Goal: Transaction & Acquisition: Book appointment/travel/reservation

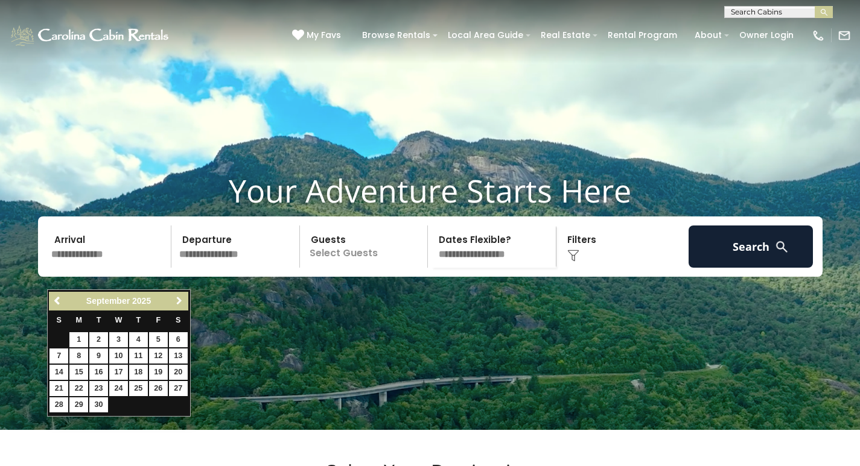
click at [182, 302] on span "Next" at bounding box center [179, 301] width 10 height 10
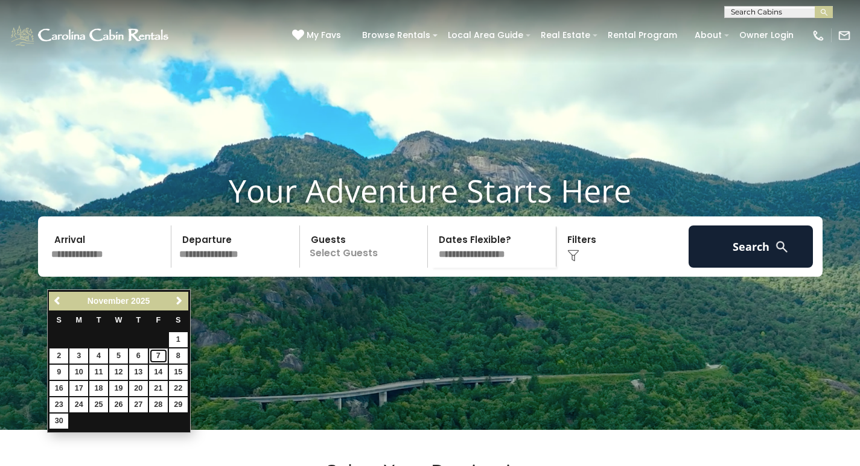
click at [156, 354] on link "7" at bounding box center [158, 356] width 19 height 15
type input "*******"
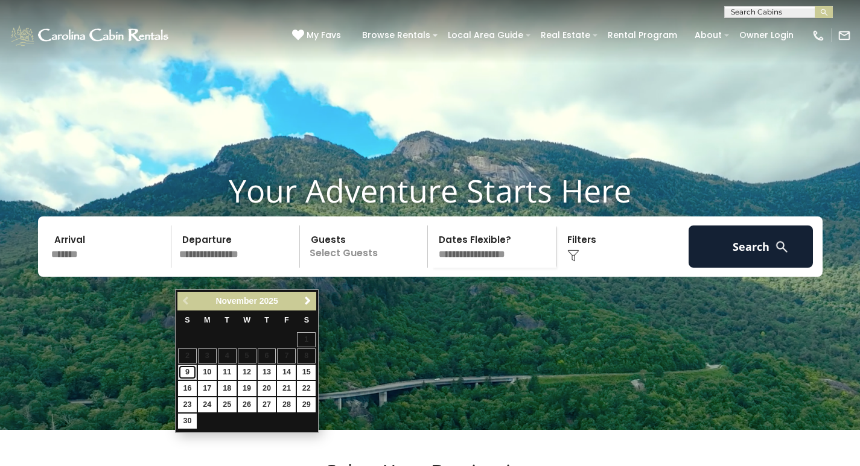
click at [191, 372] on link "9" at bounding box center [187, 372] width 19 height 15
type input "*******"
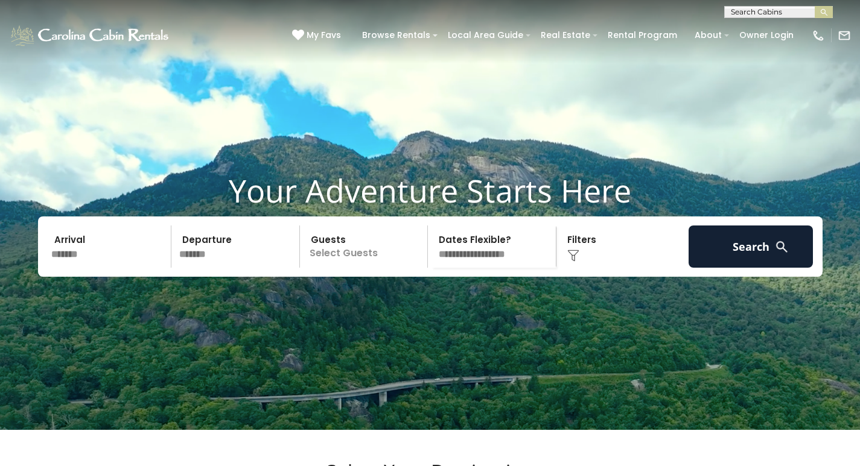
click at [349, 268] on p "Select Guests" at bounding box center [365, 247] width 124 height 42
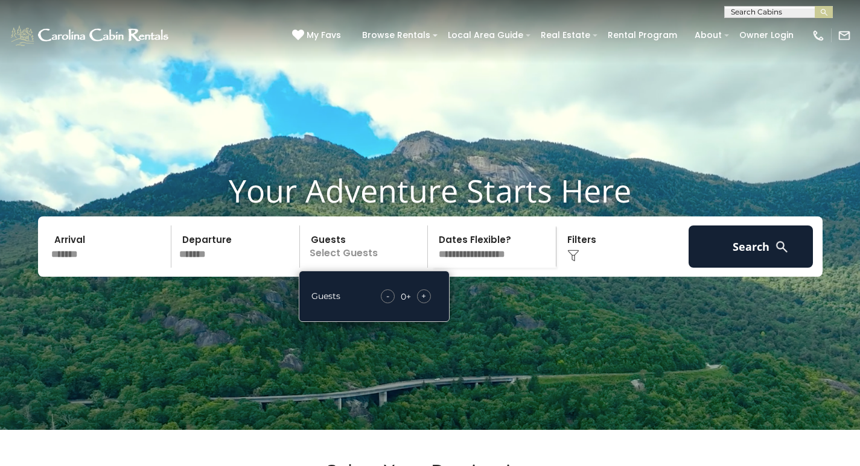
click at [425, 302] on span "+" at bounding box center [423, 296] width 5 height 12
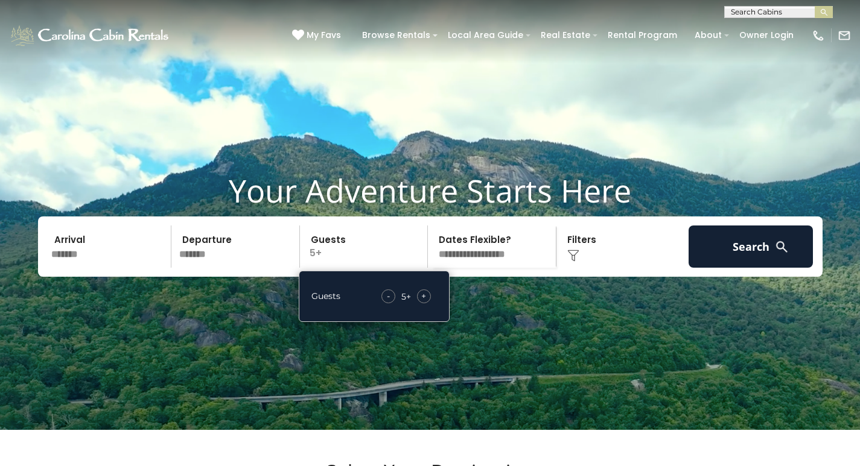
click at [425, 302] on span "+" at bounding box center [423, 296] width 5 height 12
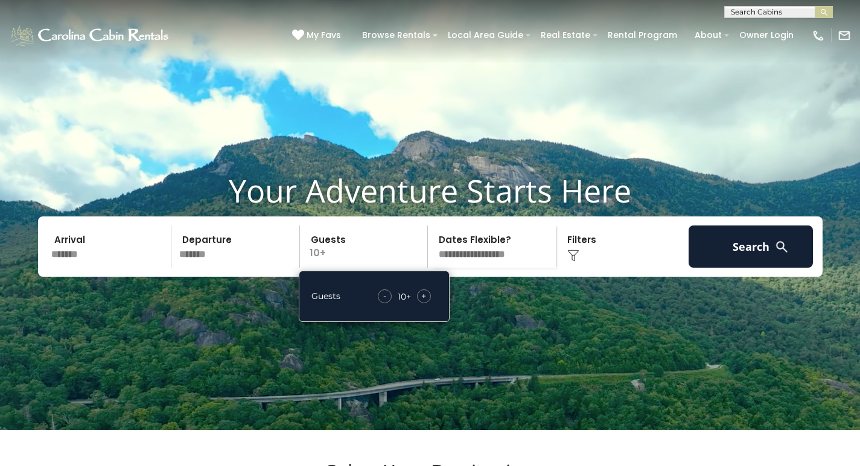
click at [425, 302] on span "+" at bounding box center [423, 296] width 5 height 12
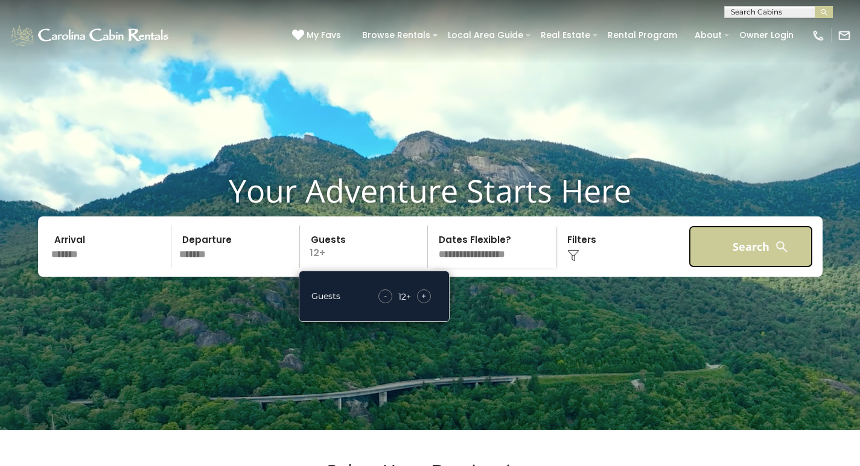
click at [712, 268] on button "Search" at bounding box center [750, 247] width 125 height 42
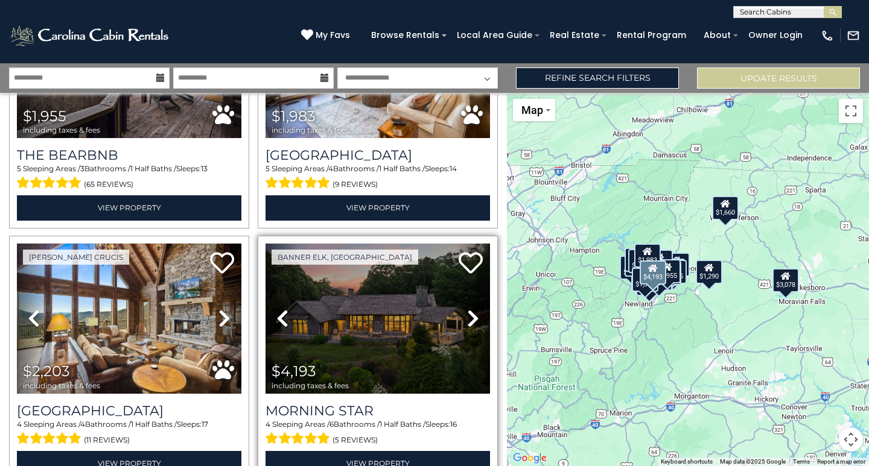
scroll to position [724, 0]
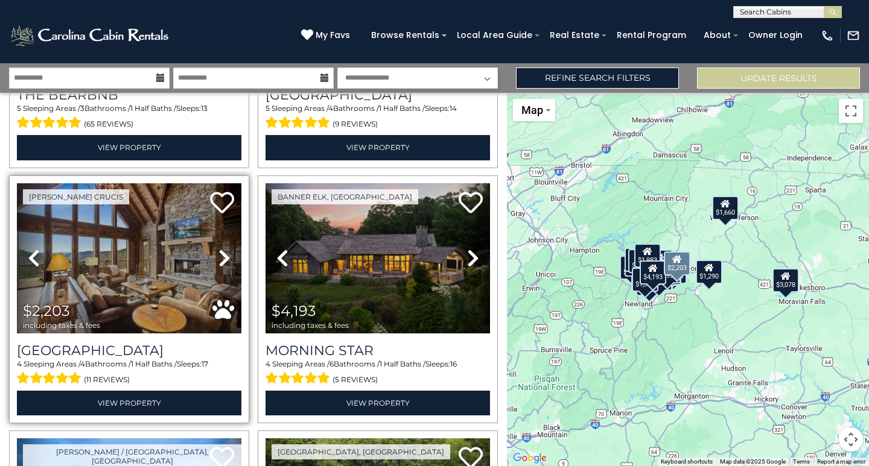
click at [222, 253] on icon at bounding box center [224, 258] width 12 height 19
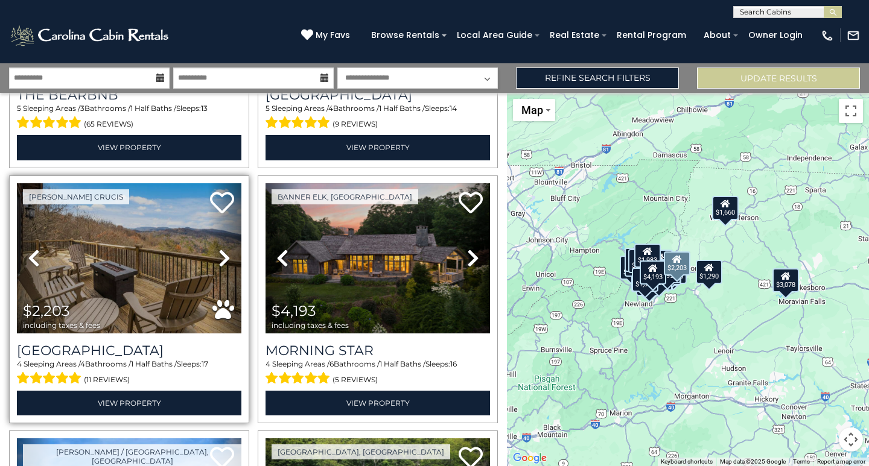
click at [222, 253] on icon at bounding box center [224, 258] width 12 height 19
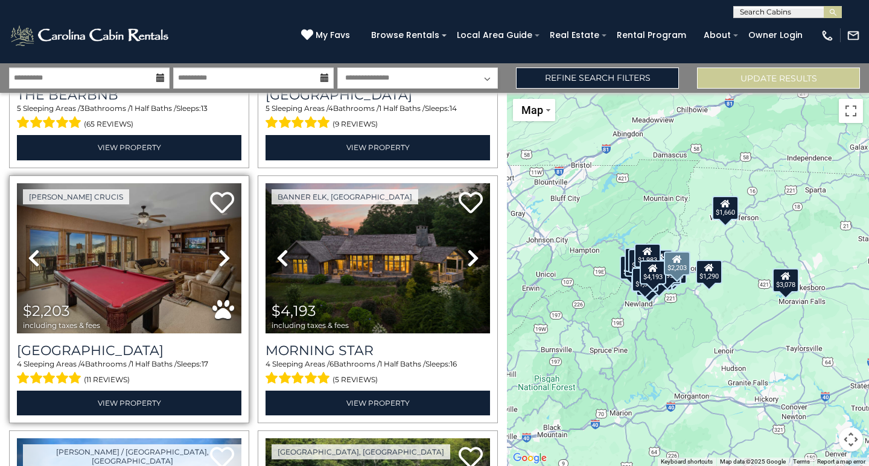
click at [222, 253] on icon at bounding box center [224, 258] width 12 height 19
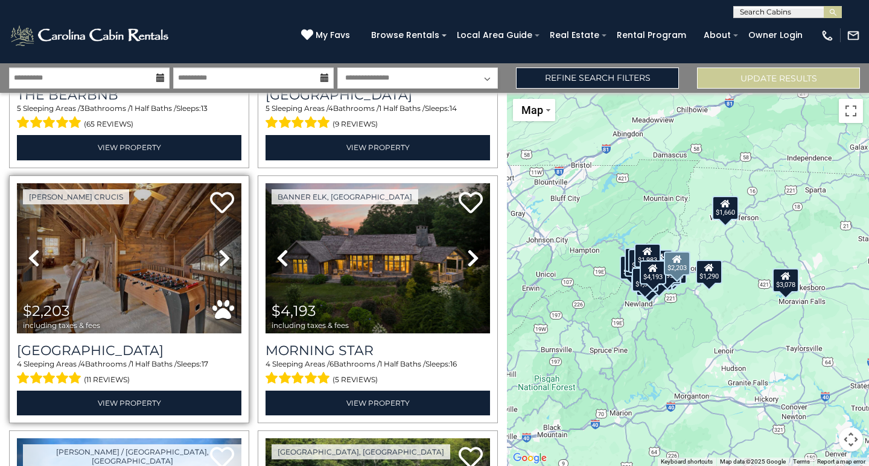
click at [222, 253] on icon at bounding box center [224, 258] width 12 height 19
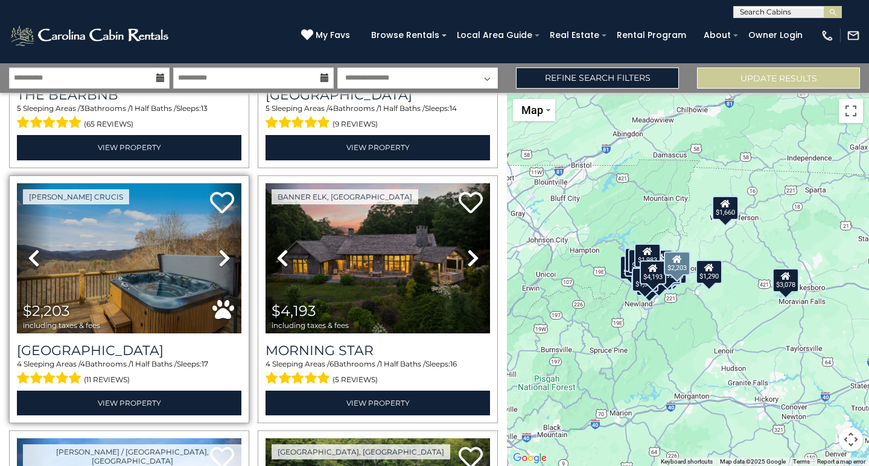
click at [222, 253] on icon at bounding box center [224, 258] width 12 height 19
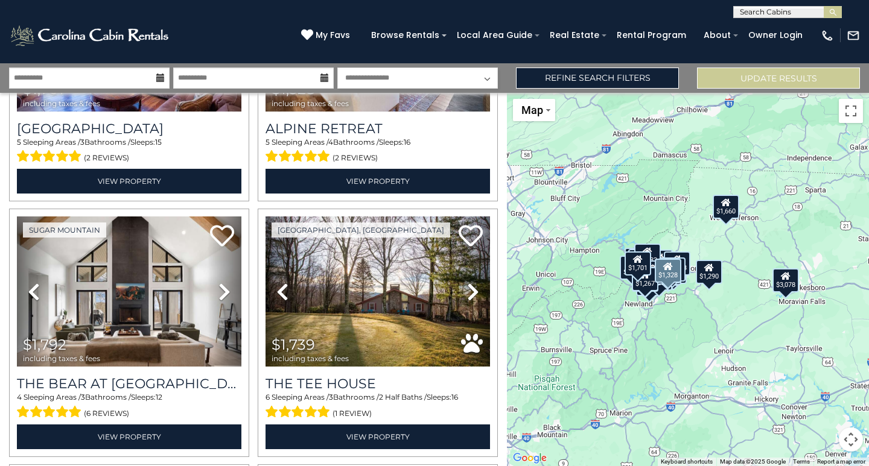
scroll to position [1991, 0]
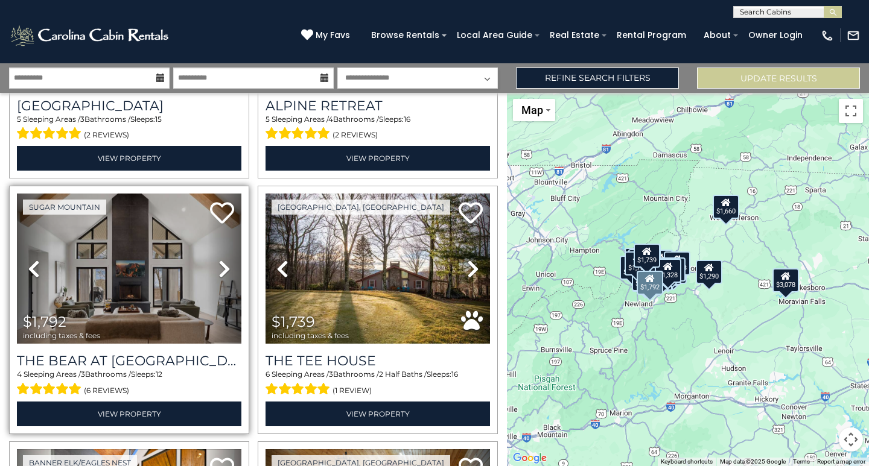
click at [221, 259] on icon at bounding box center [224, 268] width 12 height 19
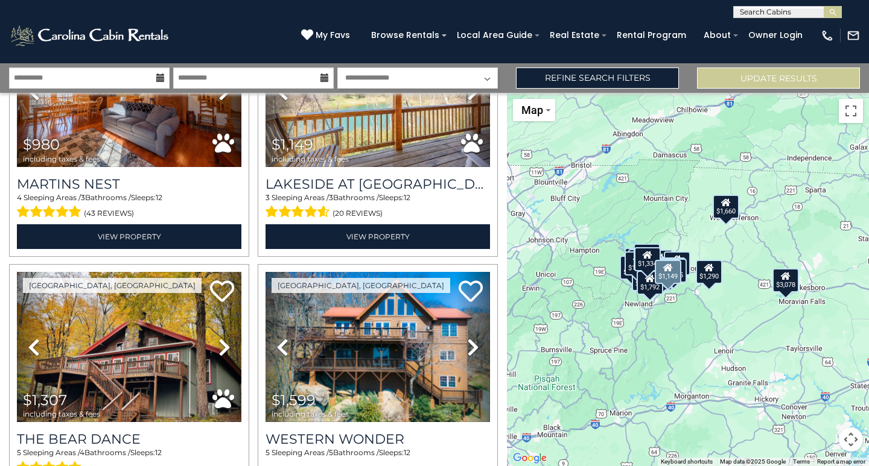
scroll to position [2956, 0]
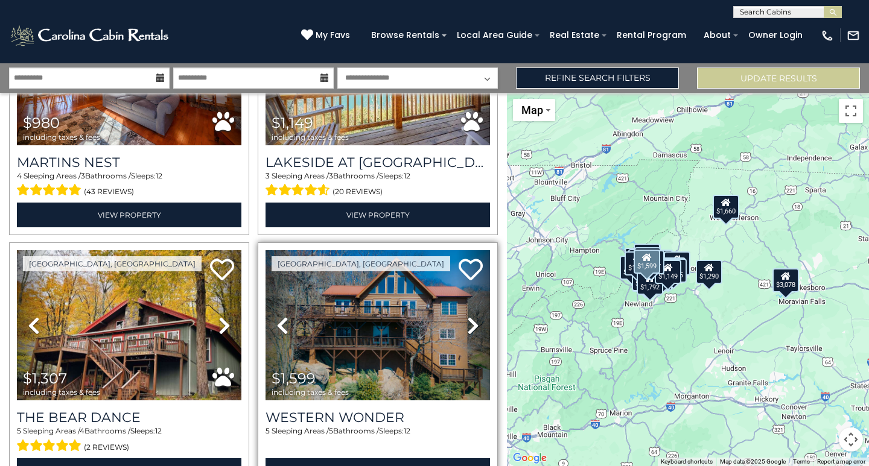
click at [470, 316] on icon at bounding box center [473, 325] width 12 height 19
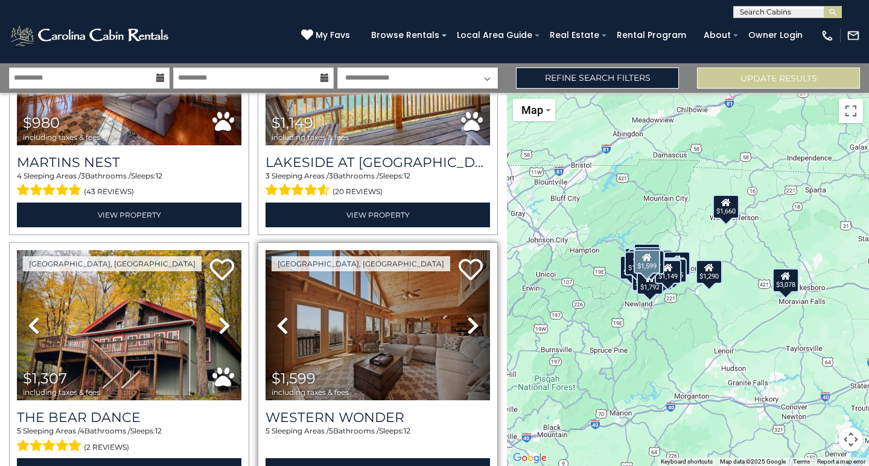
click at [470, 316] on icon at bounding box center [473, 325] width 12 height 19
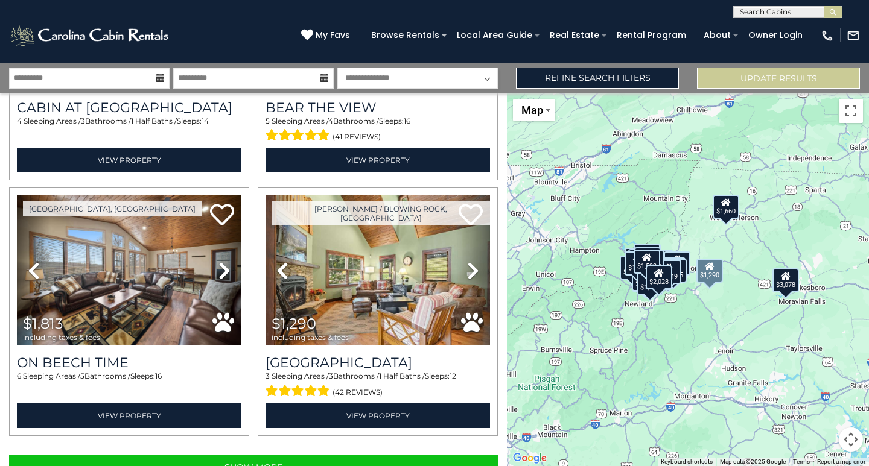
scroll to position [3535, 0]
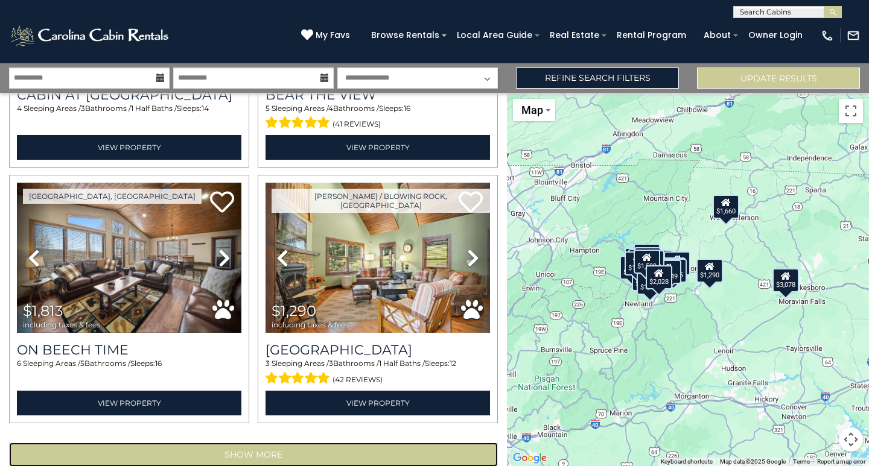
click at [273, 443] on button "Show More" at bounding box center [253, 455] width 489 height 24
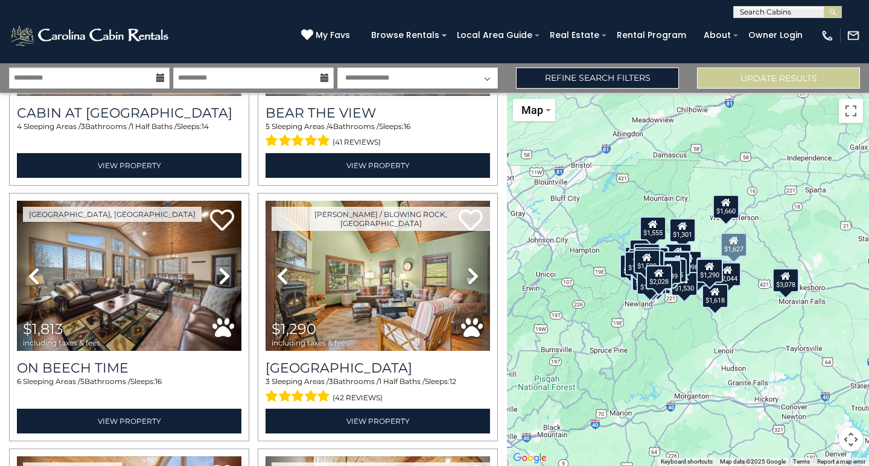
scroll to position [3535, 0]
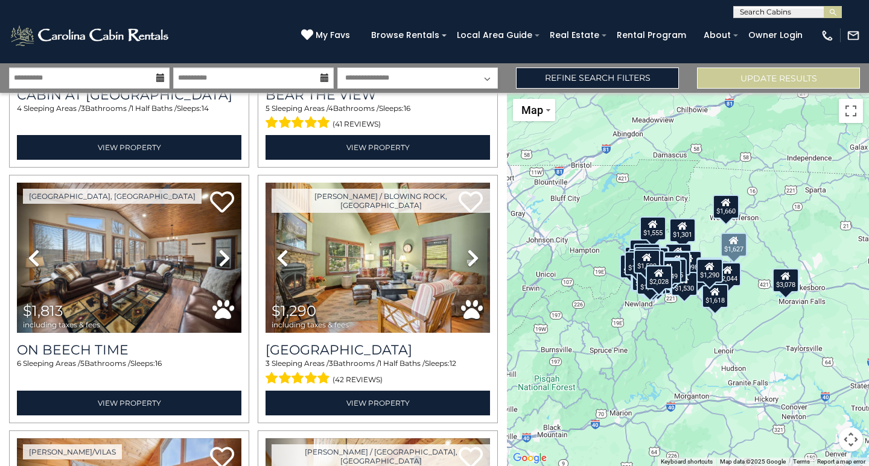
drag, startPoint x: 273, startPoint y: 422, endPoint x: 250, endPoint y: 342, distance: 83.6
click at [250, 342] on div "Beech Mountain, NC Previous" at bounding box center [129, 299] width 249 height 249
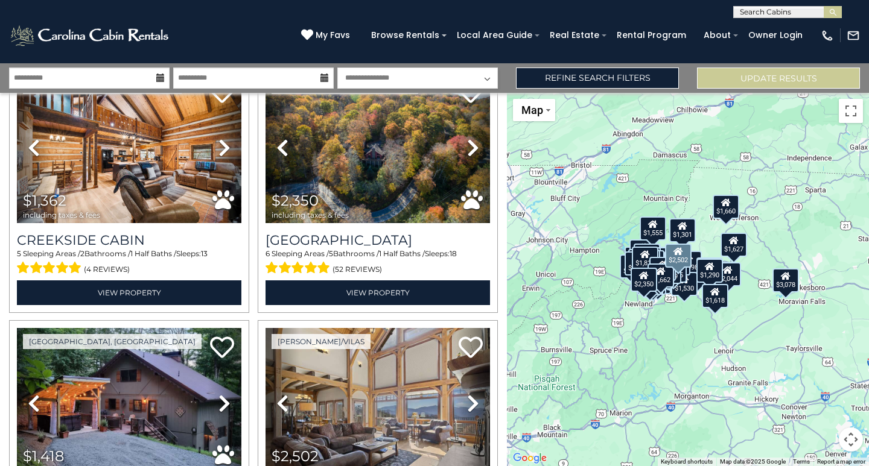
scroll to position [4983, 0]
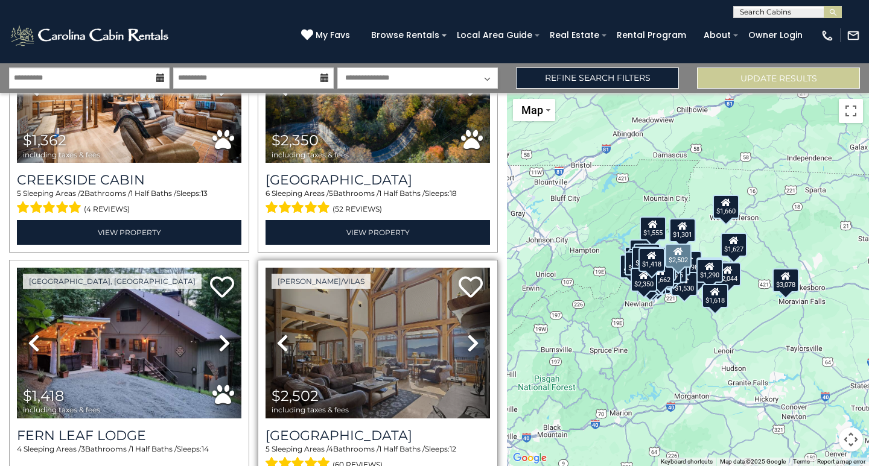
click at [467, 334] on icon at bounding box center [473, 343] width 12 height 19
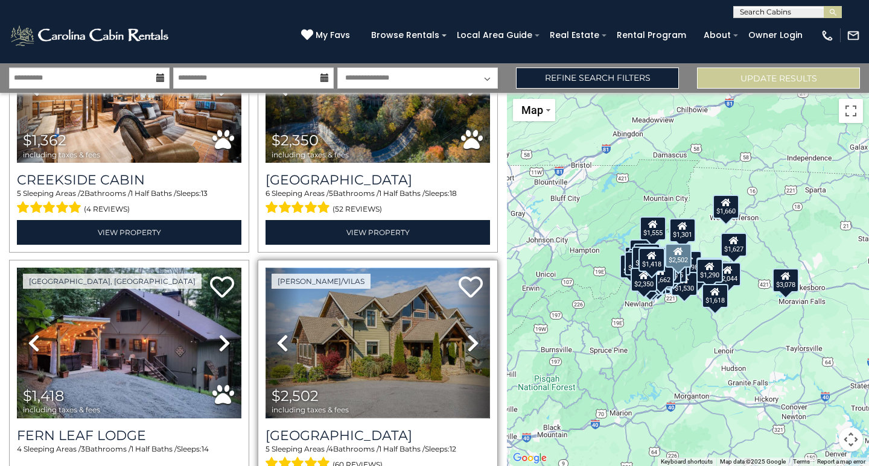
click at [364, 316] on img at bounding box center [377, 343] width 224 height 150
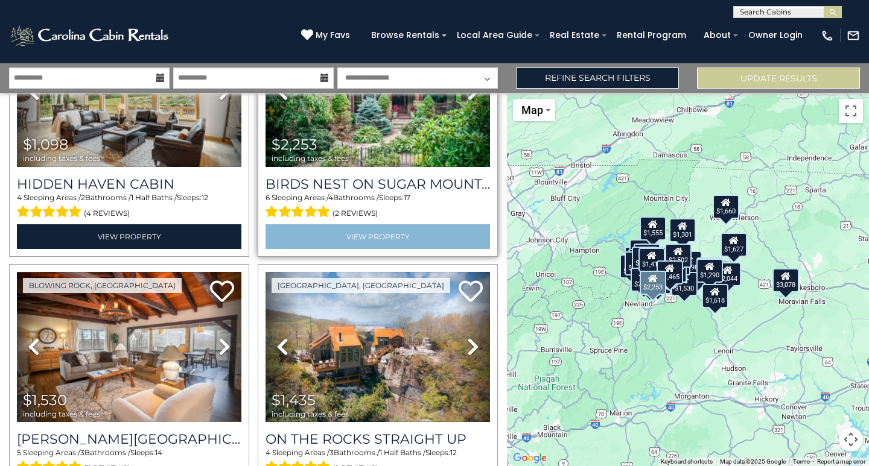
scroll to position [5767, 0]
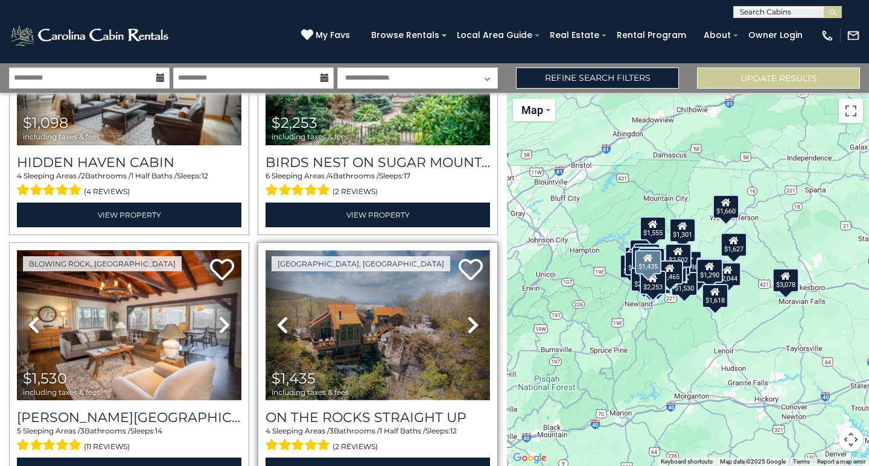
click at [364, 285] on img at bounding box center [377, 325] width 224 height 150
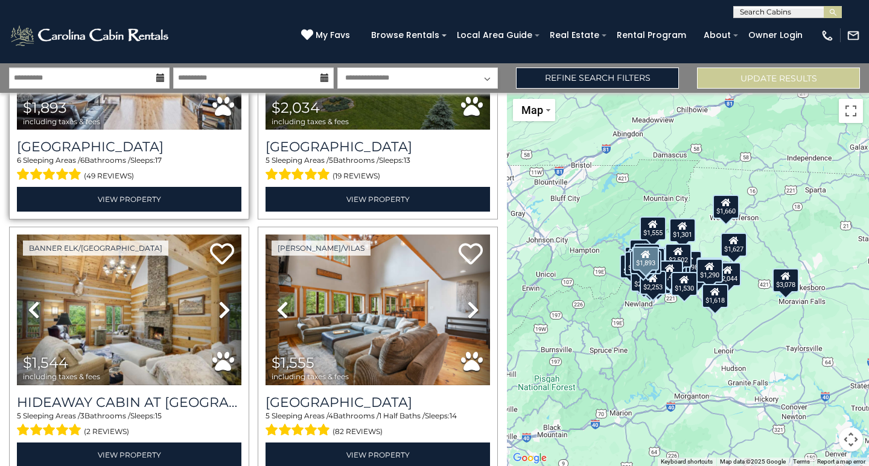
scroll to position [6551, 0]
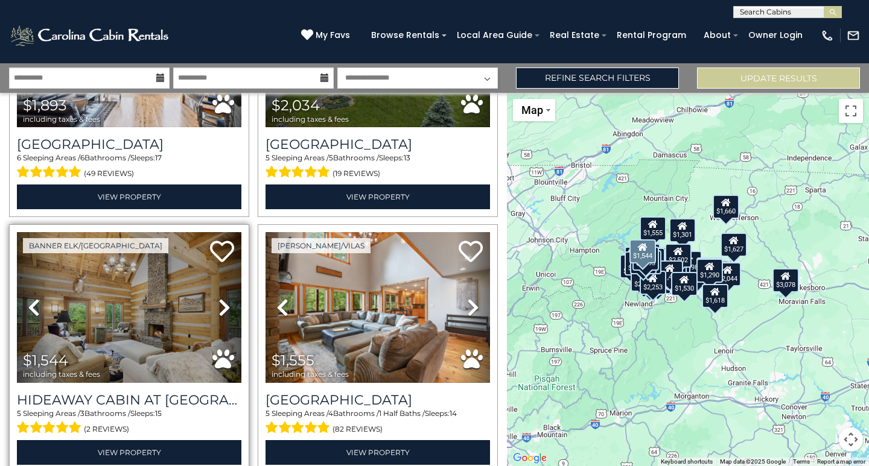
click at [223, 298] on icon at bounding box center [224, 307] width 12 height 19
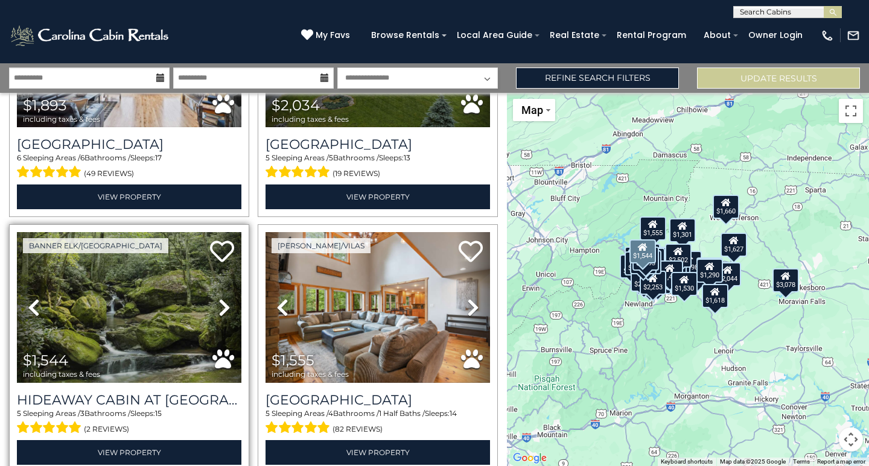
click at [223, 298] on icon at bounding box center [224, 307] width 12 height 19
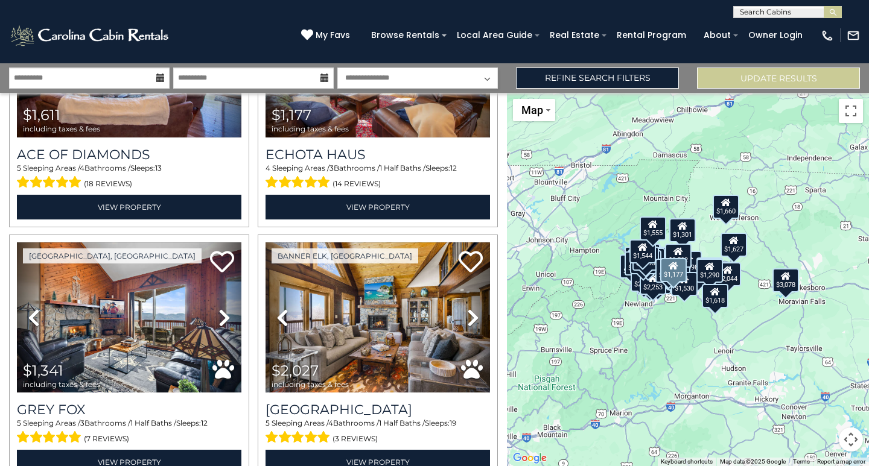
scroll to position [7335, 0]
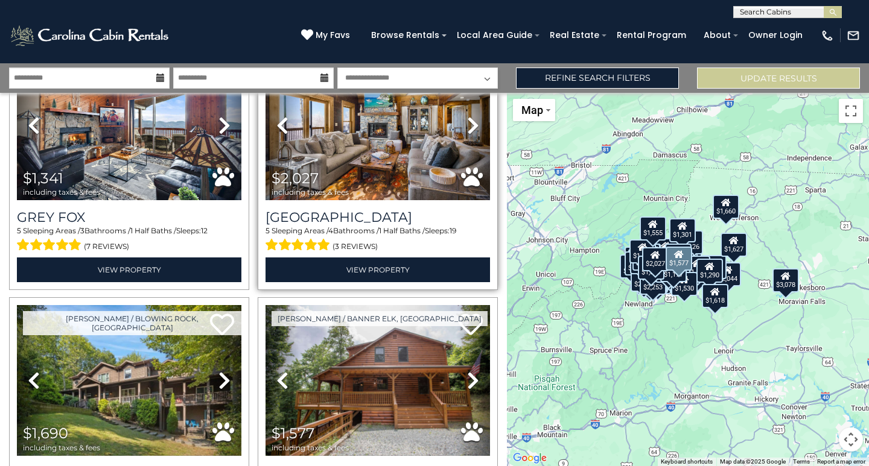
scroll to position [7560, 0]
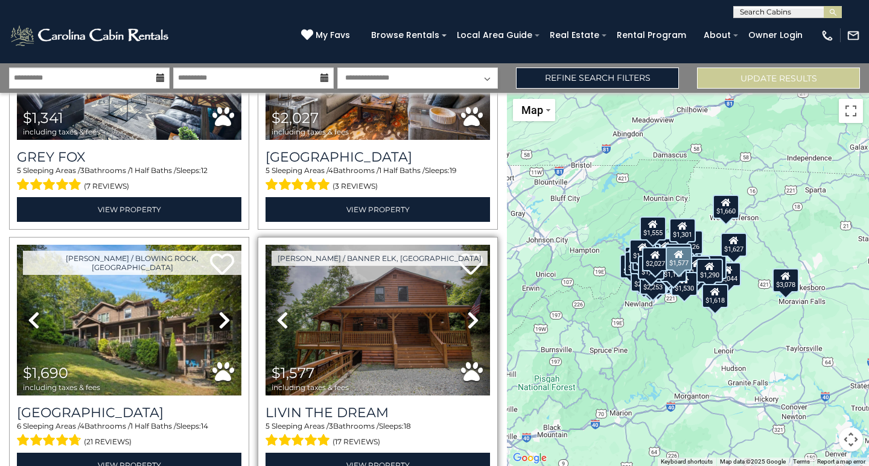
click at [467, 311] on icon at bounding box center [473, 320] width 12 height 19
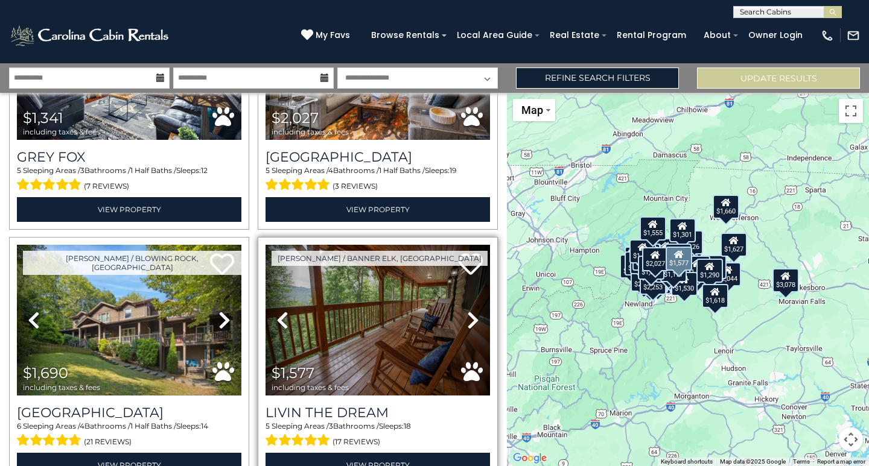
click at [467, 311] on icon at bounding box center [473, 320] width 12 height 19
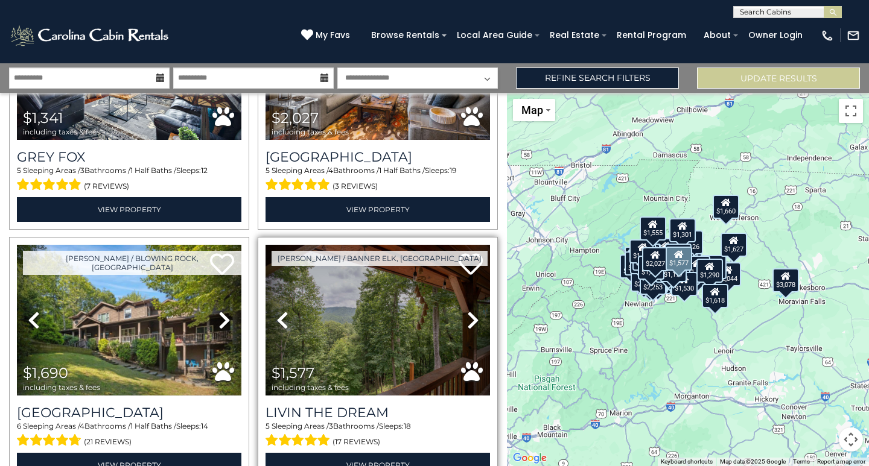
click at [467, 311] on icon at bounding box center [473, 320] width 12 height 19
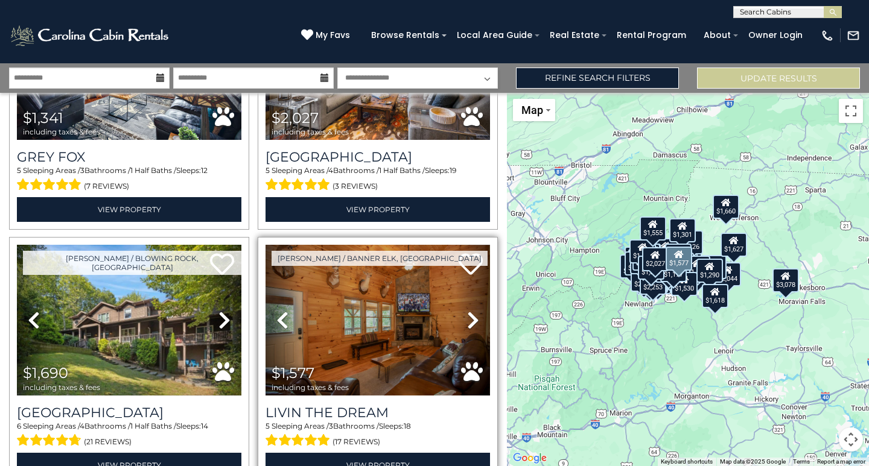
click at [467, 311] on icon at bounding box center [473, 320] width 12 height 19
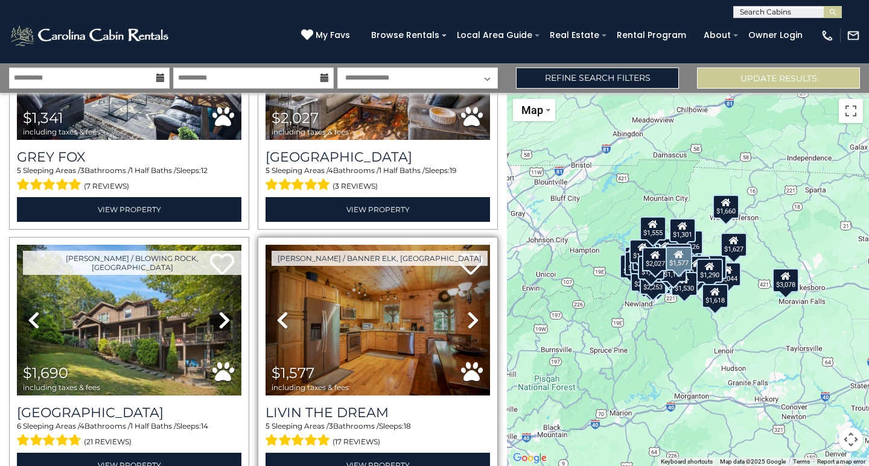
click at [467, 311] on icon at bounding box center [473, 320] width 12 height 19
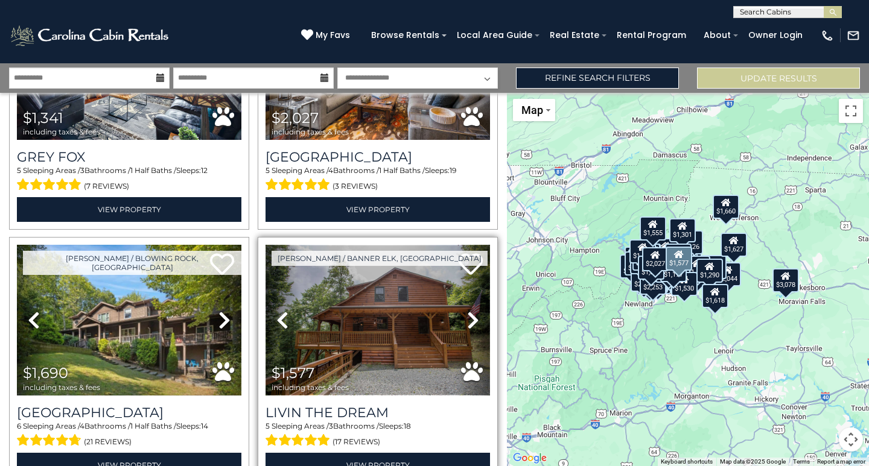
click at [389, 270] on img at bounding box center [377, 320] width 224 height 150
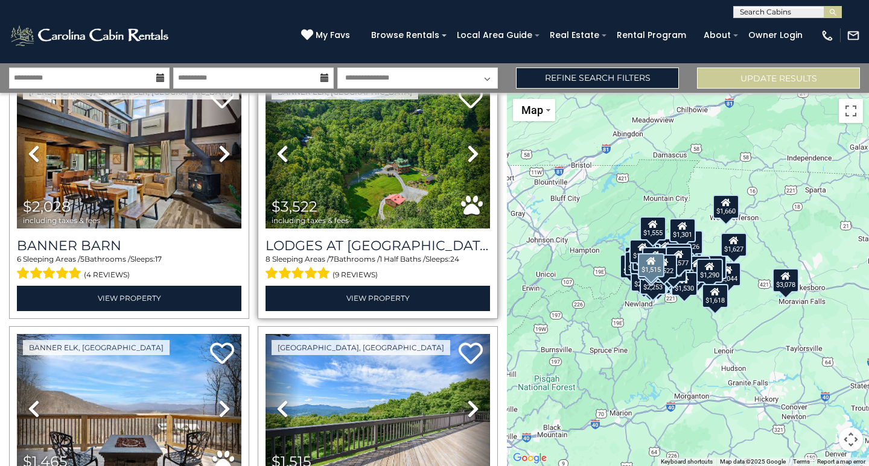
scroll to position [8043, 0]
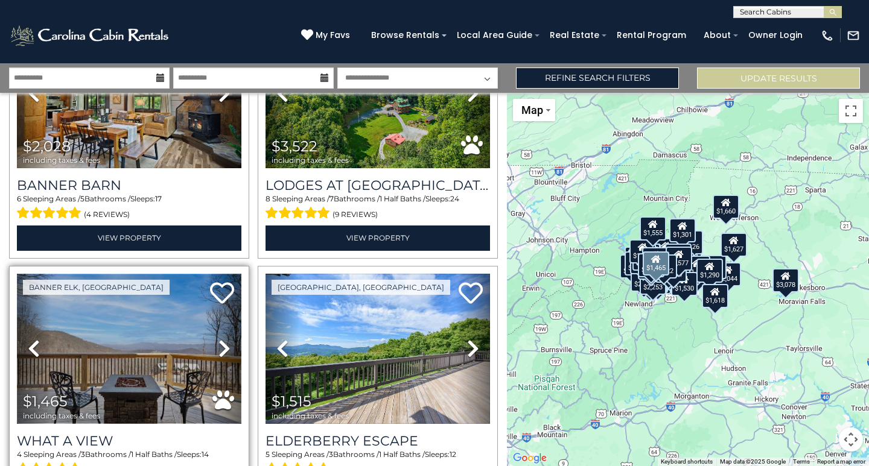
click at [118, 283] on img at bounding box center [129, 349] width 224 height 150
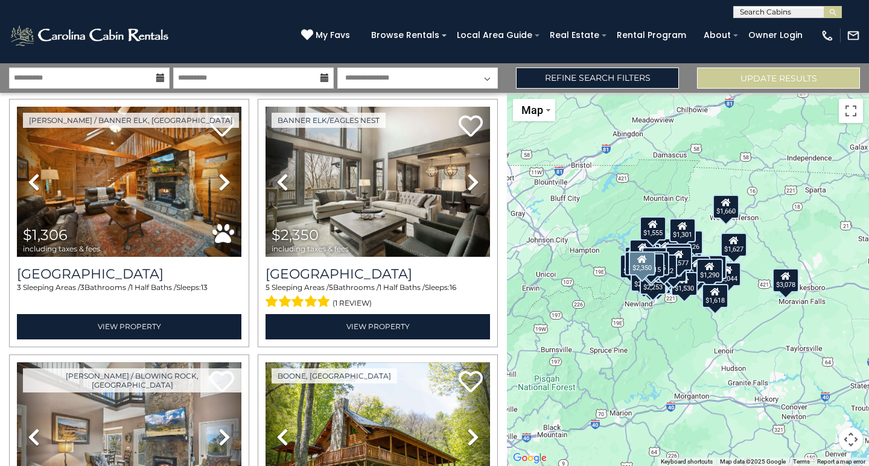
scroll to position [8526, 0]
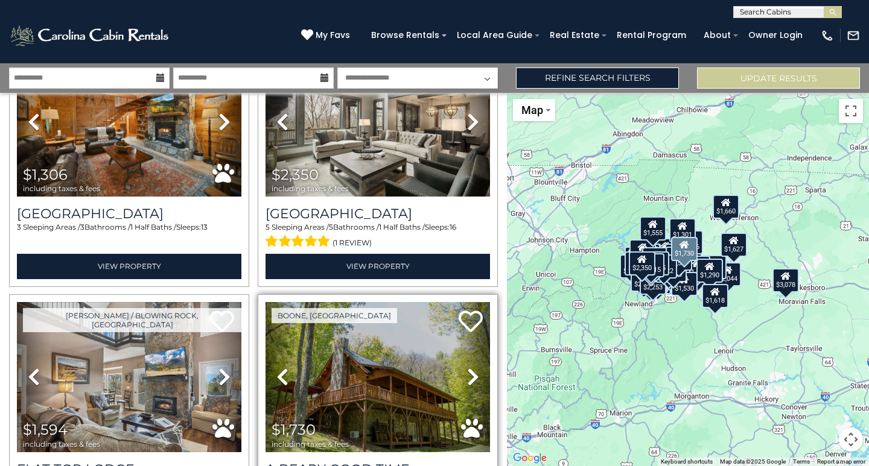
click at [467, 367] on icon at bounding box center [473, 376] width 12 height 19
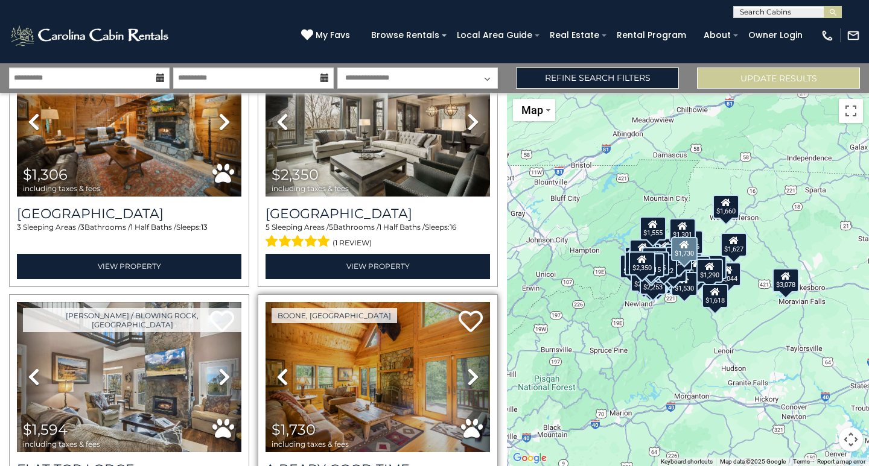
click at [467, 367] on icon at bounding box center [473, 376] width 12 height 19
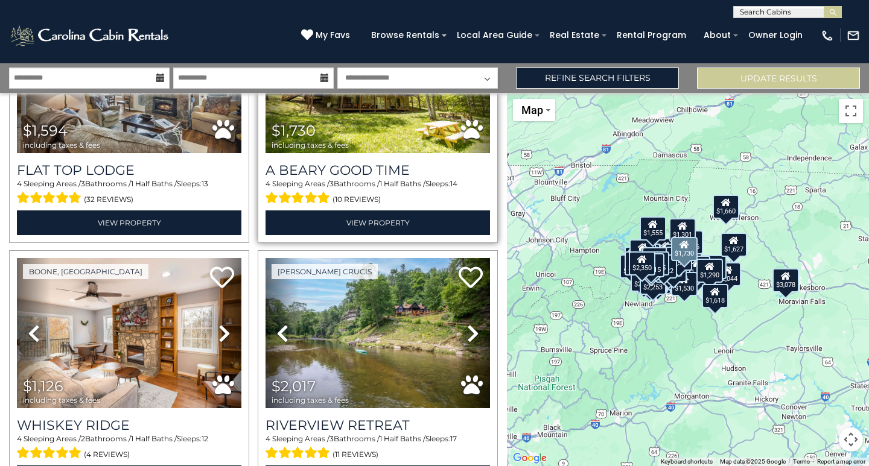
scroll to position [8827, 0]
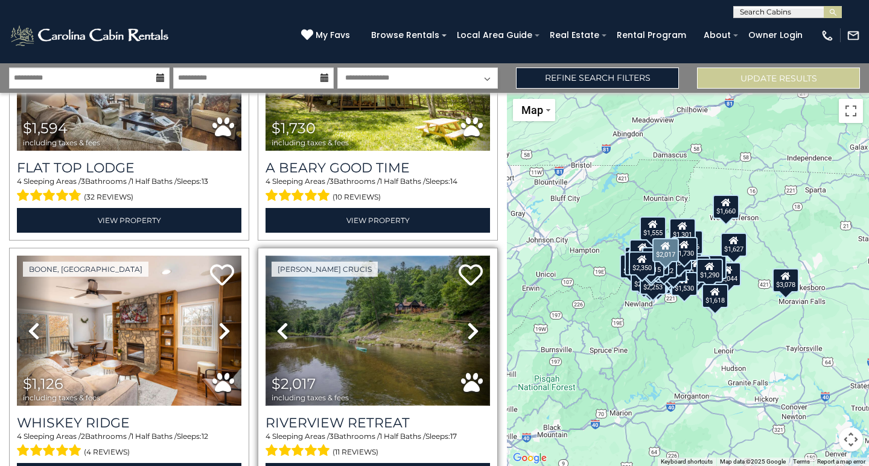
click at [393, 256] on img at bounding box center [377, 331] width 224 height 150
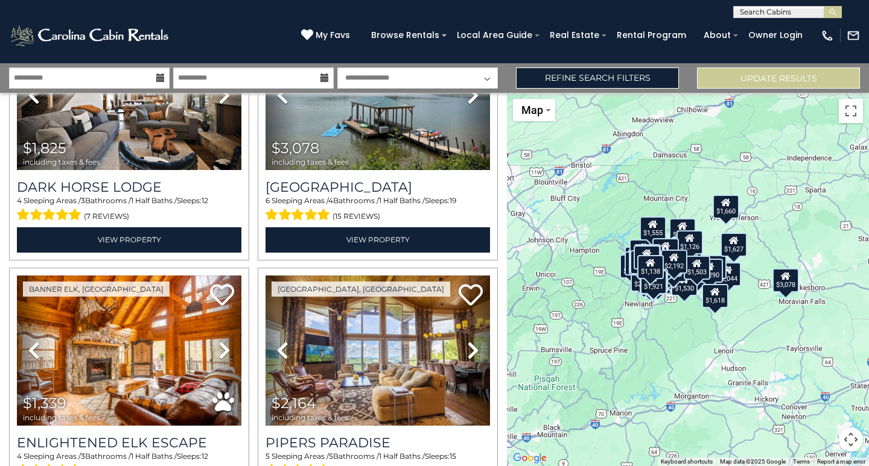
scroll to position [0, 0]
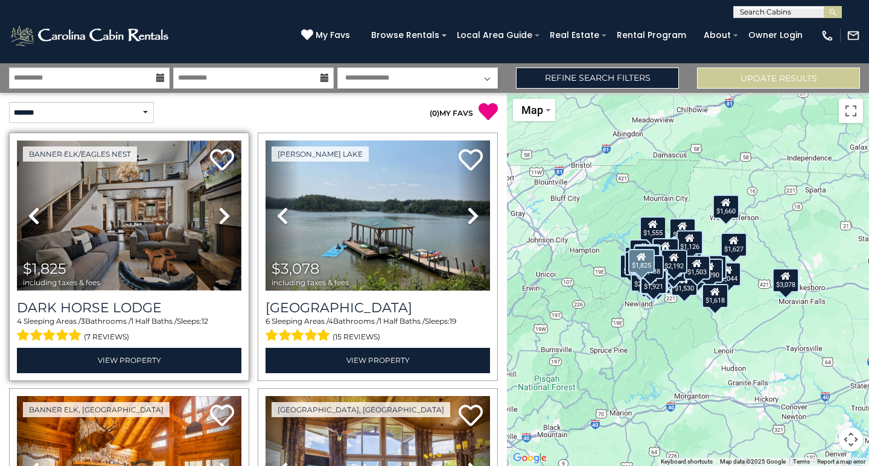
click at [182, 236] on img at bounding box center [129, 216] width 224 height 150
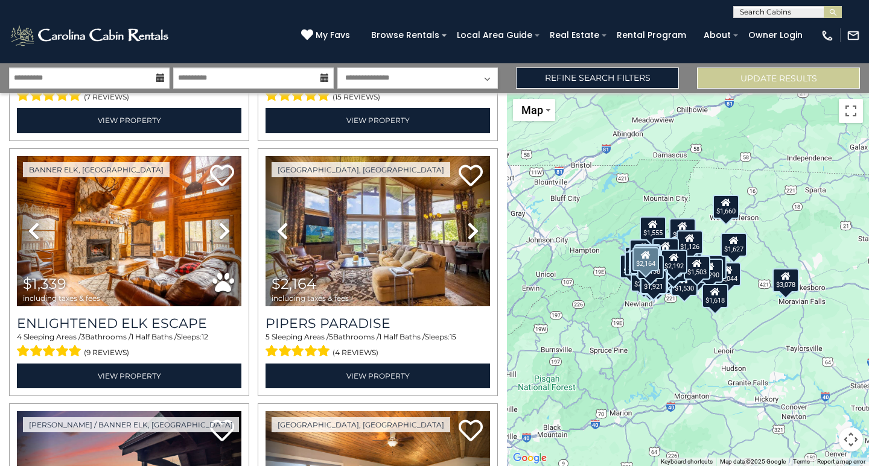
scroll to position [241, 0]
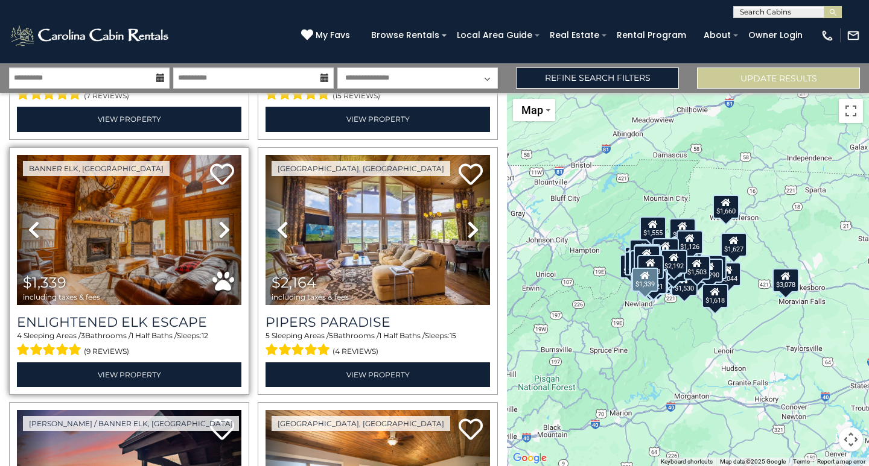
click at [220, 226] on icon at bounding box center [224, 229] width 12 height 19
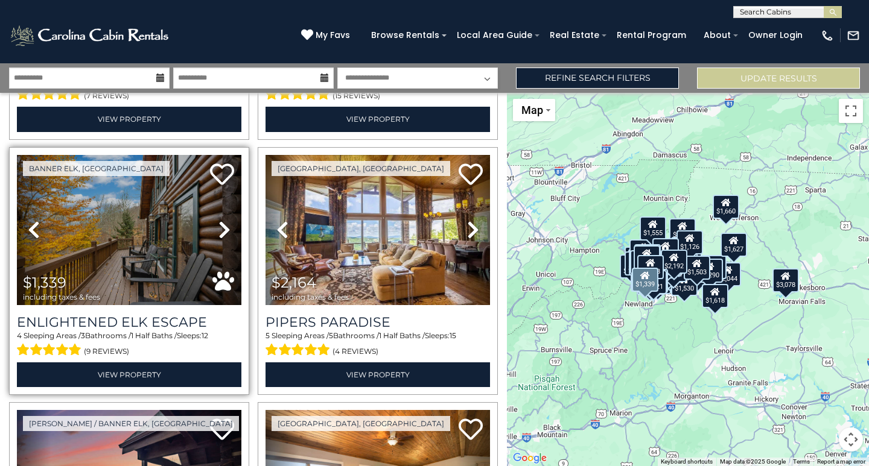
click at [220, 226] on icon at bounding box center [224, 229] width 12 height 19
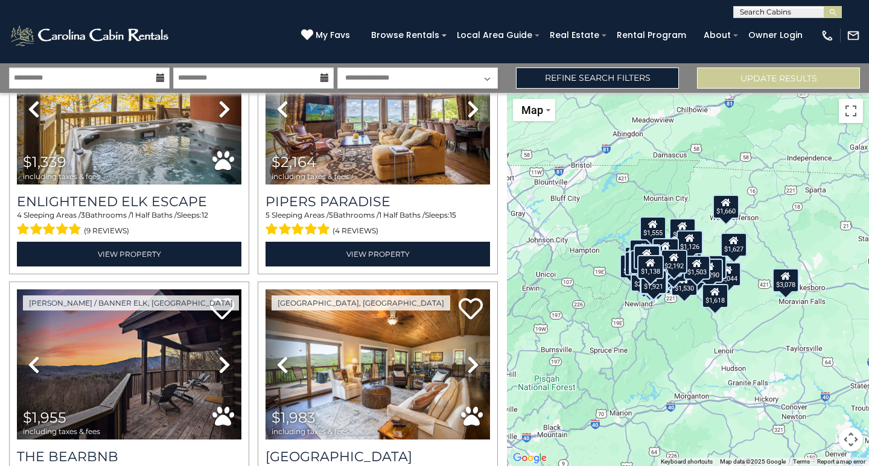
scroll to position [422, 0]
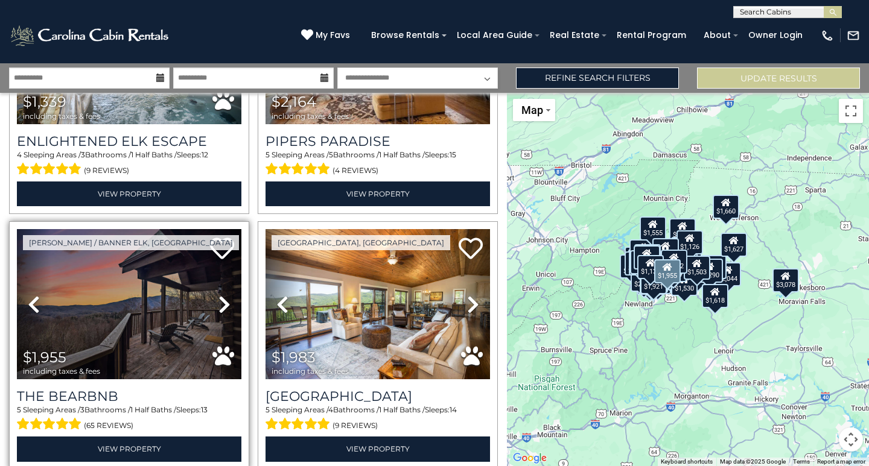
click at [221, 299] on icon at bounding box center [224, 304] width 12 height 19
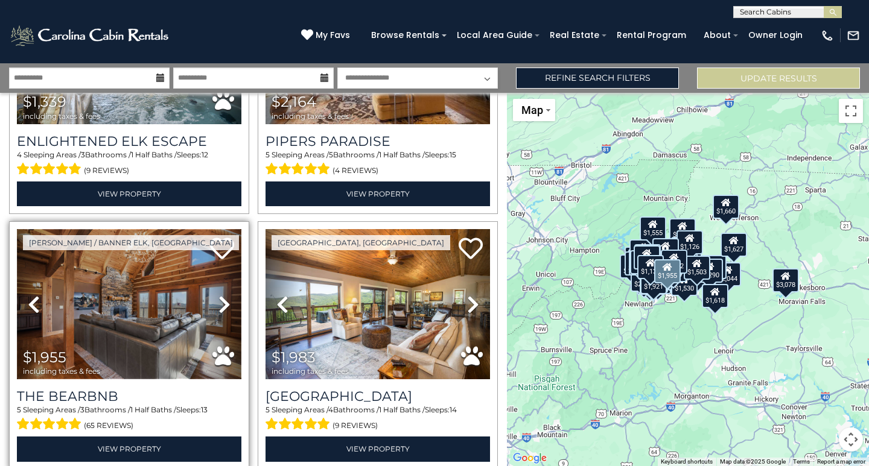
click at [145, 291] on img at bounding box center [129, 304] width 224 height 150
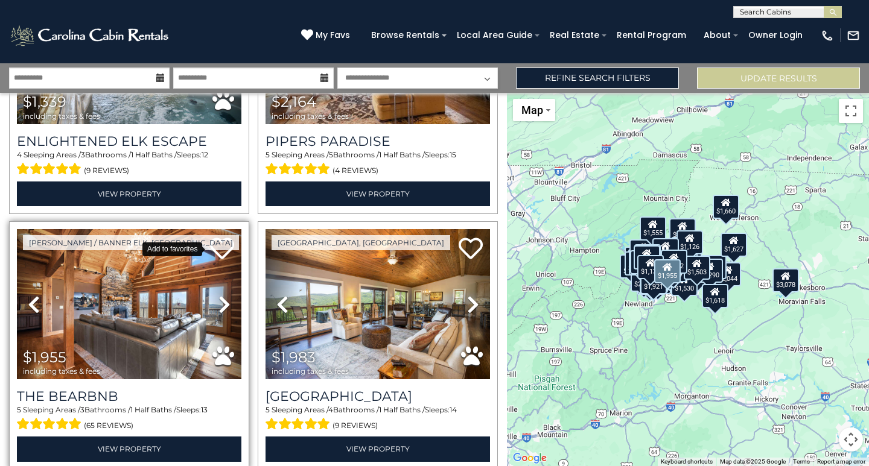
click at [226, 243] on icon at bounding box center [222, 248] width 24 height 24
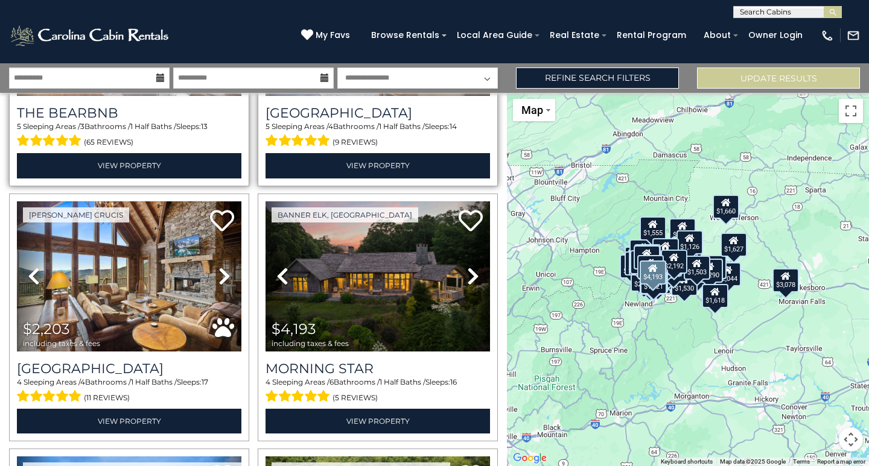
scroll to position [724, 0]
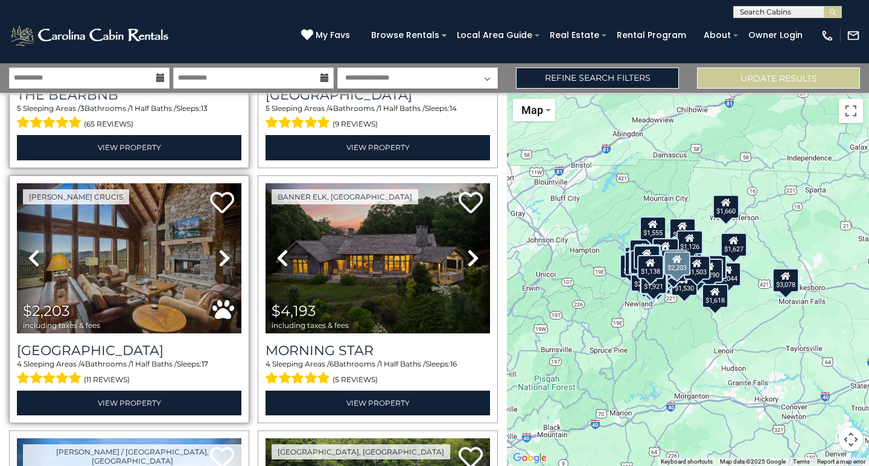
click at [224, 257] on icon at bounding box center [224, 258] width 12 height 19
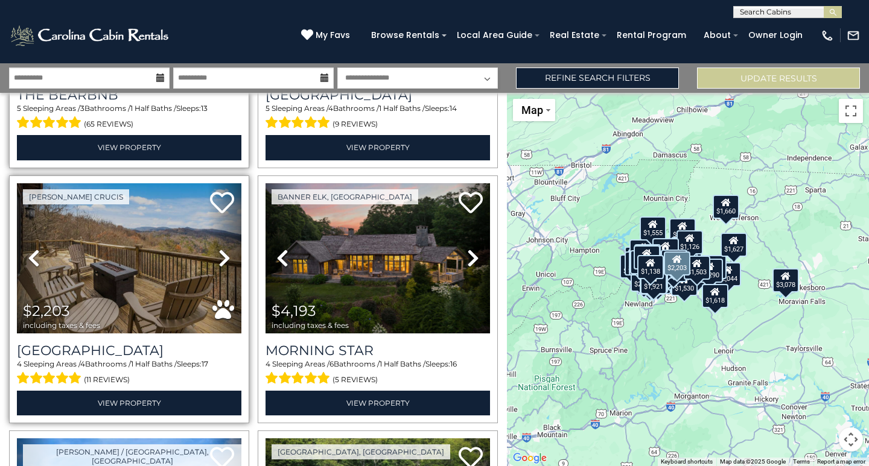
click at [223, 255] on icon at bounding box center [224, 258] width 12 height 19
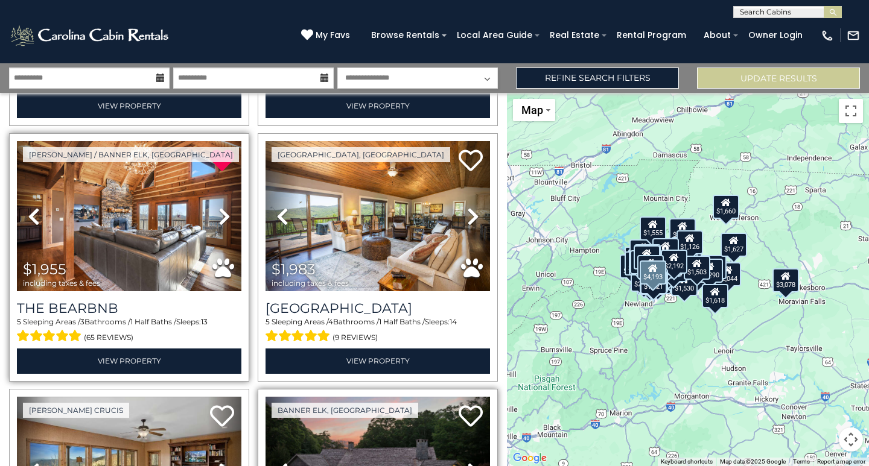
scroll to position [483, 0]
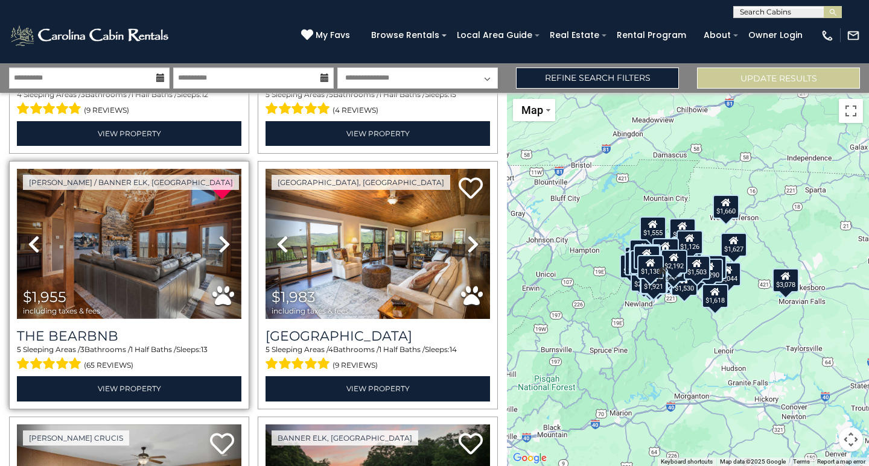
click at [148, 244] on img at bounding box center [129, 244] width 224 height 150
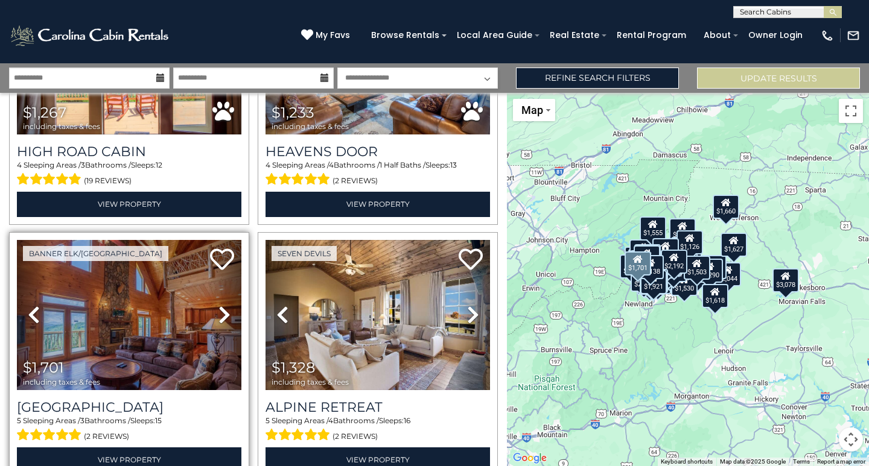
scroll to position [1750, 0]
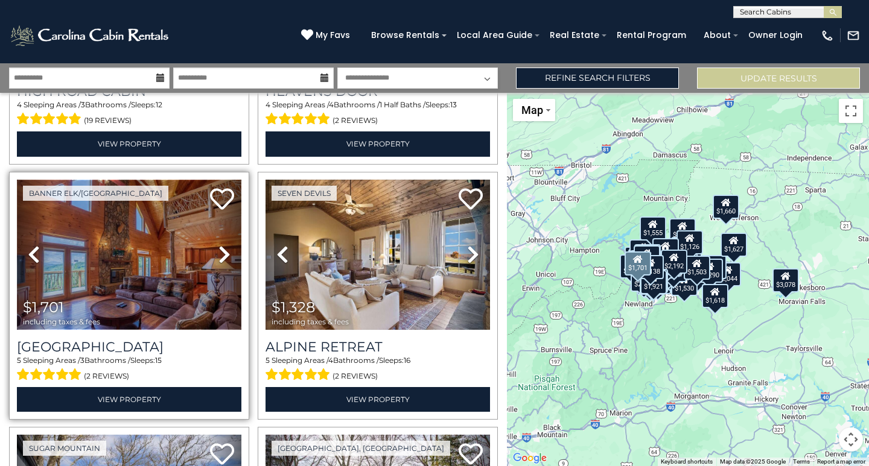
click at [138, 264] on img at bounding box center [129, 255] width 224 height 150
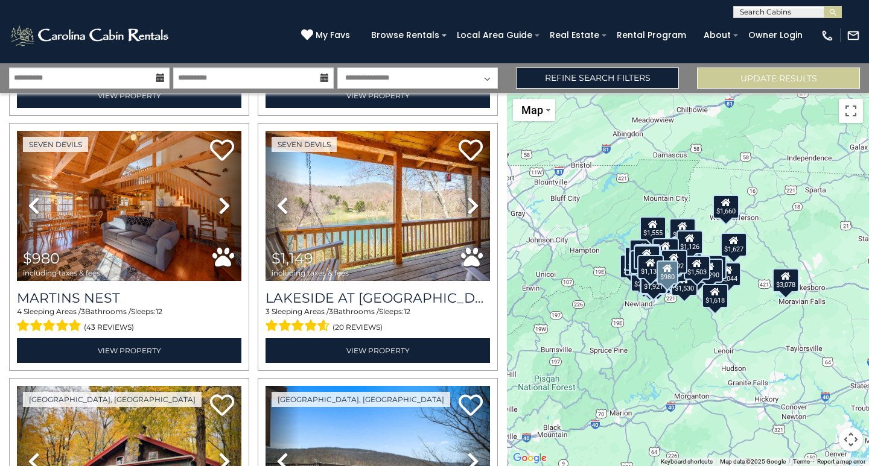
scroll to position [3016, 0]
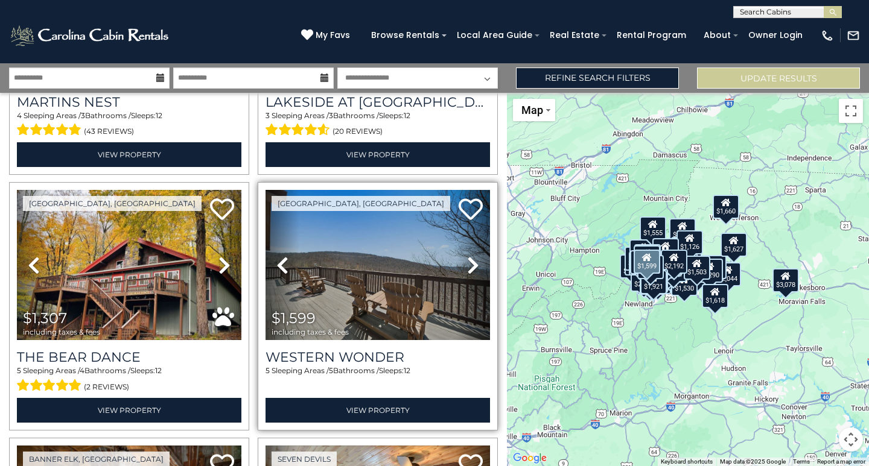
click at [470, 256] on icon at bounding box center [473, 265] width 12 height 19
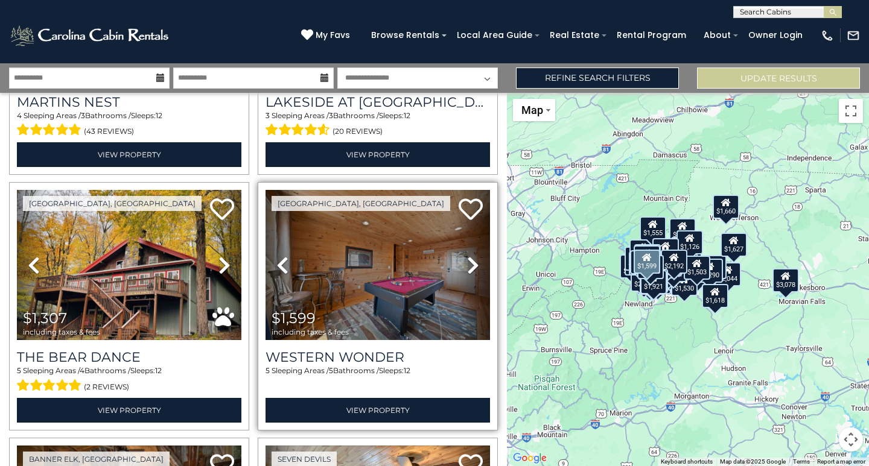
click at [470, 256] on icon at bounding box center [473, 265] width 12 height 19
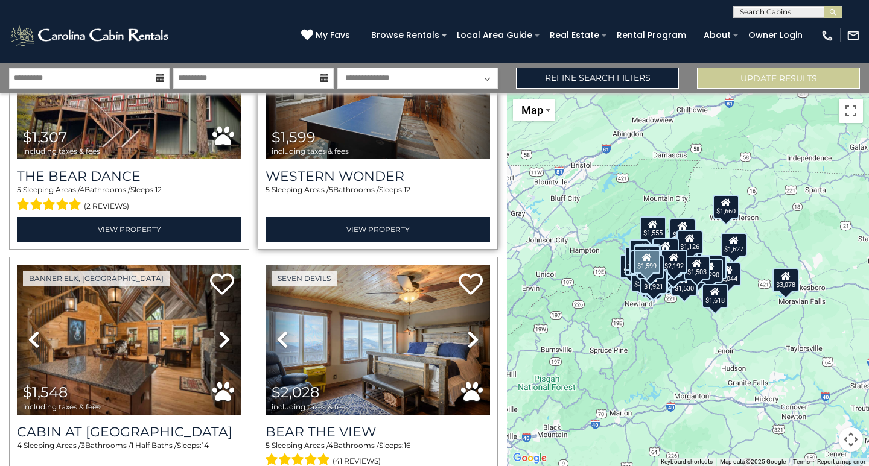
scroll to position [3258, 0]
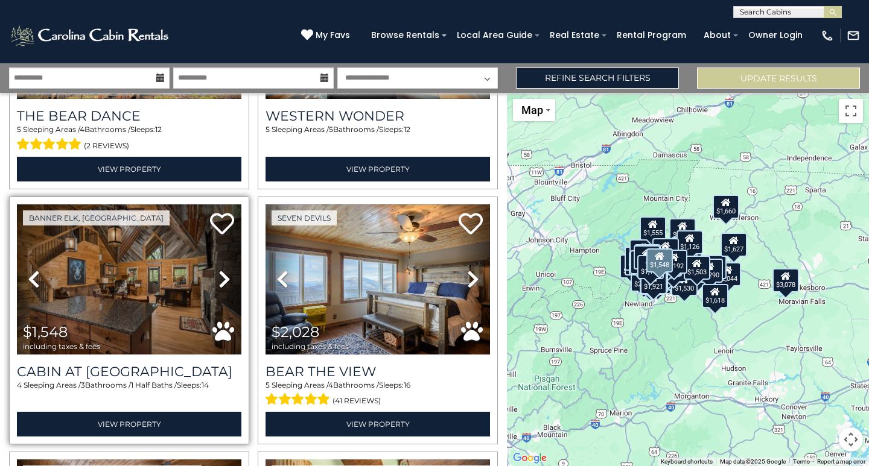
click at [221, 270] on icon at bounding box center [224, 279] width 12 height 19
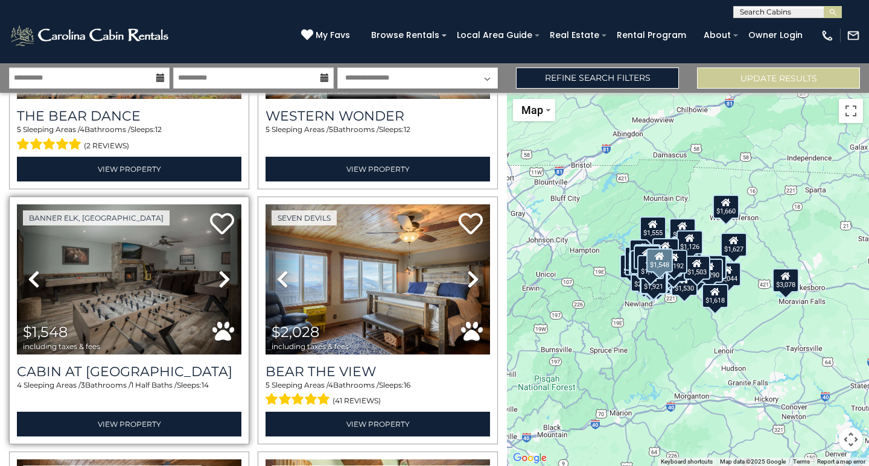
click at [221, 270] on icon at bounding box center [224, 279] width 12 height 19
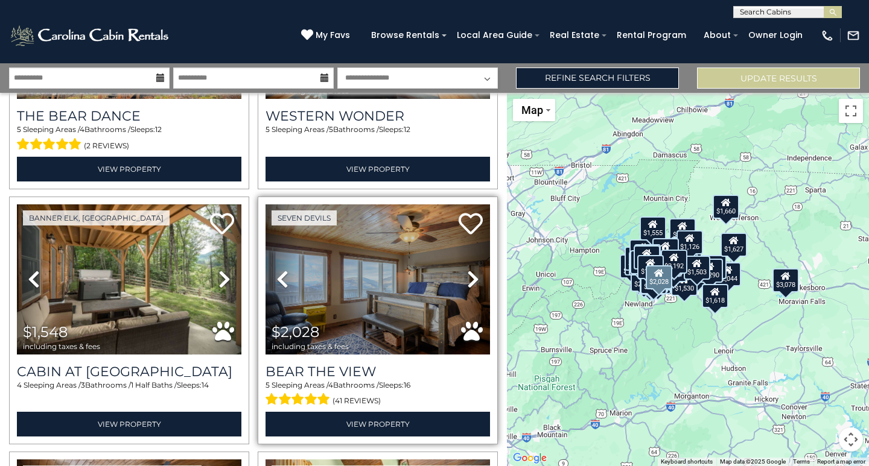
click at [470, 270] on icon at bounding box center [473, 279] width 12 height 19
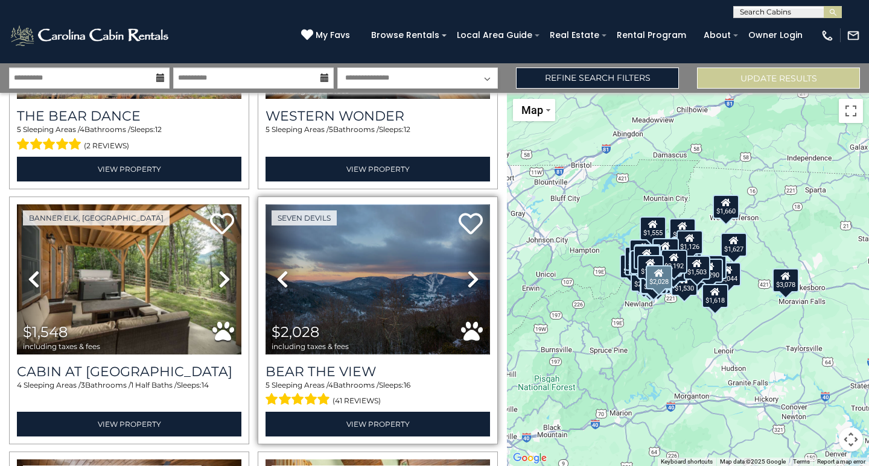
click at [368, 252] on img at bounding box center [377, 280] width 224 height 150
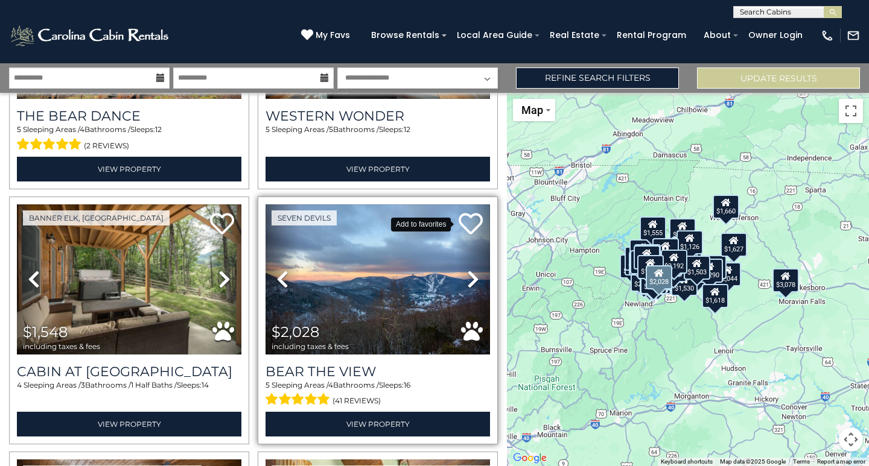
click at [469, 212] on icon at bounding box center [470, 224] width 24 height 24
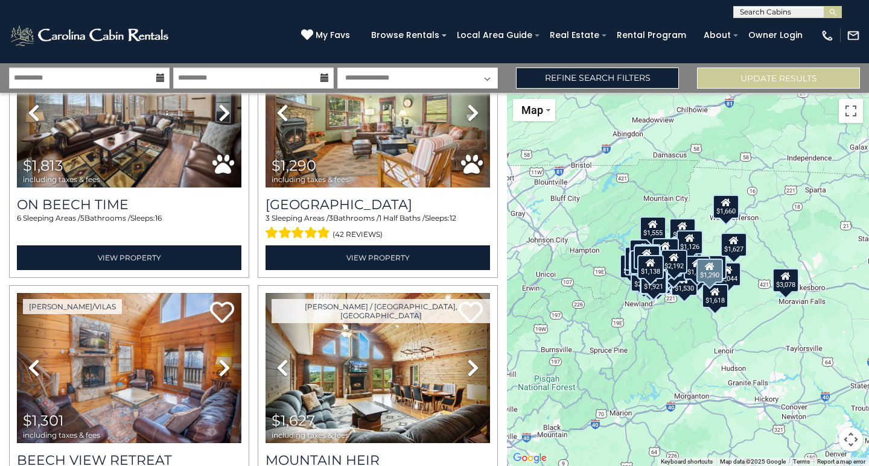
scroll to position [3740, 0]
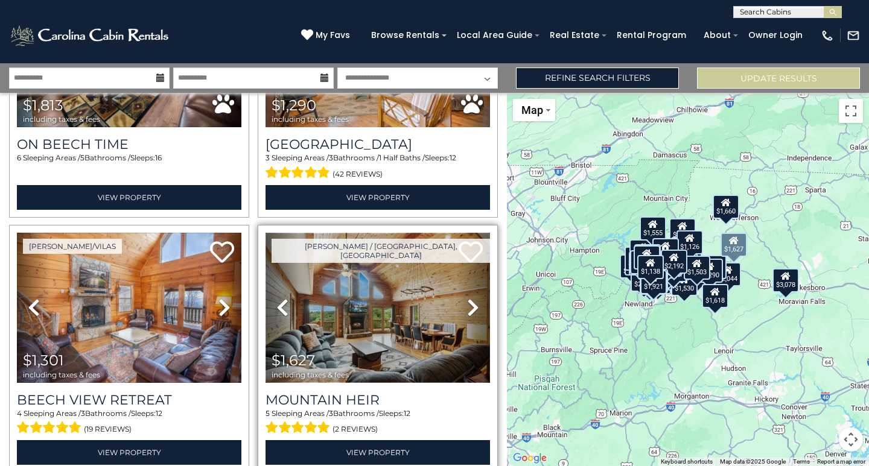
click at [362, 278] on img at bounding box center [377, 308] width 224 height 150
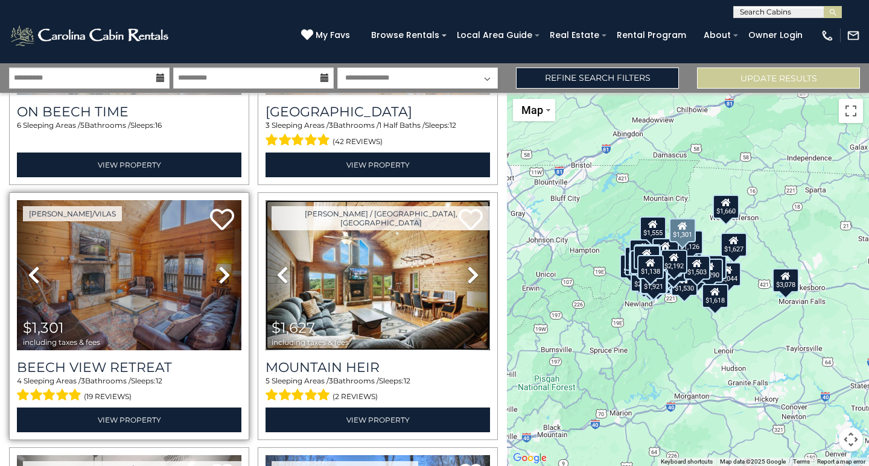
scroll to position [3801, 0]
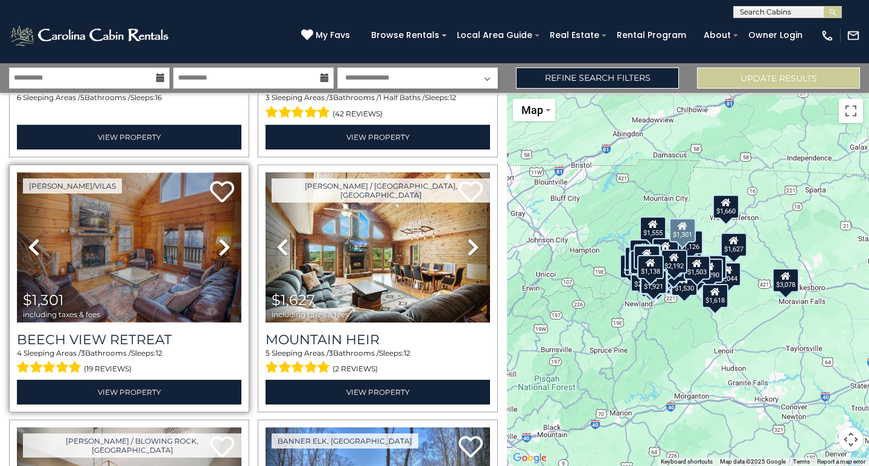
click at [129, 215] on img at bounding box center [129, 248] width 224 height 150
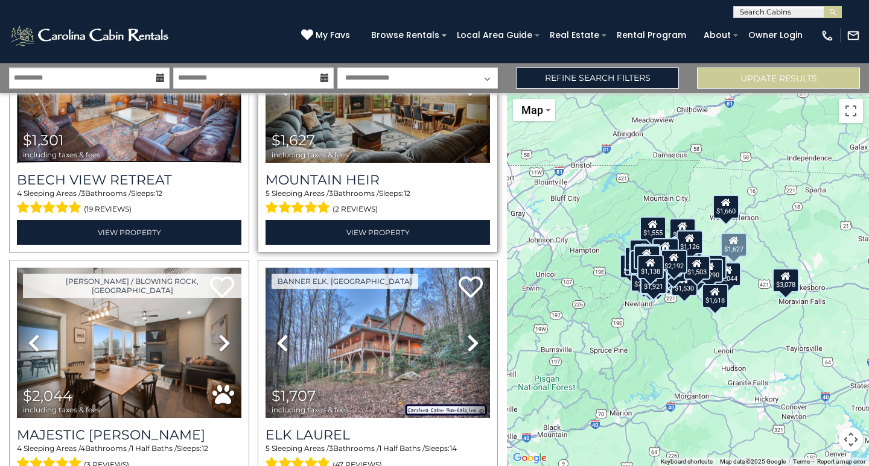
scroll to position [3982, 0]
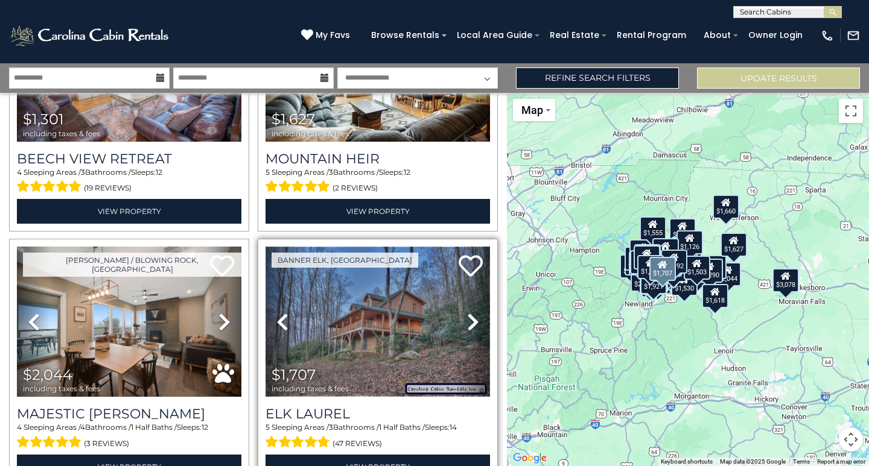
click at [347, 271] on img at bounding box center [377, 322] width 224 height 150
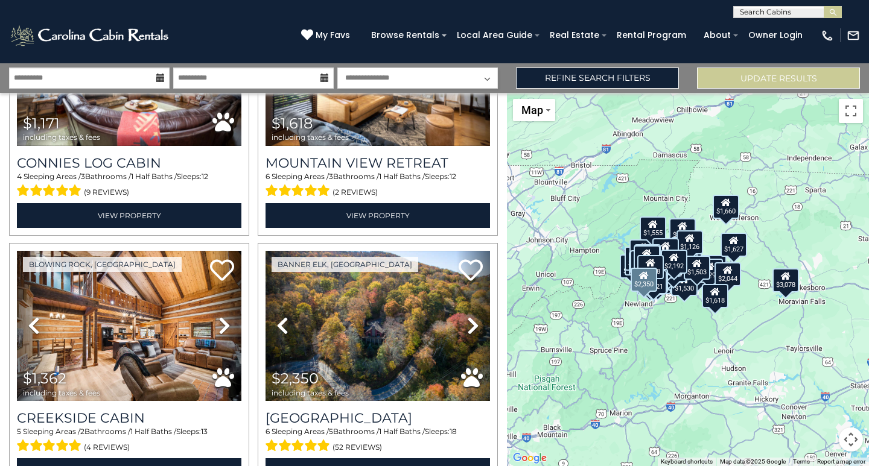
scroll to position [4766, 0]
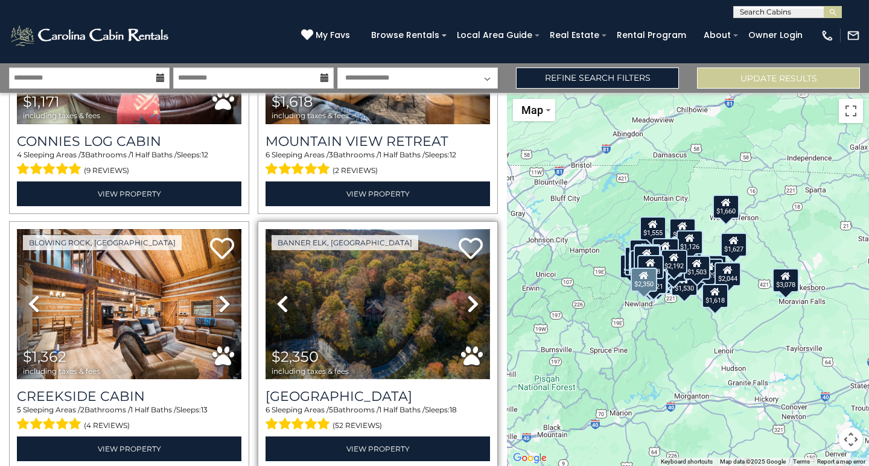
click at [351, 270] on img at bounding box center [377, 304] width 224 height 150
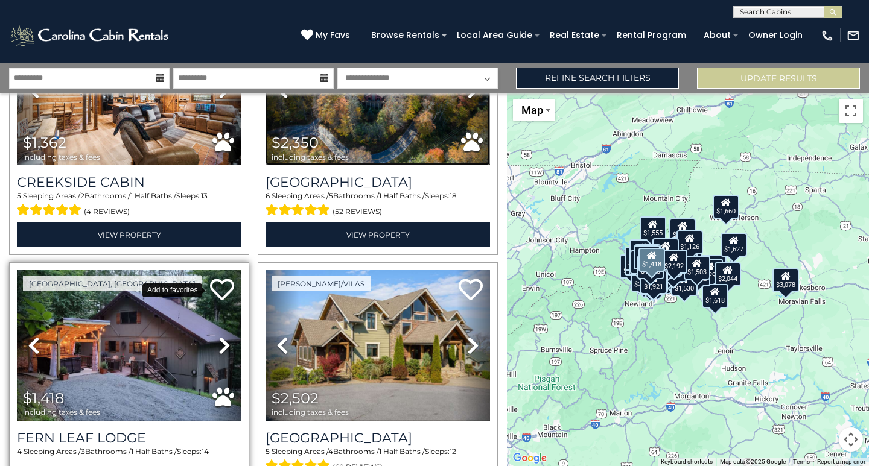
scroll to position [5007, 0]
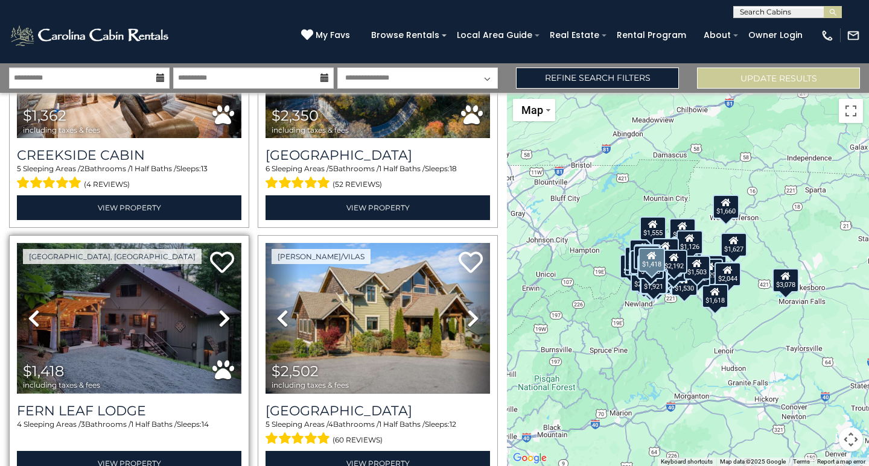
click at [115, 279] on img at bounding box center [129, 318] width 224 height 150
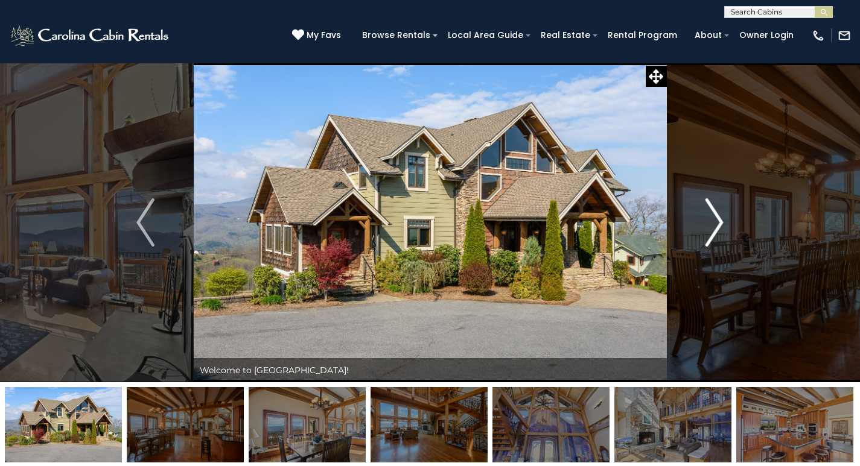
click at [717, 224] on img "Next" at bounding box center [714, 222] width 18 height 48
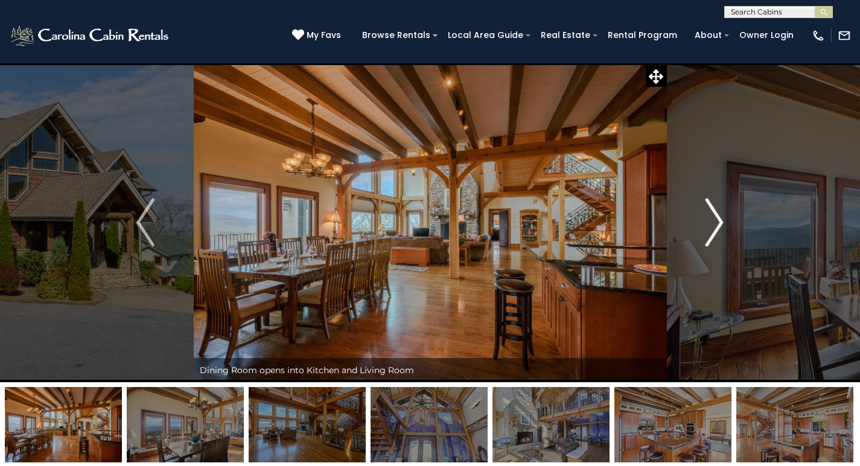
click at [717, 224] on img "Next" at bounding box center [714, 222] width 18 height 48
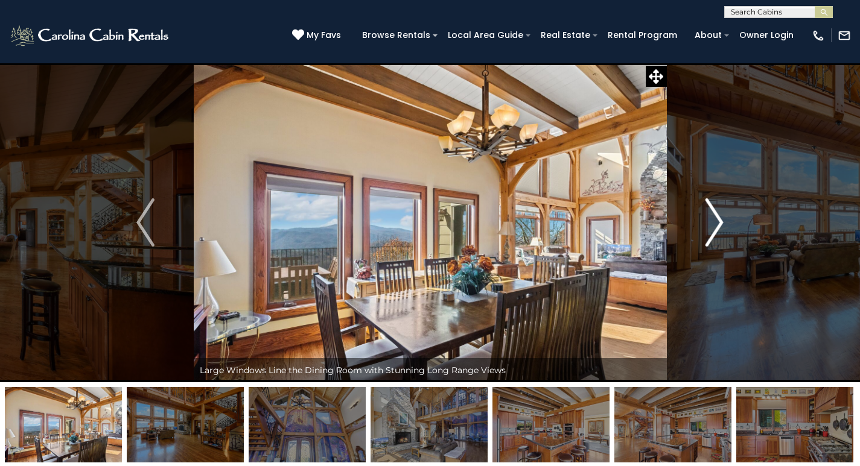
click at [717, 224] on img "Next" at bounding box center [714, 222] width 18 height 48
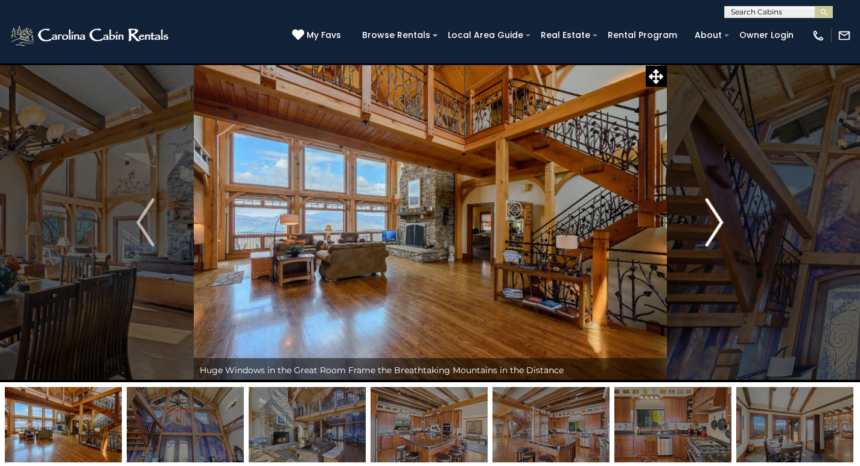
click at [717, 224] on img "Next" at bounding box center [714, 222] width 18 height 48
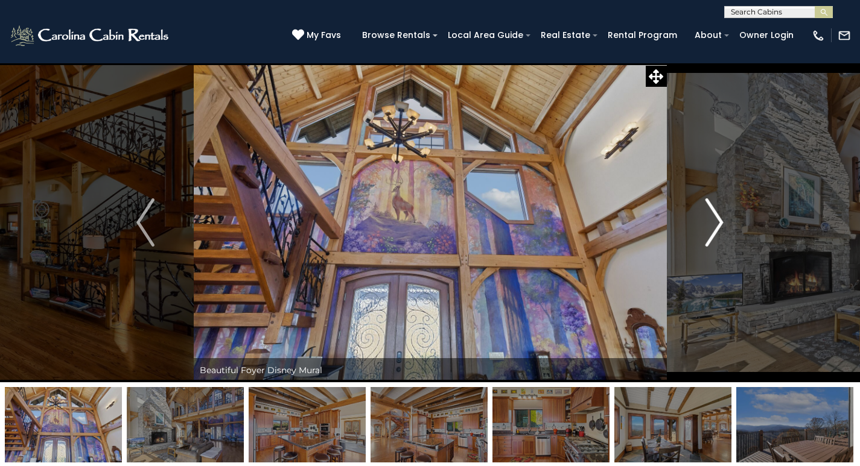
click at [717, 224] on img "Next" at bounding box center [714, 222] width 18 height 48
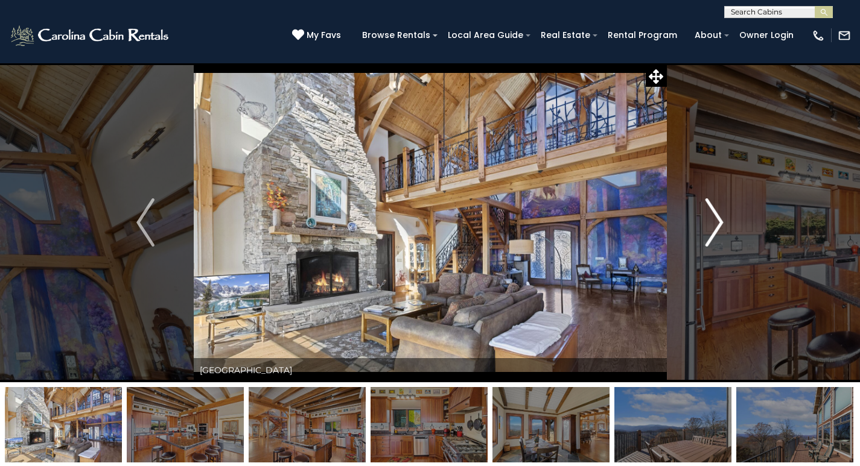
click at [717, 224] on img "Next" at bounding box center [714, 222] width 18 height 48
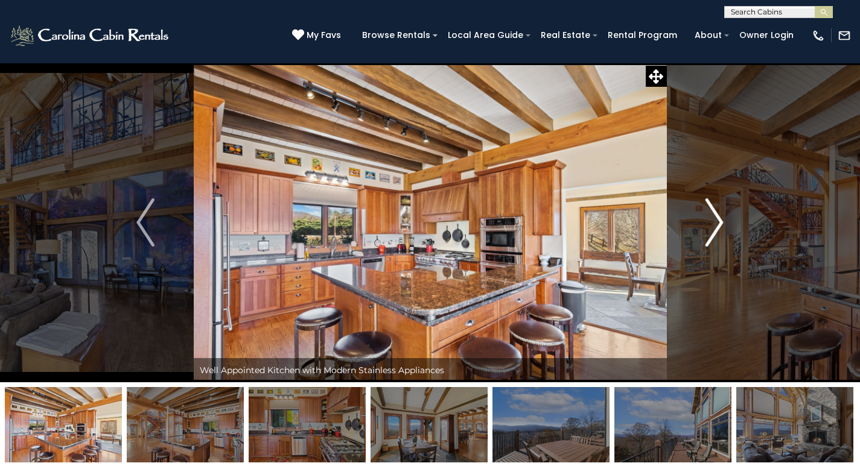
click at [717, 224] on img "Next" at bounding box center [714, 222] width 18 height 48
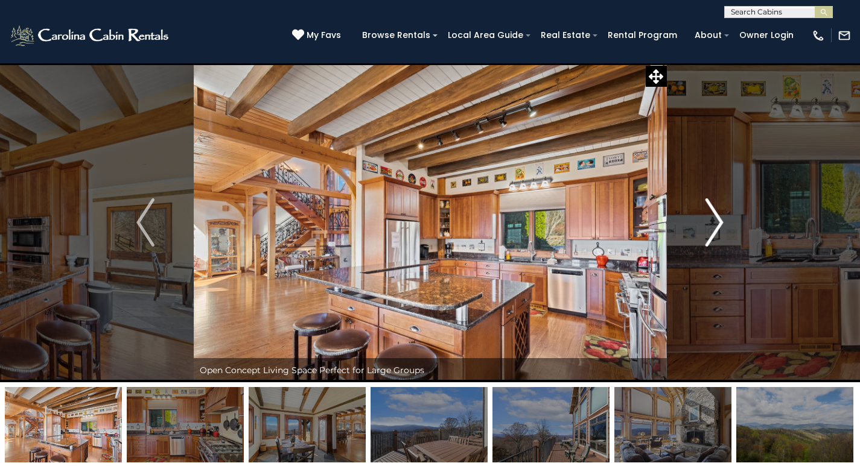
click at [717, 224] on img "Next" at bounding box center [714, 222] width 18 height 48
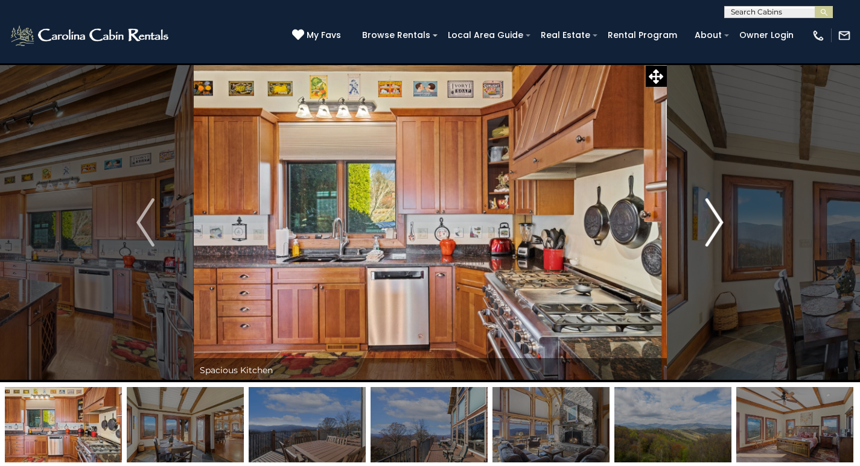
click at [717, 222] on img "Next" at bounding box center [714, 222] width 18 height 48
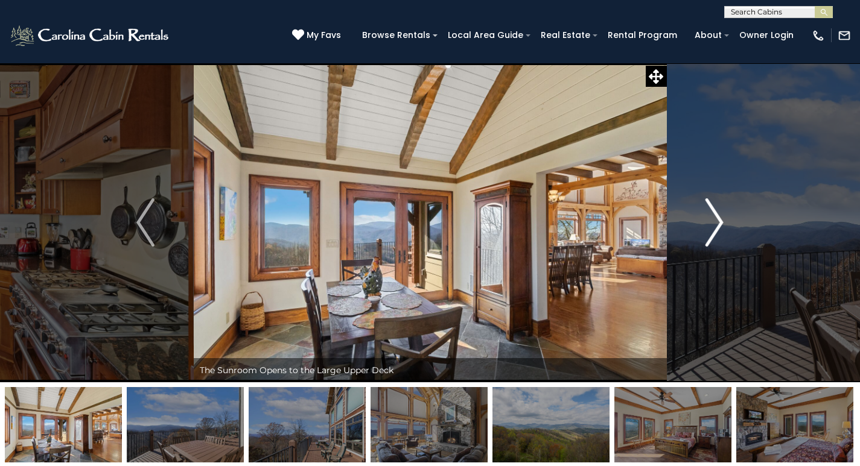
click at [717, 221] on img "Next" at bounding box center [714, 222] width 18 height 48
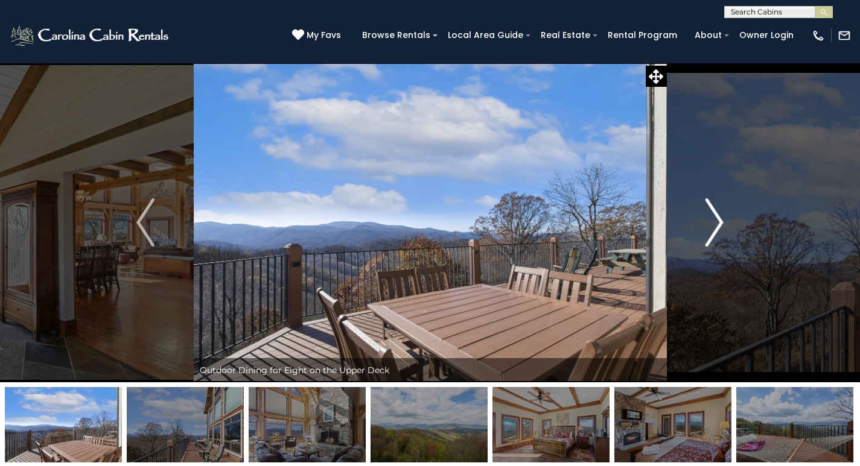
click at [717, 221] on img "Next" at bounding box center [714, 222] width 18 height 48
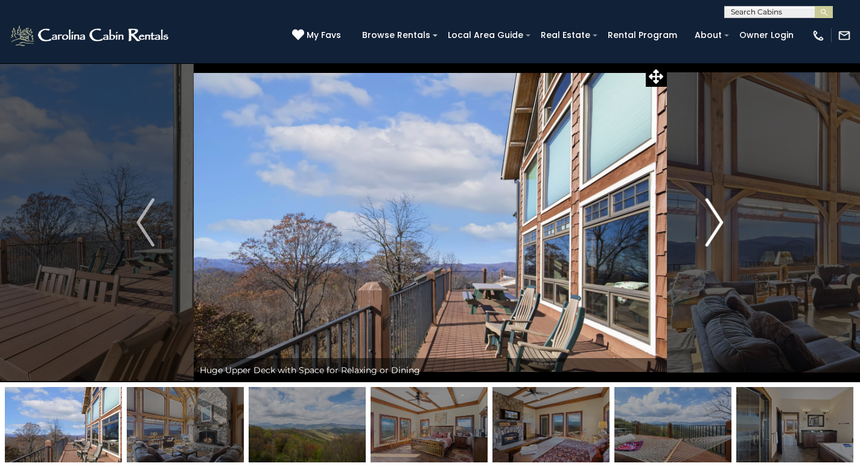
click at [717, 221] on img "Next" at bounding box center [714, 222] width 18 height 48
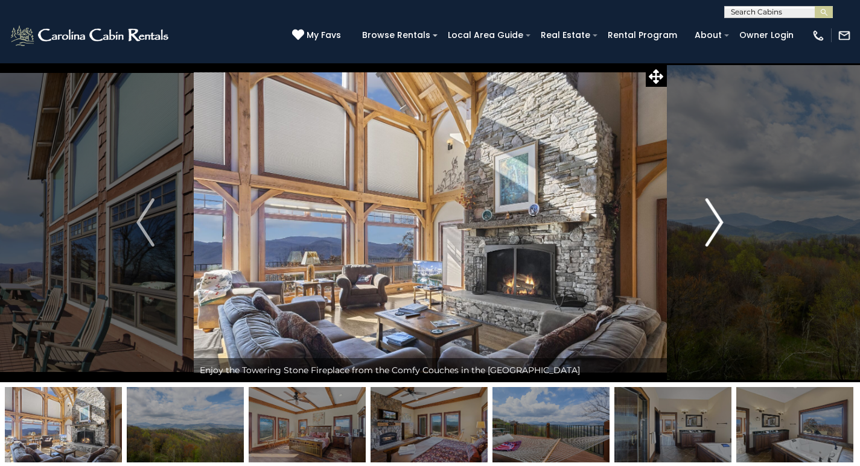
click at [717, 221] on img "Next" at bounding box center [714, 222] width 18 height 48
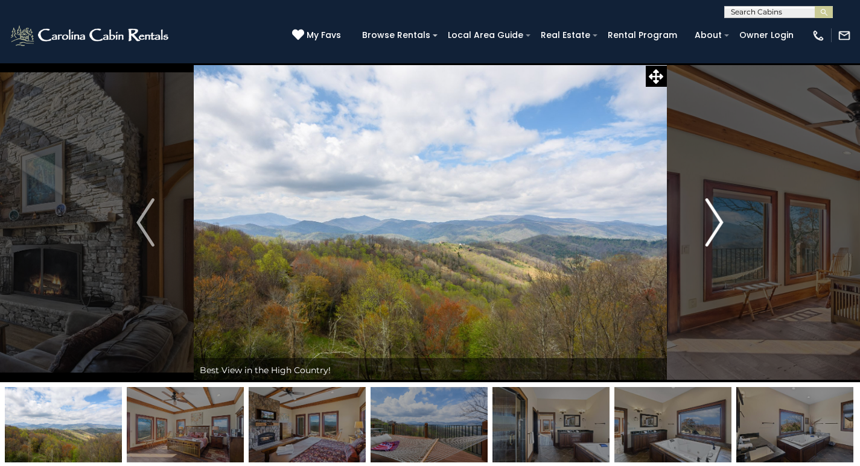
click at [717, 221] on img "Next" at bounding box center [714, 222] width 18 height 48
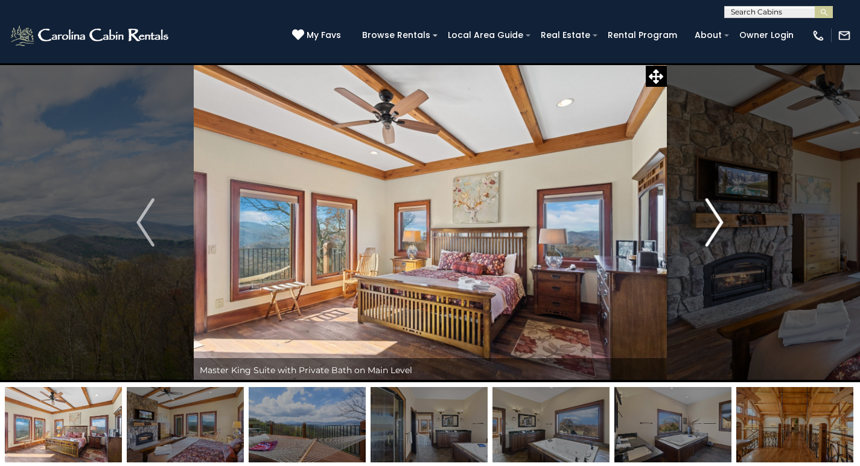
click at [717, 221] on img "Next" at bounding box center [714, 222] width 18 height 48
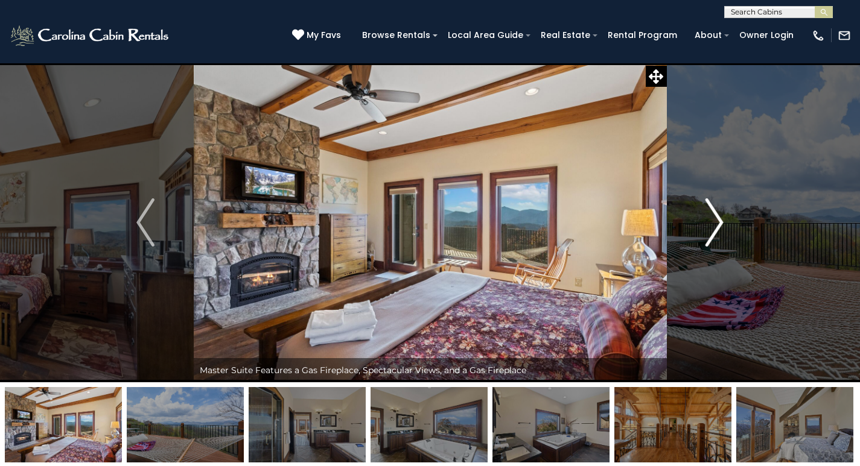
click at [717, 221] on img "Next" at bounding box center [714, 222] width 18 height 48
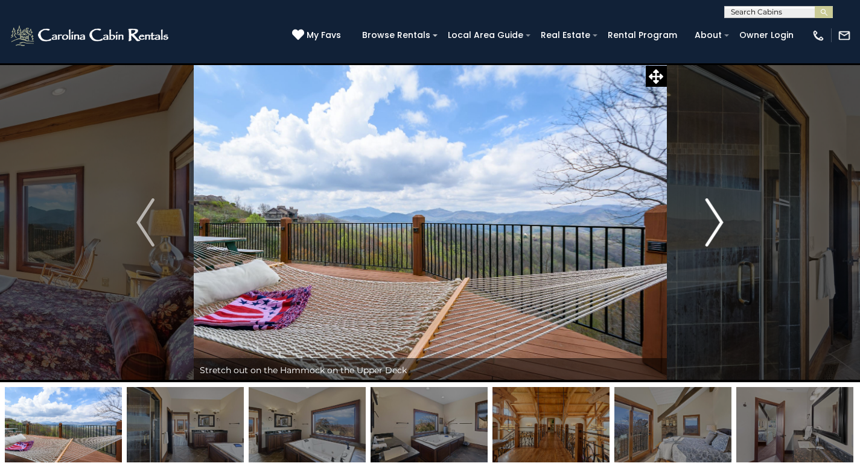
click at [717, 221] on img "Next" at bounding box center [714, 222] width 18 height 48
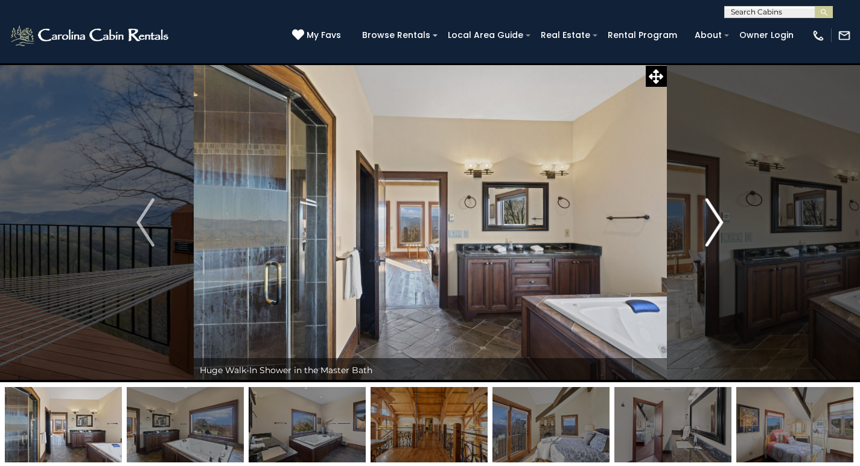
click at [717, 221] on img "Next" at bounding box center [714, 222] width 18 height 48
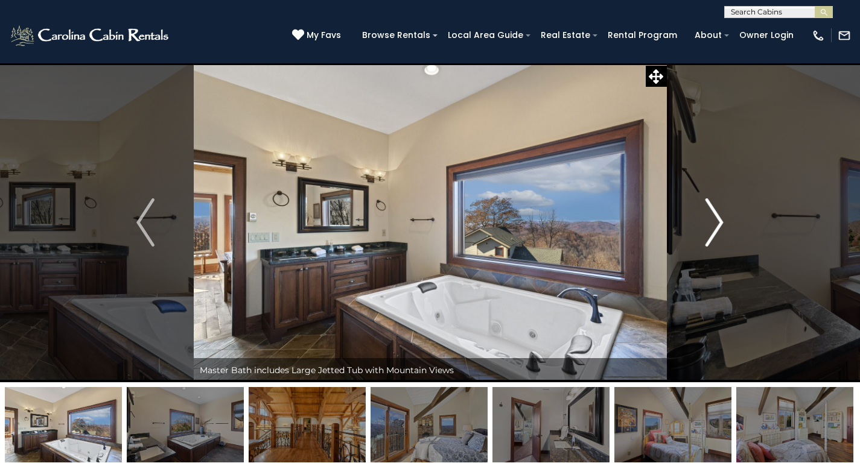
click at [717, 221] on img "Next" at bounding box center [714, 222] width 18 height 48
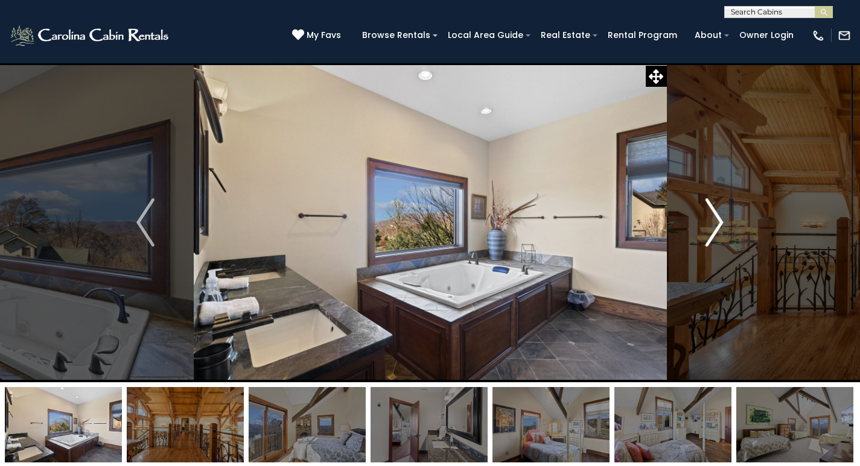
click at [717, 221] on img "Next" at bounding box center [714, 222] width 18 height 48
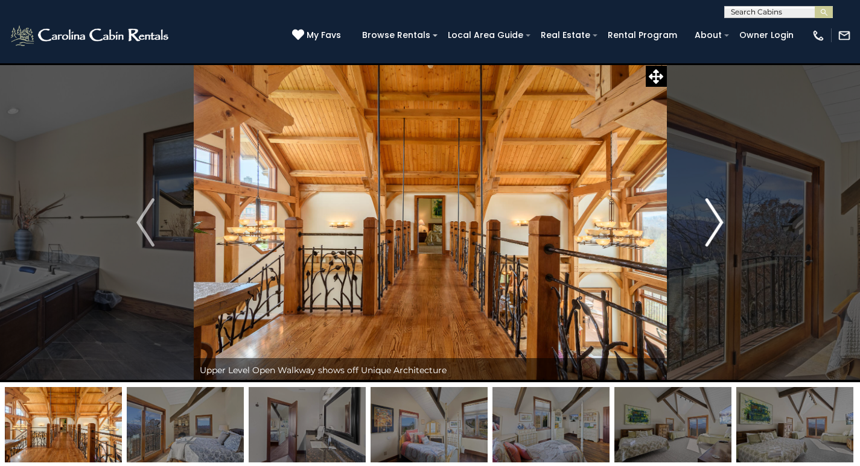
click at [717, 221] on img "Next" at bounding box center [714, 222] width 18 height 48
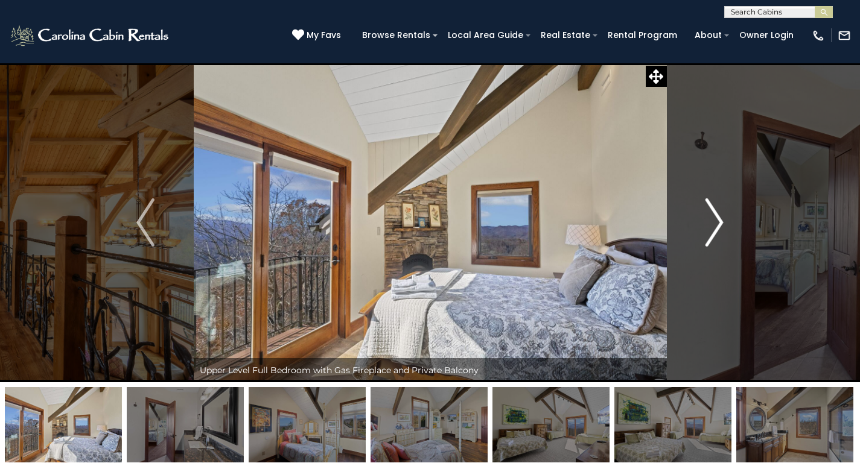
click at [717, 221] on img "Next" at bounding box center [714, 222] width 18 height 48
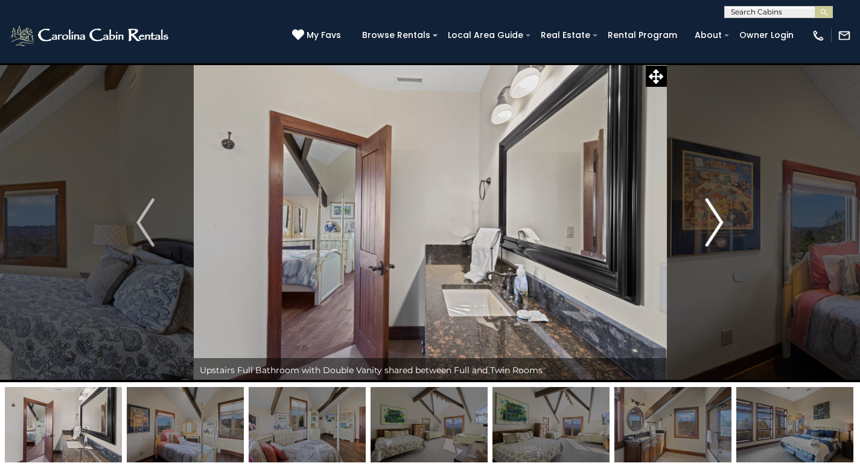
click at [717, 221] on img "Next" at bounding box center [714, 222] width 18 height 48
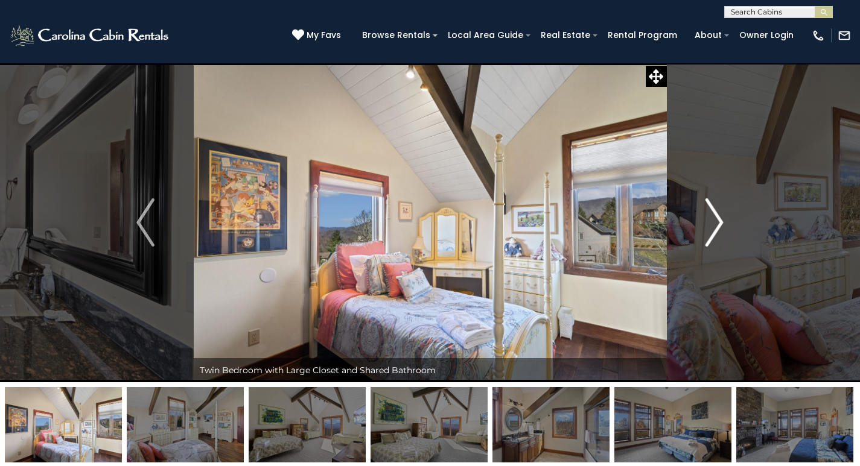
click at [717, 221] on img "Next" at bounding box center [714, 222] width 18 height 48
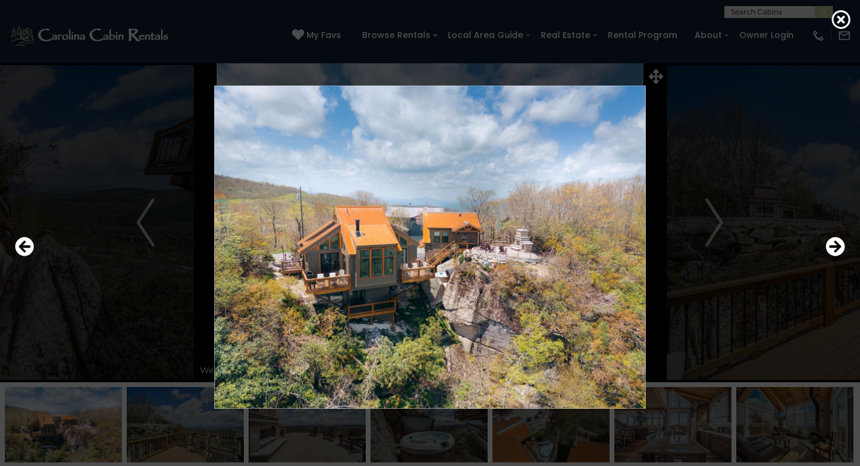
click at [449, 256] on img at bounding box center [430, 247] width 716 height 323
click at [826, 249] on icon "Next" at bounding box center [834, 246] width 19 height 19
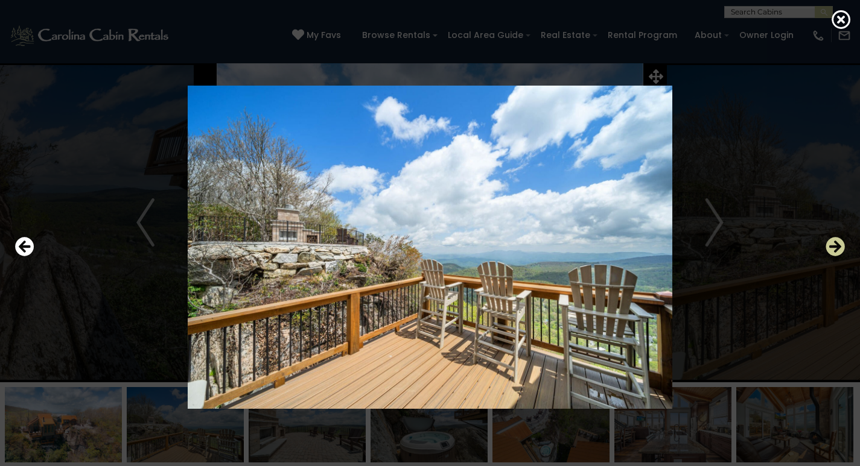
click at [826, 249] on icon "Next" at bounding box center [834, 246] width 19 height 19
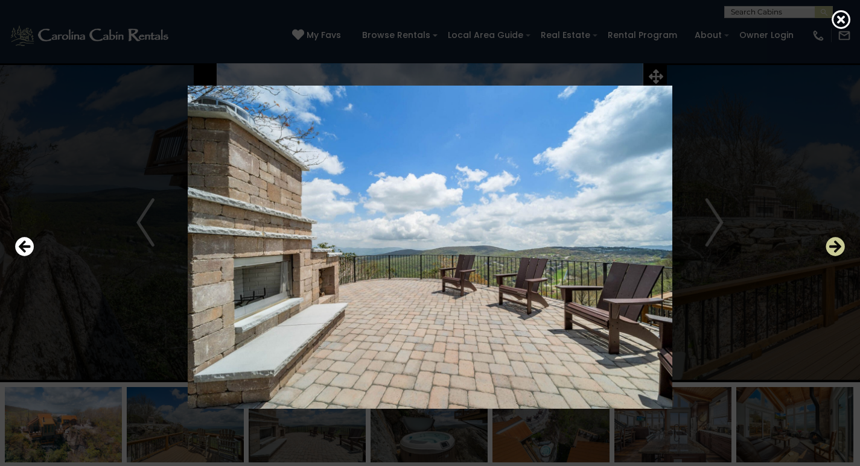
click at [826, 249] on icon "Next" at bounding box center [834, 246] width 19 height 19
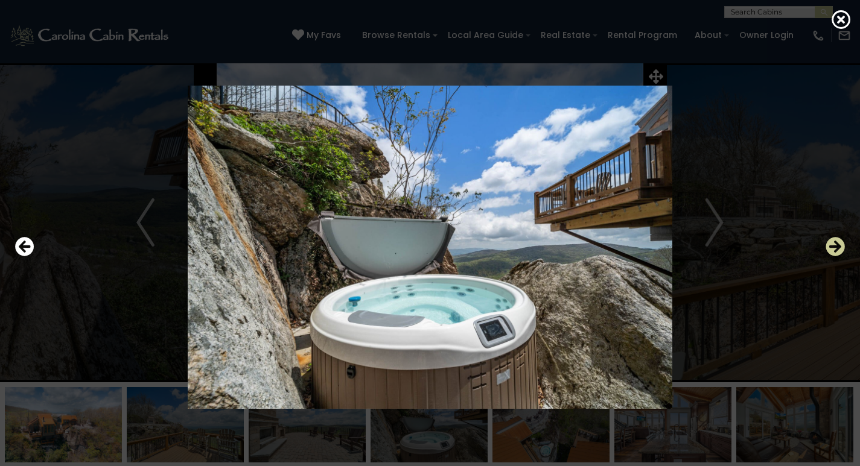
click at [826, 249] on icon "Next" at bounding box center [834, 246] width 19 height 19
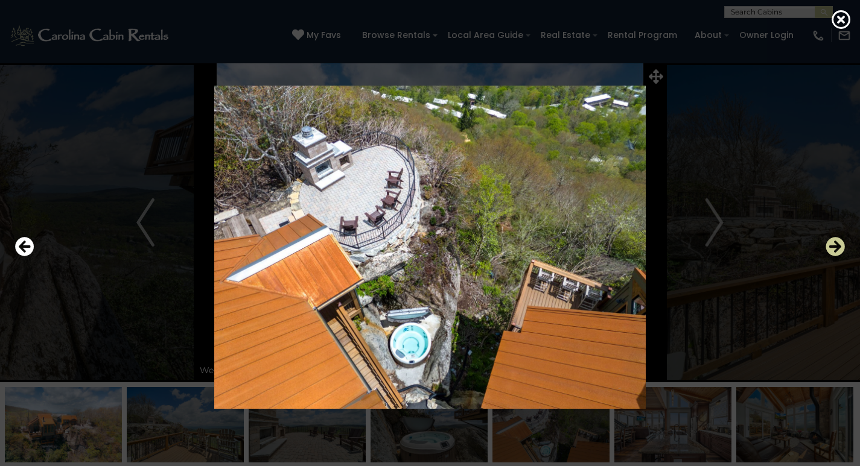
click at [826, 249] on icon "Next" at bounding box center [834, 246] width 19 height 19
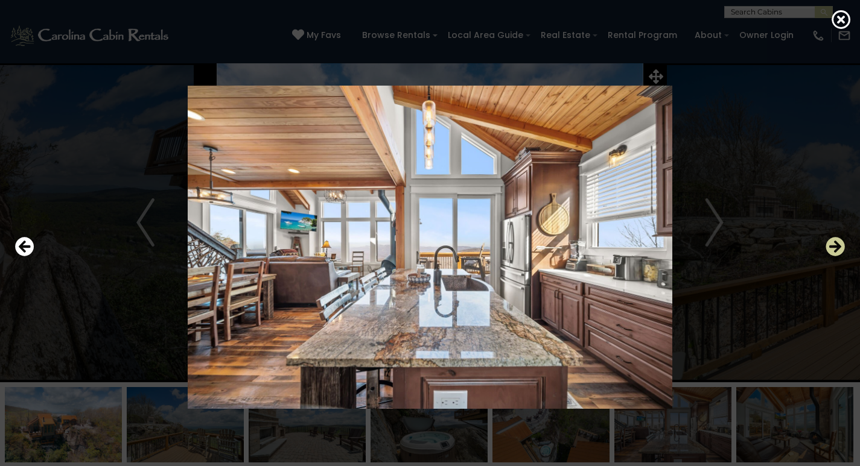
click at [826, 249] on icon "Next" at bounding box center [834, 246] width 19 height 19
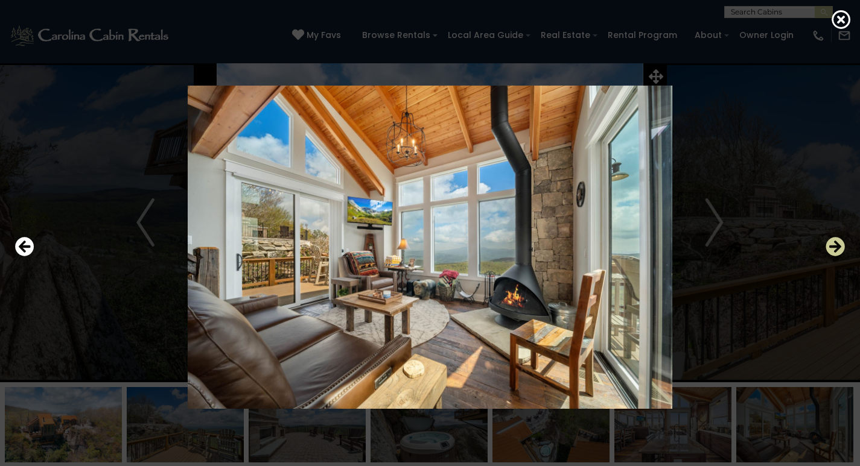
click at [826, 249] on icon "Next" at bounding box center [834, 246] width 19 height 19
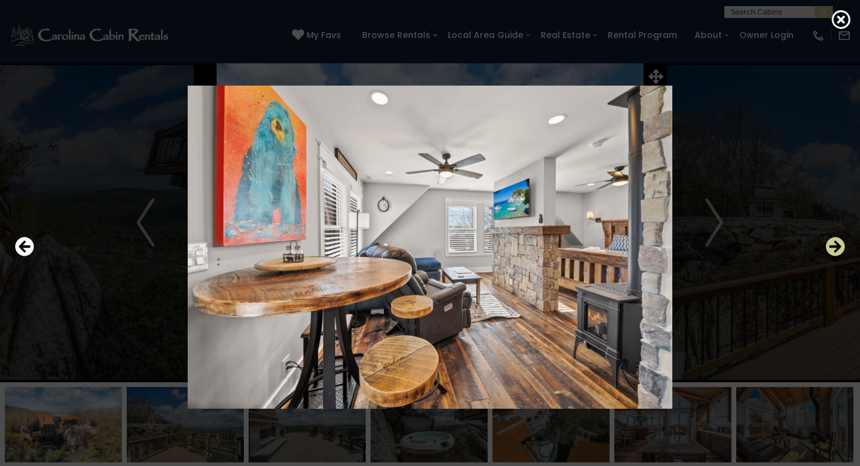
click at [826, 249] on icon "Next" at bounding box center [834, 246] width 19 height 19
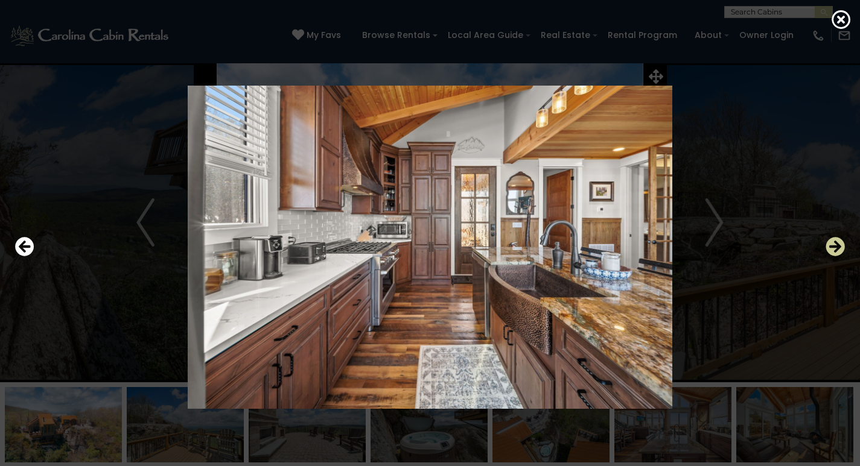
click at [826, 249] on icon "Next" at bounding box center [834, 246] width 19 height 19
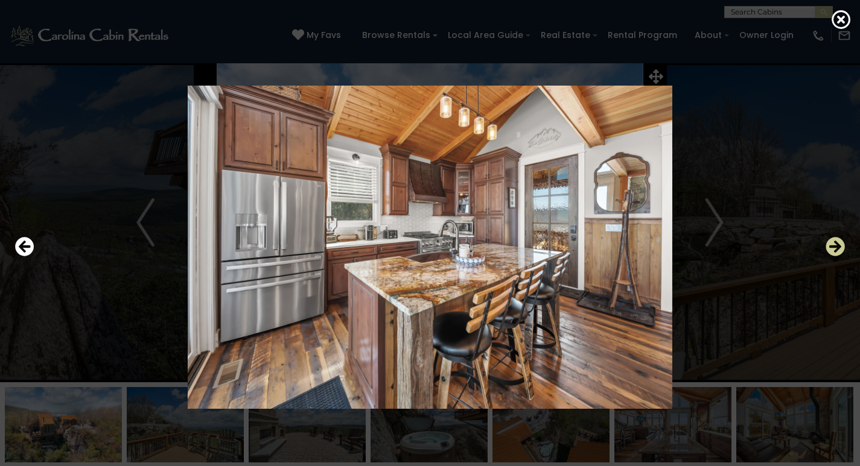
click at [826, 249] on icon "Next" at bounding box center [834, 246] width 19 height 19
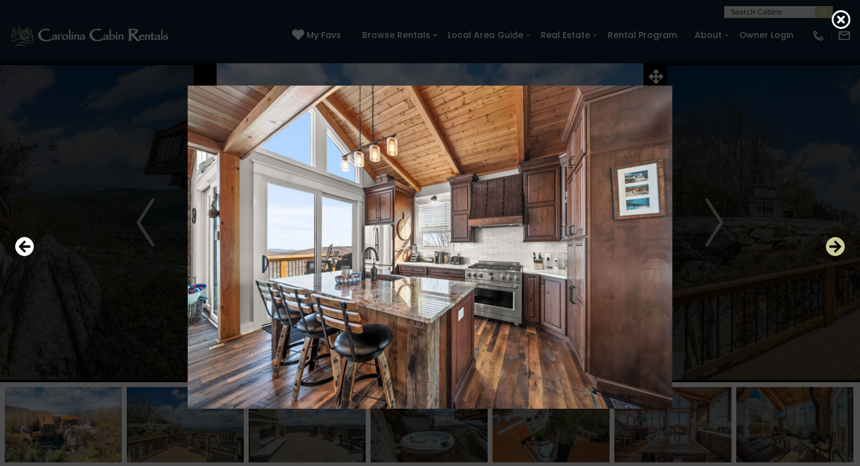
click at [826, 249] on icon "Next" at bounding box center [834, 246] width 19 height 19
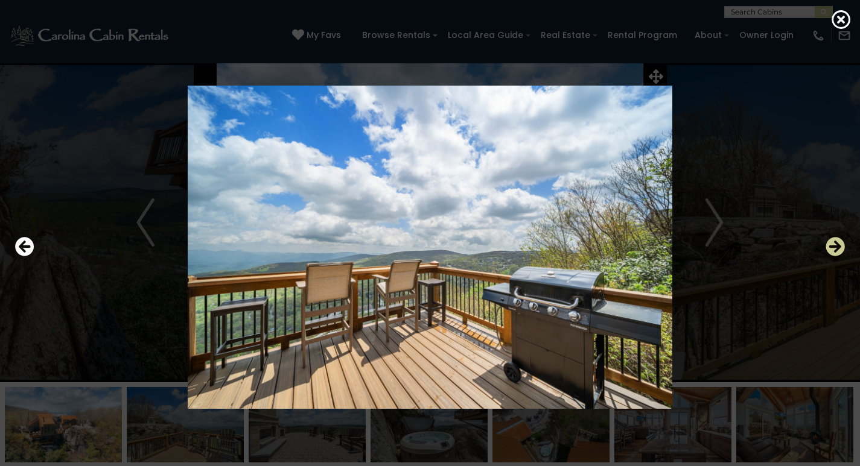
click at [826, 249] on icon "Next" at bounding box center [834, 246] width 19 height 19
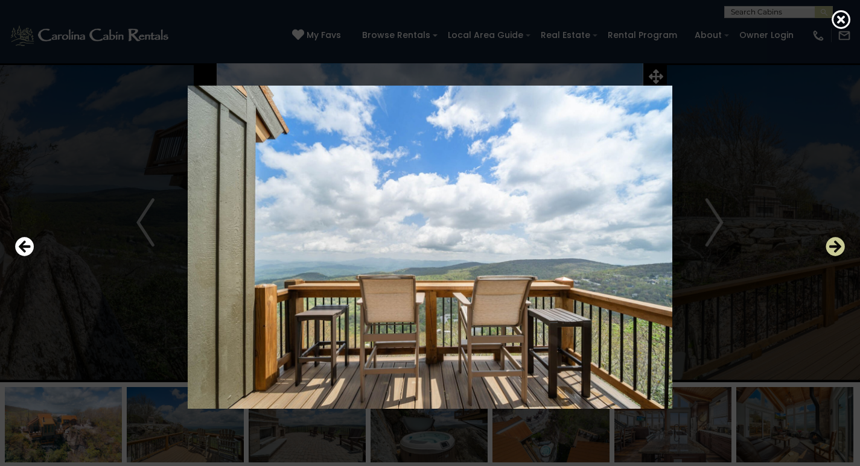
click at [826, 249] on icon "Next" at bounding box center [834, 246] width 19 height 19
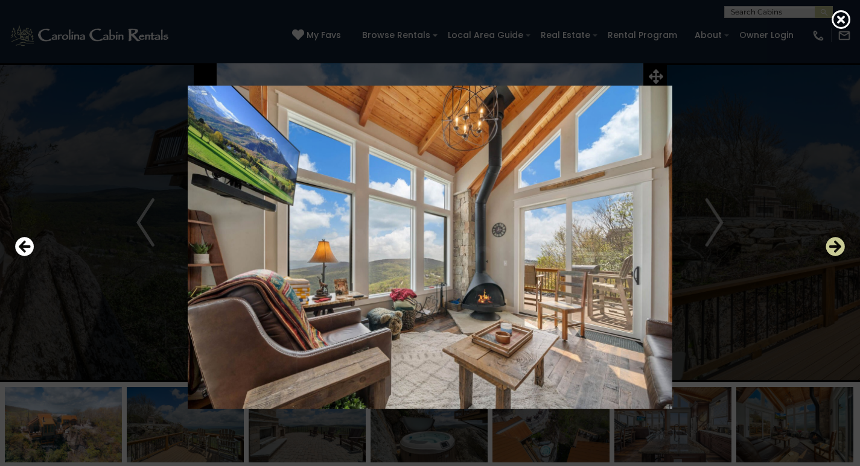
click at [826, 249] on icon "Next" at bounding box center [834, 246] width 19 height 19
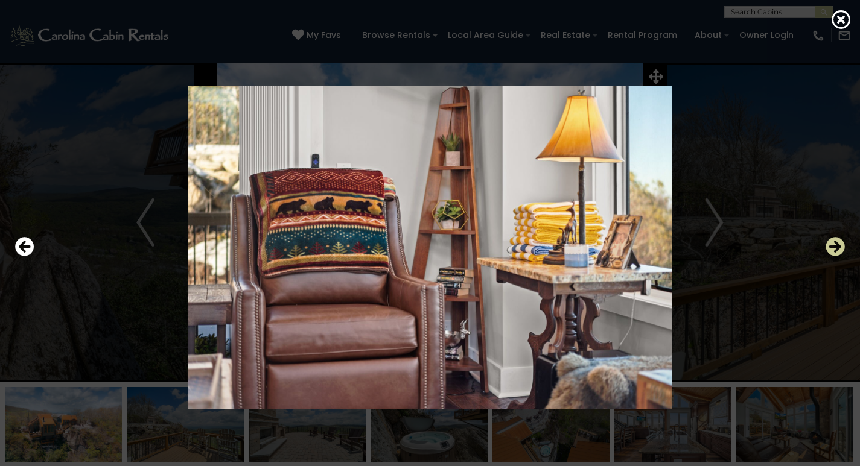
click at [826, 249] on icon "Next" at bounding box center [834, 246] width 19 height 19
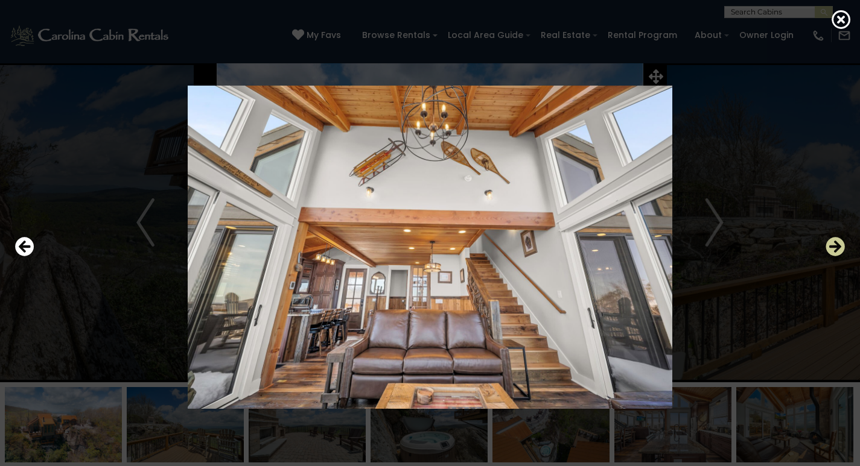
click at [826, 249] on icon "Next" at bounding box center [834, 246] width 19 height 19
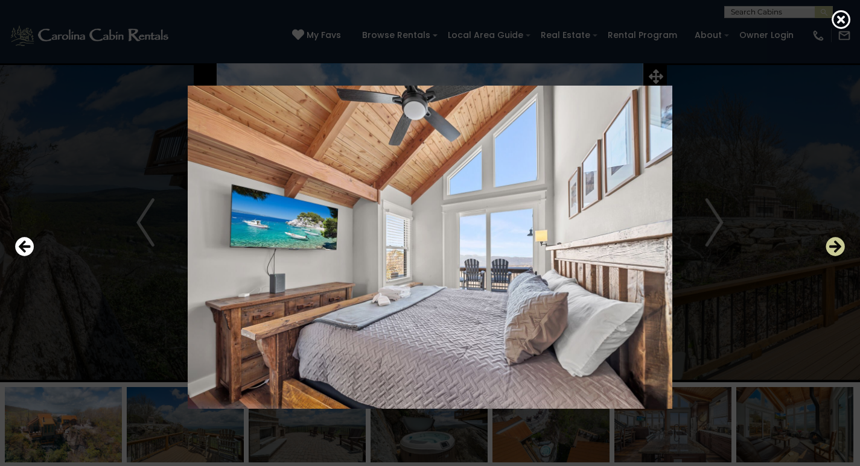
click at [826, 249] on icon "Next" at bounding box center [834, 246] width 19 height 19
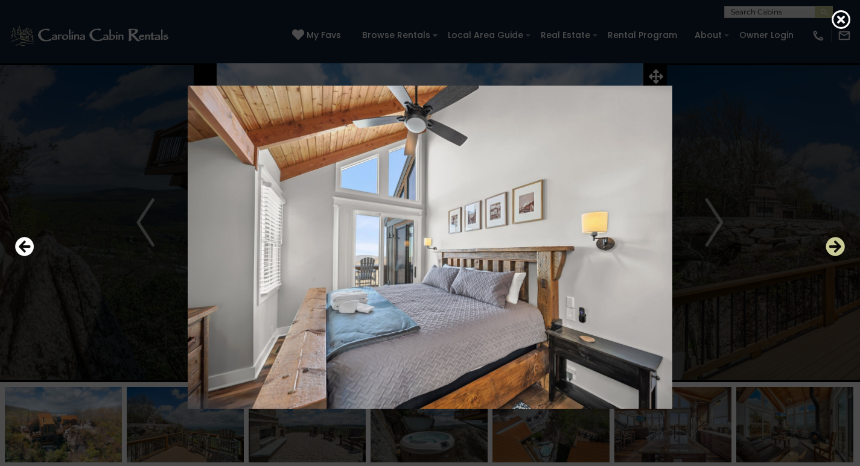
click at [826, 249] on icon "Next" at bounding box center [834, 246] width 19 height 19
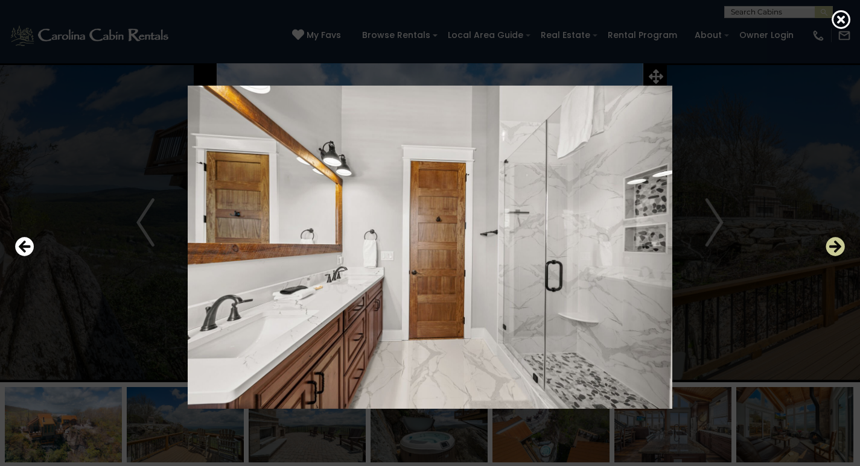
click at [826, 249] on icon "Next" at bounding box center [834, 246] width 19 height 19
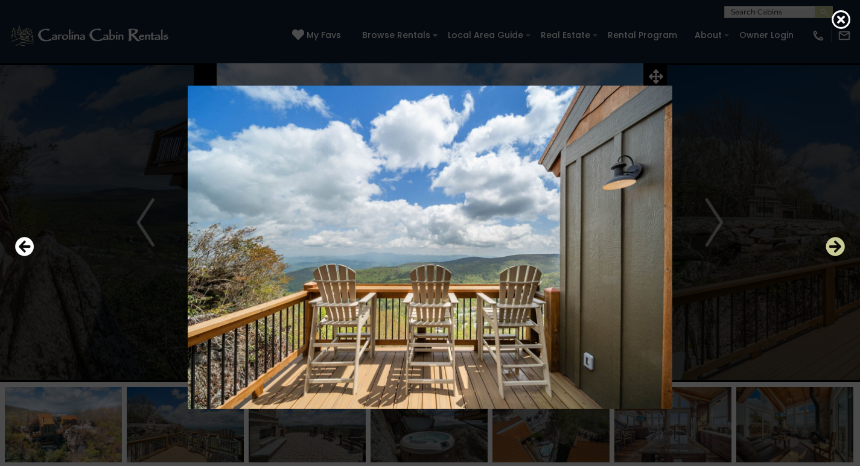
click at [826, 249] on icon "Next" at bounding box center [834, 246] width 19 height 19
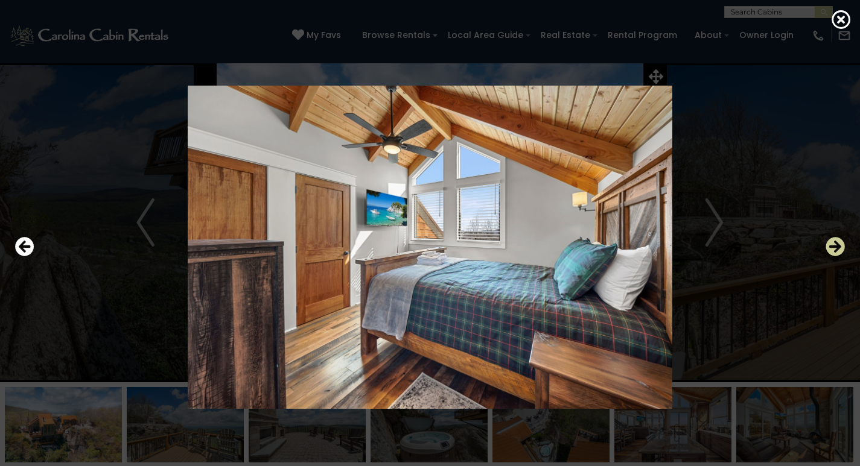
click at [826, 249] on icon "Next" at bounding box center [834, 246] width 19 height 19
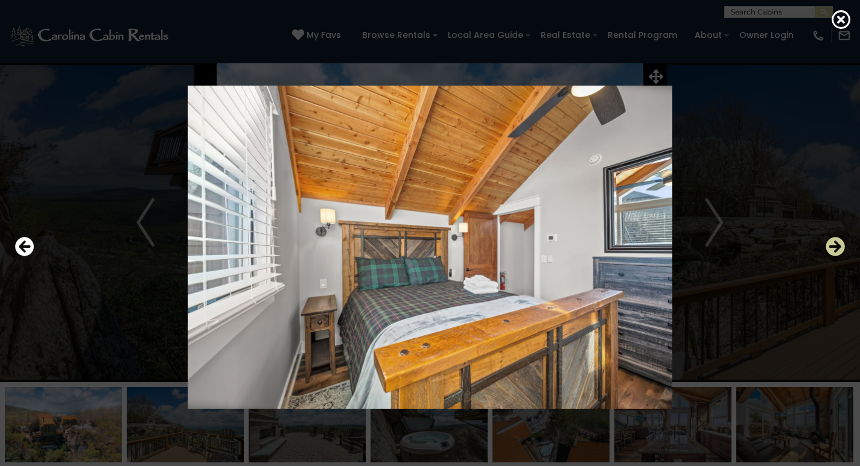
click at [826, 249] on icon "Next" at bounding box center [834, 246] width 19 height 19
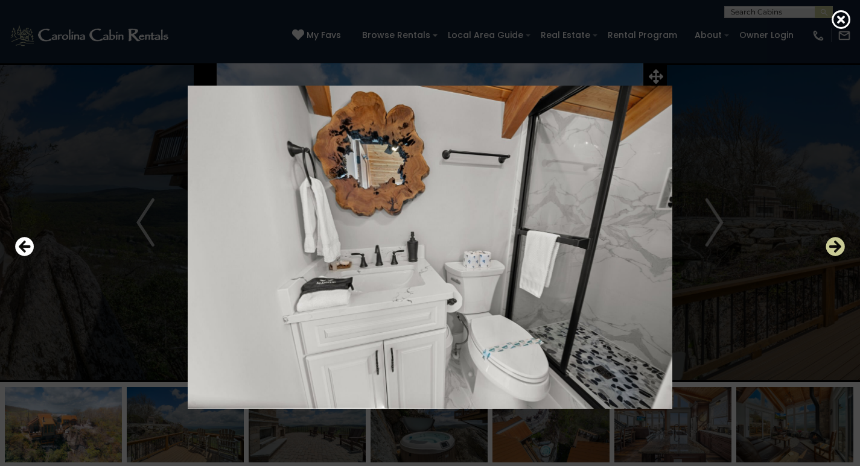
click at [826, 249] on icon "Next" at bounding box center [834, 246] width 19 height 19
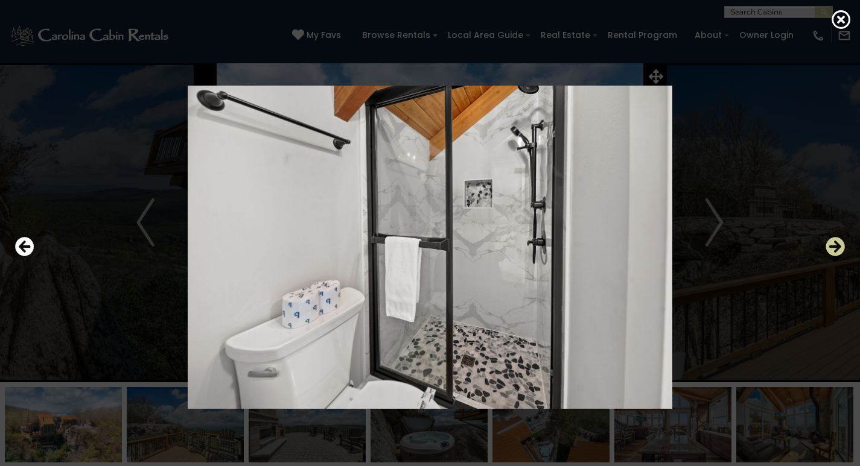
click at [826, 249] on icon "Next" at bounding box center [834, 246] width 19 height 19
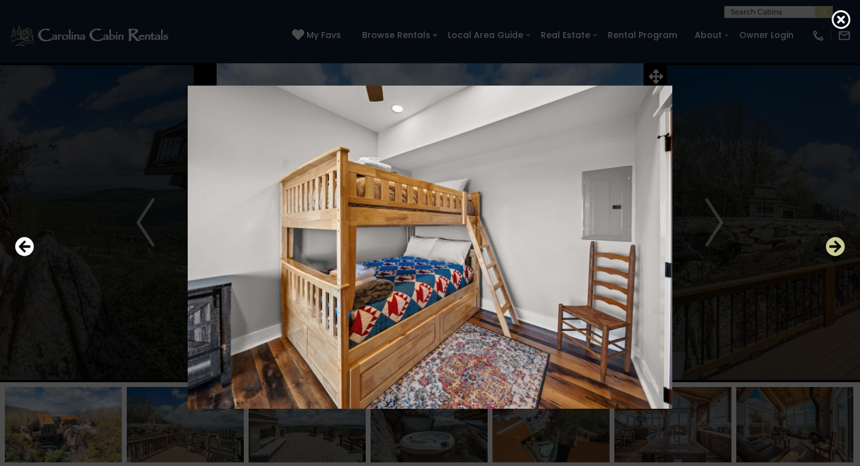
click at [826, 249] on icon "Next" at bounding box center [834, 246] width 19 height 19
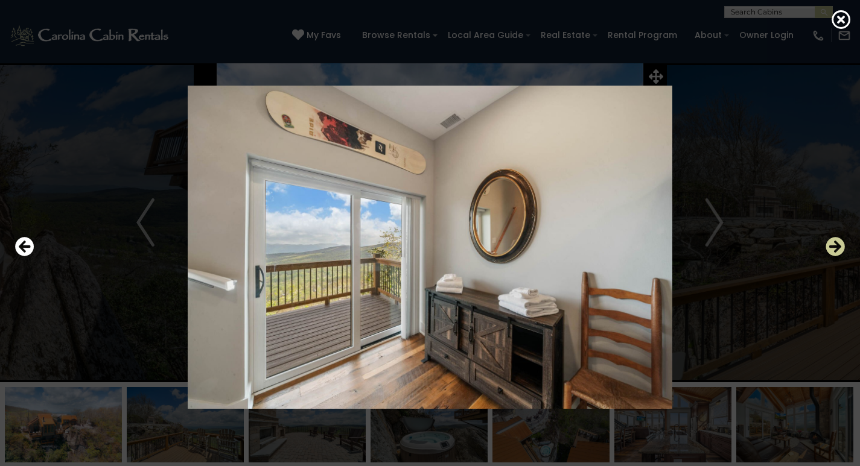
click at [826, 249] on icon "Next" at bounding box center [834, 246] width 19 height 19
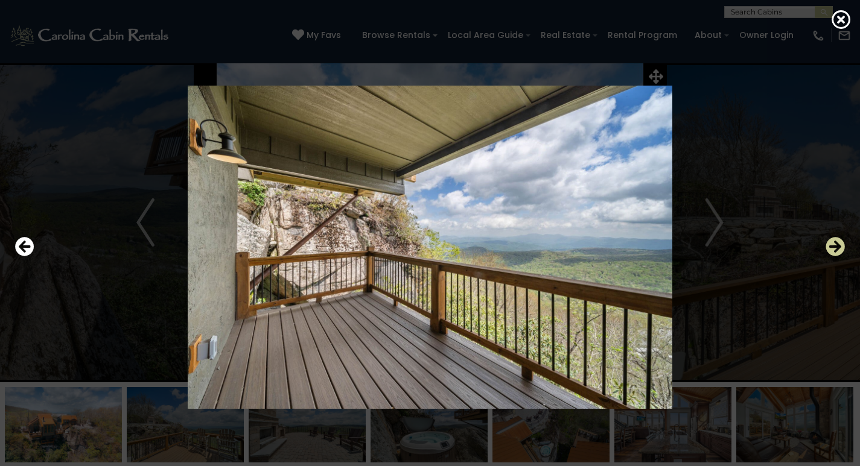
click at [826, 249] on icon "Next" at bounding box center [834, 246] width 19 height 19
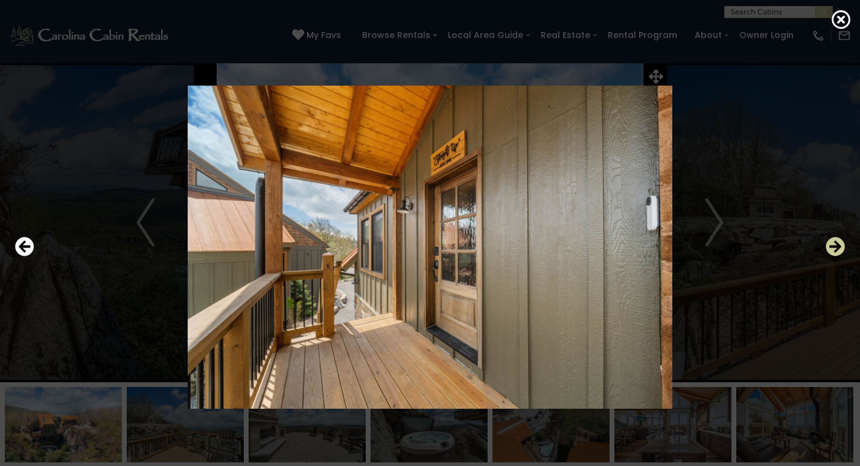
click at [826, 249] on icon "Next" at bounding box center [834, 246] width 19 height 19
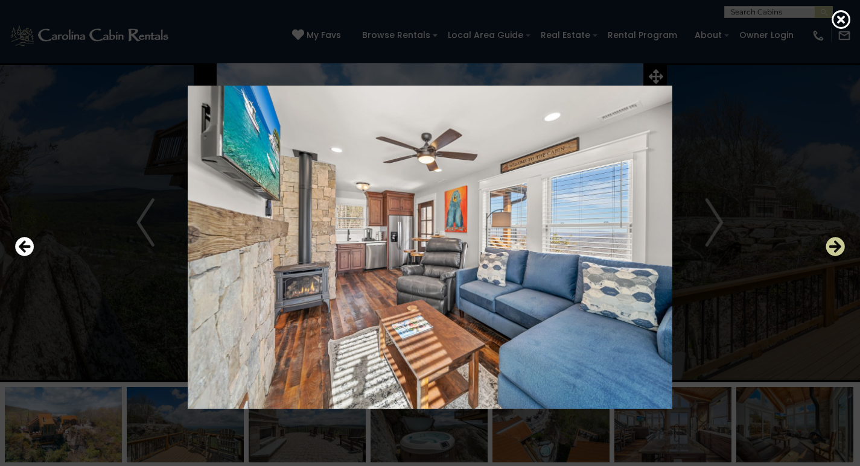
click at [826, 249] on icon "Next" at bounding box center [834, 246] width 19 height 19
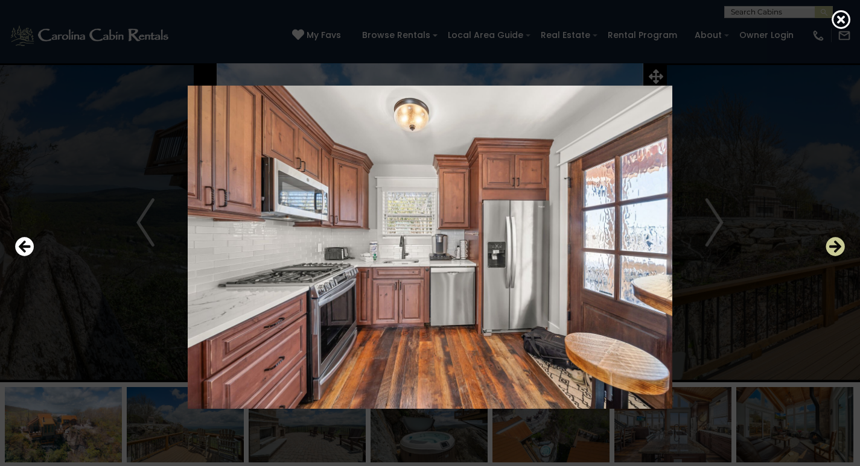
click at [826, 249] on icon "Next" at bounding box center [834, 246] width 19 height 19
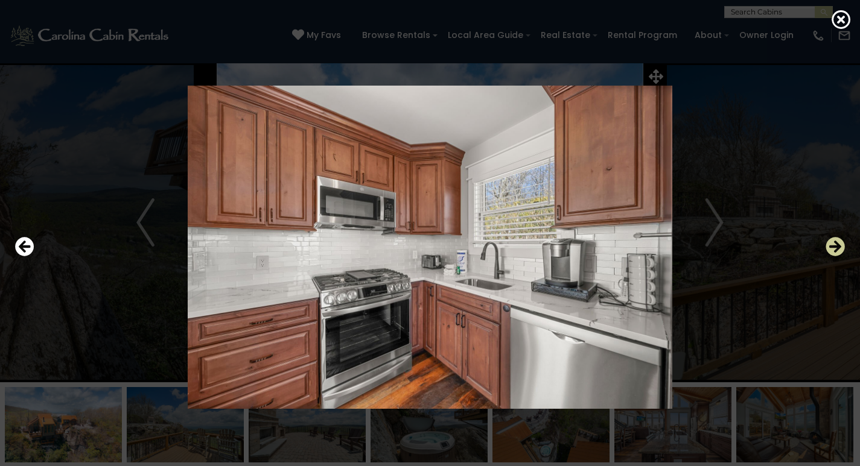
click at [826, 249] on icon "Next" at bounding box center [834, 246] width 19 height 19
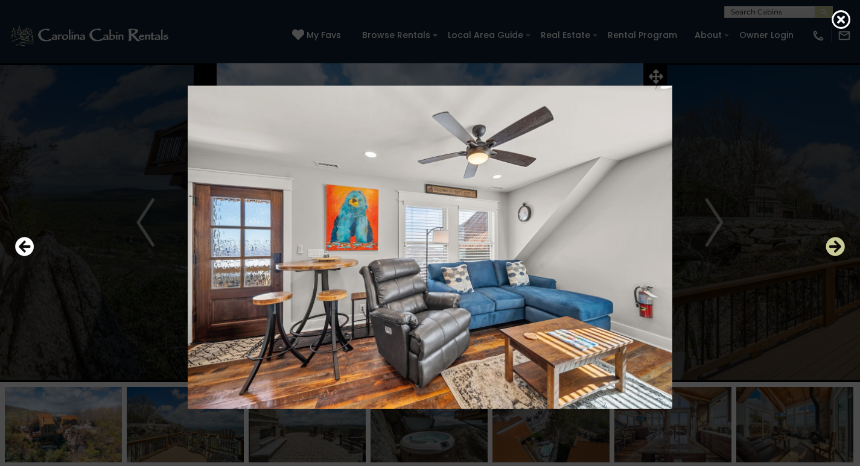
click at [826, 249] on icon "Next" at bounding box center [834, 246] width 19 height 19
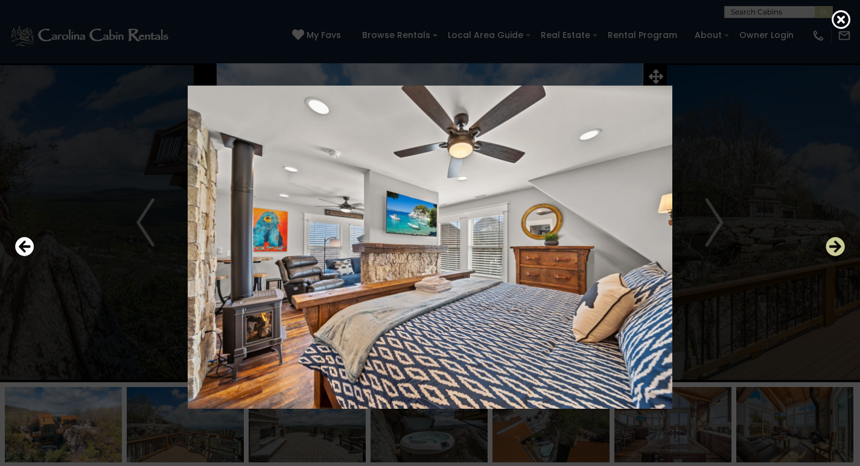
click at [826, 249] on icon "Next" at bounding box center [834, 246] width 19 height 19
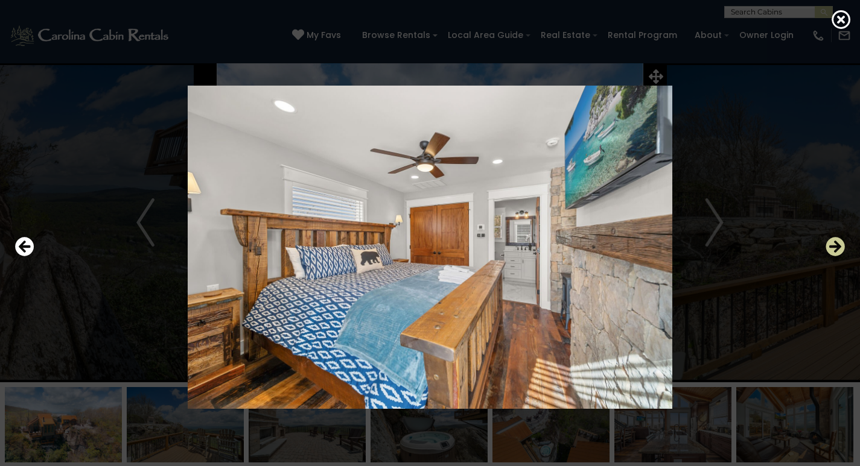
click at [826, 249] on icon "Next" at bounding box center [834, 246] width 19 height 19
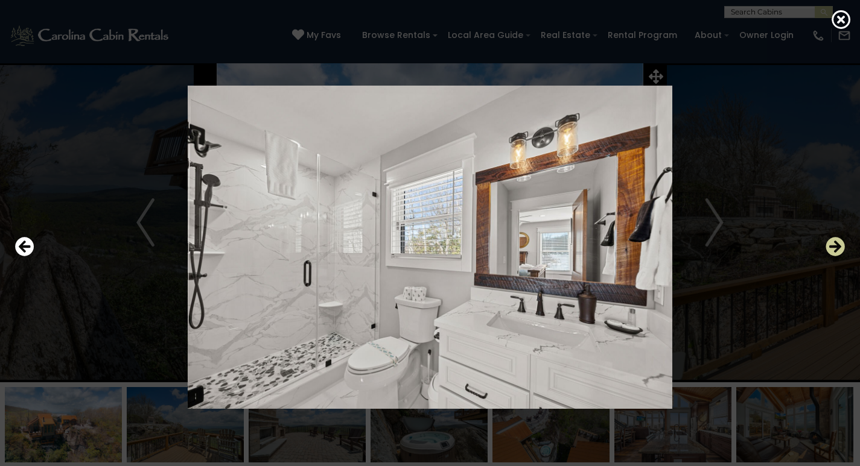
click at [826, 249] on icon "Next" at bounding box center [834, 246] width 19 height 19
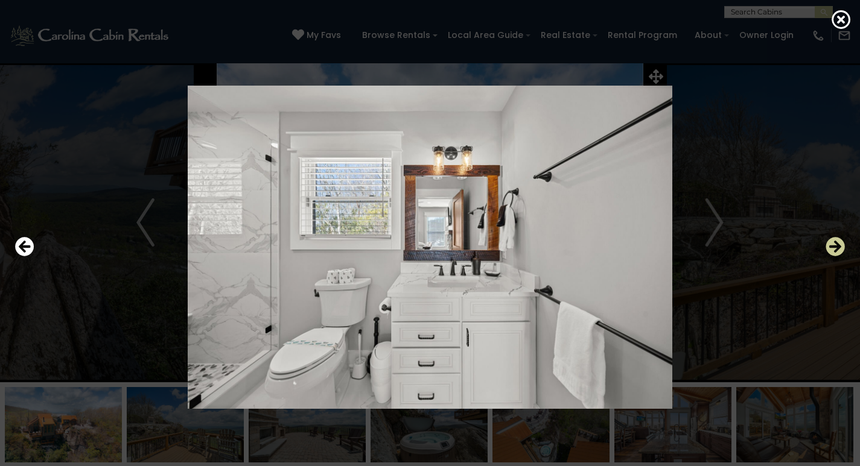
click at [826, 249] on icon "Next" at bounding box center [834, 246] width 19 height 19
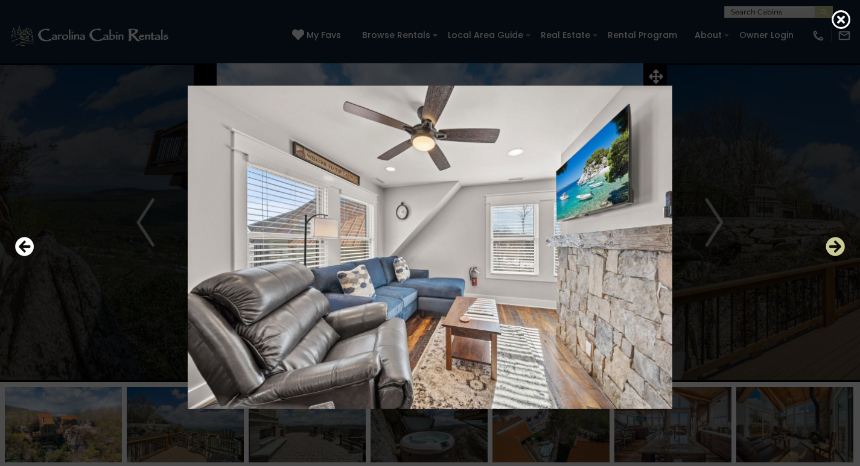
click at [826, 249] on icon "Next" at bounding box center [834, 246] width 19 height 19
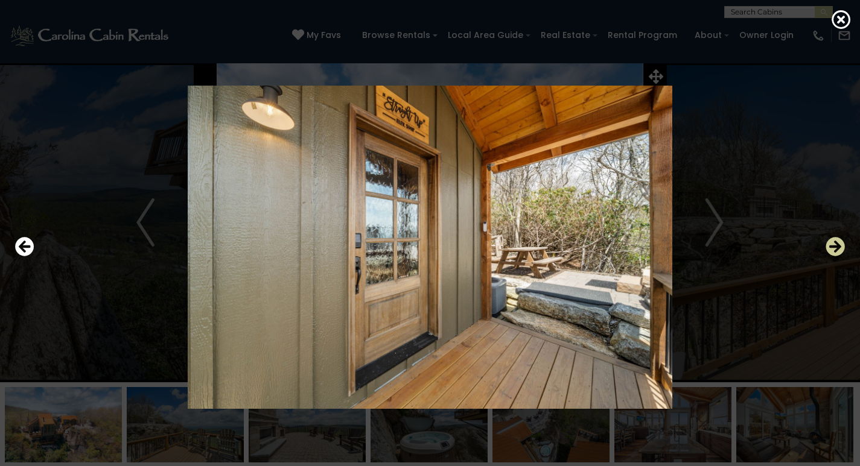
click at [826, 249] on icon "Next" at bounding box center [834, 246] width 19 height 19
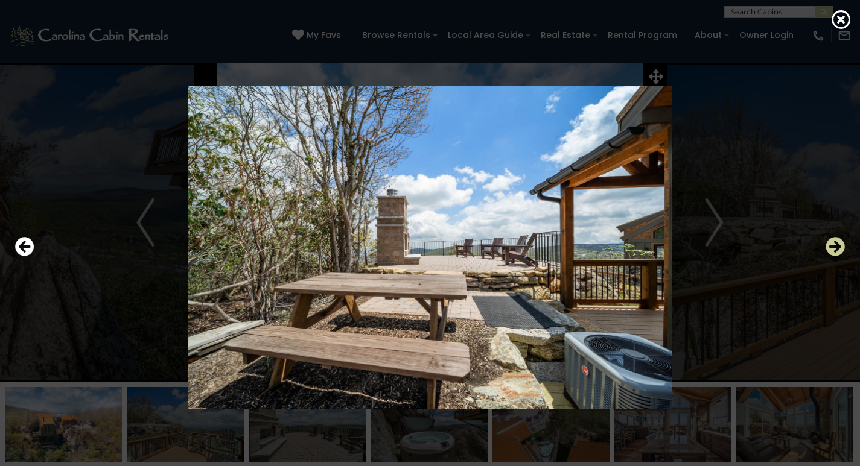
click at [826, 249] on icon "Next" at bounding box center [834, 246] width 19 height 19
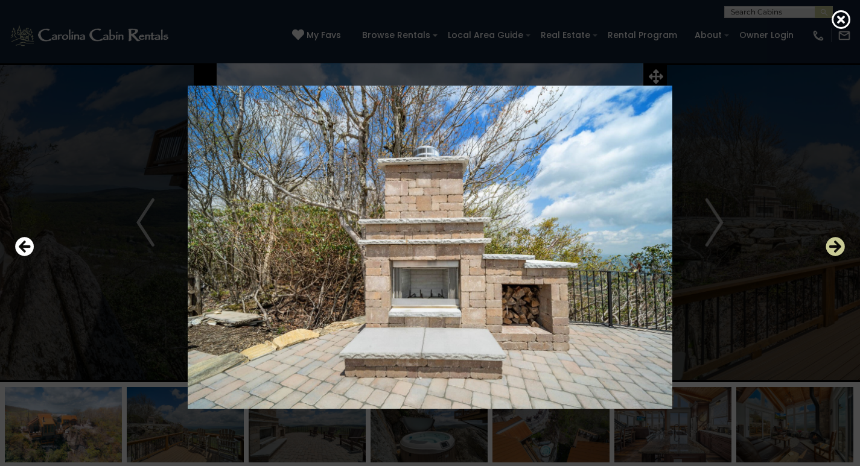
click at [826, 249] on icon "Next" at bounding box center [834, 246] width 19 height 19
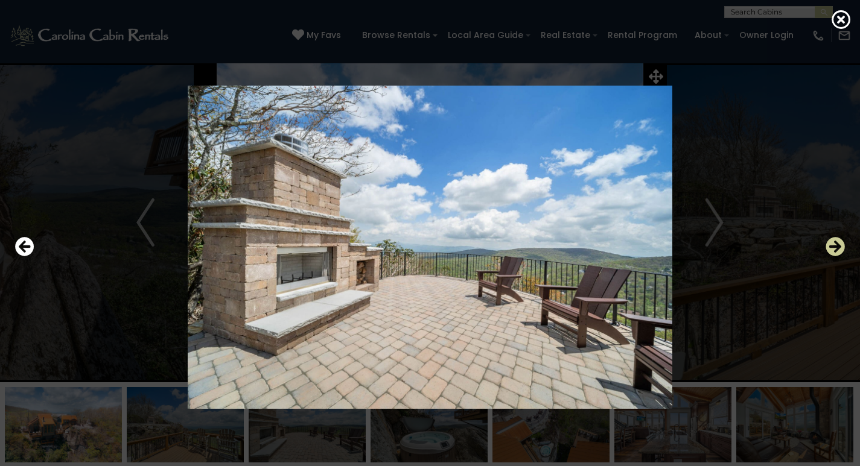
click at [826, 249] on icon "Next" at bounding box center [834, 246] width 19 height 19
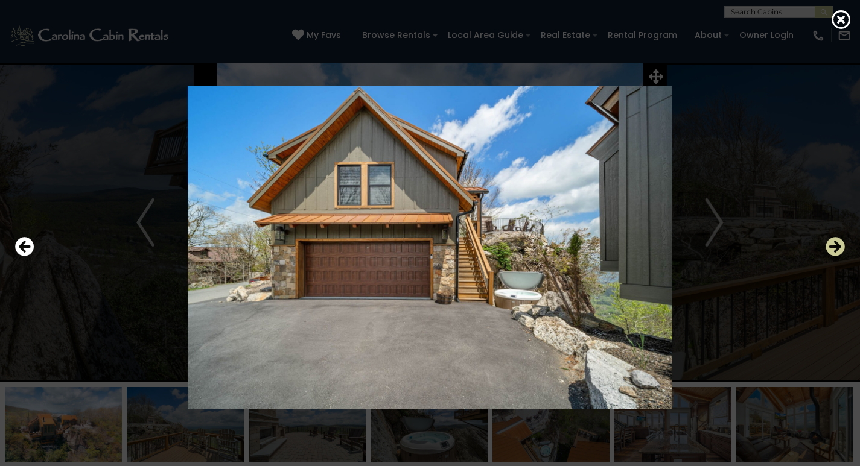
click at [826, 249] on icon "Next" at bounding box center [834, 246] width 19 height 19
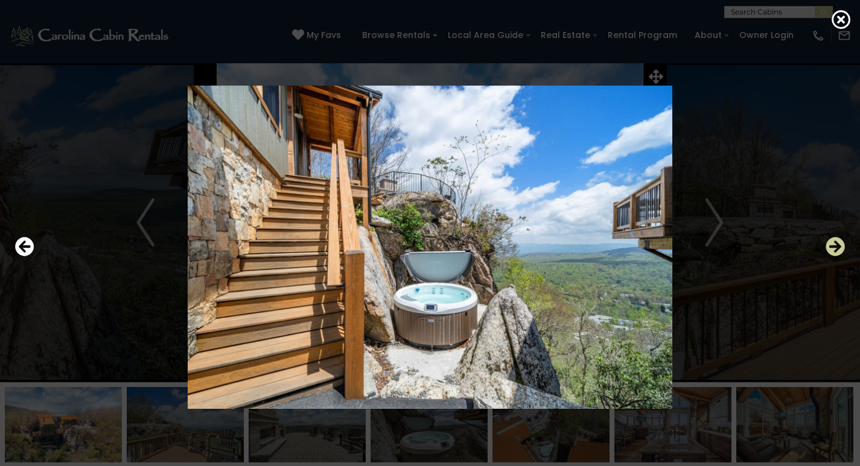
click at [826, 249] on icon "Next" at bounding box center [834, 246] width 19 height 19
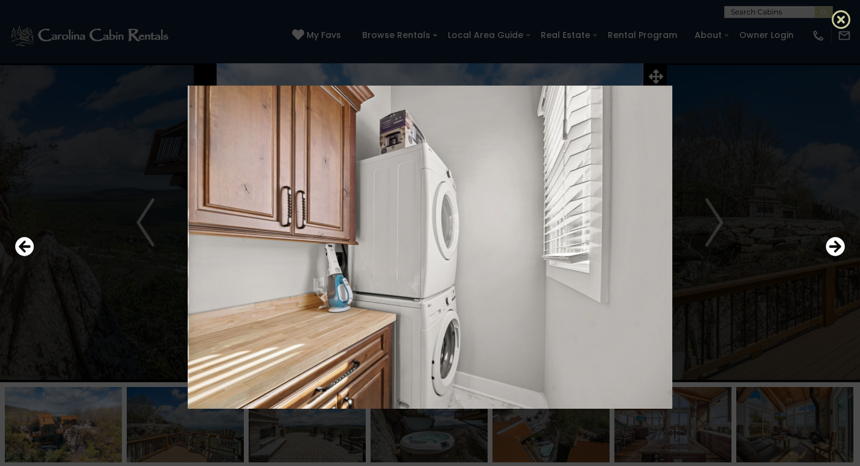
click at [838, 22] on icon at bounding box center [840, 19] width 19 height 19
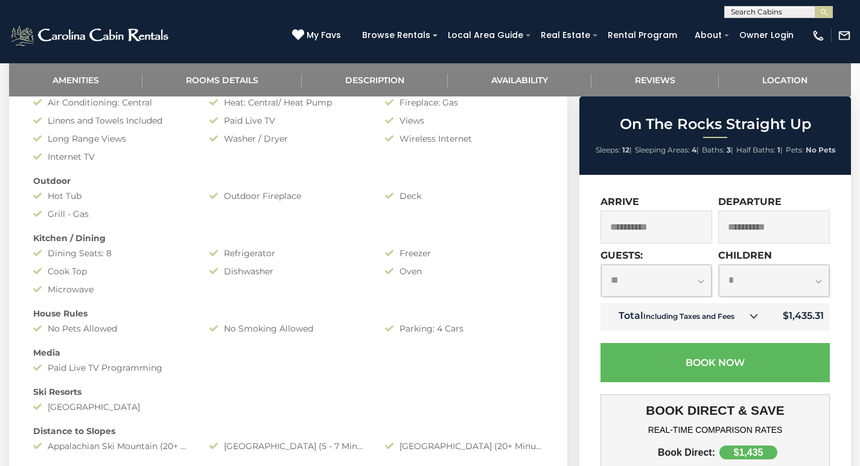
scroll to position [362, 0]
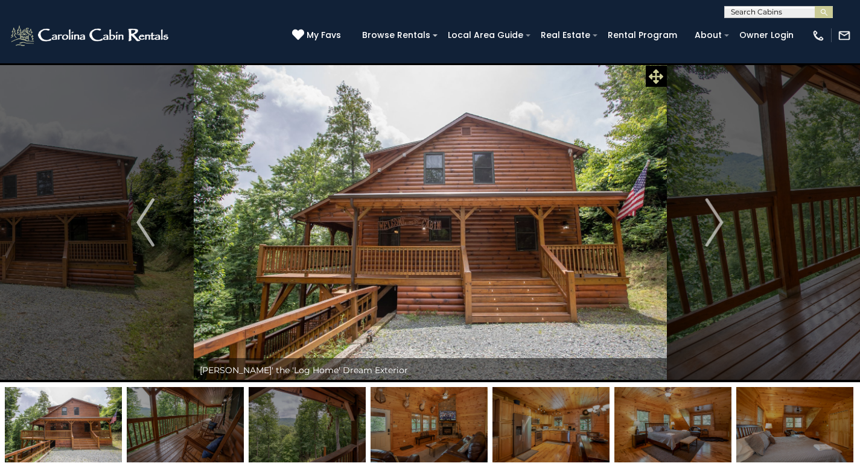
click at [656, 76] on icon at bounding box center [656, 76] width 14 height 14
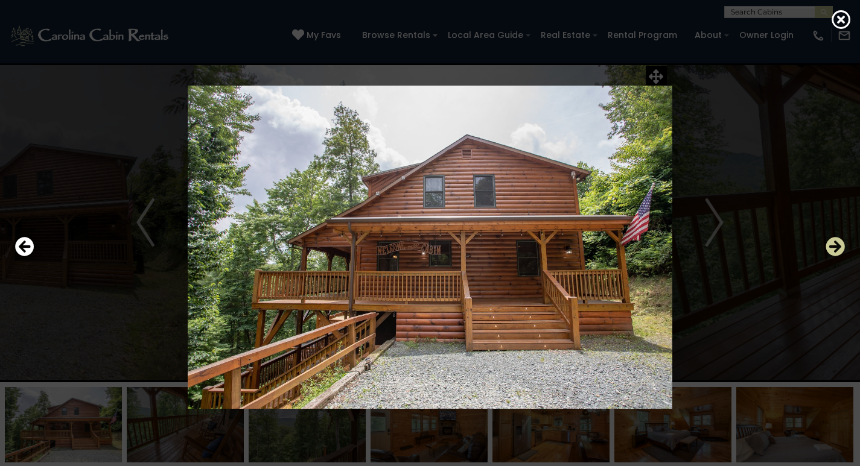
click at [832, 247] on icon "Next" at bounding box center [834, 246] width 19 height 19
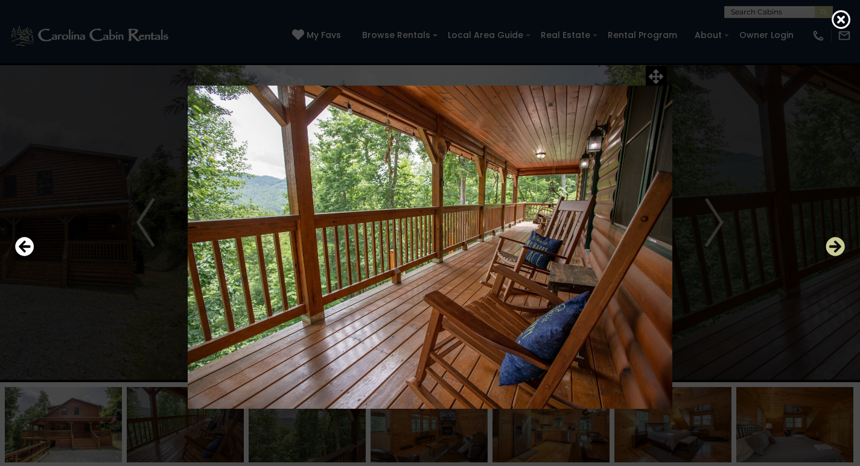
click at [832, 247] on icon "Next" at bounding box center [834, 246] width 19 height 19
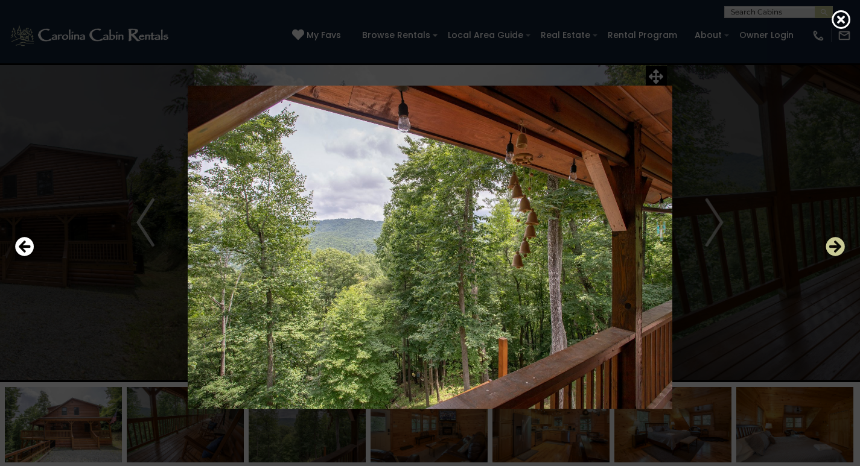
click at [832, 247] on icon "Next" at bounding box center [834, 246] width 19 height 19
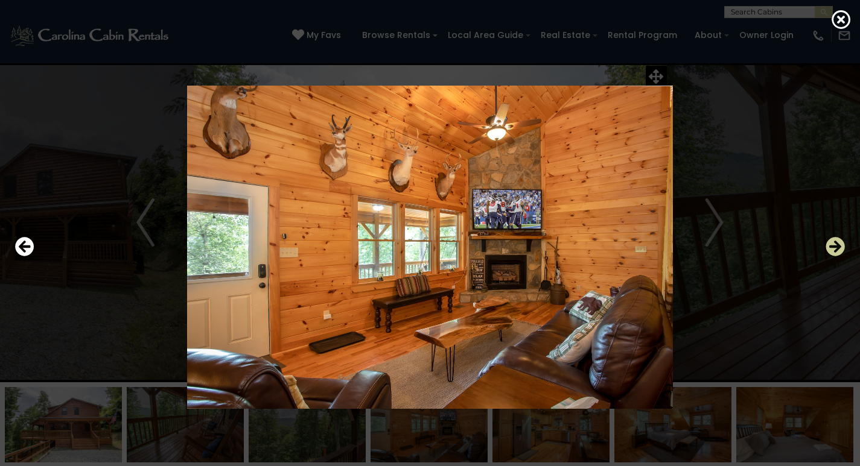
click at [832, 247] on icon "Next" at bounding box center [834, 246] width 19 height 19
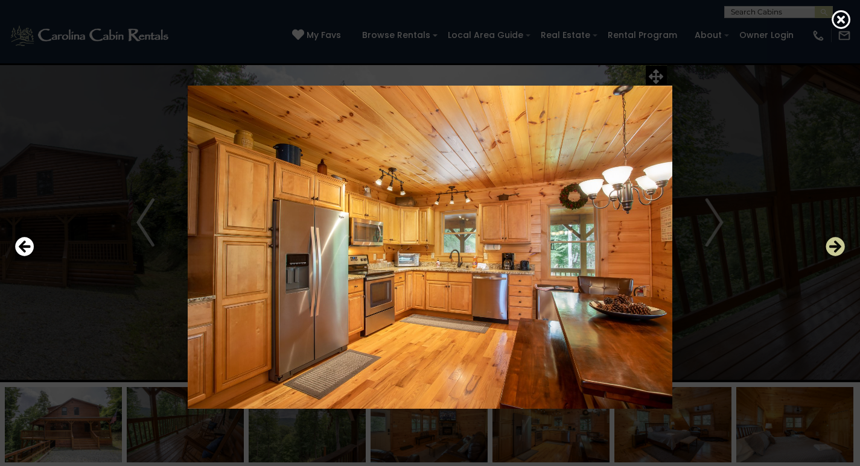
click at [832, 247] on icon "Next" at bounding box center [834, 246] width 19 height 19
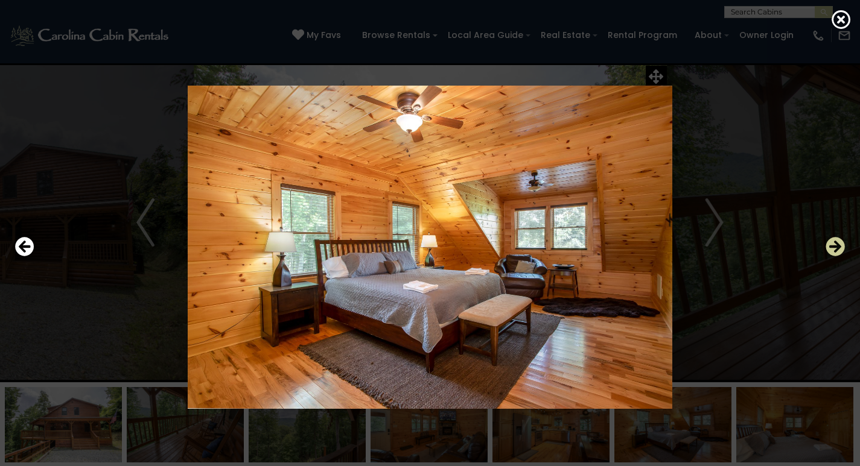
click at [832, 247] on icon "Next" at bounding box center [834, 246] width 19 height 19
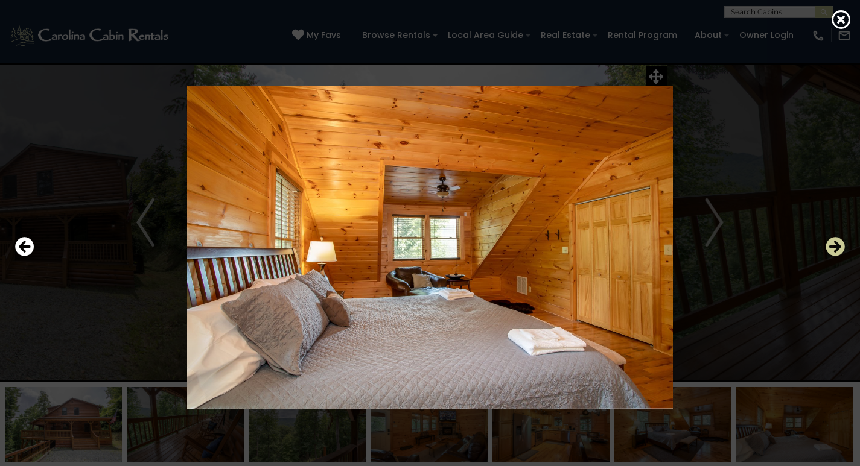
click at [832, 247] on icon "Next" at bounding box center [834, 246] width 19 height 19
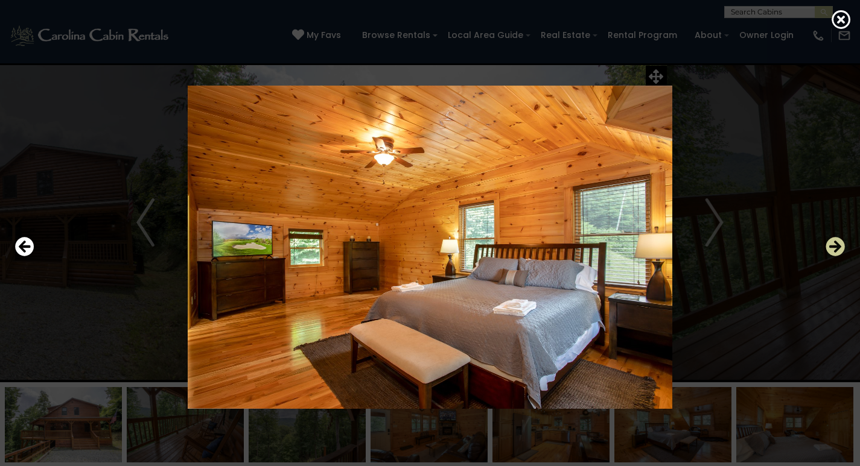
click at [832, 247] on icon "Next" at bounding box center [834, 246] width 19 height 19
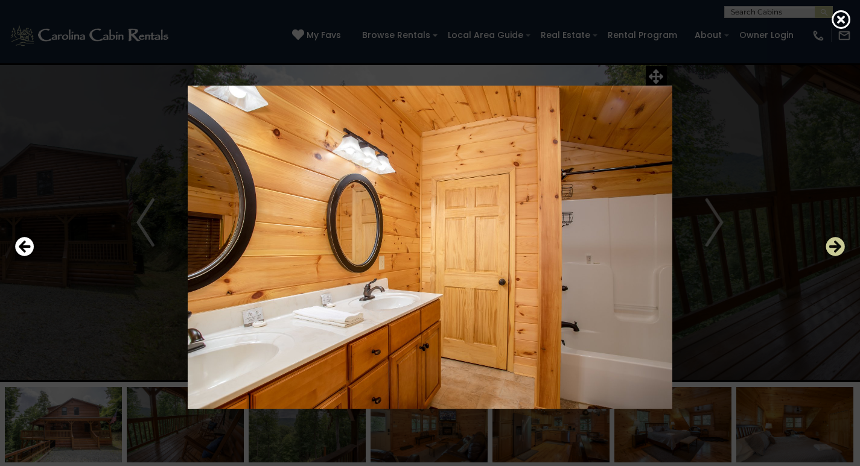
click at [832, 247] on icon "Next" at bounding box center [834, 246] width 19 height 19
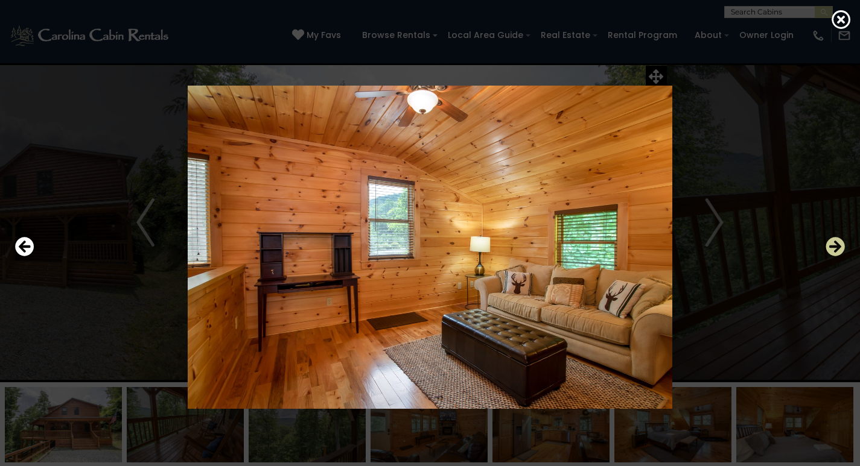
click at [832, 247] on icon "Next" at bounding box center [834, 246] width 19 height 19
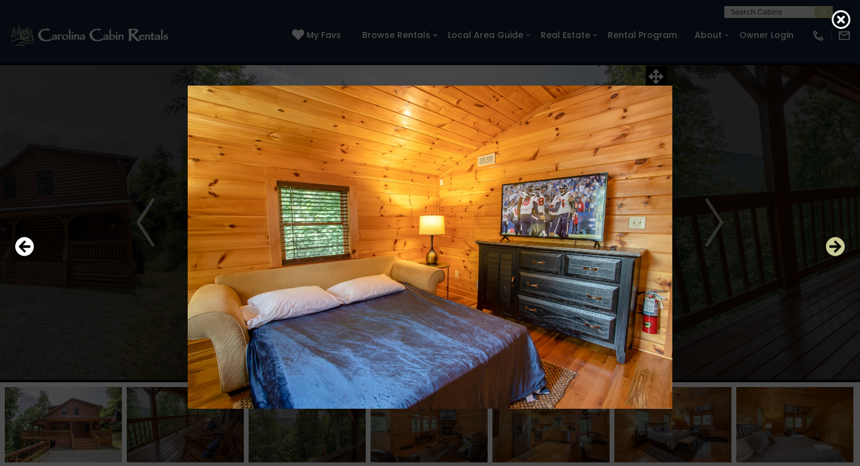
click at [832, 247] on icon "Next" at bounding box center [834, 246] width 19 height 19
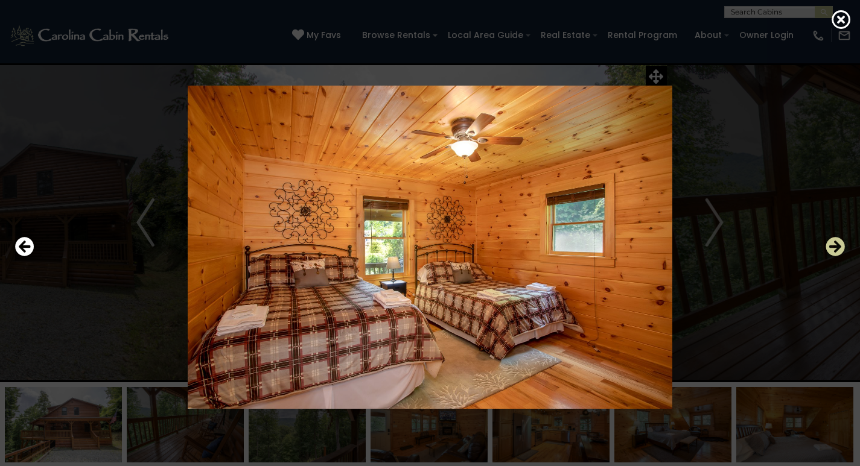
click at [832, 247] on icon "Next" at bounding box center [834, 246] width 19 height 19
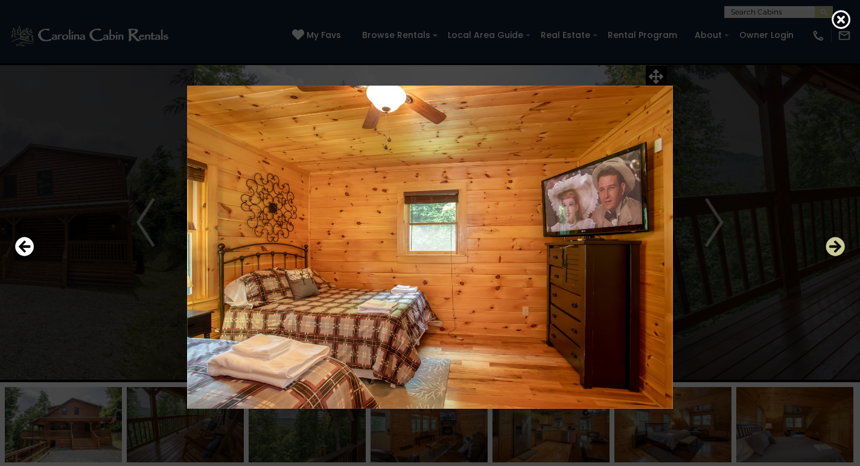
click at [832, 247] on icon "Next" at bounding box center [834, 246] width 19 height 19
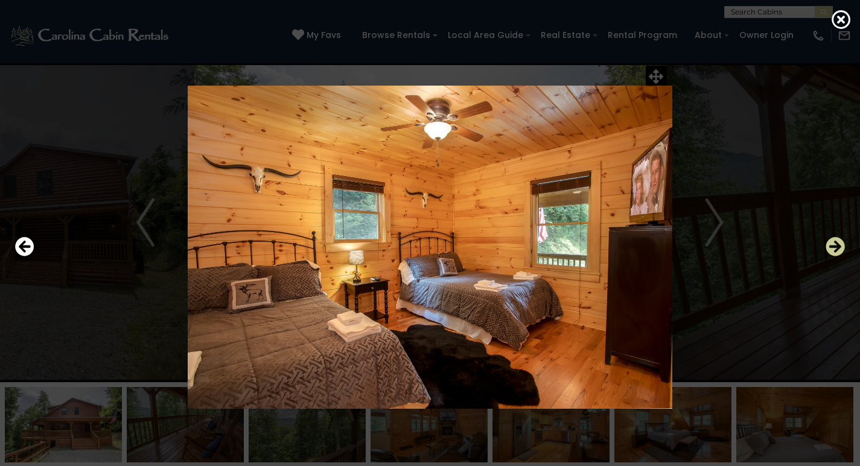
click at [832, 247] on icon "Next" at bounding box center [834, 246] width 19 height 19
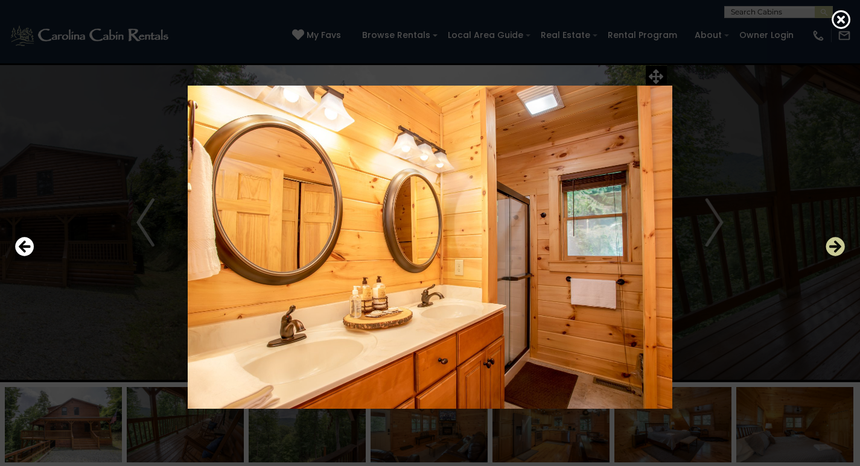
click at [832, 247] on icon "Next" at bounding box center [834, 246] width 19 height 19
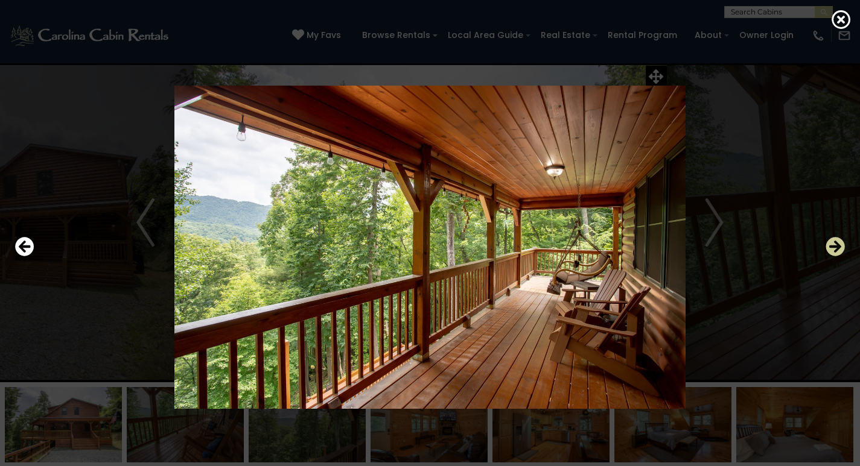
click at [832, 247] on icon "Next" at bounding box center [834, 246] width 19 height 19
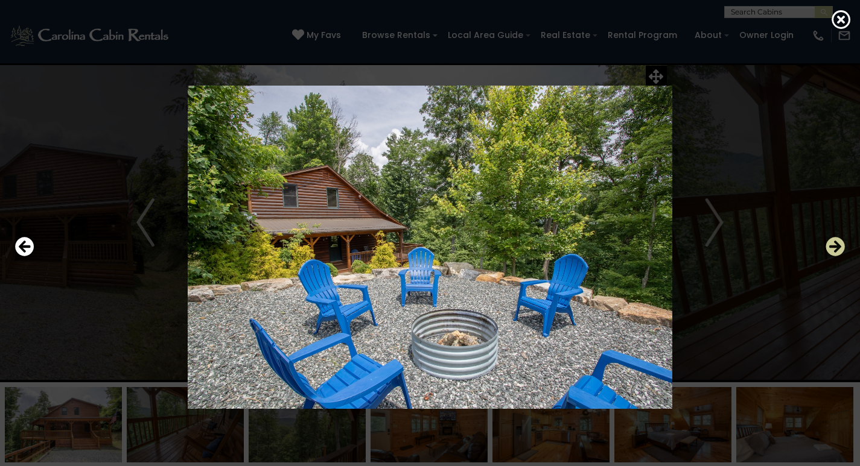
click at [832, 247] on icon "Next" at bounding box center [834, 246] width 19 height 19
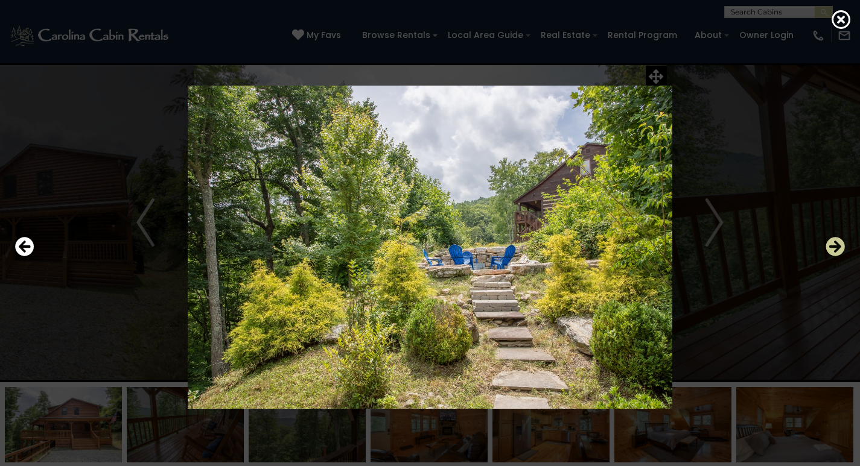
click at [832, 247] on icon "Next" at bounding box center [834, 246] width 19 height 19
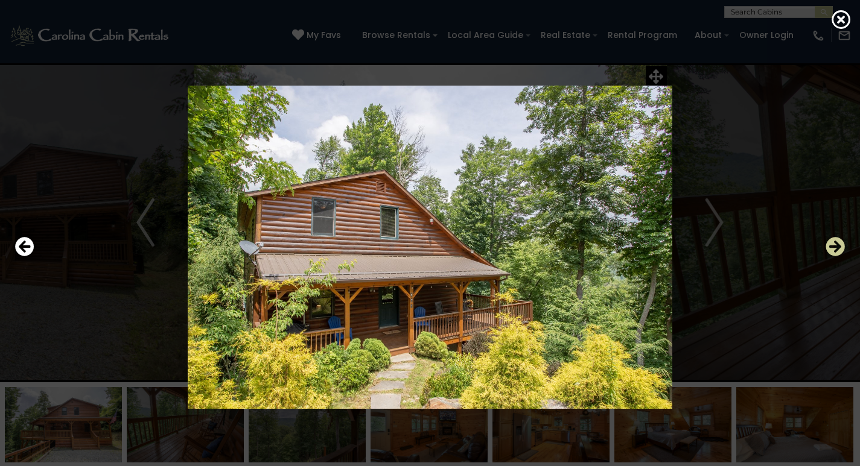
click at [832, 247] on icon "Next" at bounding box center [834, 246] width 19 height 19
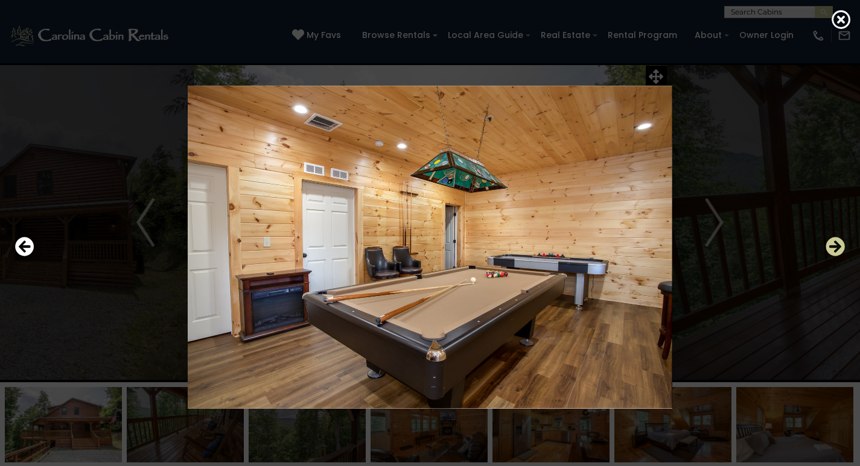
click at [832, 247] on icon "Next" at bounding box center [834, 246] width 19 height 19
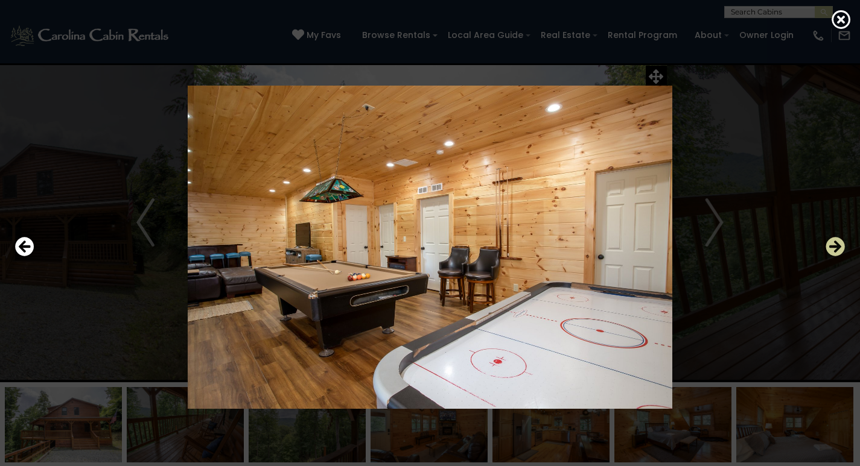
click at [832, 247] on icon "Next" at bounding box center [834, 246] width 19 height 19
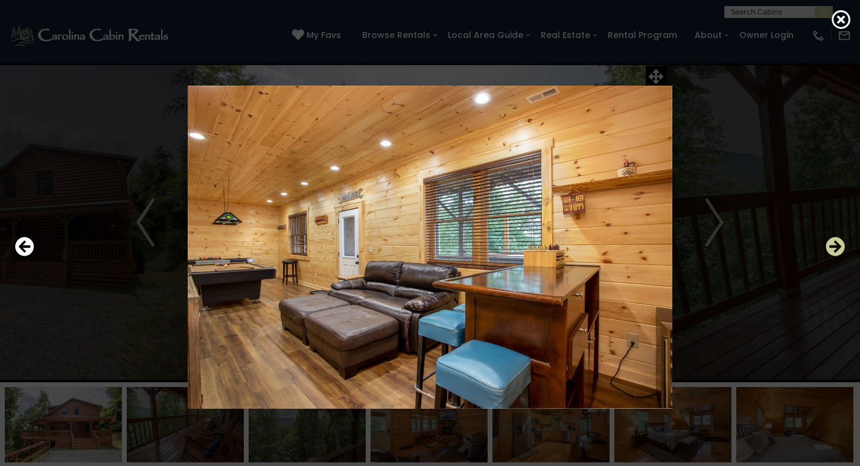
click at [832, 247] on icon "Next" at bounding box center [834, 246] width 19 height 19
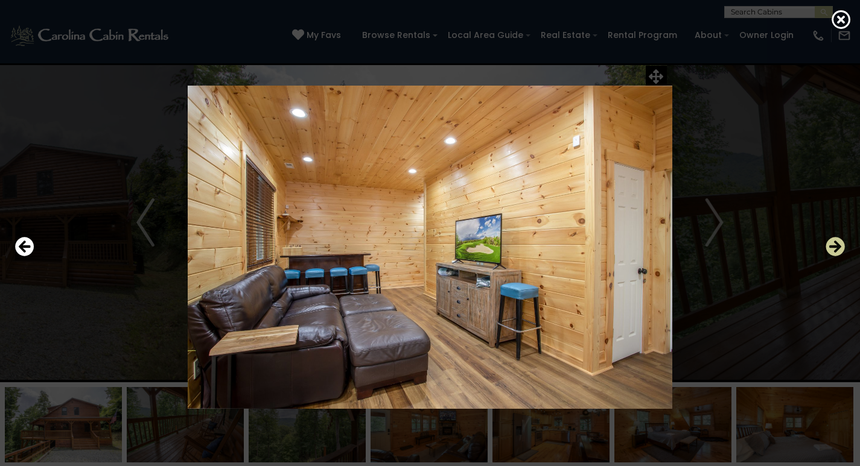
click at [832, 247] on icon "Next" at bounding box center [834, 246] width 19 height 19
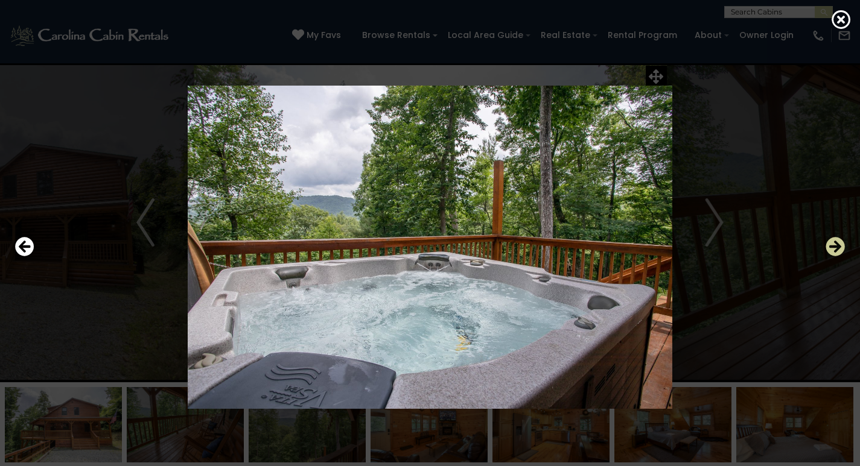
click at [832, 247] on icon "Next" at bounding box center [834, 246] width 19 height 19
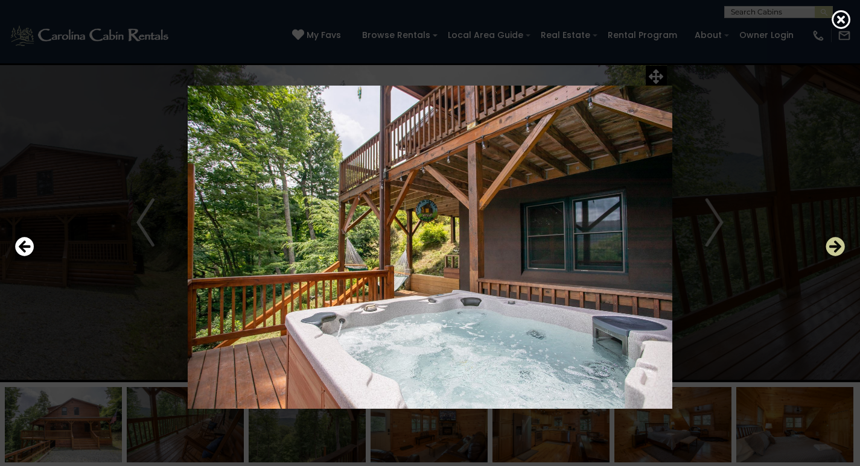
click at [832, 247] on icon "Next" at bounding box center [834, 246] width 19 height 19
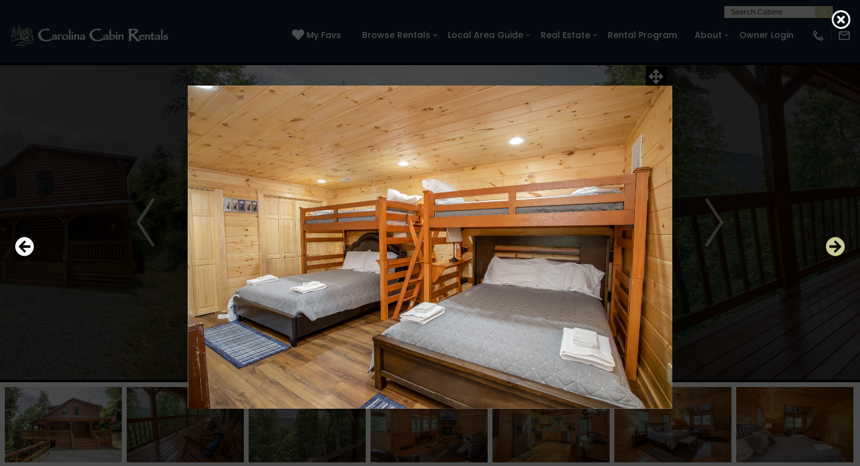
click at [832, 247] on icon "Next" at bounding box center [834, 246] width 19 height 19
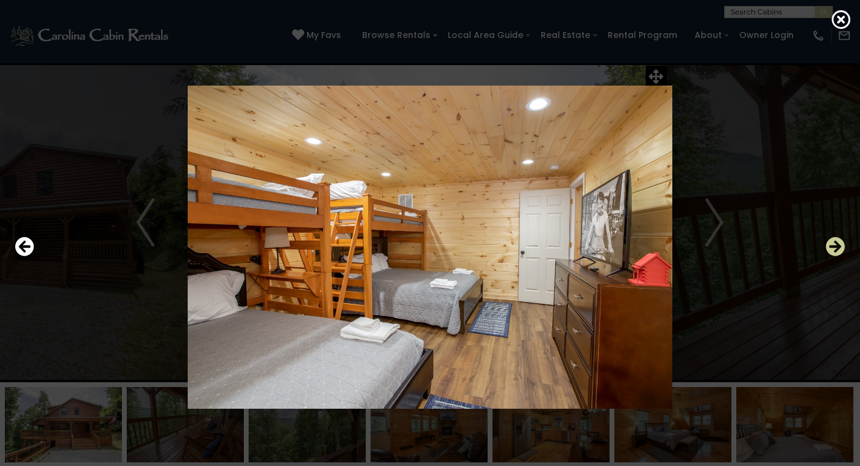
click at [832, 247] on icon "Next" at bounding box center [834, 246] width 19 height 19
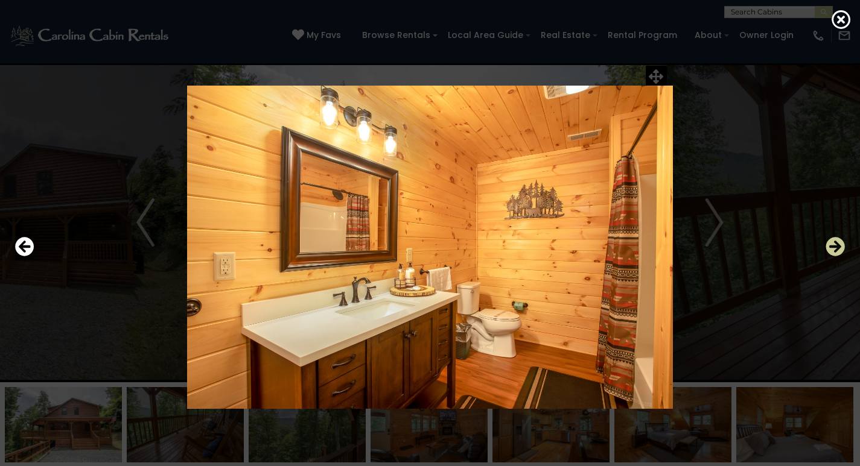
click at [832, 247] on icon "Next" at bounding box center [834, 246] width 19 height 19
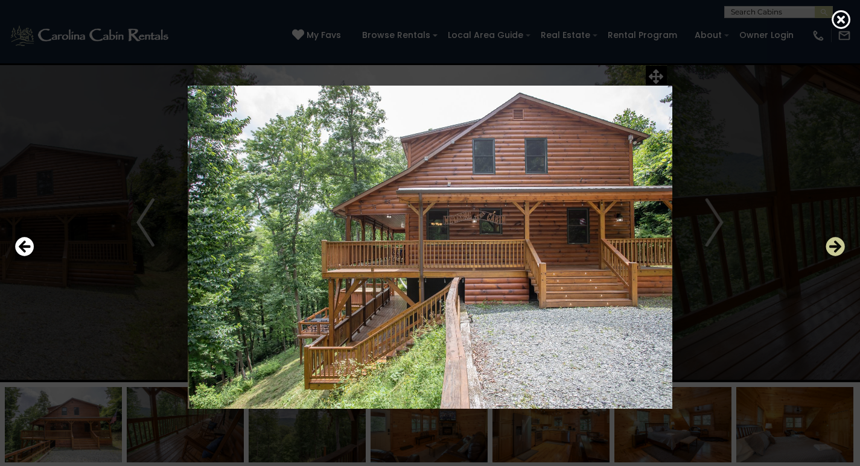
click at [832, 247] on icon "Next" at bounding box center [834, 246] width 19 height 19
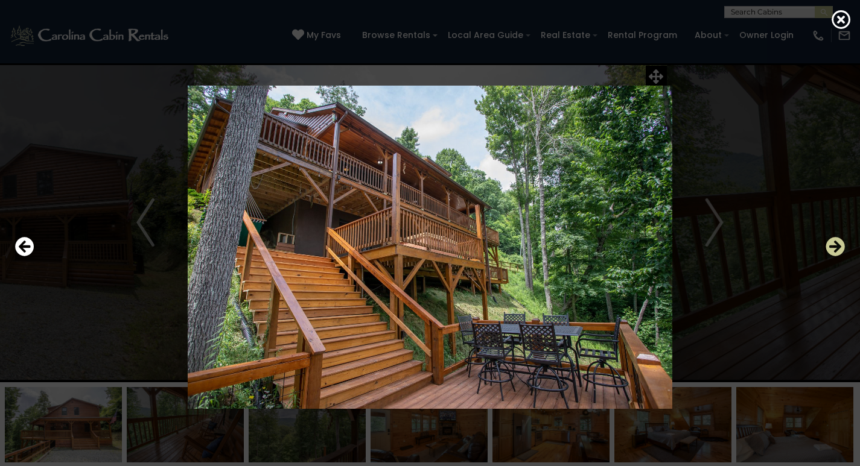
click at [832, 247] on icon "Next" at bounding box center [834, 246] width 19 height 19
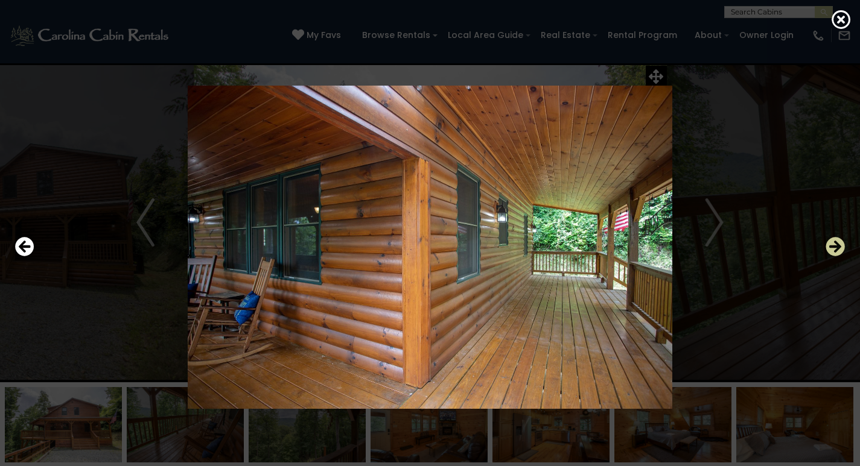
click at [832, 247] on icon "Next" at bounding box center [834, 246] width 19 height 19
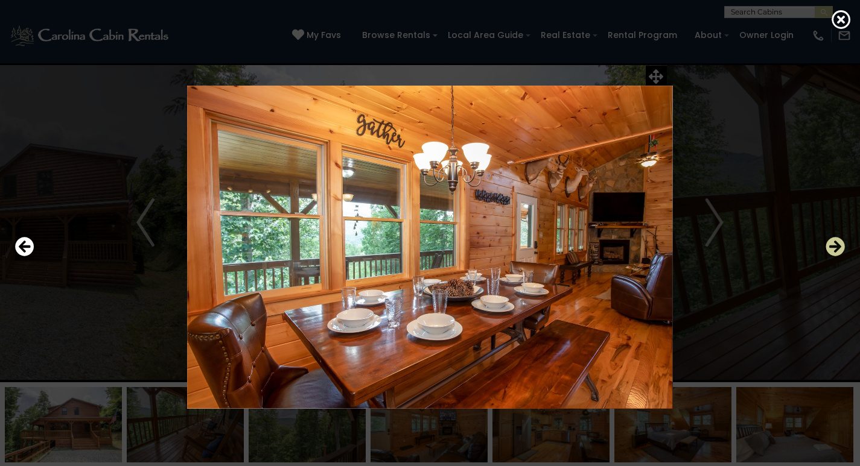
click at [832, 247] on icon "Next" at bounding box center [834, 246] width 19 height 19
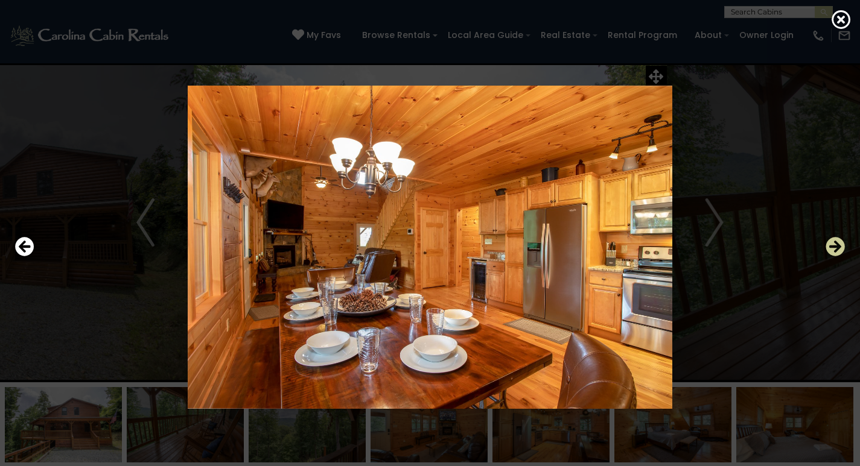
click at [832, 247] on icon "Next" at bounding box center [834, 246] width 19 height 19
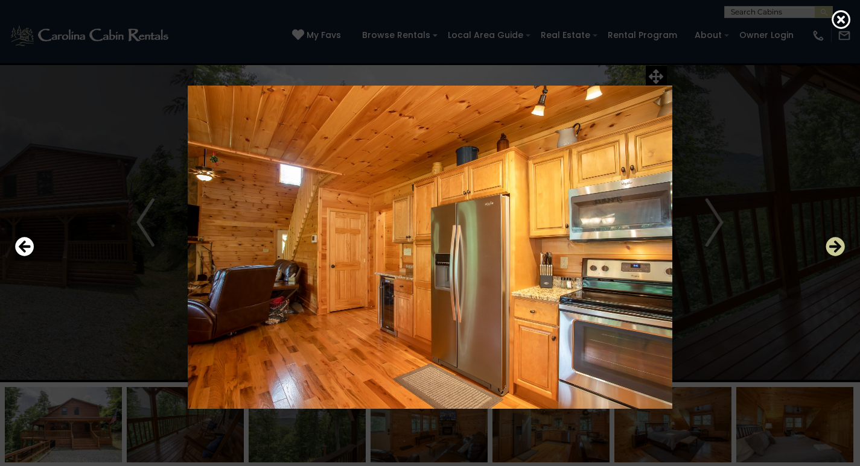
click at [832, 247] on icon "Next" at bounding box center [834, 246] width 19 height 19
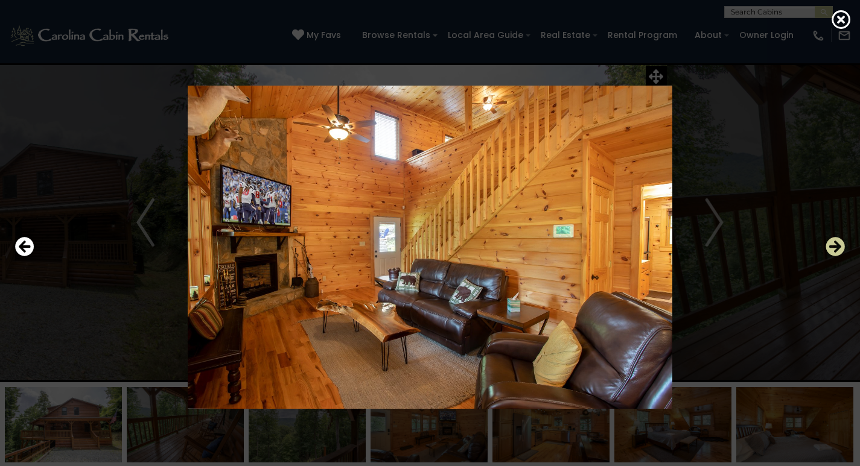
click at [832, 247] on icon "Next" at bounding box center [834, 246] width 19 height 19
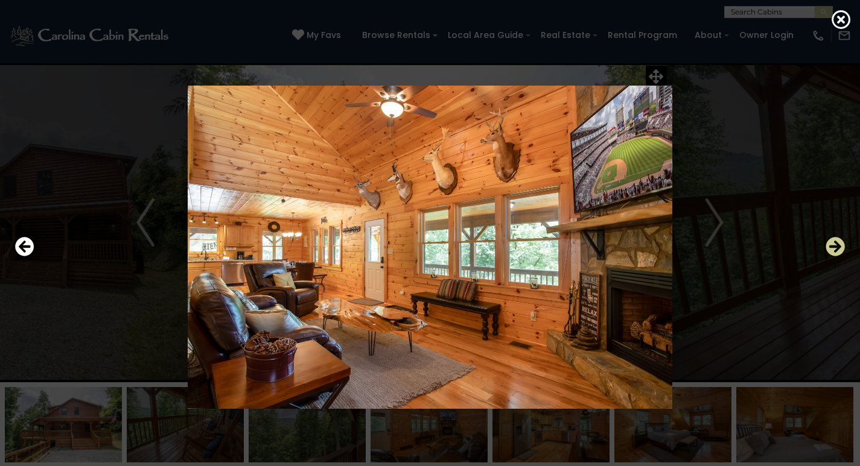
click at [832, 247] on icon "Next" at bounding box center [834, 246] width 19 height 19
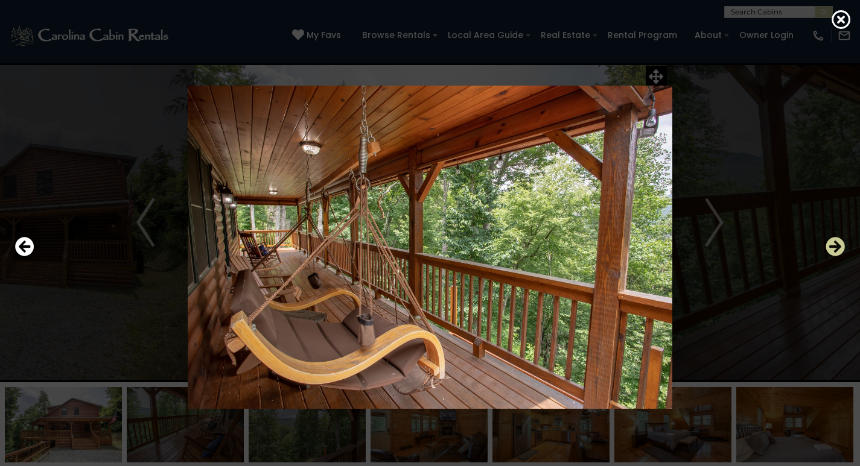
click at [832, 247] on icon "Next" at bounding box center [834, 246] width 19 height 19
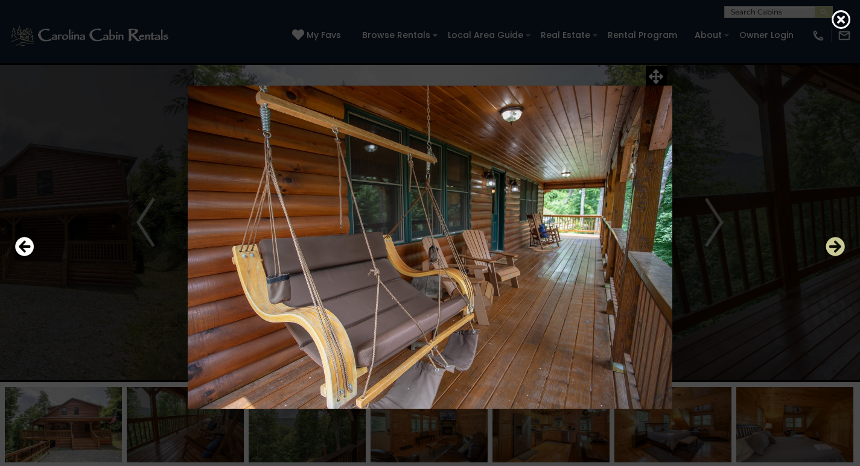
click at [832, 247] on icon "Next" at bounding box center [834, 246] width 19 height 19
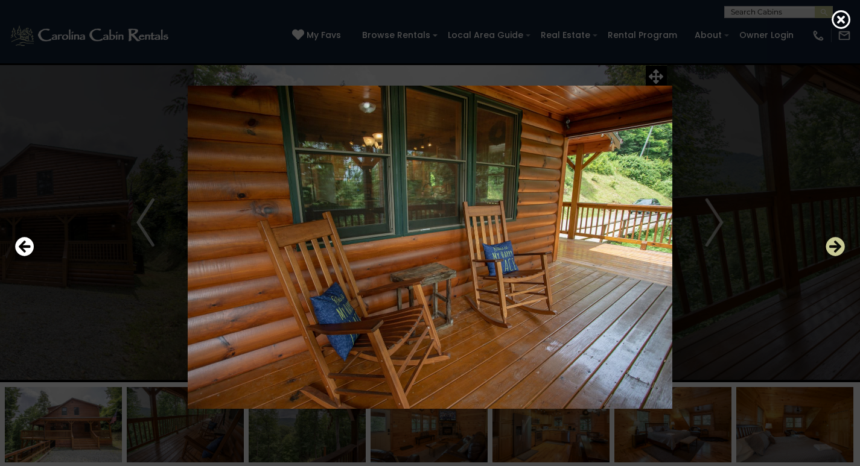
click at [832, 247] on icon "Next" at bounding box center [834, 246] width 19 height 19
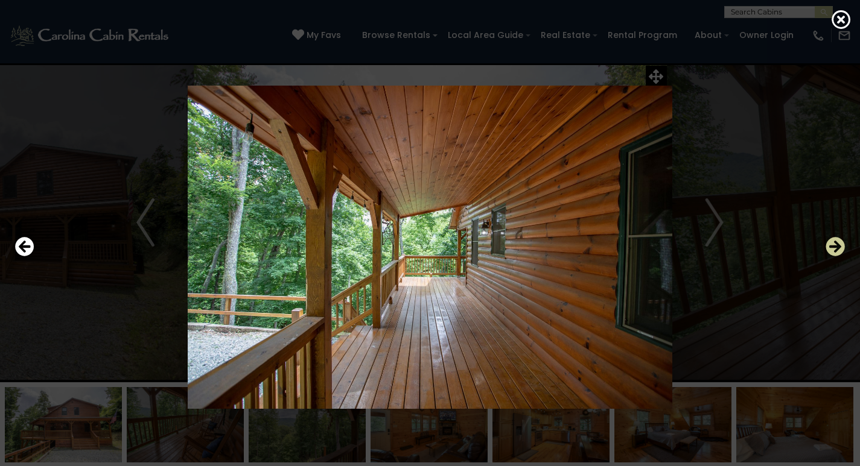
click at [840, 247] on icon "Next" at bounding box center [834, 246] width 19 height 19
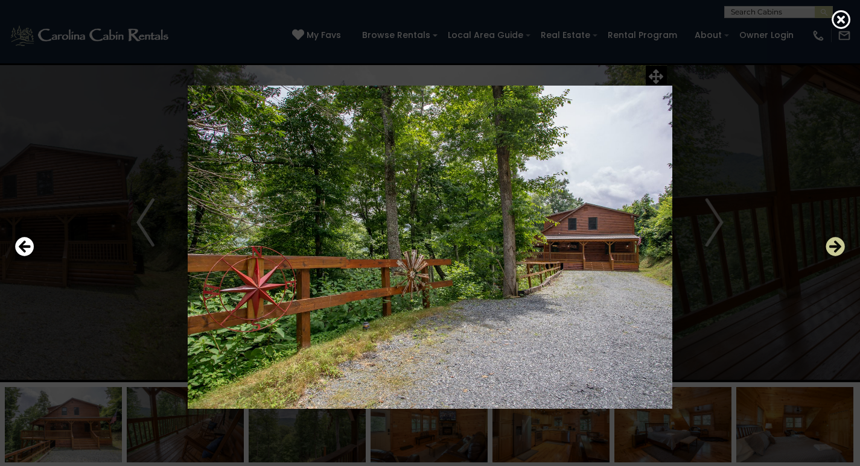
click at [840, 247] on icon "Next" at bounding box center [834, 246] width 19 height 19
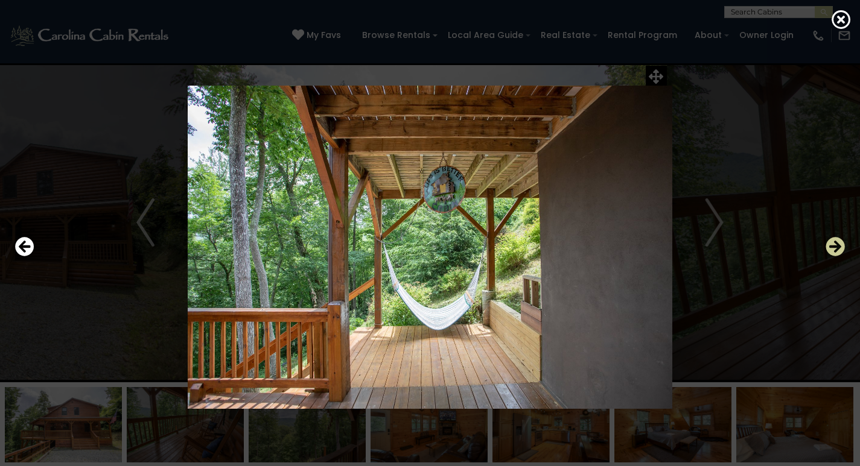
click at [840, 247] on icon "Next" at bounding box center [834, 246] width 19 height 19
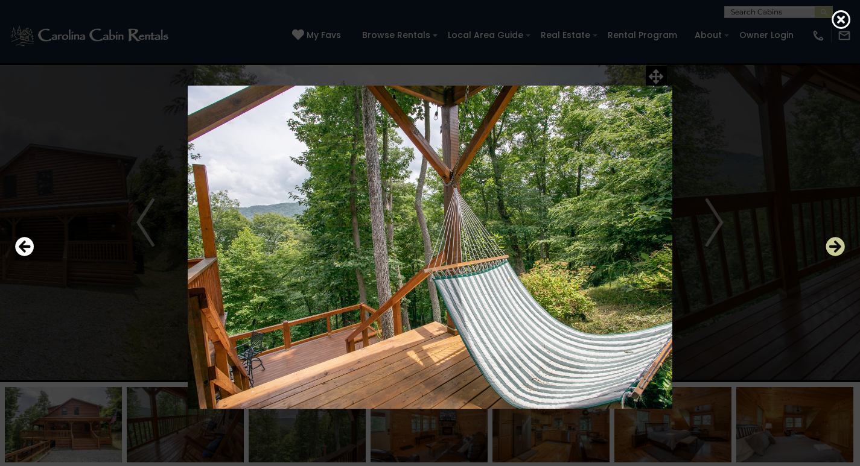
click at [840, 247] on icon "Next" at bounding box center [834, 246] width 19 height 19
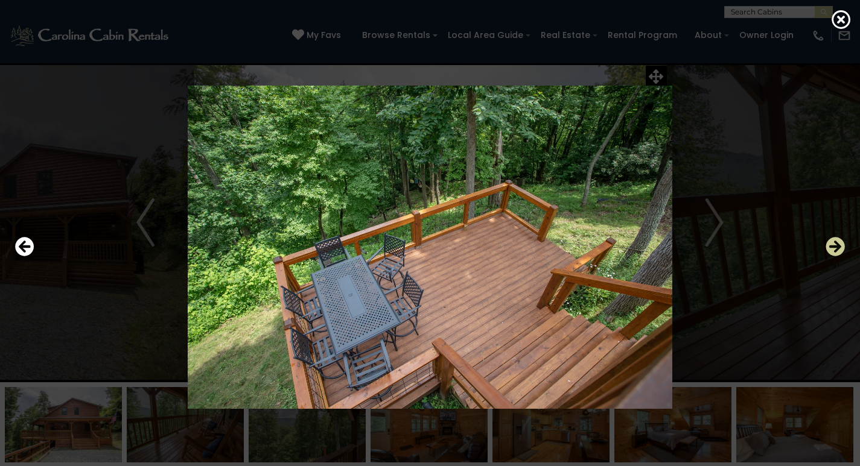
click at [840, 247] on icon "Next" at bounding box center [834, 246] width 19 height 19
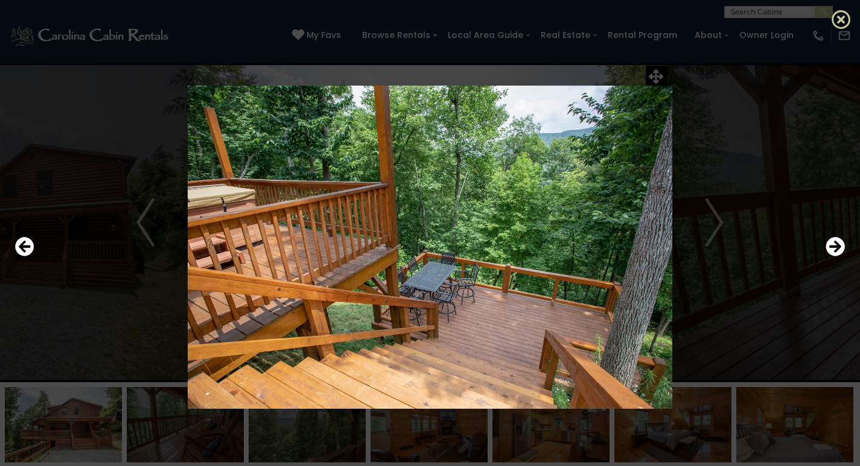
click at [837, 23] on icon at bounding box center [840, 19] width 19 height 19
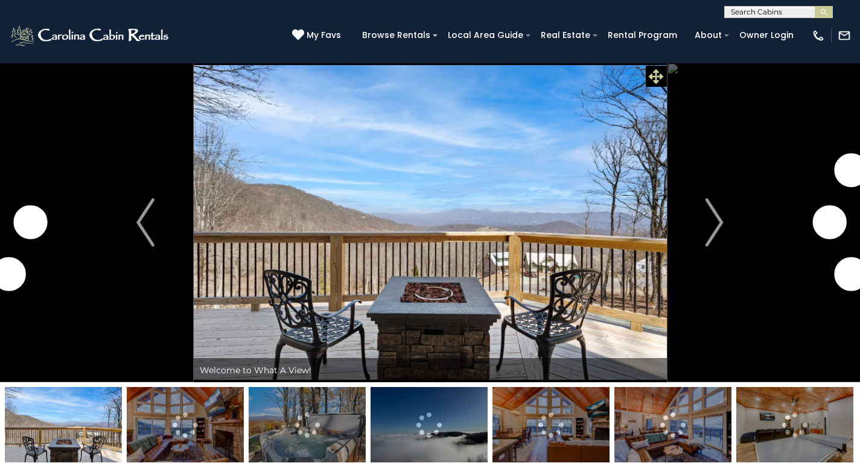
click at [652, 75] on icon at bounding box center [656, 76] width 14 height 14
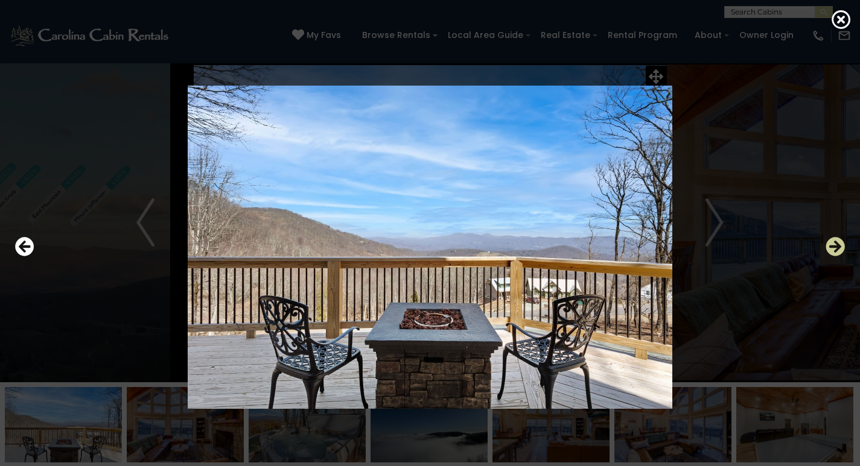
click at [828, 247] on icon "Next" at bounding box center [834, 246] width 19 height 19
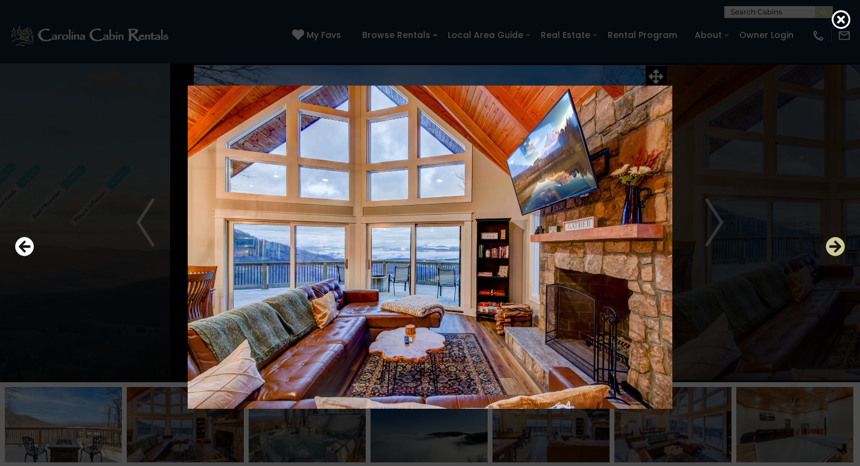
click at [829, 247] on icon "Next" at bounding box center [834, 246] width 19 height 19
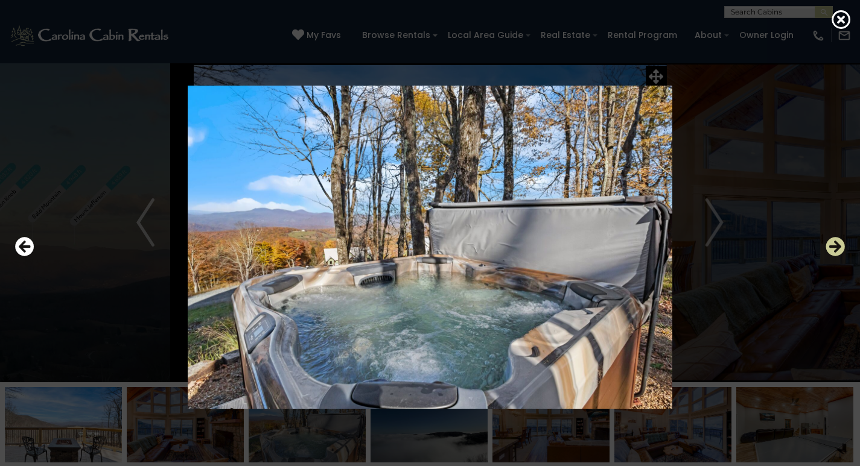
click at [829, 247] on icon "Next" at bounding box center [834, 246] width 19 height 19
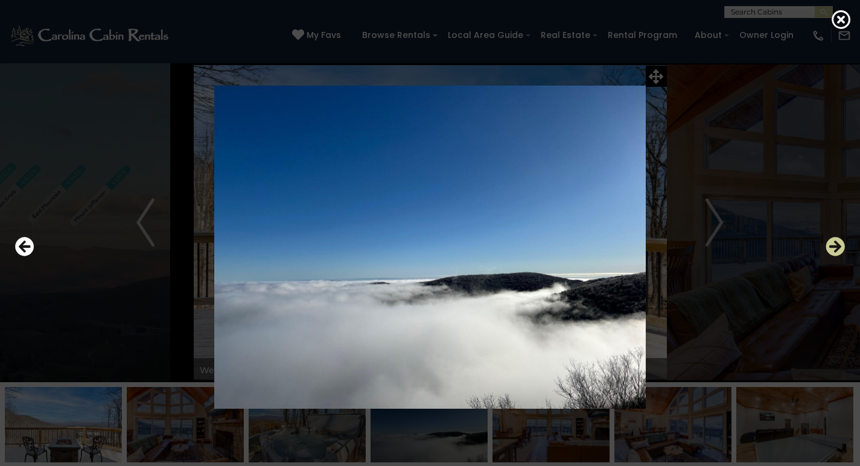
click at [829, 247] on icon "Next" at bounding box center [834, 246] width 19 height 19
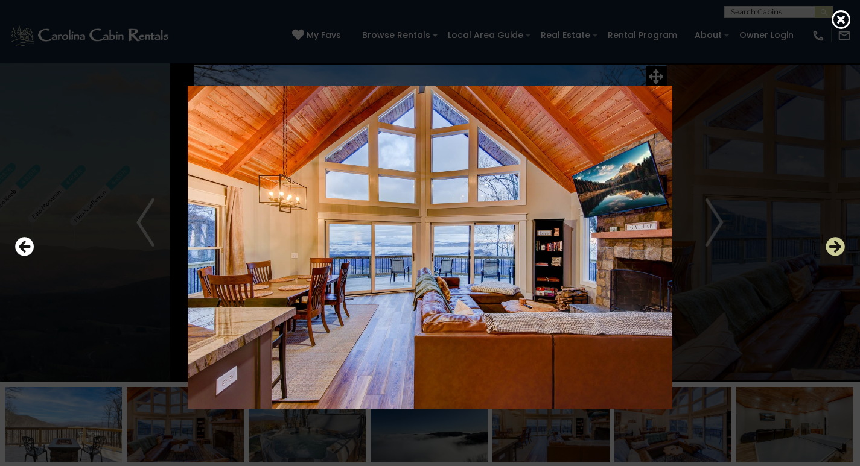
click at [829, 247] on icon "Next" at bounding box center [834, 246] width 19 height 19
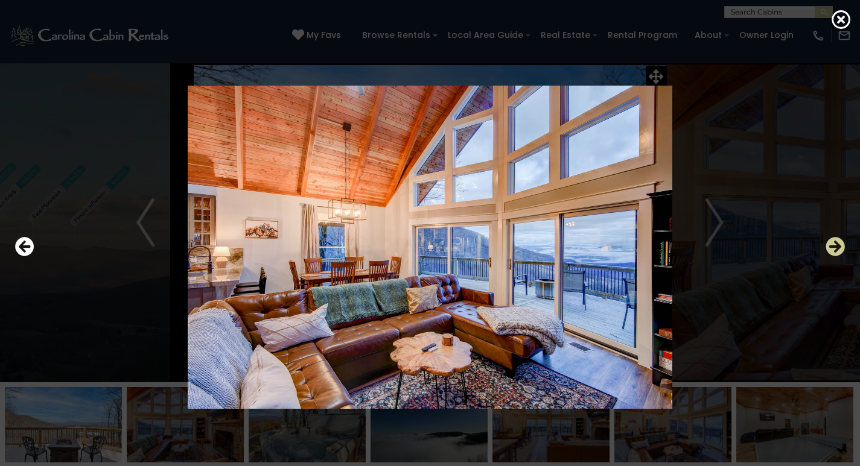
click at [829, 247] on icon "Next" at bounding box center [834, 246] width 19 height 19
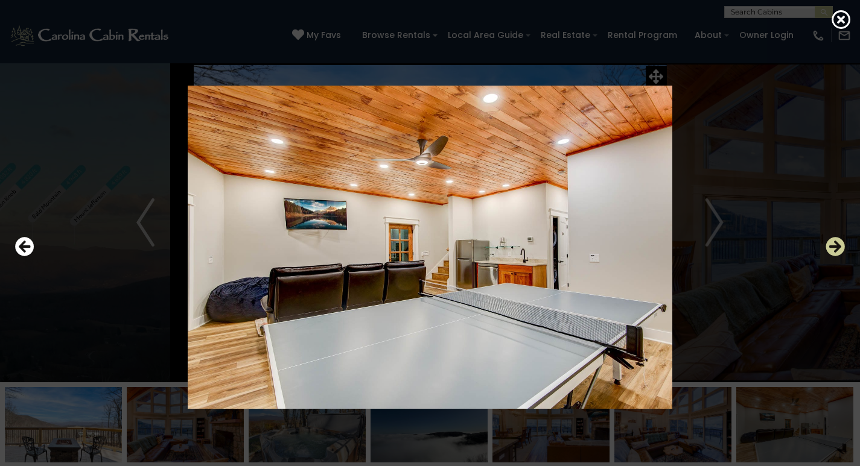
click at [829, 247] on icon "Next" at bounding box center [834, 246] width 19 height 19
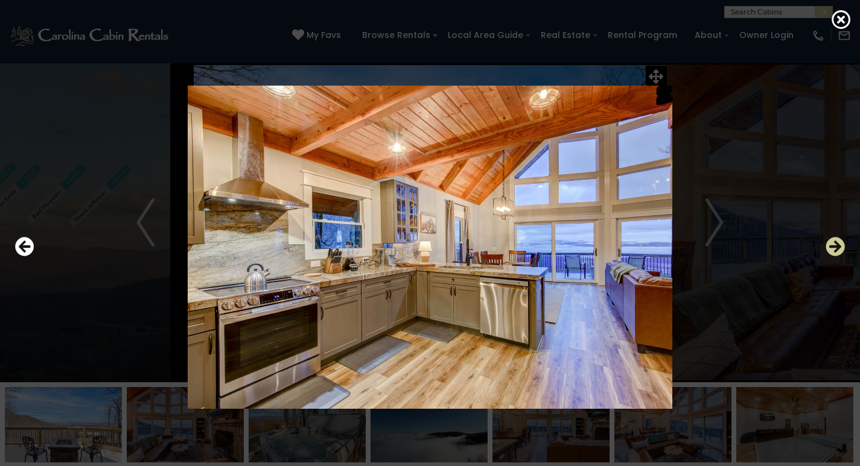
click at [829, 247] on icon "Next" at bounding box center [834, 246] width 19 height 19
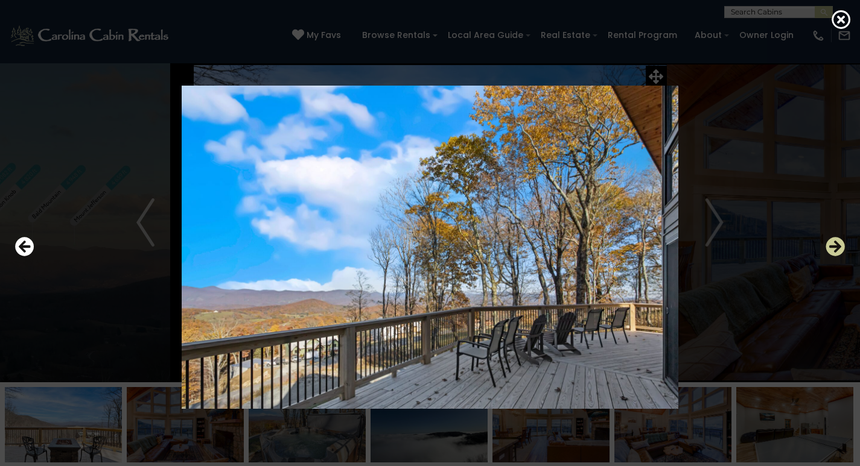
click at [829, 247] on icon "Next" at bounding box center [834, 246] width 19 height 19
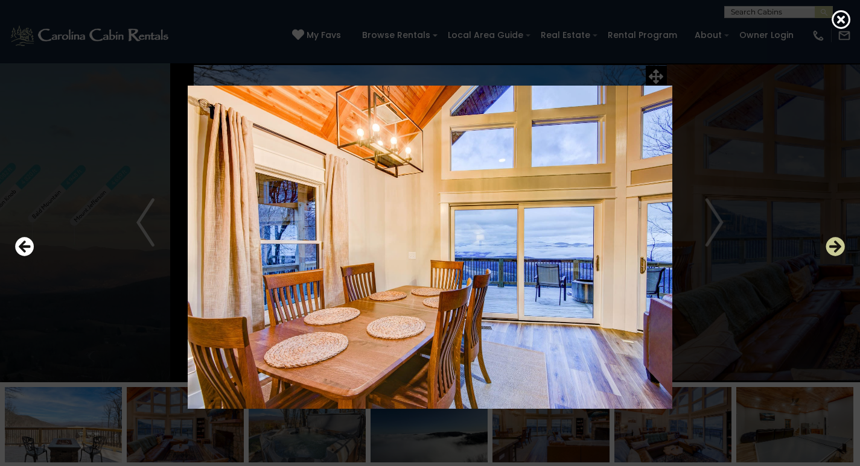
click at [829, 247] on icon "Next" at bounding box center [834, 246] width 19 height 19
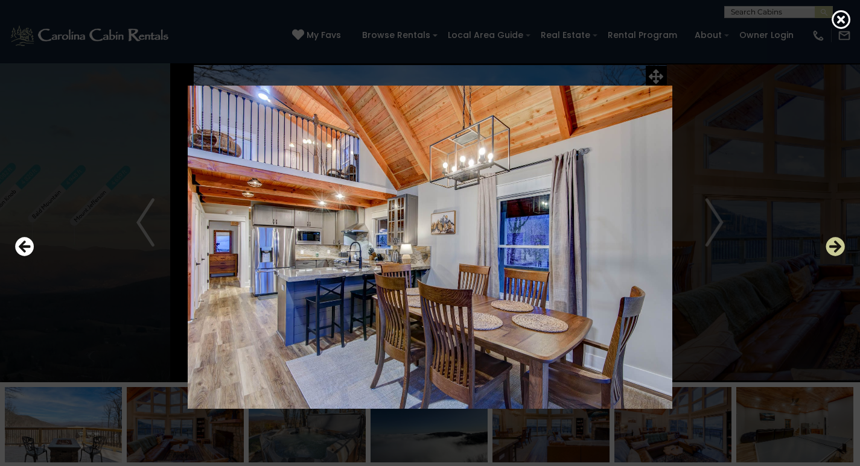
click at [829, 247] on icon "Next" at bounding box center [834, 246] width 19 height 19
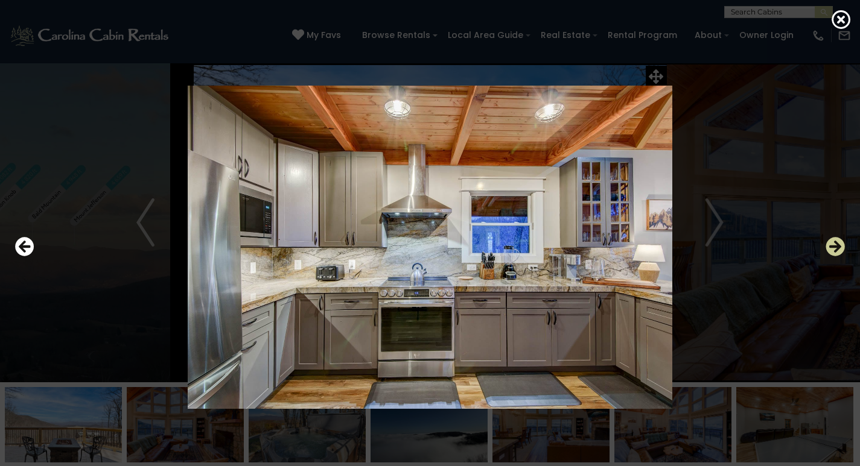
click at [829, 247] on icon "Next" at bounding box center [834, 246] width 19 height 19
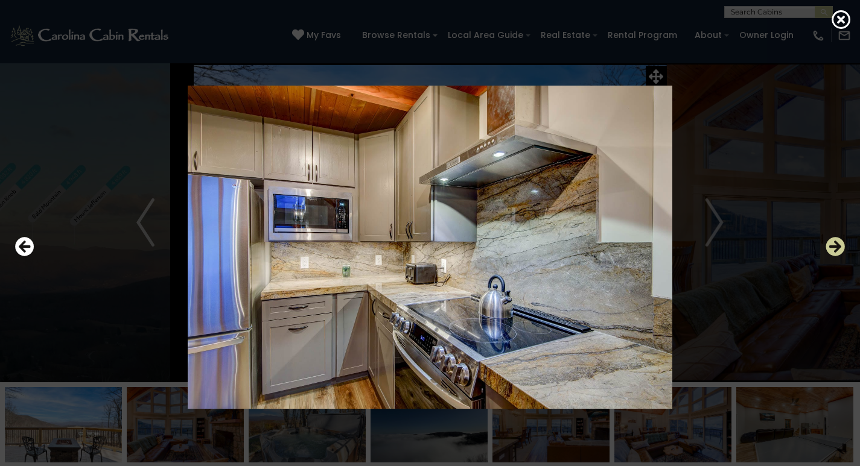
click at [829, 247] on icon "Next" at bounding box center [834, 246] width 19 height 19
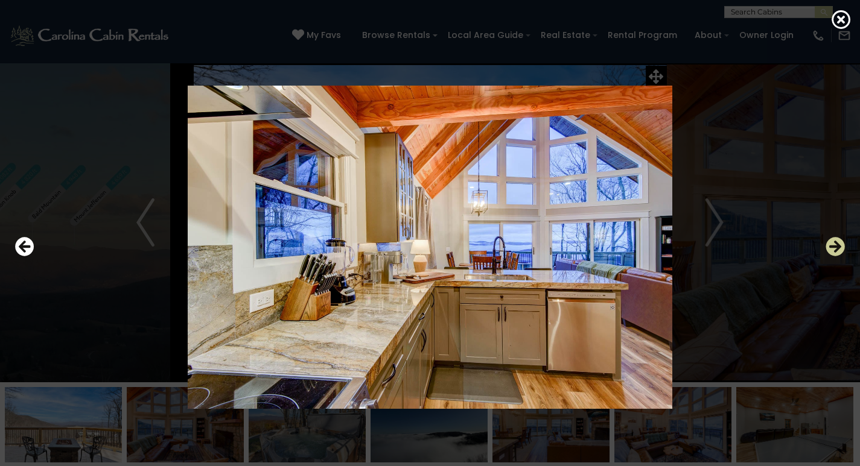
click at [829, 247] on icon "Next" at bounding box center [834, 246] width 19 height 19
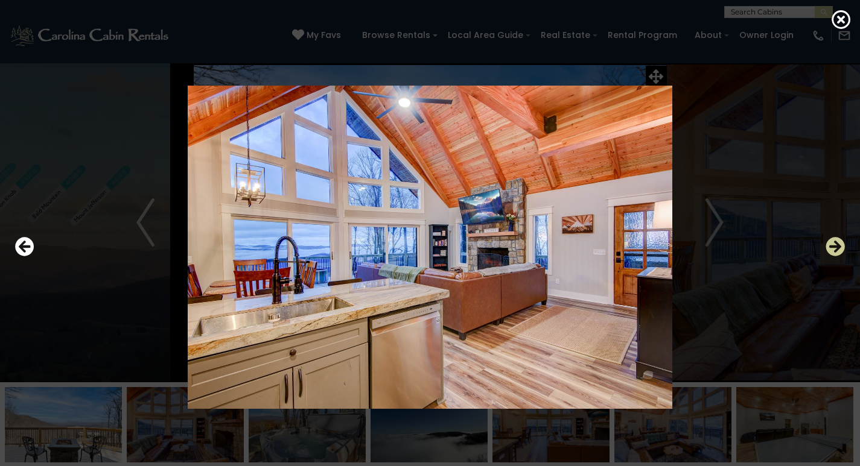
click at [829, 247] on icon "Next" at bounding box center [834, 246] width 19 height 19
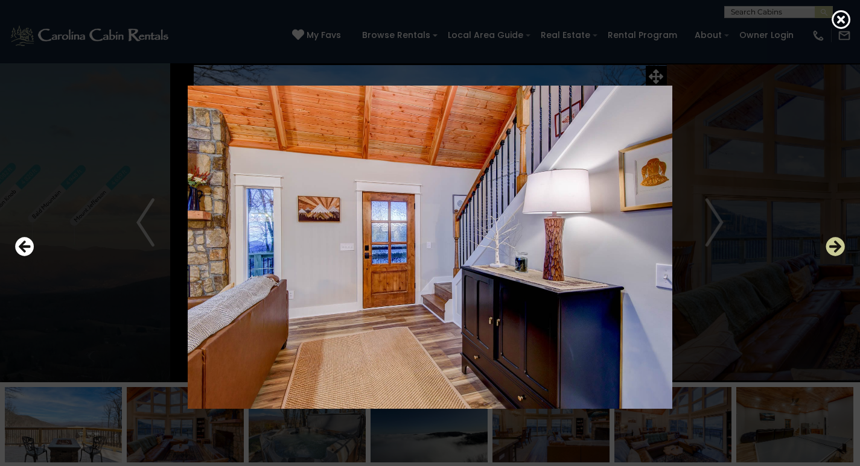
click at [829, 247] on icon "Next" at bounding box center [834, 246] width 19 height 19
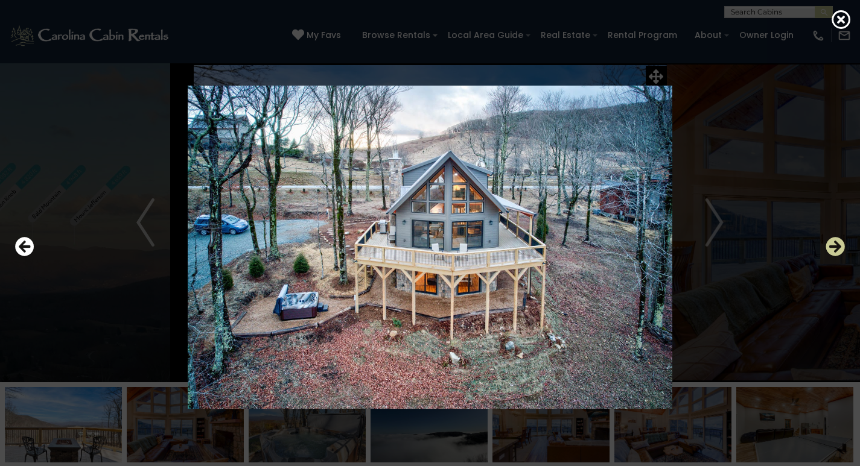
click at [829, 247] on icon "Next" at bounding box center [834, 246] width 19 height 19
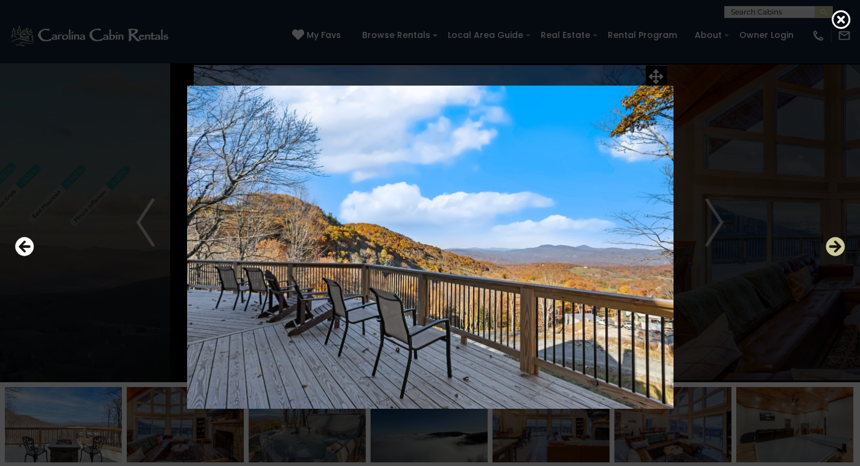
click at [829, 247] on icon "Next" at bounding box center [834, 246] width 19 height 19
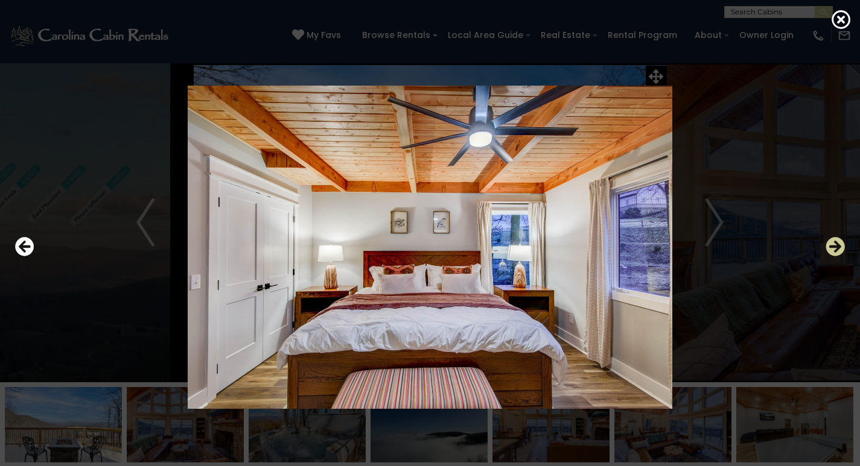
click at [829, 247] on icon "Next" at bounding box center [834, 246] width 19 height 19
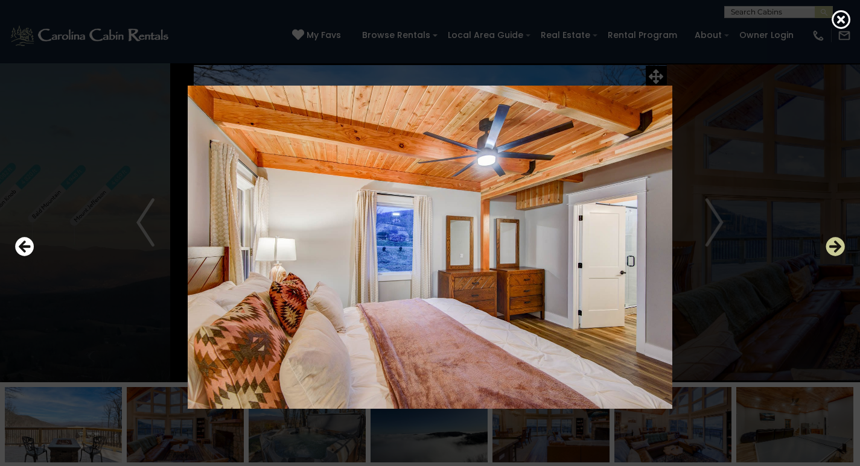
click at [829, 247] on icon "Next" at bounding box center [834, 246] width 19 height 19
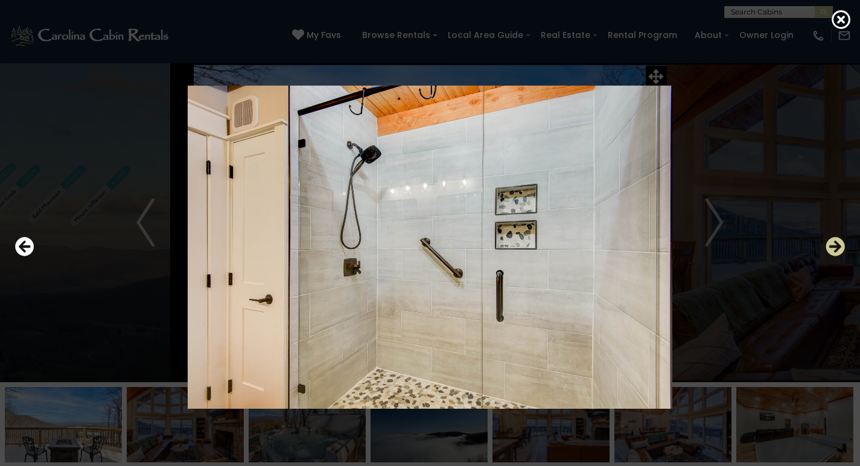
click at [829, 247] on icon "Next" at bounding box center [834, 246] width 19 height 19
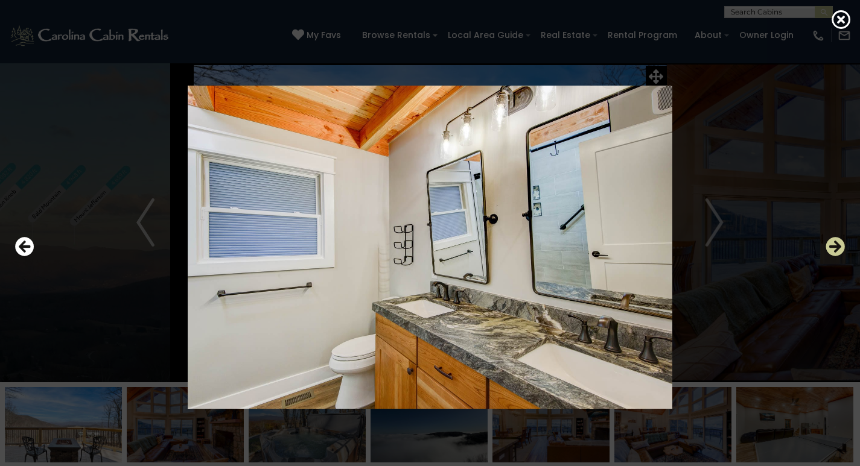
click at [829, 247] on icon "Next" at bounding box center [834, 246] width 19 height 19
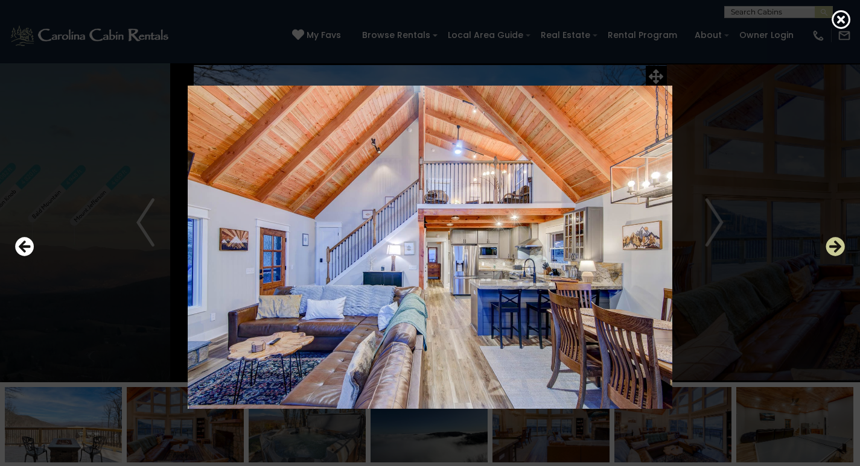
click at [829, 247] on icon "Next" at bounding box center [834, 246] width 19 height 19
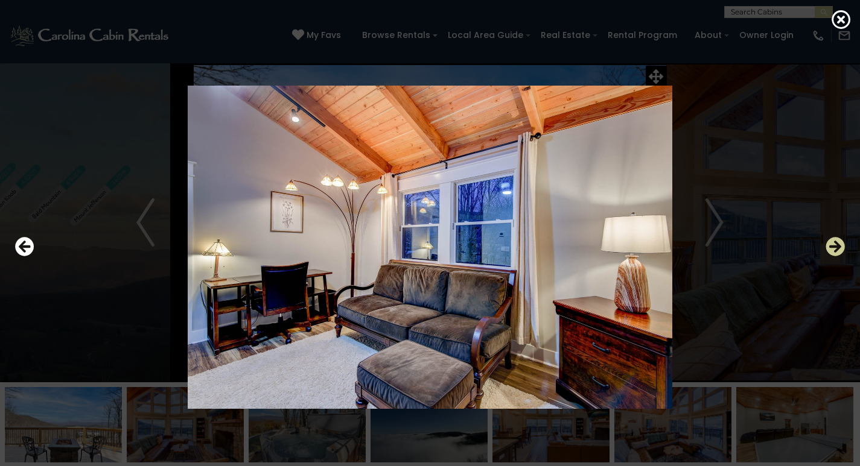
click at [829, 247] on icon "Next" at bounding box center [834, 246] width 19 height 19
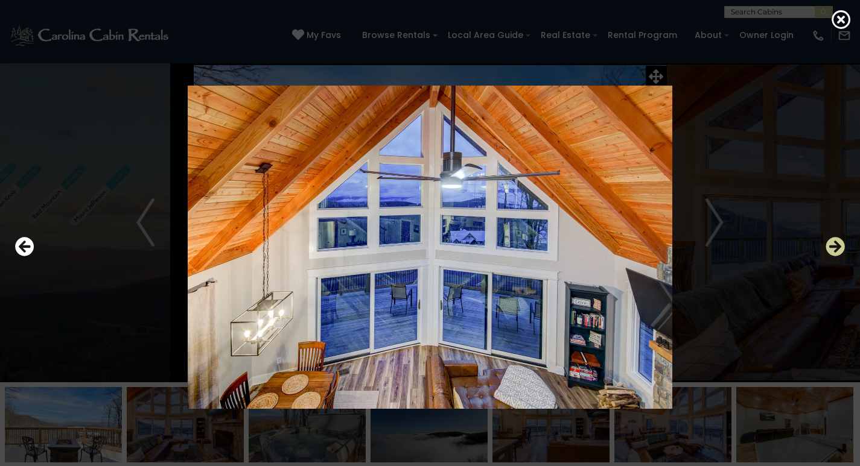
click at [829, 247] on icon "Next" at bounding box center [834, 246] width 19 height 19
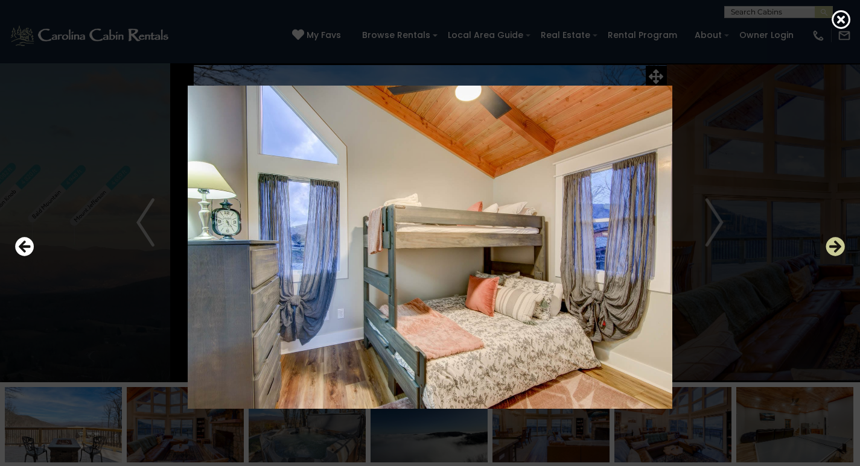
click at [829, 247] on icon "Next" at bounding box center [834, 246] width 19 height 19
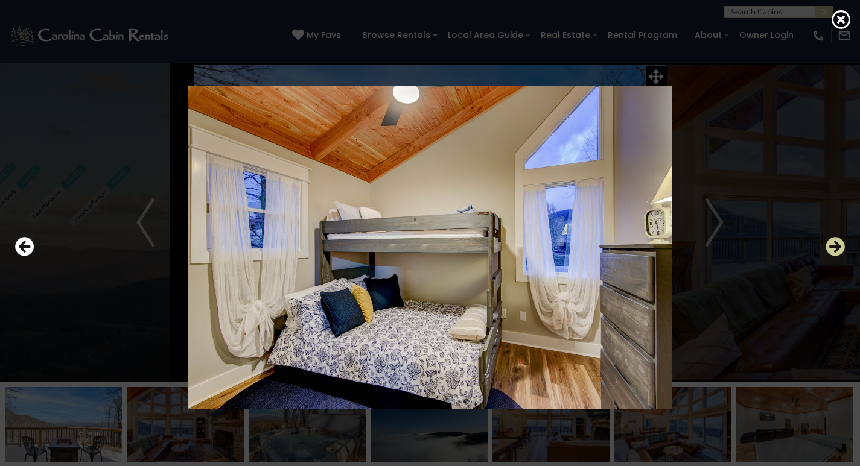
click at [829, 247] on icon "Next" at bounding box center [834, 246] width 19 height 19
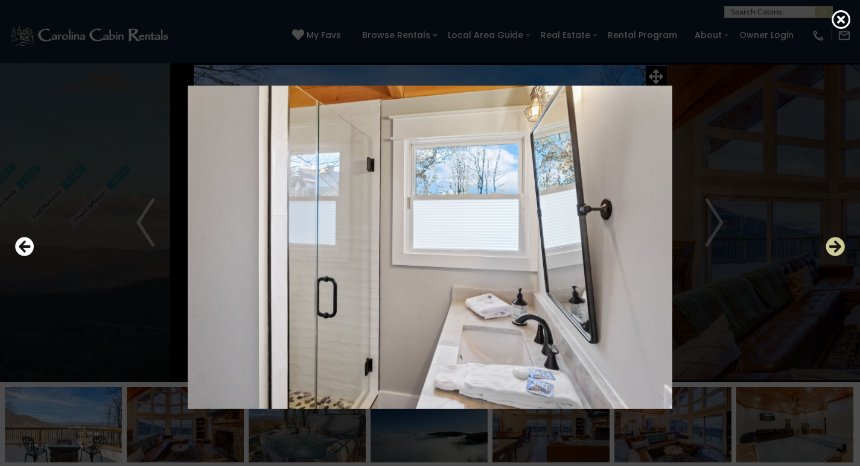
click at [829, 247] on icon "Next" at bounding box center [834, 246] width 19 height 19
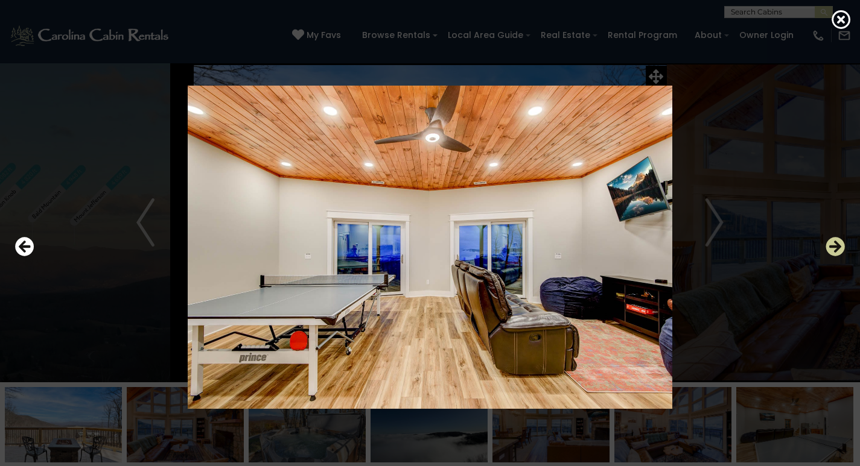
click at [829, 247] on icon "Next" at bounding box center [834, 246] width 19 height 19
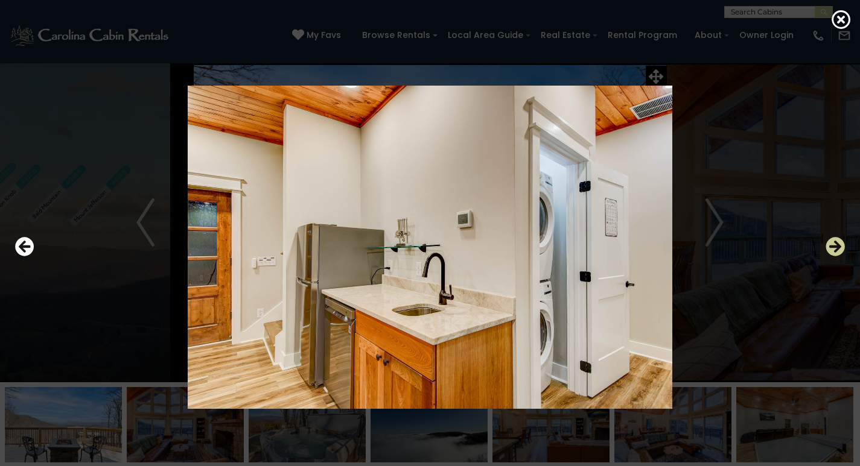
click at [829, 247] on icon "Next" at bounding box center [834, 246] width 19 height 19
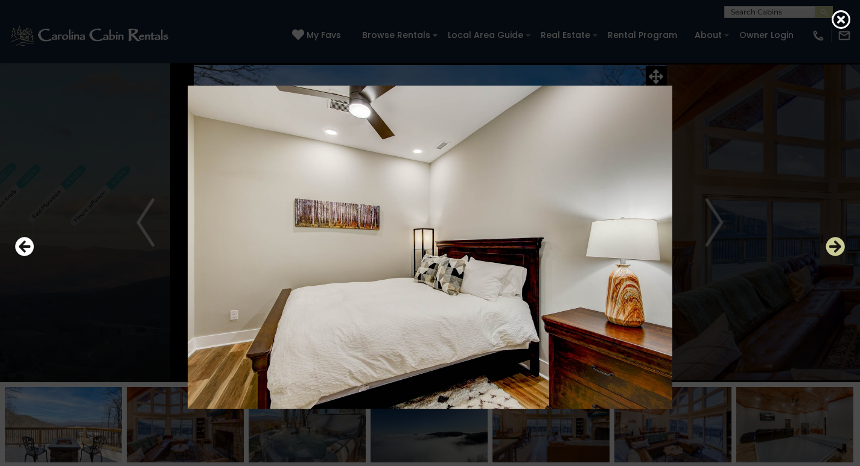
click at [829, 247] on icon "Next" at bounding box center [834, 246] width 19 height 19
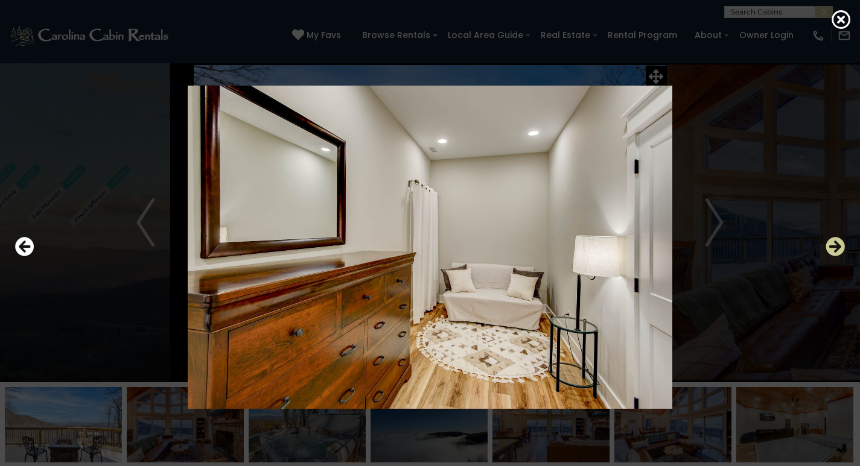
click at [829, 247] on icon "Next" at bounding box center [834, 246] width 19 height 19
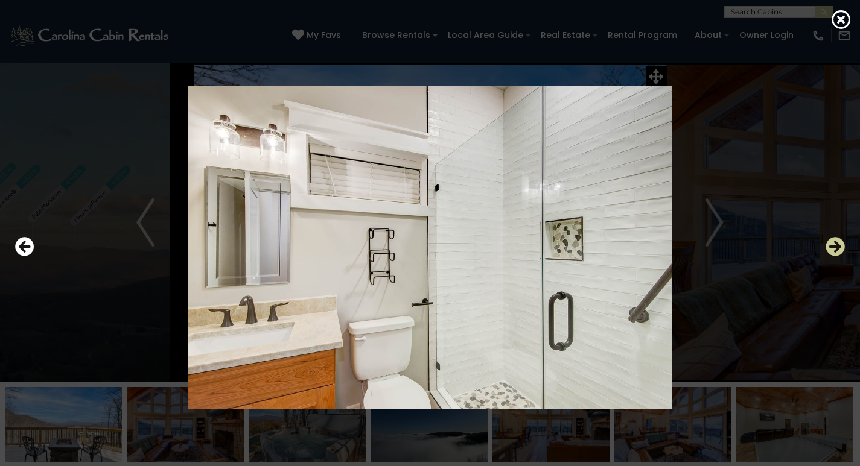
click at [829, 247] on icon "Next" at bounding box center [834, 246] width 19 height 19
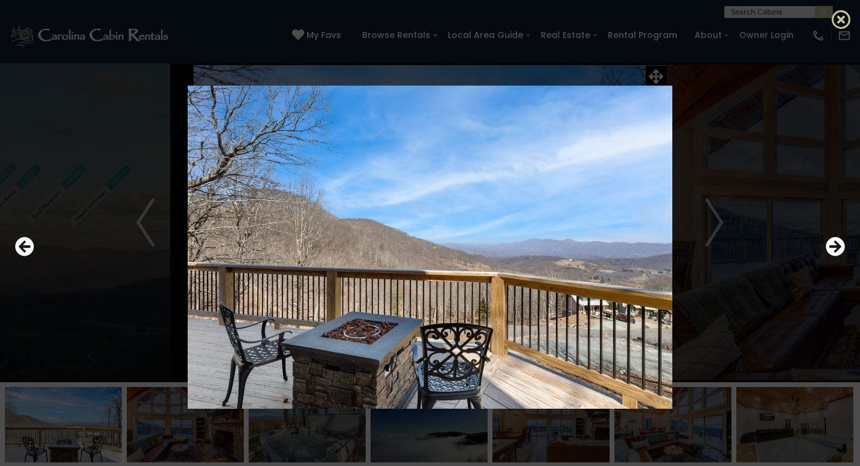
click at [834, 21] on icon at bounding box center [840, 19] width 19 height 19
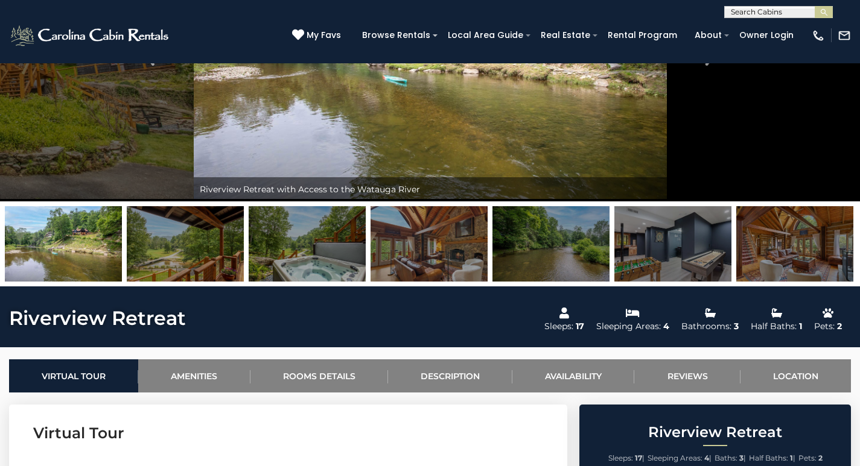
scroll to position [60, 0]
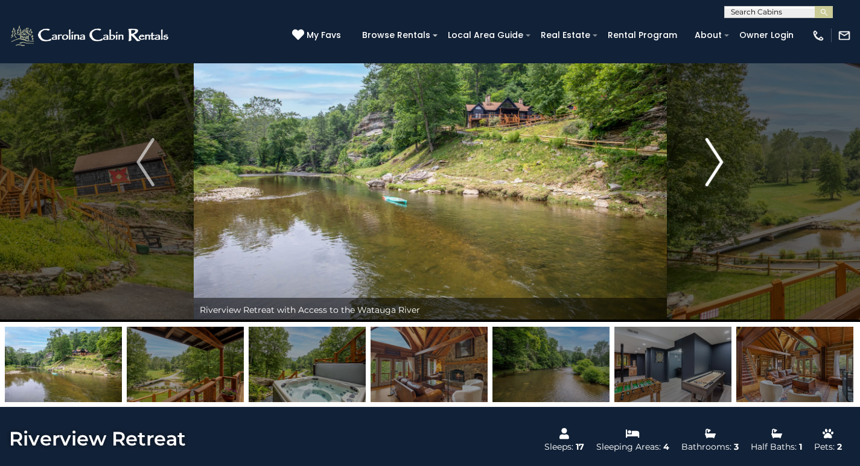
click at [709, 170] on img "Next" at bounding box center [714, 162] width 18 height 48
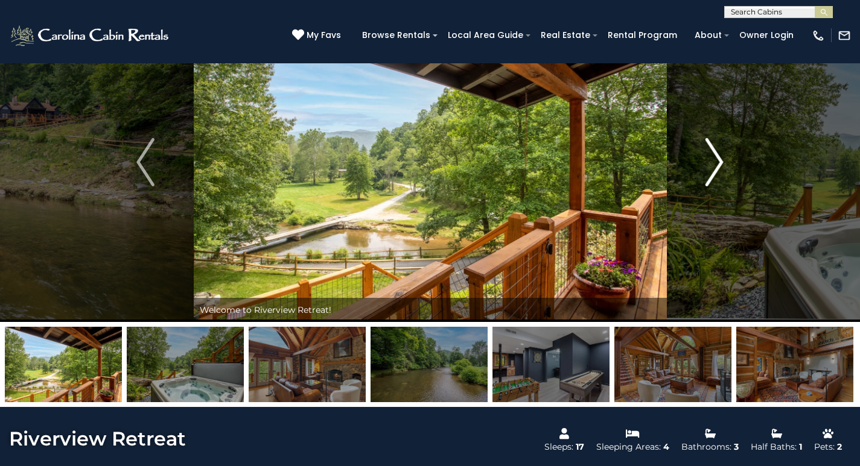
click at [715, 176] on img "Next" at bounding box center [714, 162] width 18 height 48
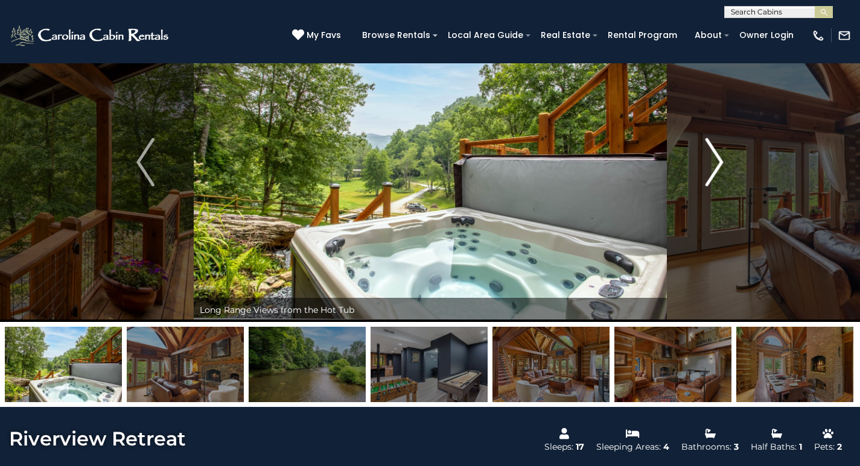
click at [715, 176] on img "Next" at bounding box center [714, 162] width 18 height 48
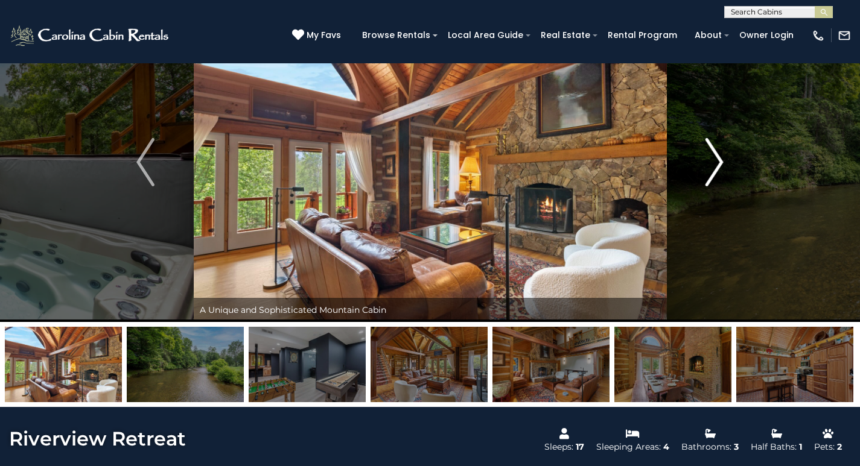
click at [715, 176] on img "Next" at bounding box center [714, 162] width 18 height 48
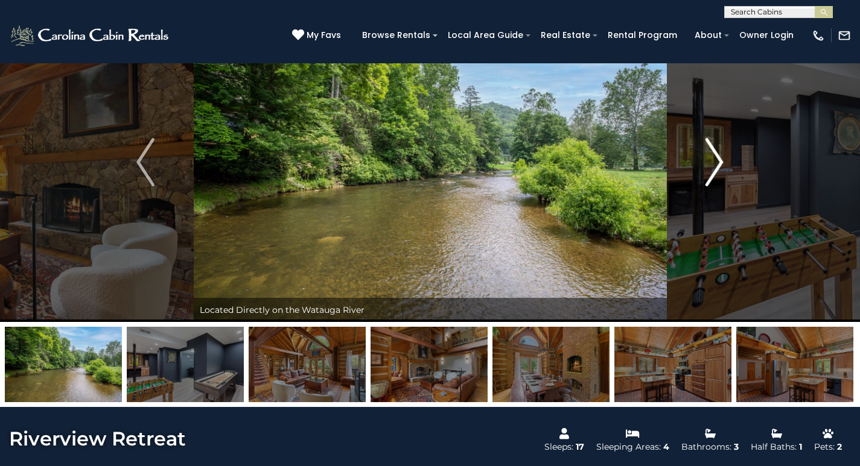
click at [715, 176] on img "Next" at bounding box center [714, 162] width 18 height 48
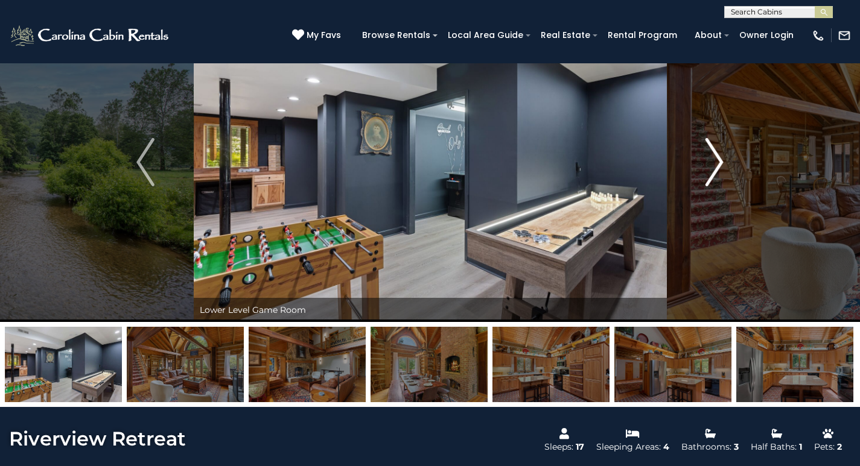
click at [715, 176] on img "Next" at bounding box center [714, 162] width 18 height 48
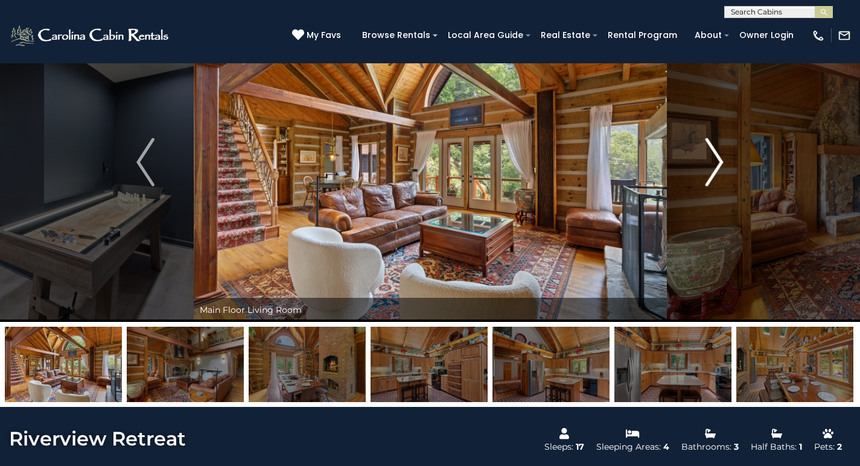
click at [715, 176] on img "Next" at bounding box center [714, 162] width 18 height 48
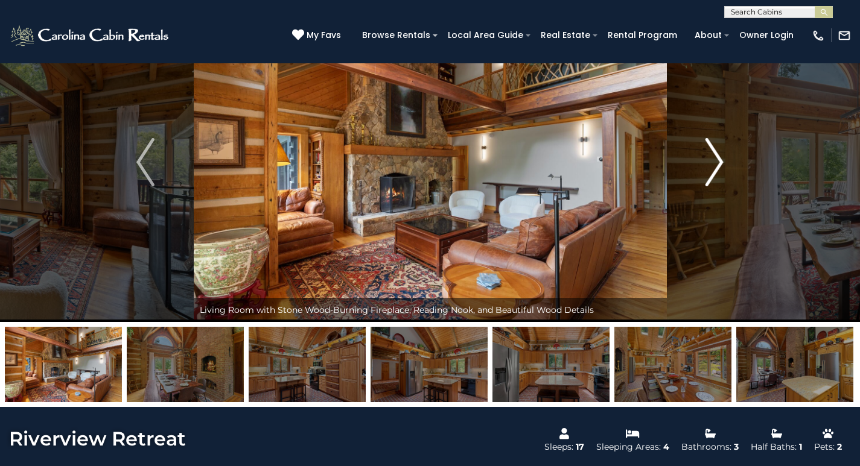
click at [715, 176] on img "Next" at bounding box center [714, 162] width 18 height 48
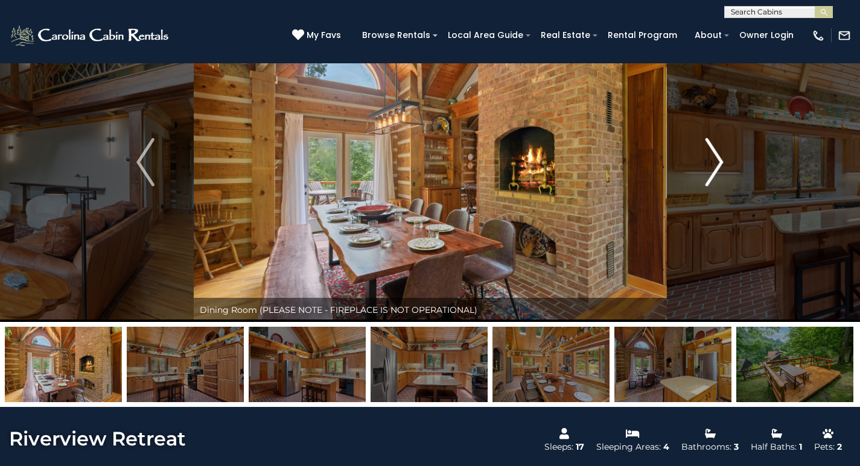
click at [715, 176] on img "Next" at bounding box center [714, 162] width 18 height 48
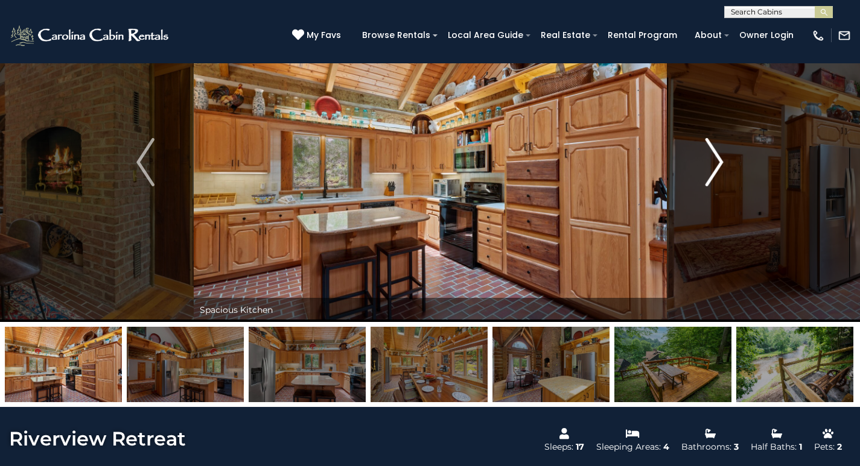
click at [717, 171] on img "Next" at bounding box center [714, 162] width 18 height 48
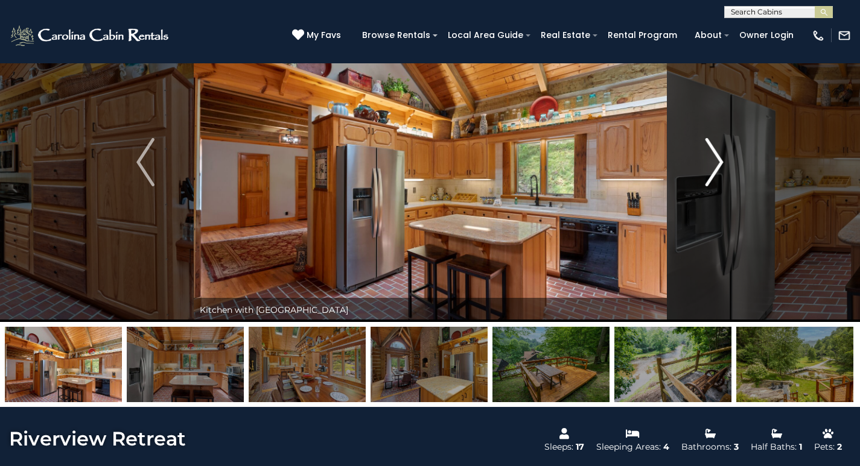
click at [702, 173] on button "Next" at bounding box center [714, 162] width 96 height 320
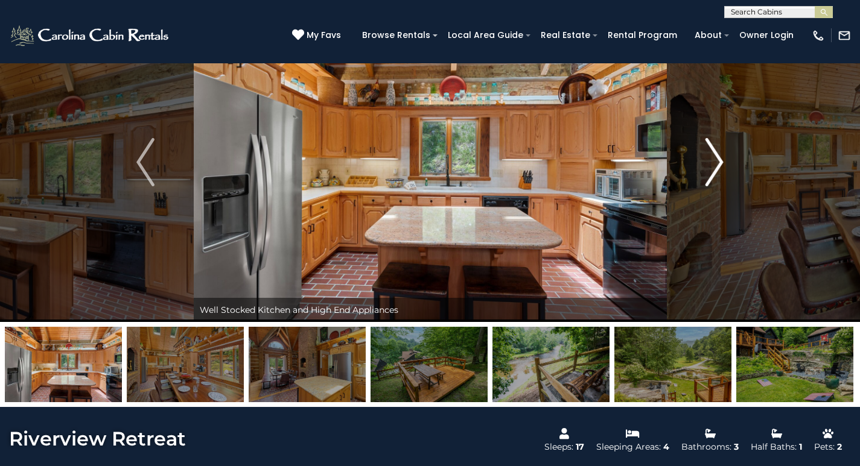
click at [711, 171] on img "Next" at bounding box center [714, 162] width 18 height 48
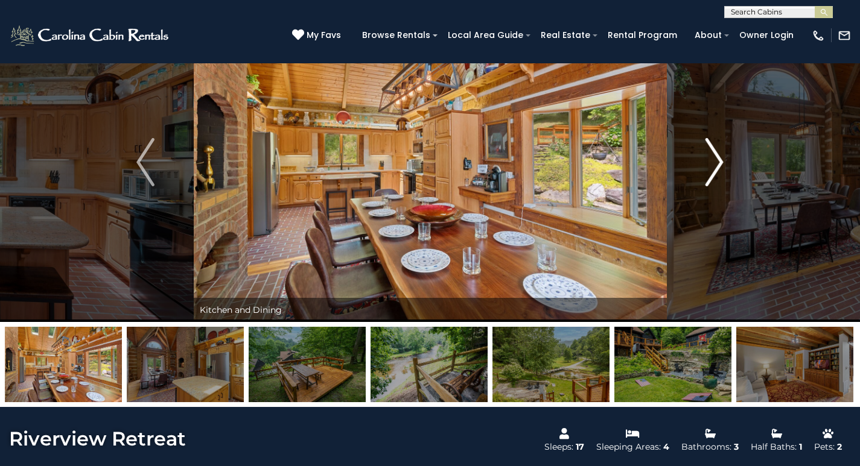
click at [693, 173] on button "Next" at bounding box center [714, 162] width 96 height 320
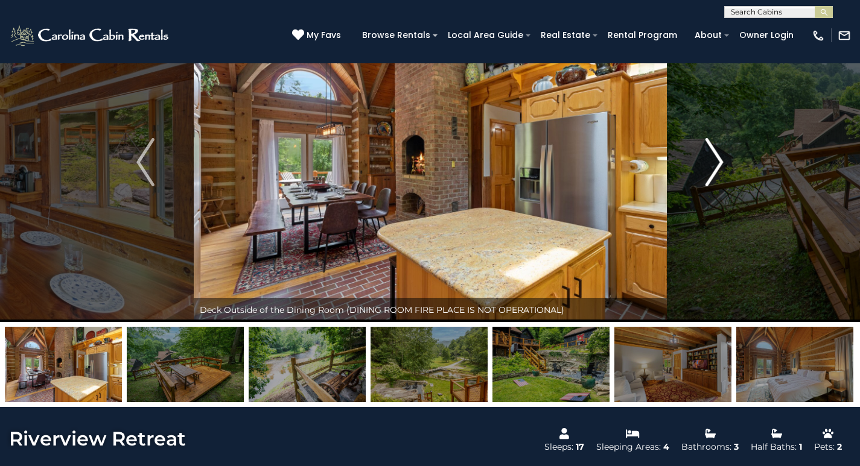
click at [709, 173] on img "Next" at bounding box center [714, 162] width 18 height 48
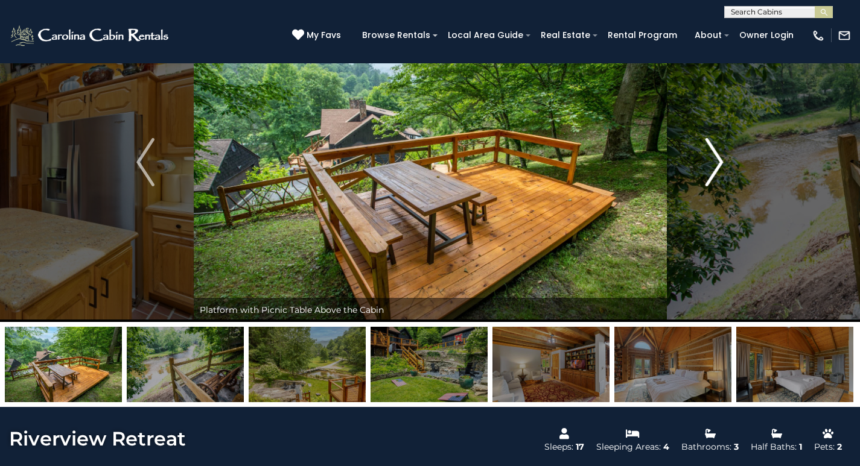
click at [709, 173] on img "Next" at bounding box center [714, 162] width 18 height 48
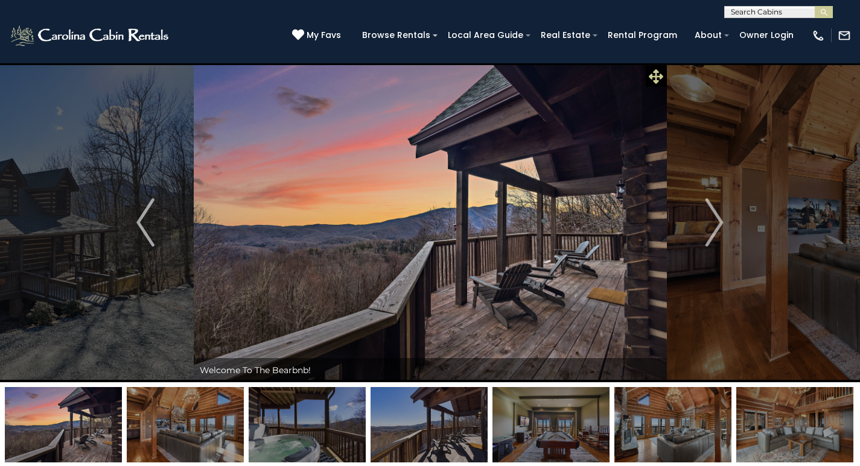
click at [656, 76] on icon at bounding box center [656, 76] width 14 height 14
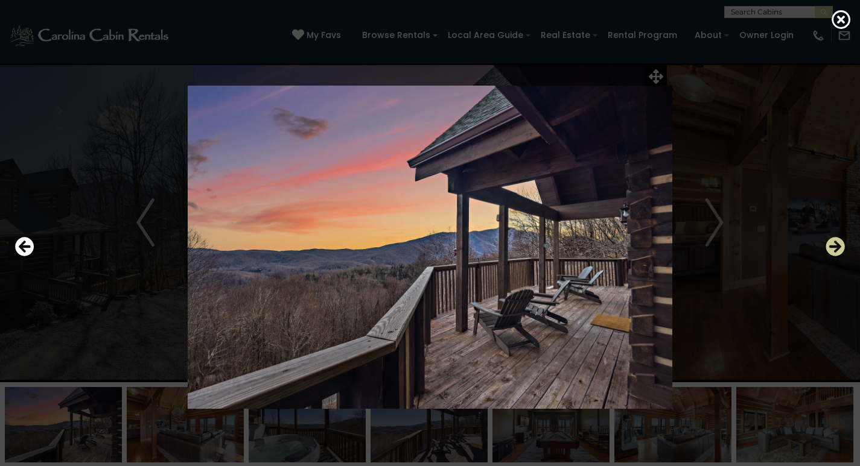
click at [836, 249] on icon "Next" at bounding box center [834, 246] width 19 height 19
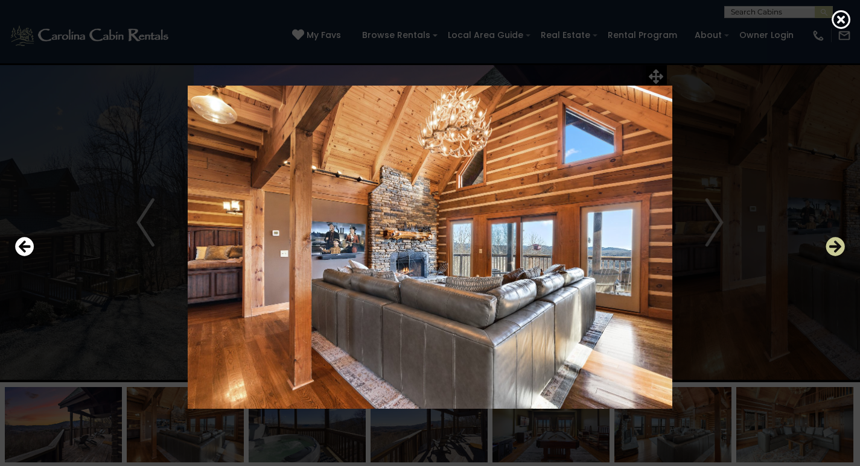
click at [836, 249] on icon "Next" at bounding box center [834, 246] width 19 height 19
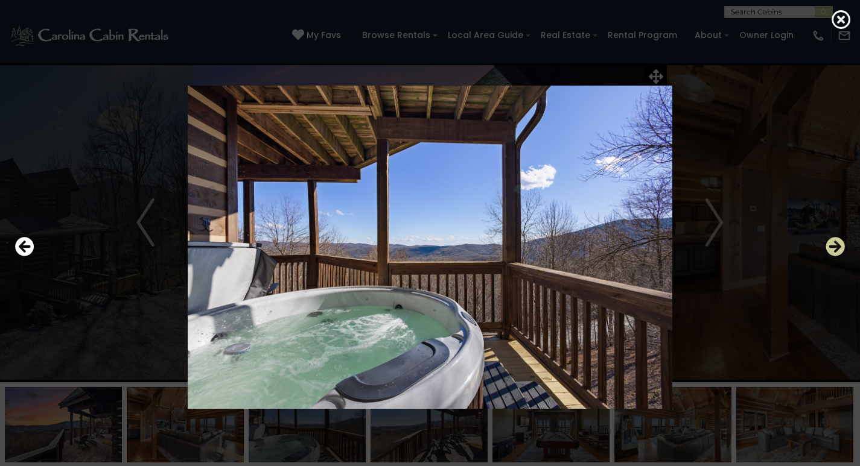
click at [836, 249] on icon "Next" at bounding box center [834, 246] width 19 height 19
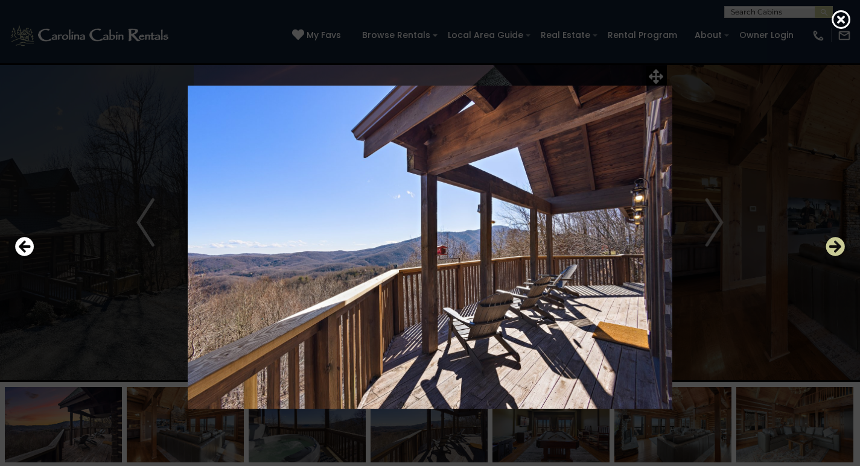
click at [836, 249] on icon "Next" at bounding box center [834, 246] width 19 height 19
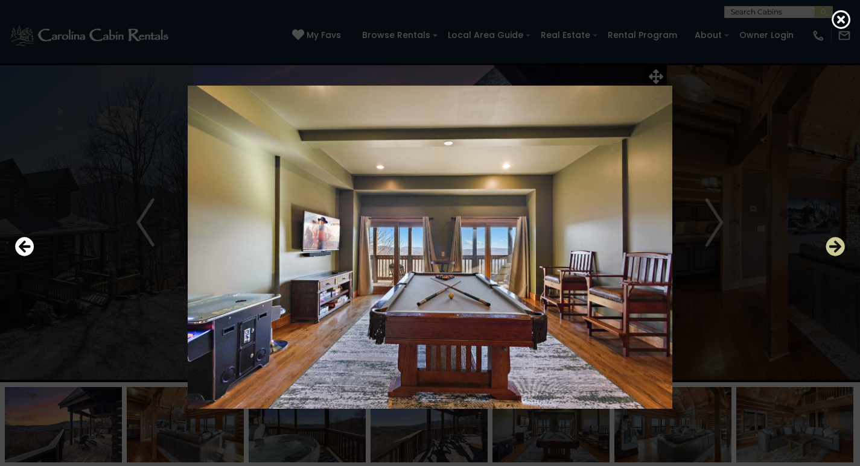
click at [836, 249] on icon "Next" at bounding box center [834, 246] width 19 height 19
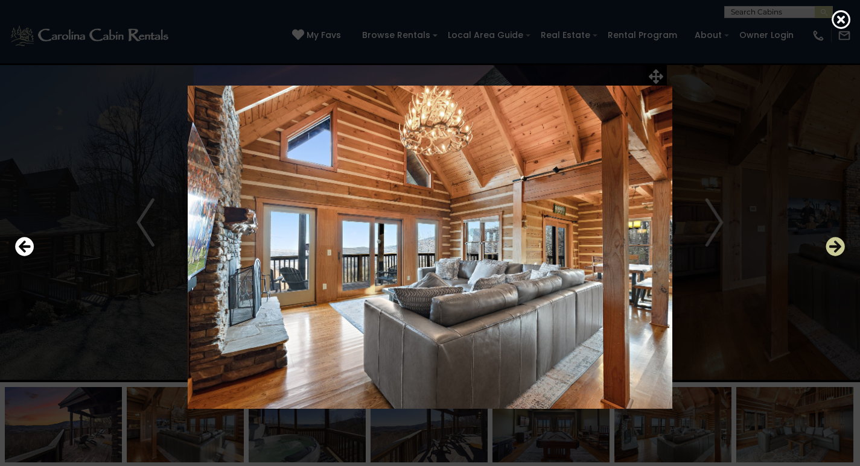
click at [836, 249] on icon "Next" at bounding box center [834, 246] width 19 height 19
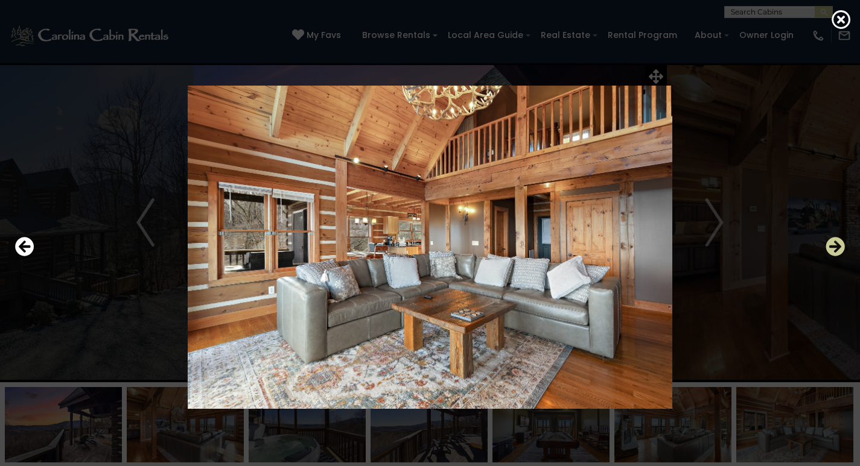
click at [836, 249] on icon "Next" at bounding box center [834, 246] width 19 height 19
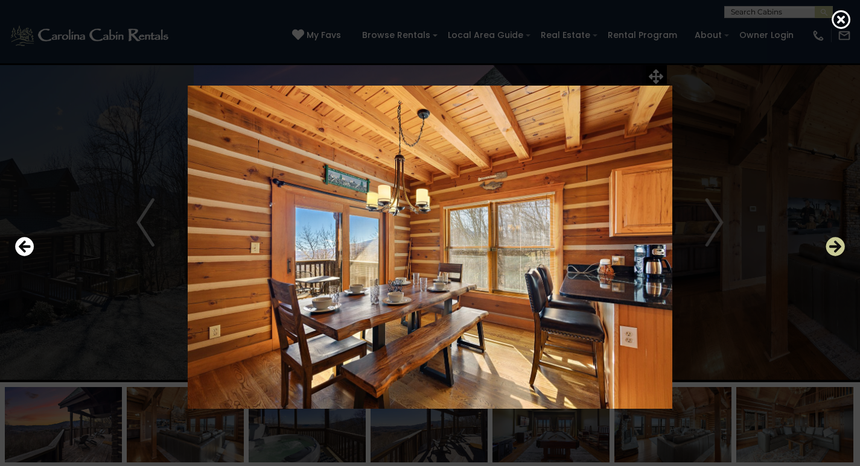
click at [836, 249] on icon "Next" at bounding box center [834, 246] width 19 height 19
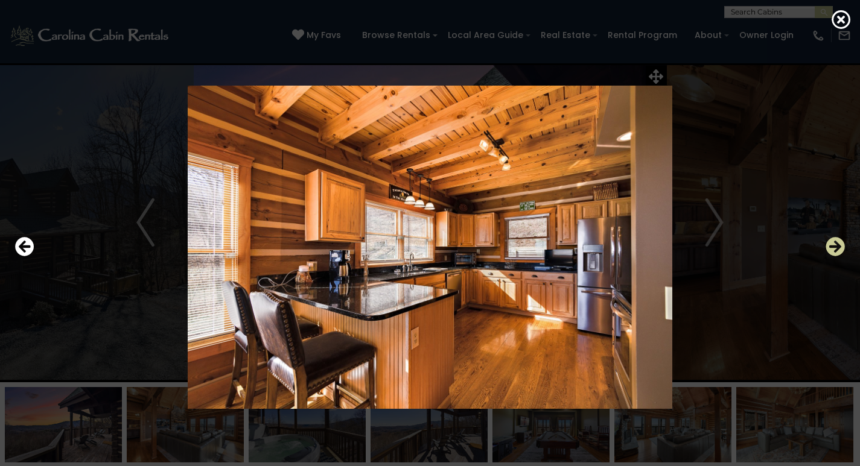
click at [836, 249] on icon "Next" at bounding box center [834, 246] width 19 height 19
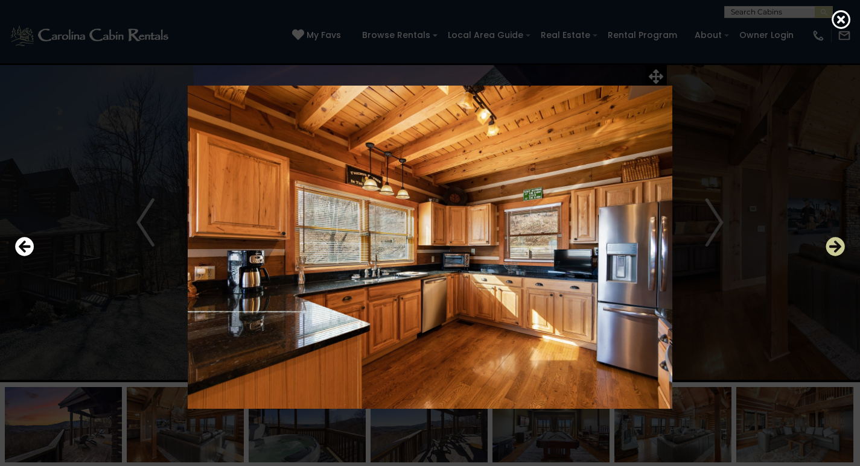
click at [836, 249] on icon "Next" at bounding box center [834, 246] width 19 height 19
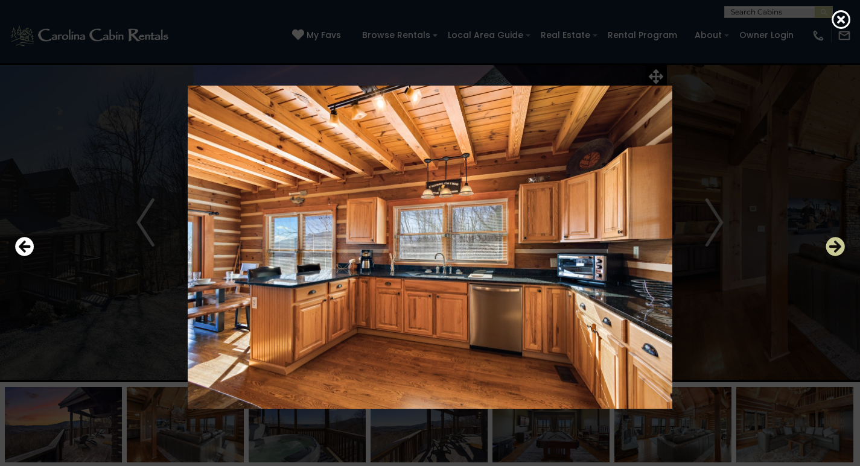
click at [836, 249] on icon "Next" at bounding box center [834, 246] width 19 height 19
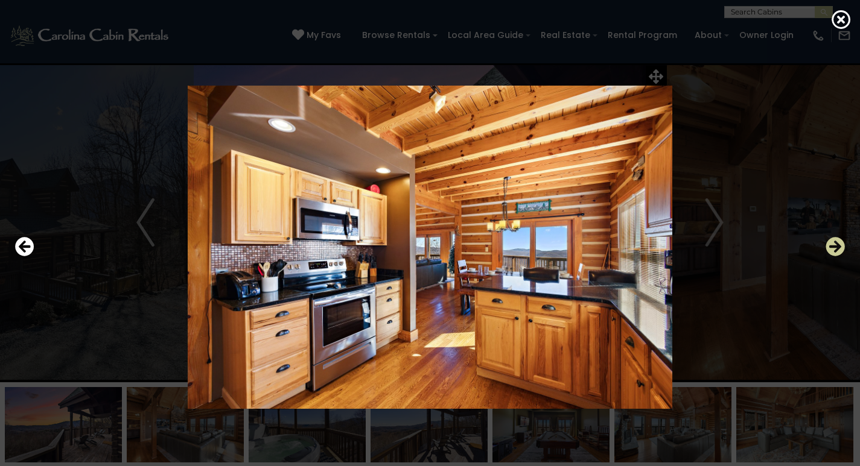
click at [836, 249] on icon "Next" at bounding box center [834, 246] width 19 height 19
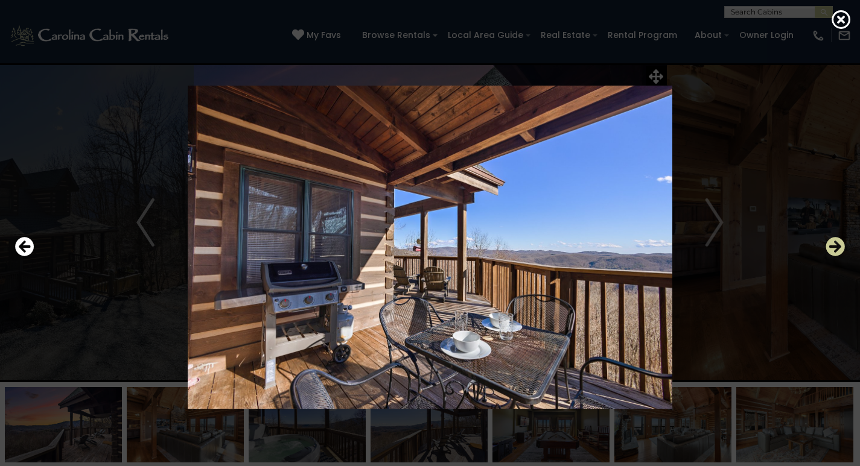
click at [836, 249] on icon "Next" at bounding box center [834, 246] width 19 height 19
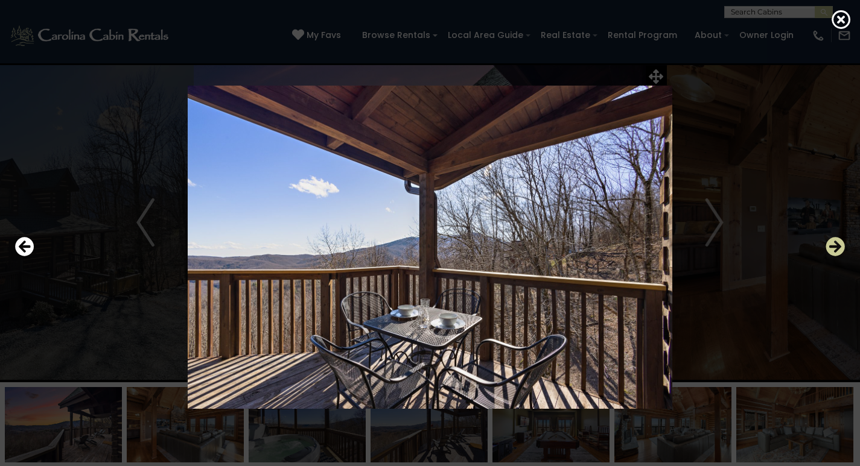
click at [836, 249] on icon "Next" at bounding box center [834, 246] width 19 height 19
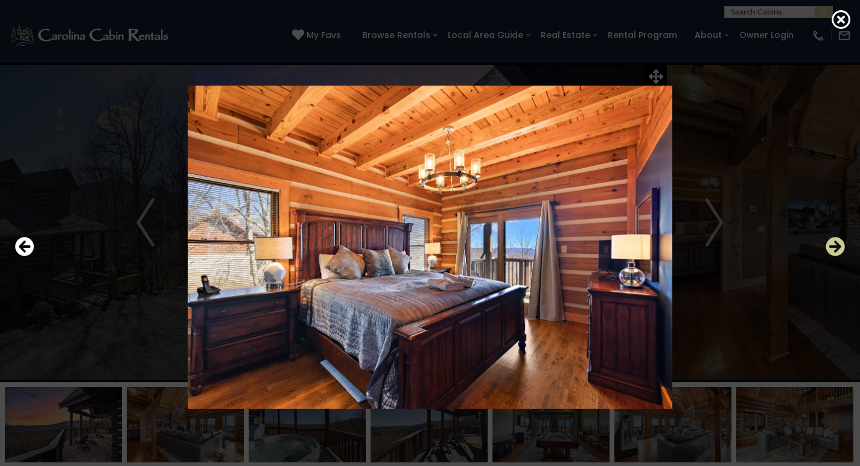
click at [836, 249] on icon "Next" at bounding box center [834, 246] width 19 height 19
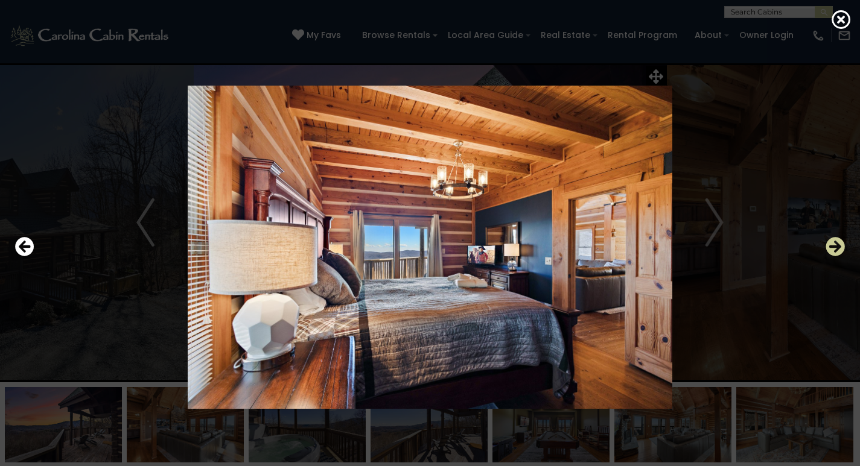
click at [836, 249] on icon "Next" at bounding box center [834, 246] width 19 height 19
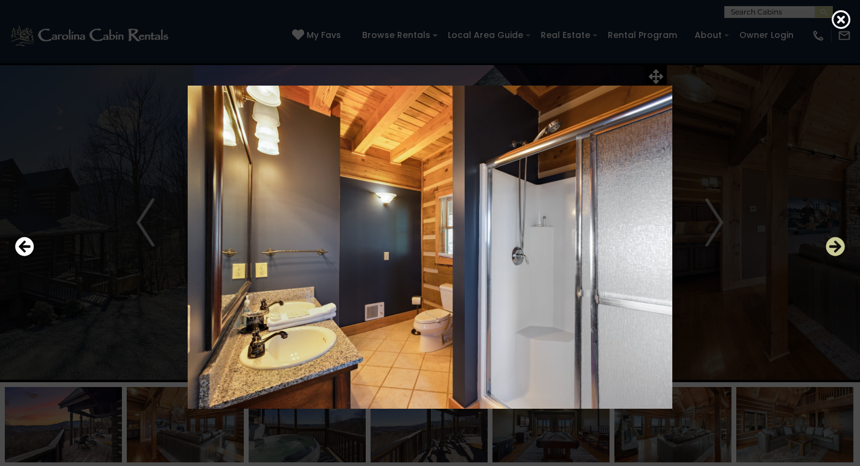
click at [836, 249] on icon "Next" at bounding box center [834, 246] width 19 height 19
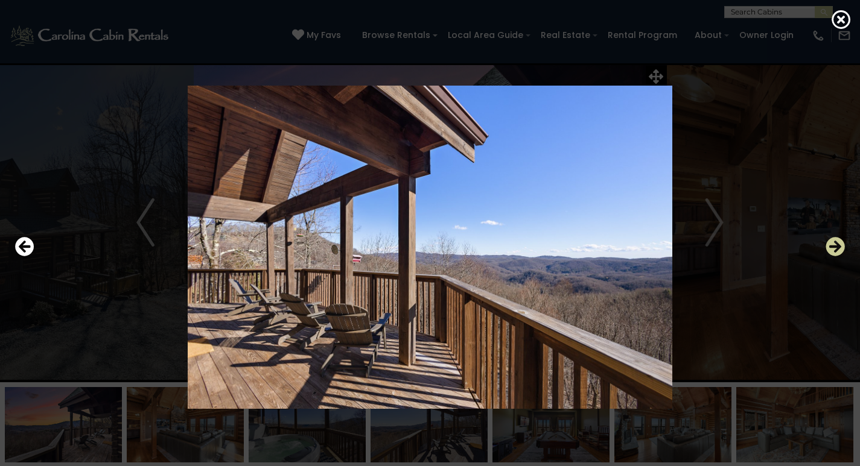
click at [836, 249] on icon "Next" at bounding box center [834, 246] width 19 height 19
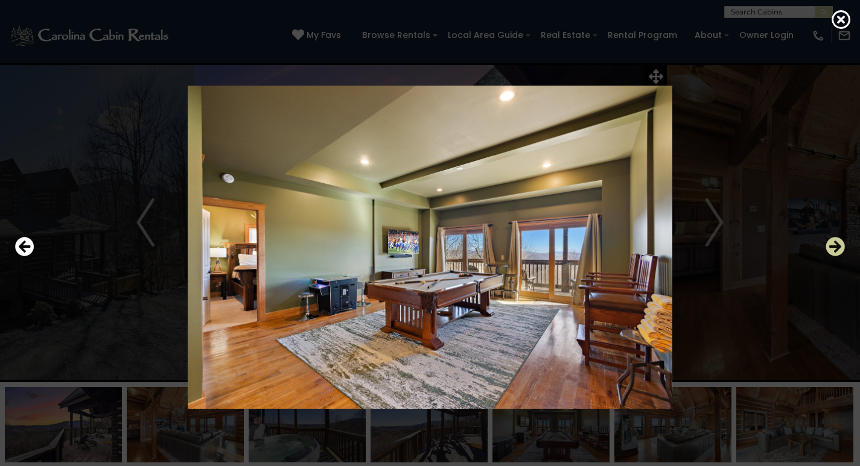
click at [836, 249] on icon "Next" at bounding box center [834, 246] width 19 height 19
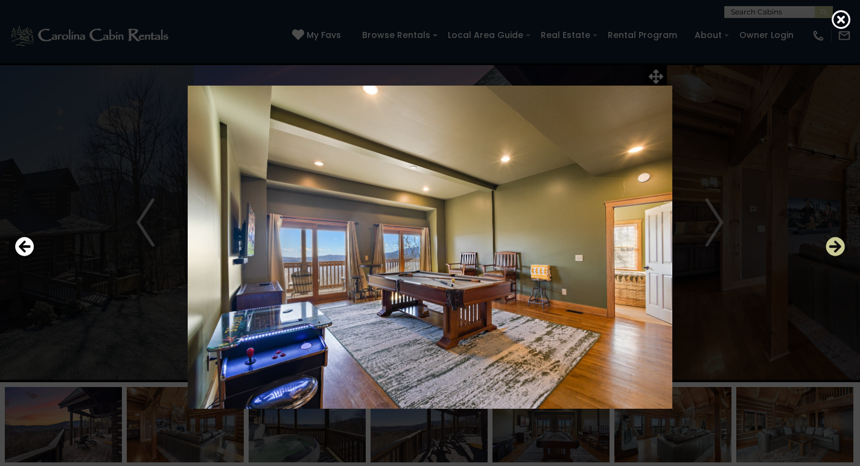
click at [836, 249] on icon "Next" at bounding box center [834, 246] width 19 height 19
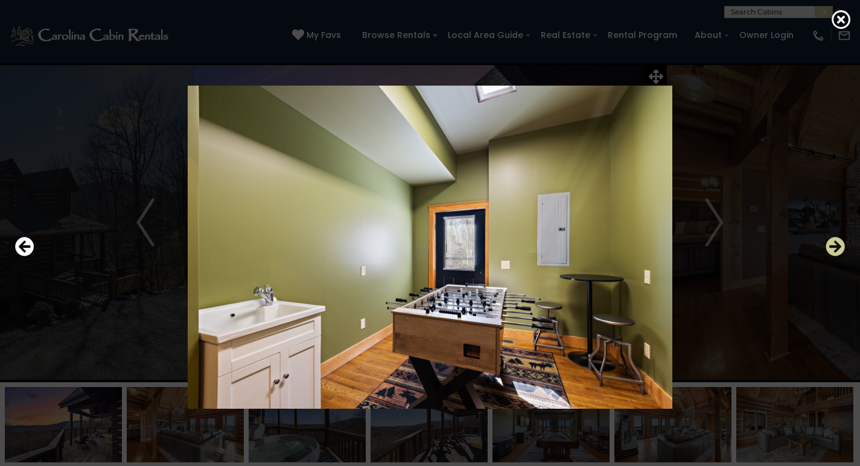
click at [836, 249] on icon "Next" at bounding box center [834, 246] width 19 height 19
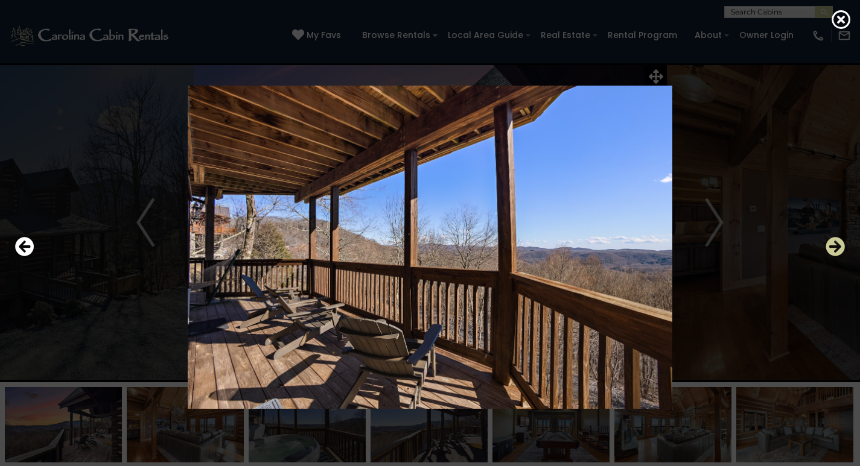
click at [836, 249] on icon "Next" at bounding box center [834, 246] width 19 height 19
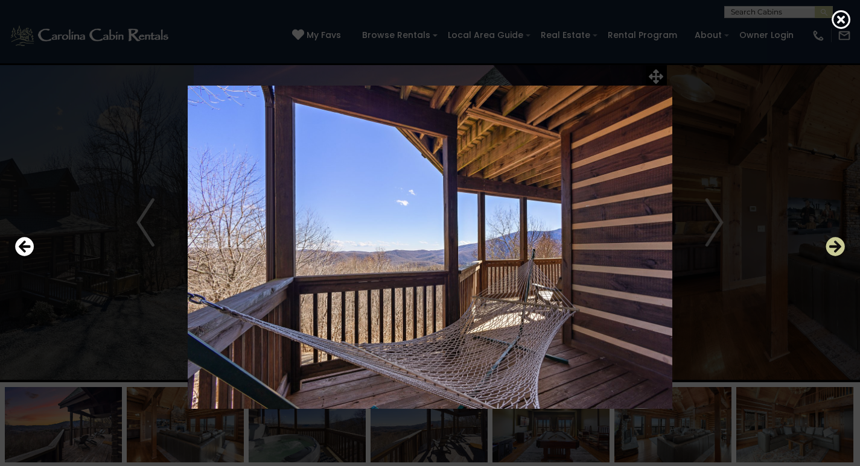
click at [836, 249] on icon "Next" at bounding box center [834, 246] width 19 height 19
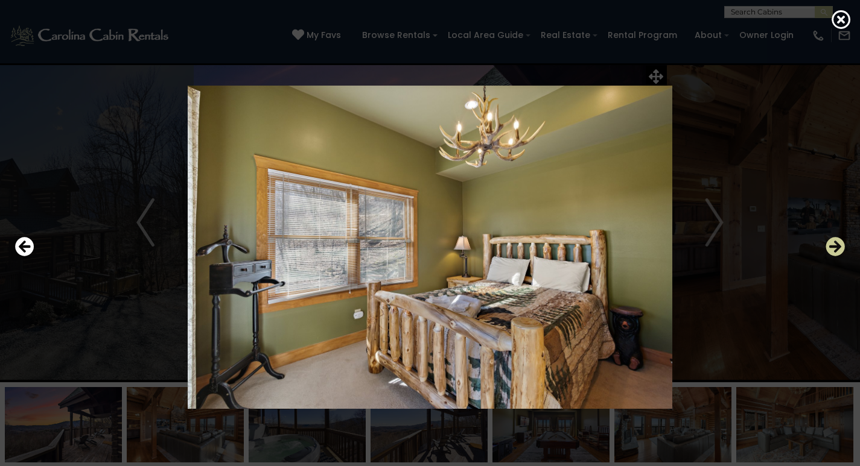
click at [836, 249] on icon "Next" at bounding box center [834, 246] width 19 height 19
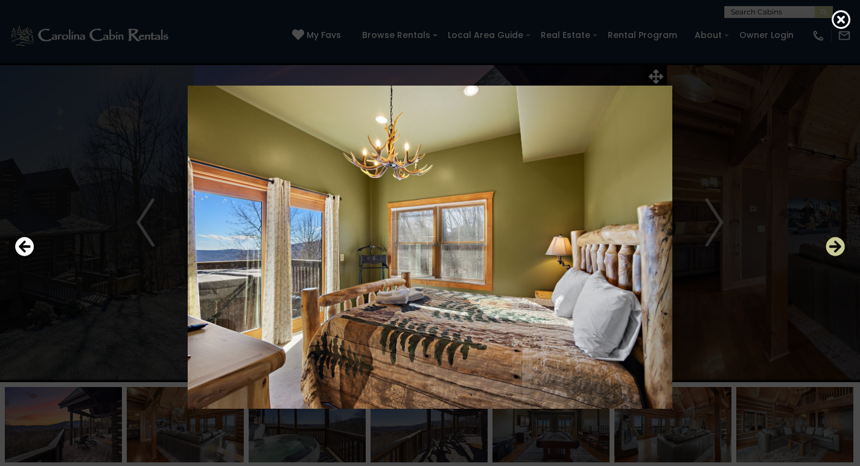
click at [836, 249] on icon "Next" at bounding box center [834, 246] width 19 height 19
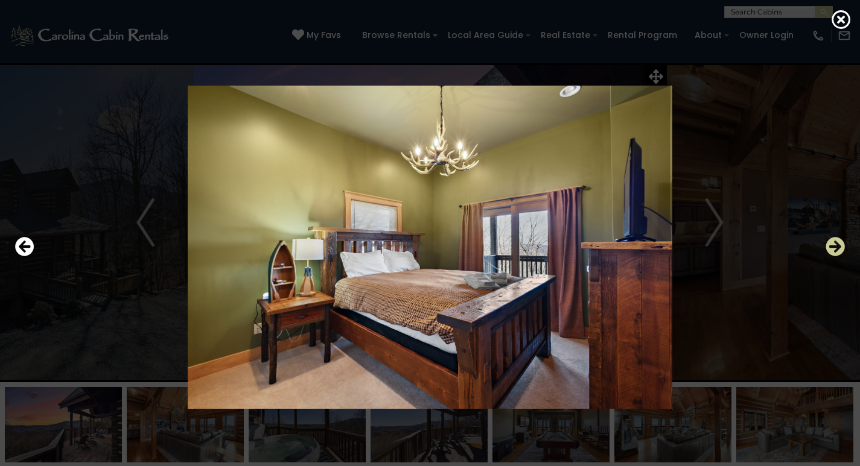
click at [836, 249] on icon "Next" at bounding box center [834, 246] width 19 height 19
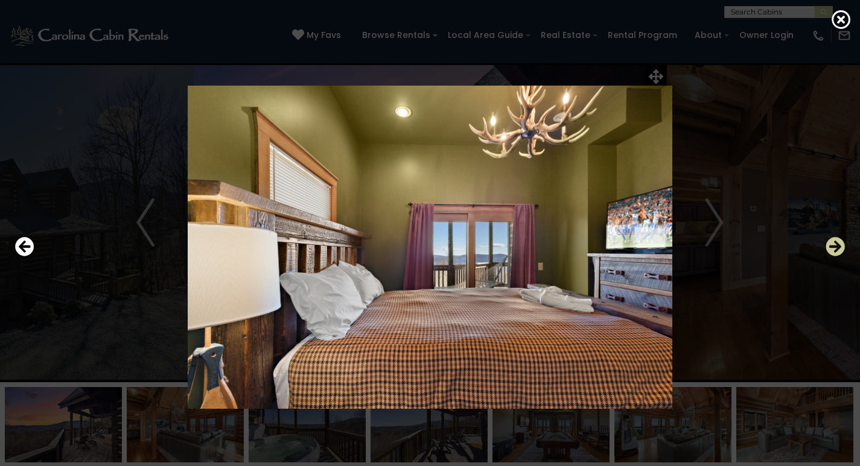
click at [836, 249] on icon "Next" at bounding box center [834, 246] width 19 height 19
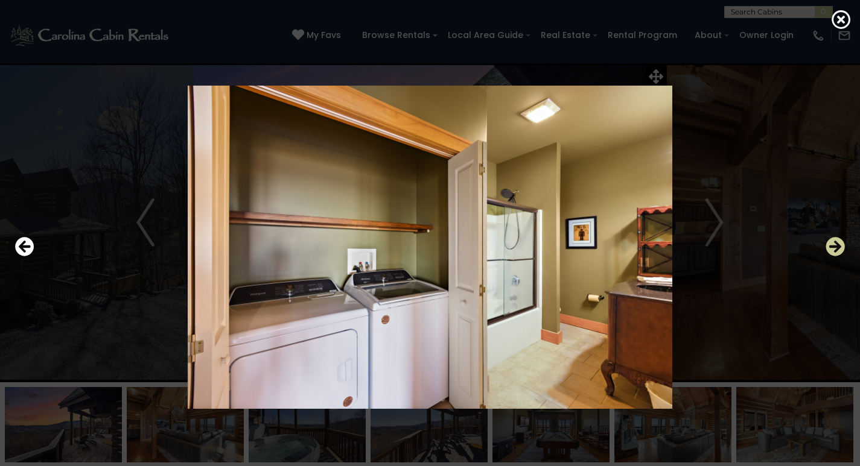
click at [836, 249] on icon "Next" at bounding box center [834, 246] width 19 height 19
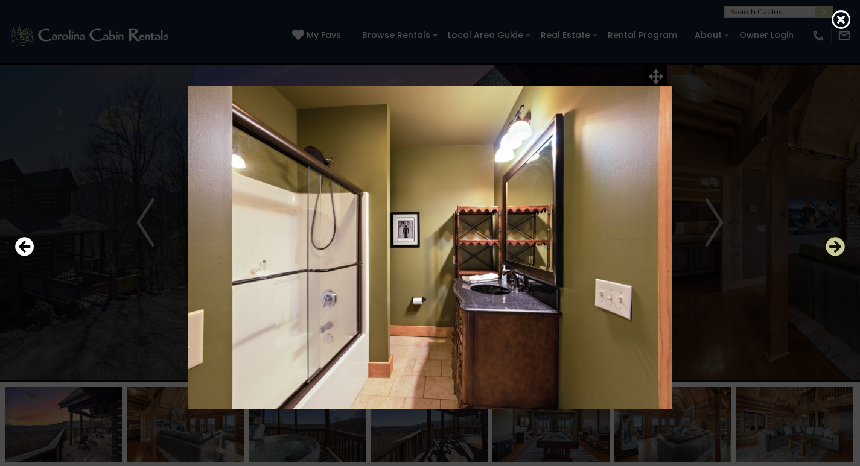
click at [836, 249] on icon "Next" at bounding box center [834, 246] width 19 height 19
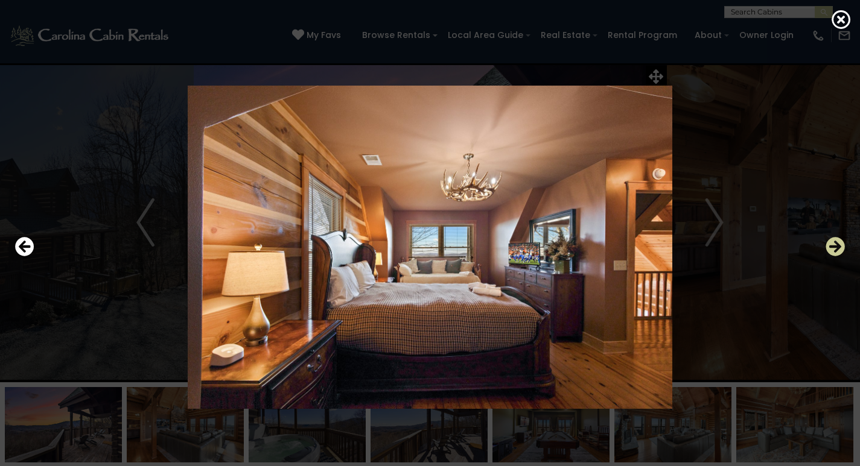
click at [836, 249] on icon "Next" at bounding box center [834, 246] width 19 height 19
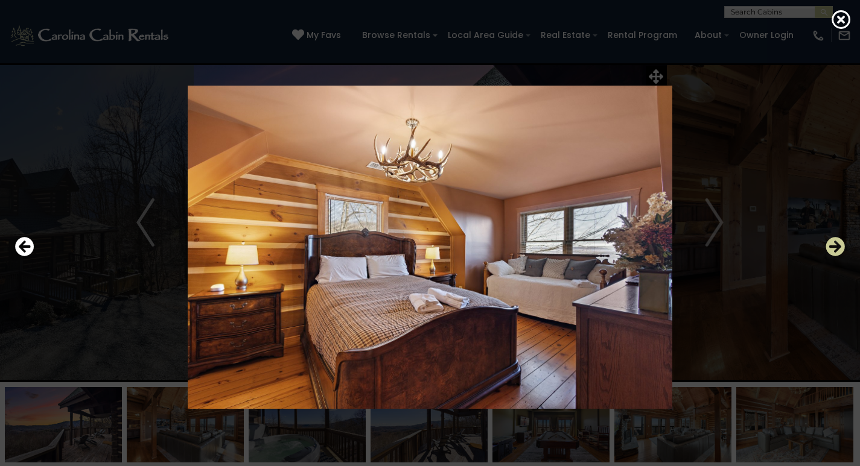
click at [836, 249] on icon "Next" at bounding box center [834, 246] width 19 height 19
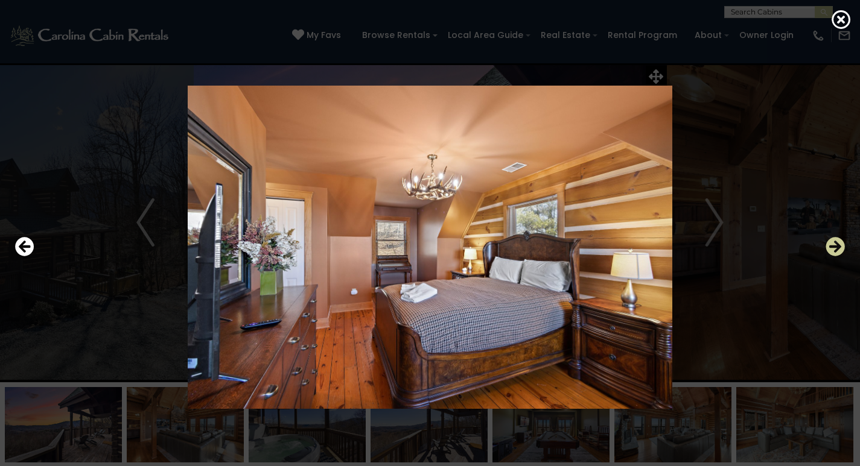
click at [836, 249] on icon "Next" at bounding box center [834, 246] width 19 height 19
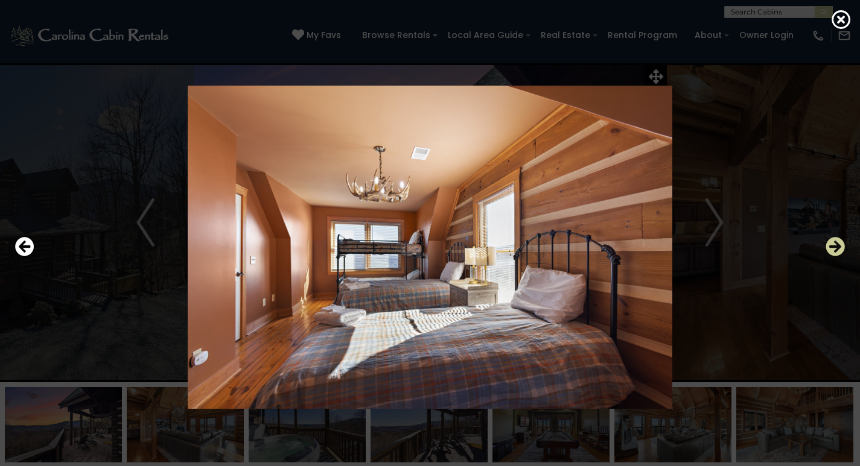
click at [836, 249] on icon "Next" at bounding box center [834, 246] width 19 height 19
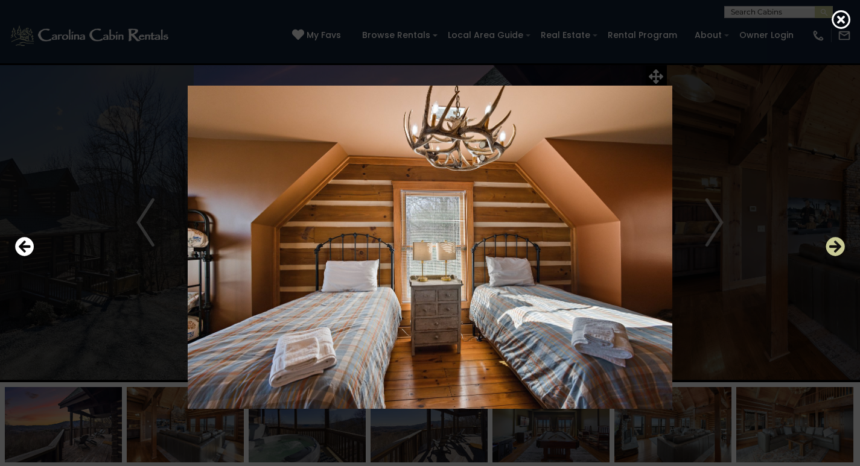
click at [836, 249] on icon "Next" at bounding box center [834, 246] width 19 height 19
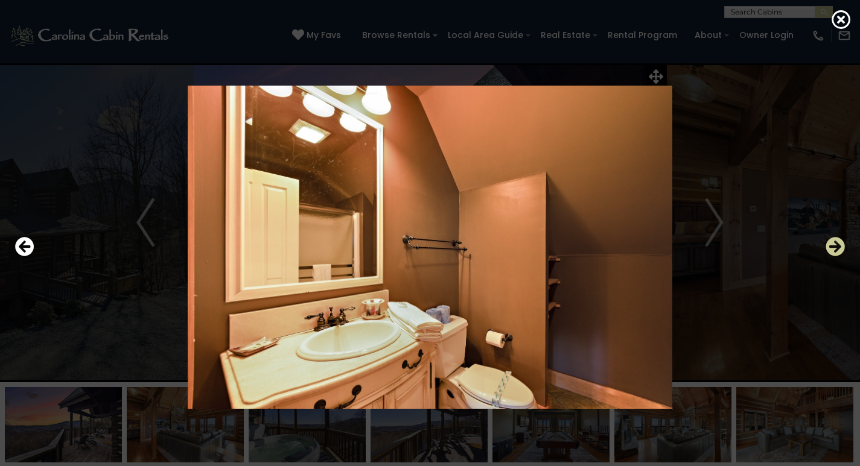
click at [836, 249] on icon "Next" at bounding box center [834, 246] width 19 height 19
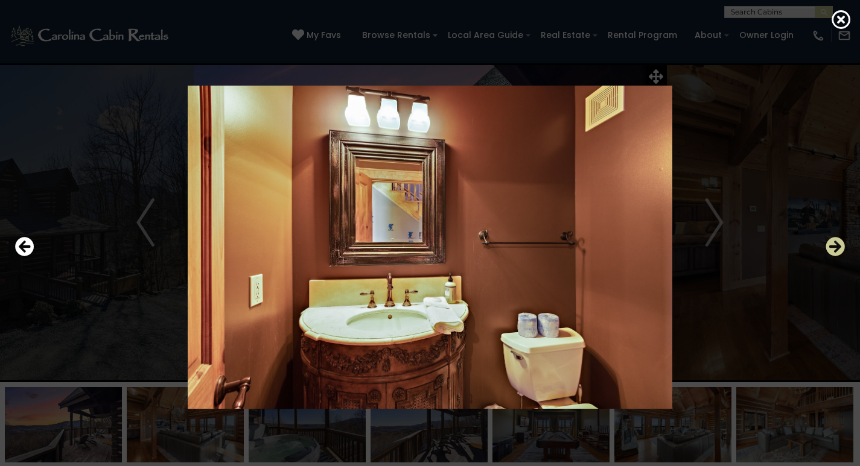
click at [836, 249] on icon "Next" at bounding box center [834, 246] width 19 height 19
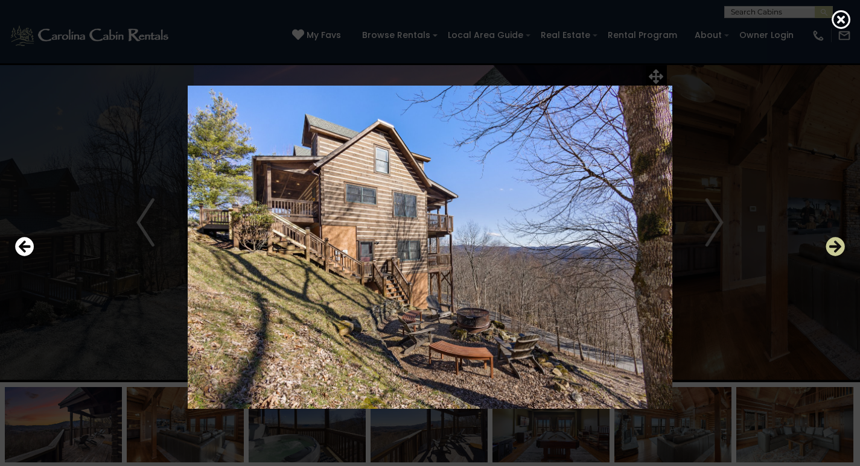
click at [836, 249] on icon "Next" at bounding box center [834, 246] width 19 height 19
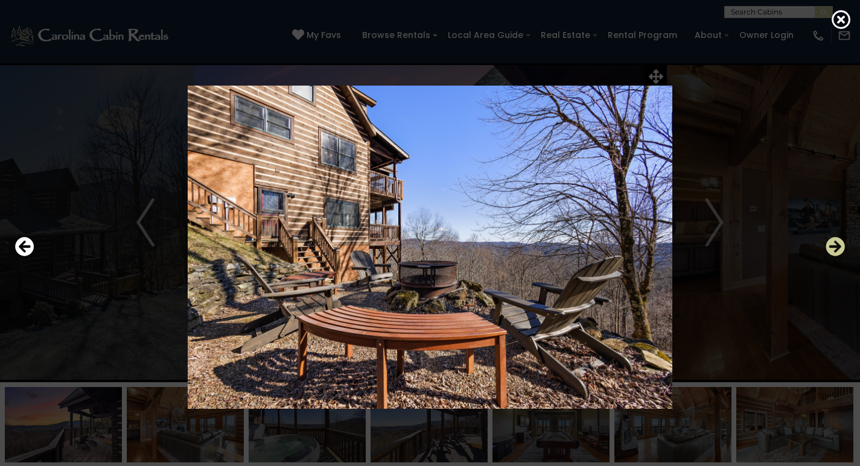
click at [836, 249] on icon "Next" at bounding box center [834, 246] width 19 height 19
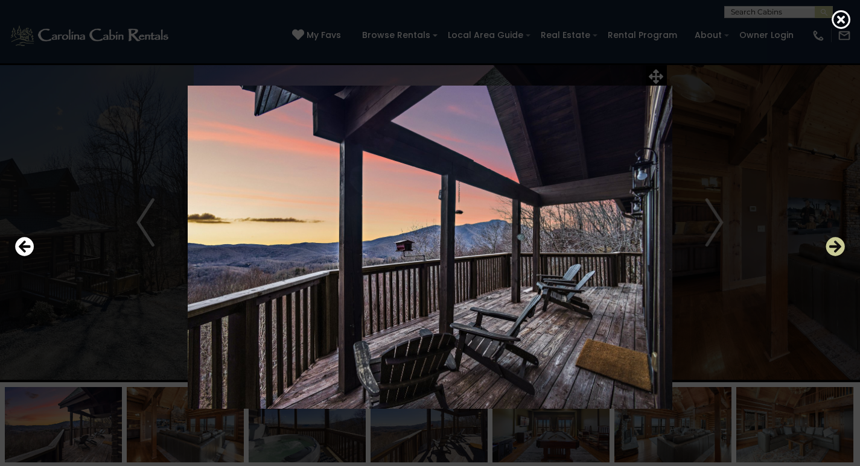
click at [836, 249] on icon "Next" at bounding box center [834, 246] width 19 height 19
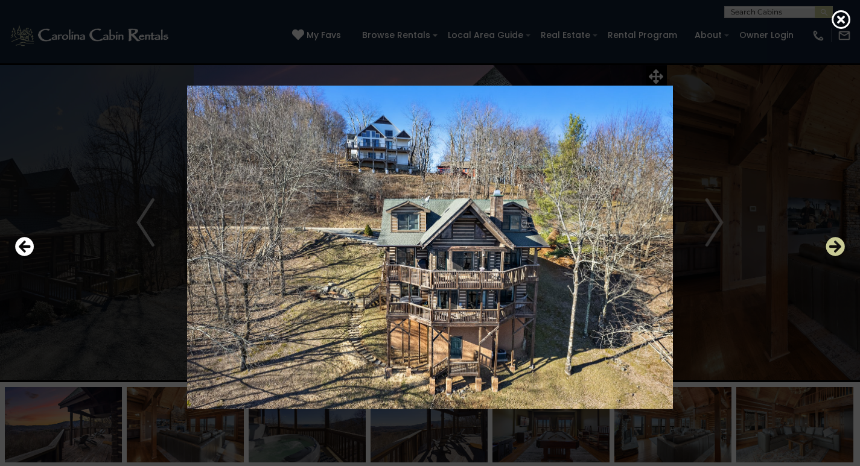
click at [836, 249] on icon "Next" at bounding box center [834, 246] width 19 height 19
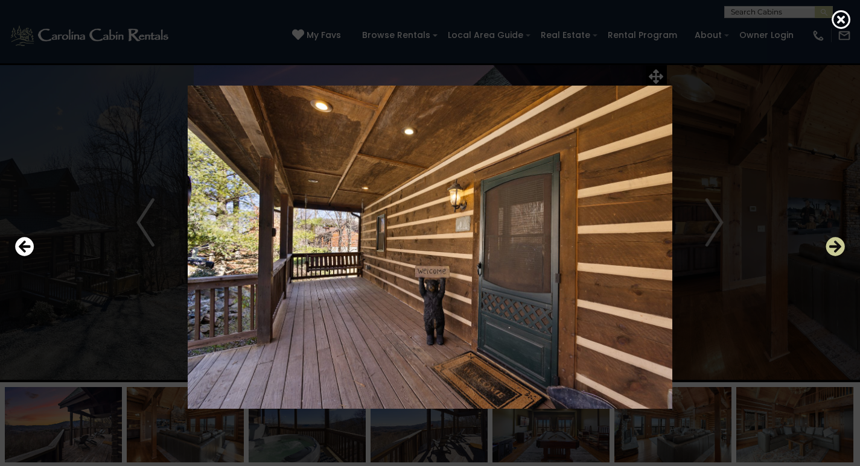
click at [836, 249] on icon "Next" at bounding box center [834, 246] width 19 height 19
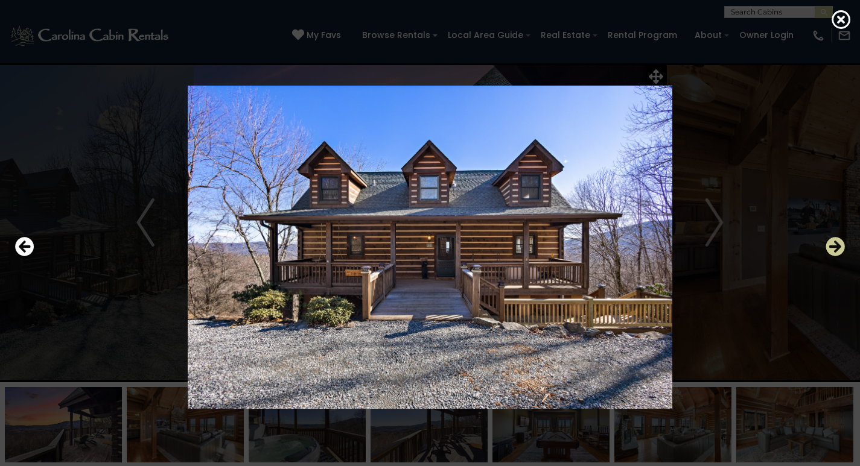
click at [836, 249] on icon "Next" at bounding box center [834, 246] width 19 height 19
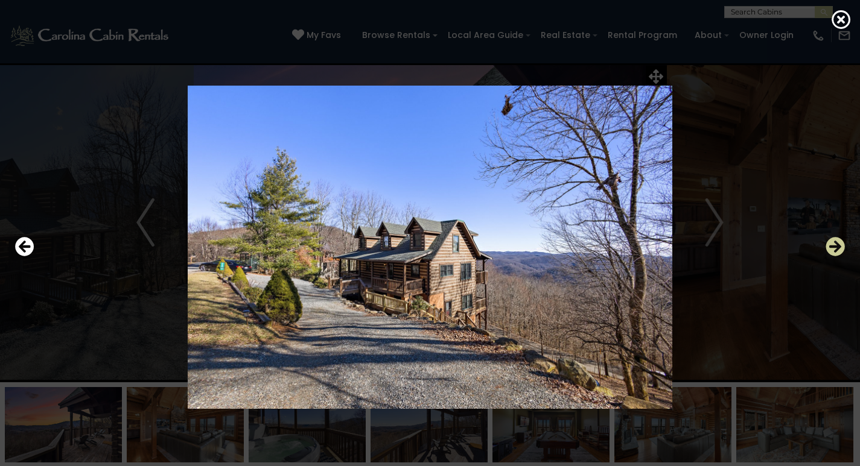
click at [836, 249] on icon "Next" at bounding box center [834, 246] width 19 height 19
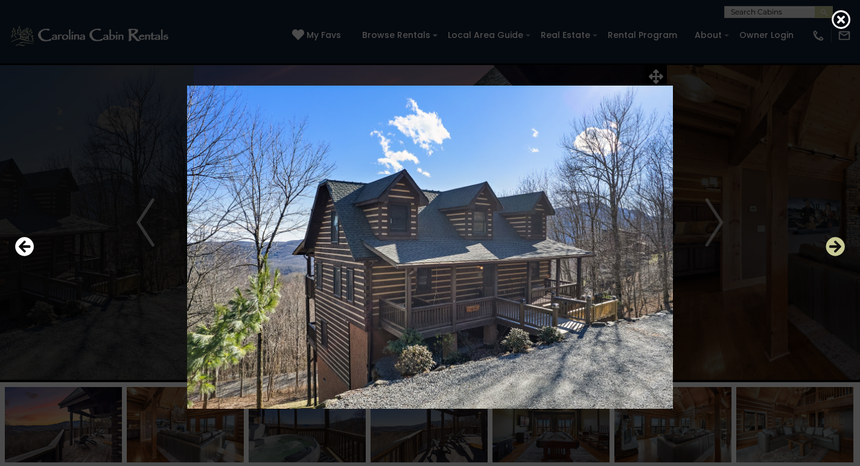
click at [836, 249] on icon "Next" at bounding box center [834, 246] width 19 height 19
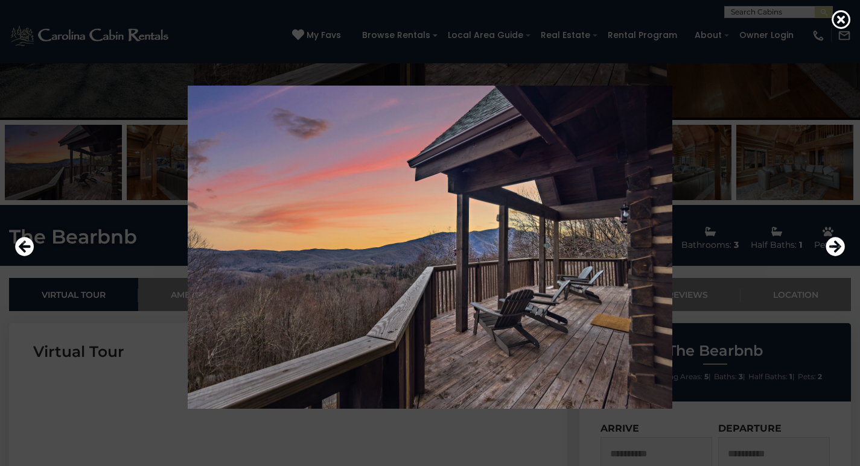
scroll to position [302, 0]
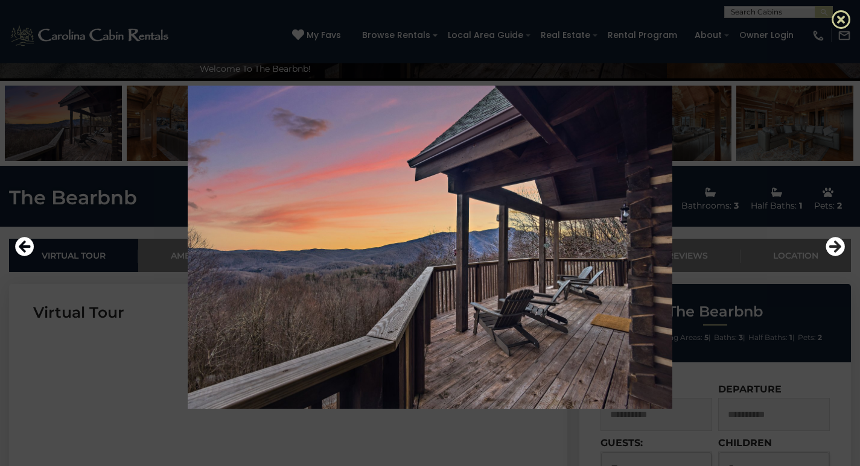
click at [842, 23] on icon at bounding box center [840, 19] width 19 height 19
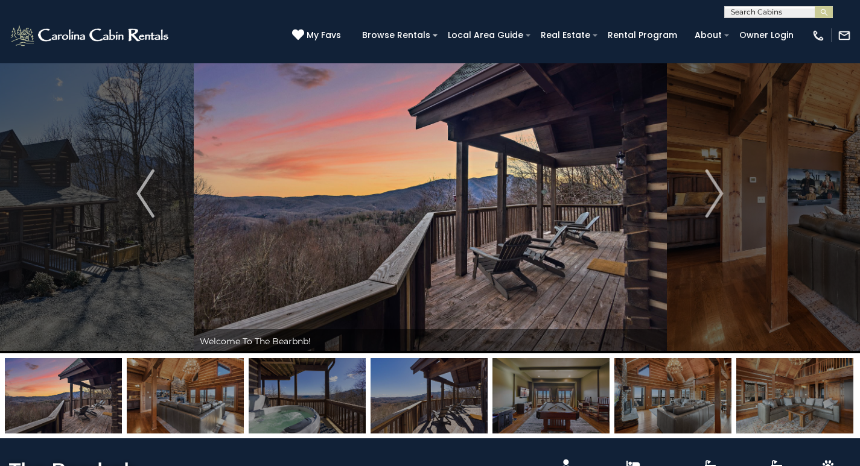
scroll to position [0, 0]
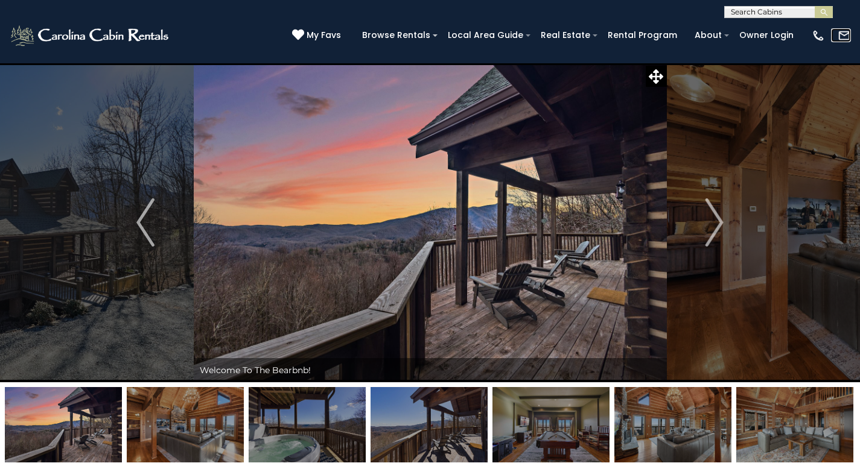
click at [841, 39] on img at bounding box center [843, 35] width 13 height 13
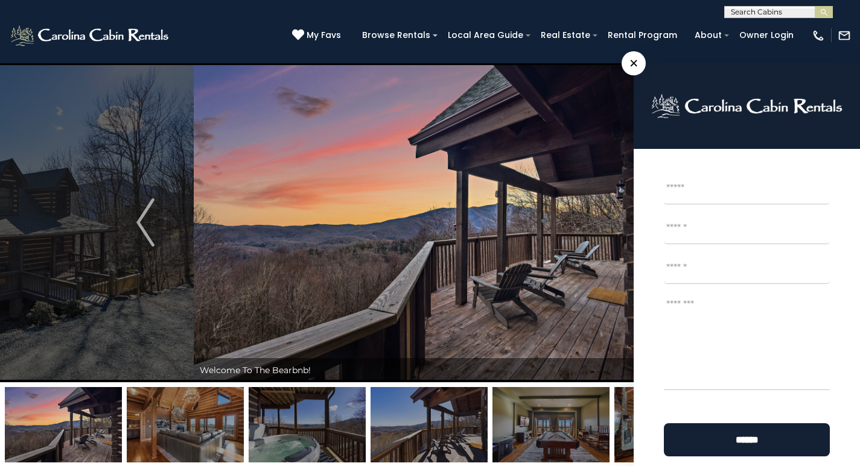
click at [633, 70] on span "×" at bounding box center [633, 63] width 24 height 24
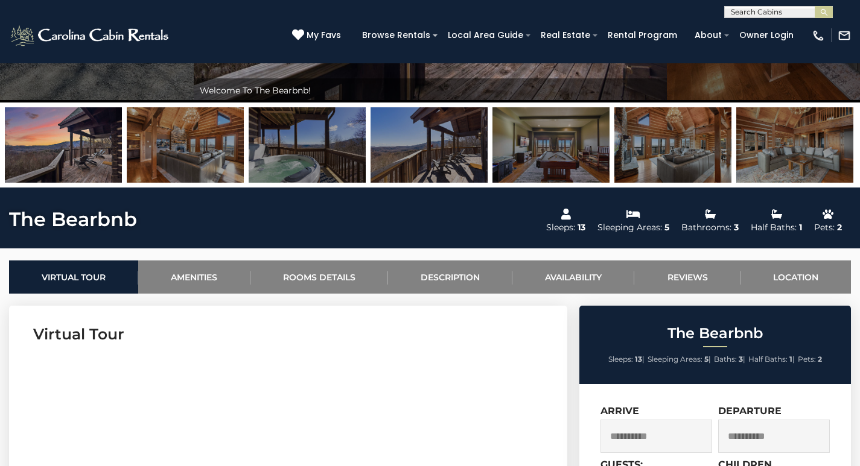
scroll to position [302, 0]
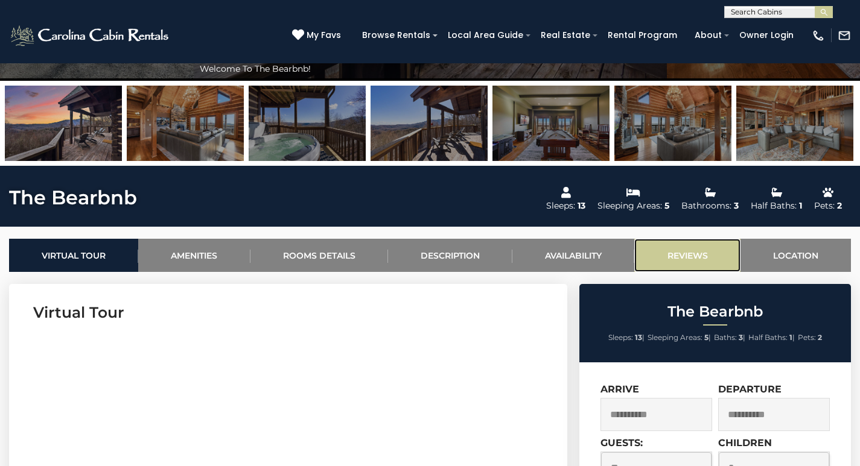
click at [673, 250] on link "Reviews" at bounding box center [687, 255] width 106 height 33
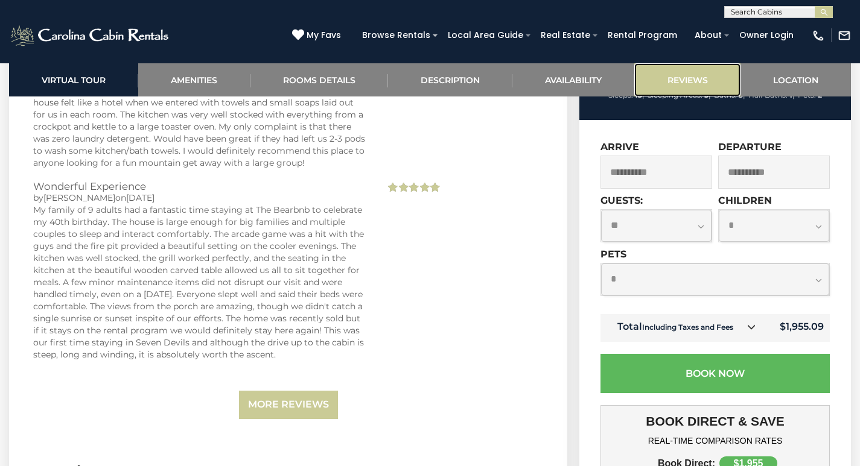
scroll to position [3140, 0]
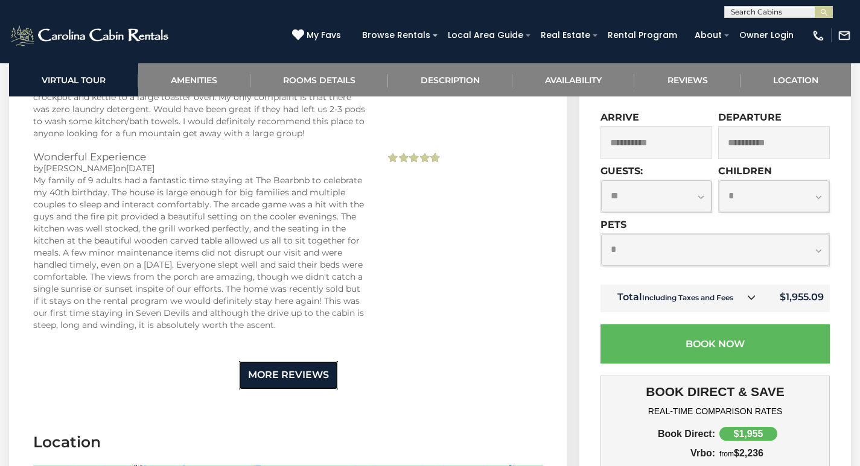
click at [308, 369] on link "More Reviews" at bounding box center [288, 375] width 99 height 28
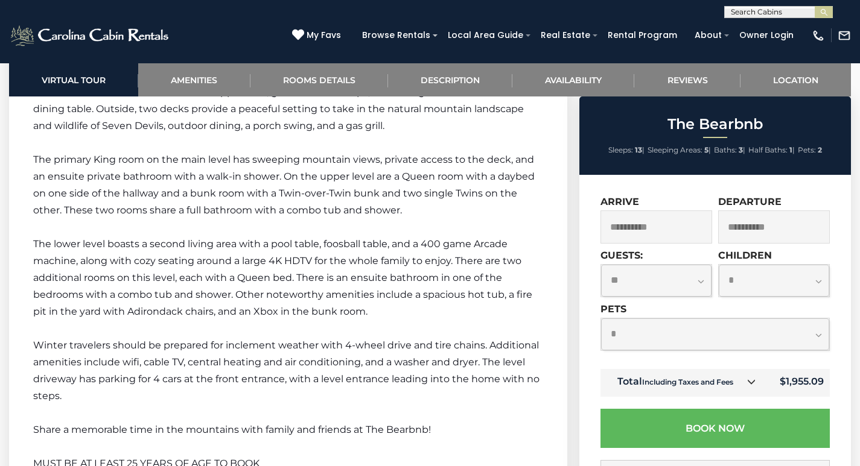
scroll to position [1956, 0]
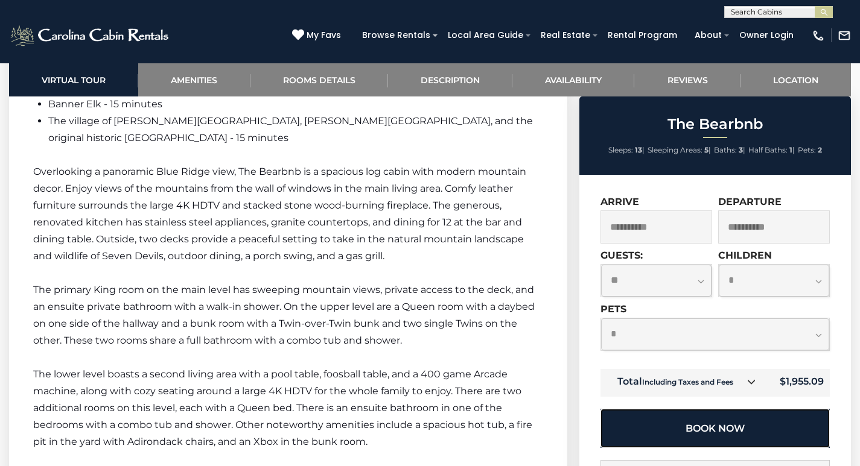
click at [699, 437] on button "Book Now" at bounding box center [714, 428] width 229 height 39
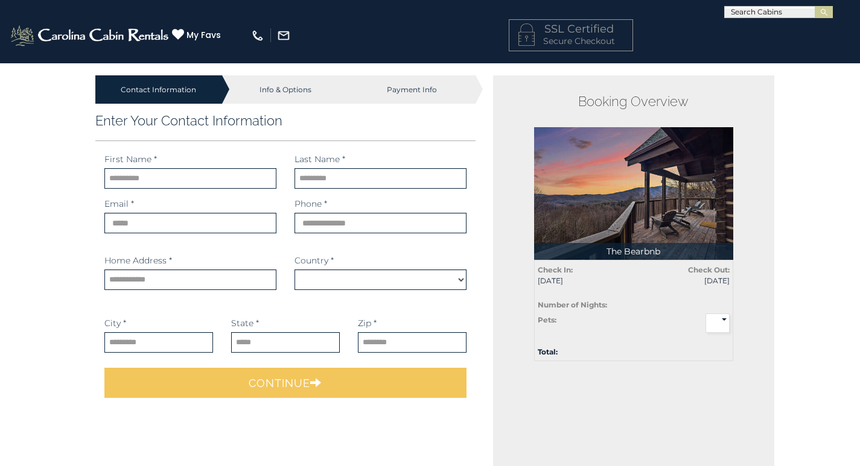
select select "*********"
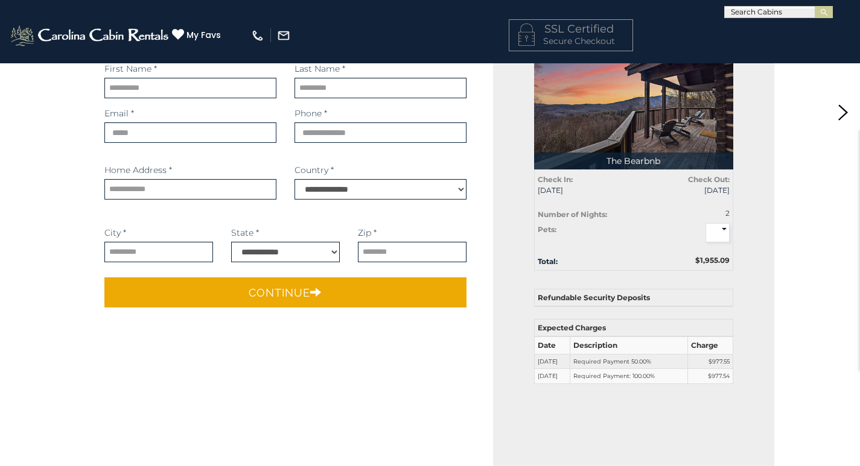
scroll to position [121, 0]
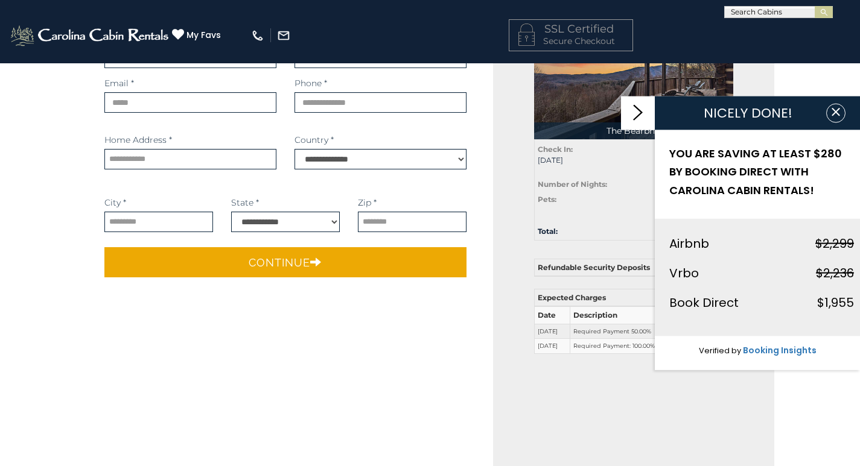
drag, startPoint x: 827, startPoint y: 115, endPoint x: 769, endPoint y: 130, distance: 60.3
click at [827, 115] on button "button" at bounding box center [835, 112] width 19 height 19
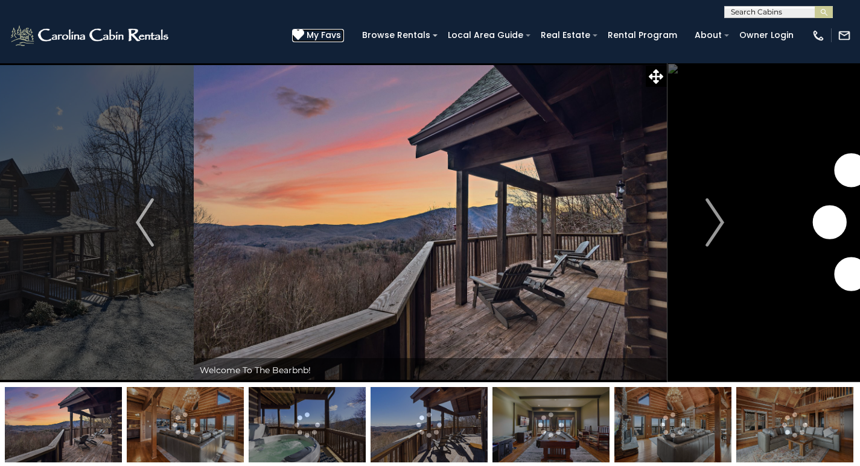
click at [304, 34] on icon at bounding box center [298, 35] width 12 height 12
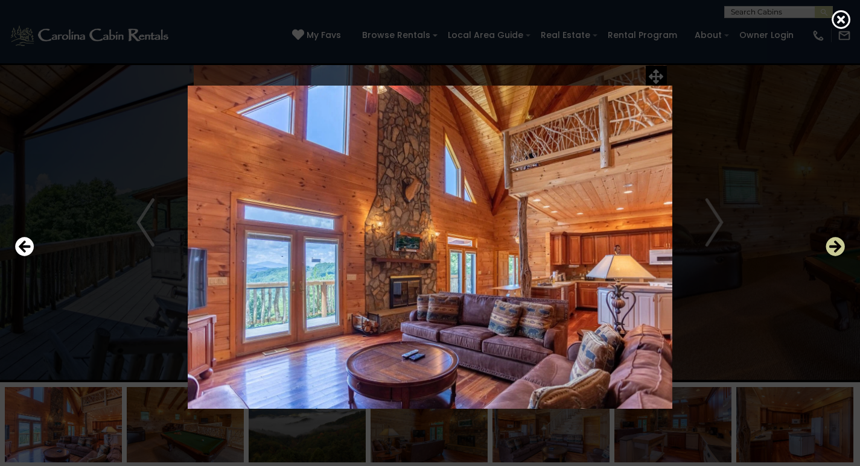
click at [839, 250] on icon "Next" at bounding box center [834, 246] width 19 height 19
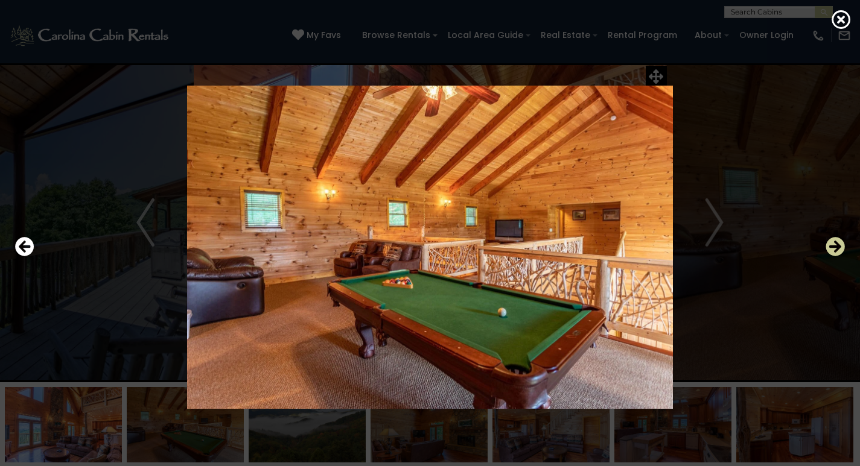
click at [839, 250] on icon "Next" at bounding box center [834, 246] width 19 height 19
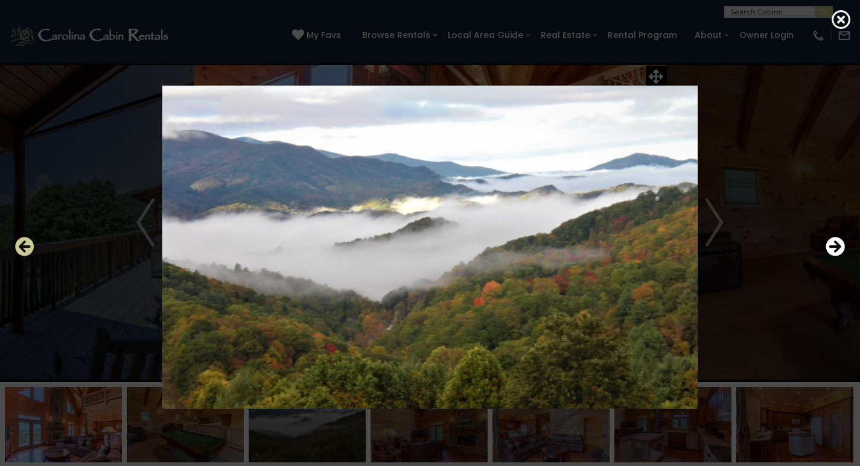
click at [16, 245] on icon "Previous" at bounding box center [24, 246] width 19 height 19
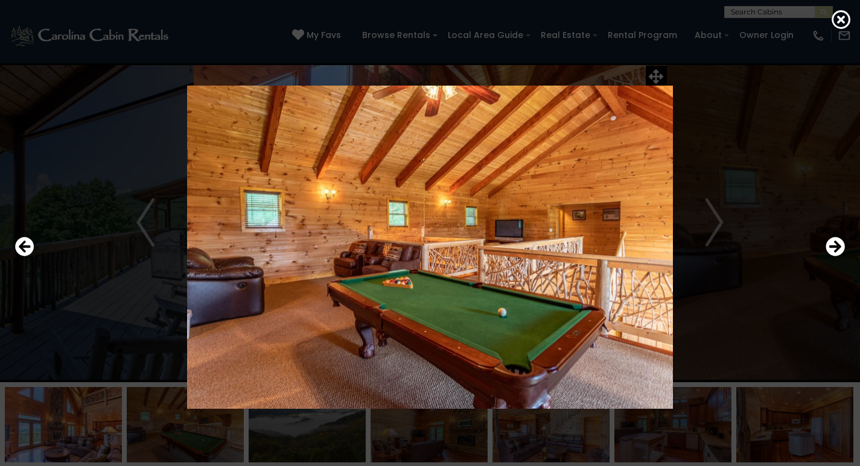
click at [825, 244] on div at bounding box center [430, 247] width 842 height 420
click at [826, 244] on icon "Next" at bounding box center [834, 246] width 19 height 19
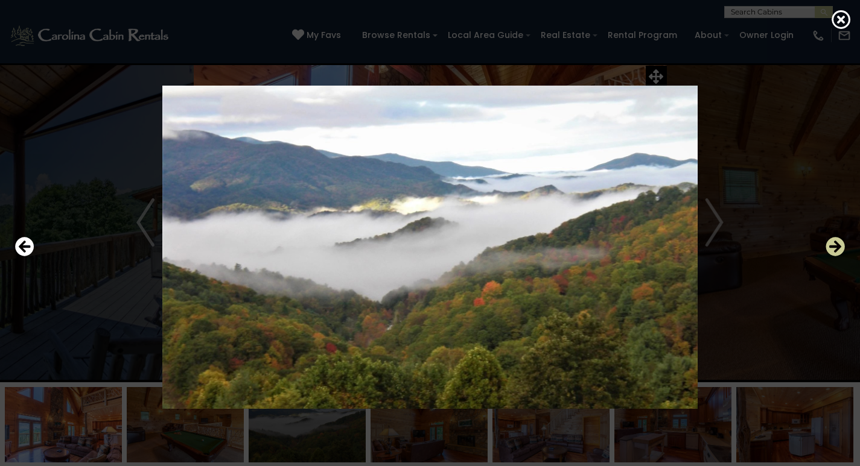
click at [826, 244] on icon "Next" at bounding box center [834, 246] width 19 height 19
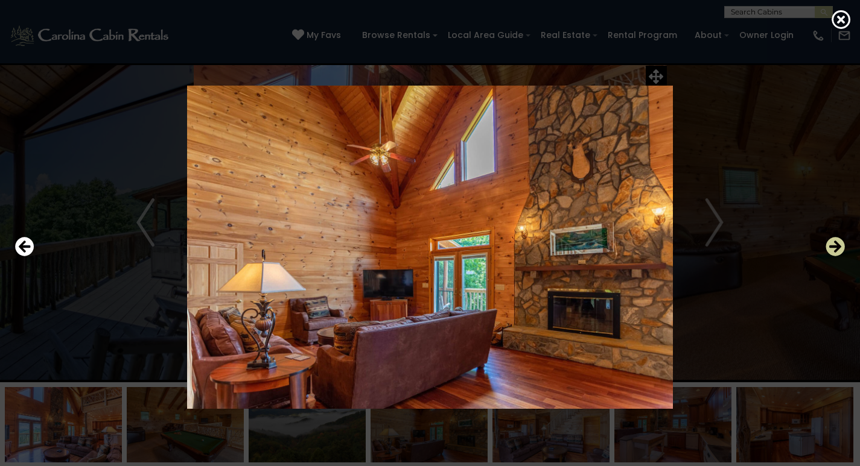
click at [826, 244] on icon "Next" at bounding box center [834, 246] width 19 height 19
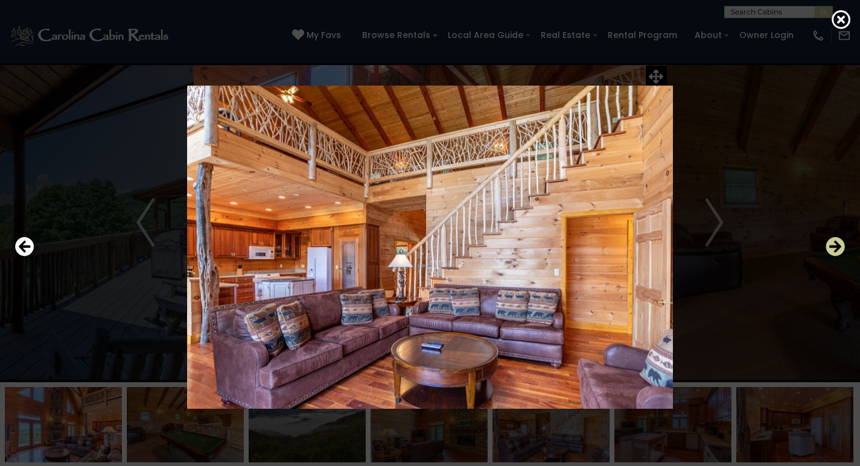
click at [826, 244] on icon "Next" at bounding box center [834, 246] width 19 height 19
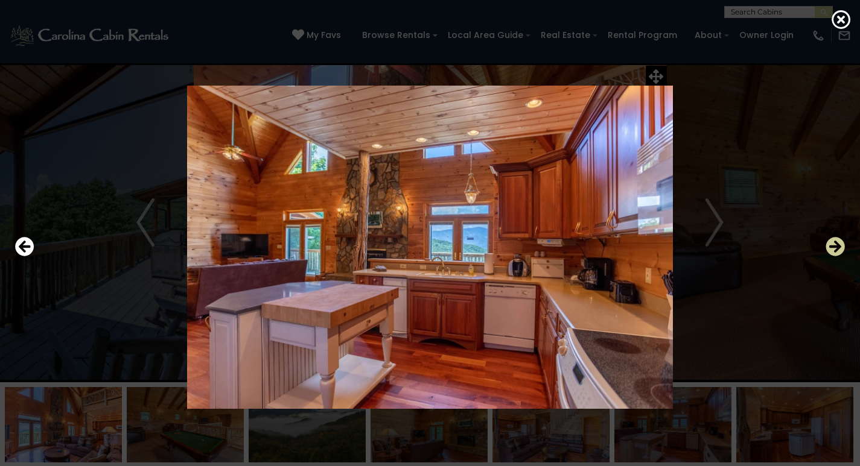
click at [826, 244] on icon "Next" at bounding box center [834, 246] width 19 height 19
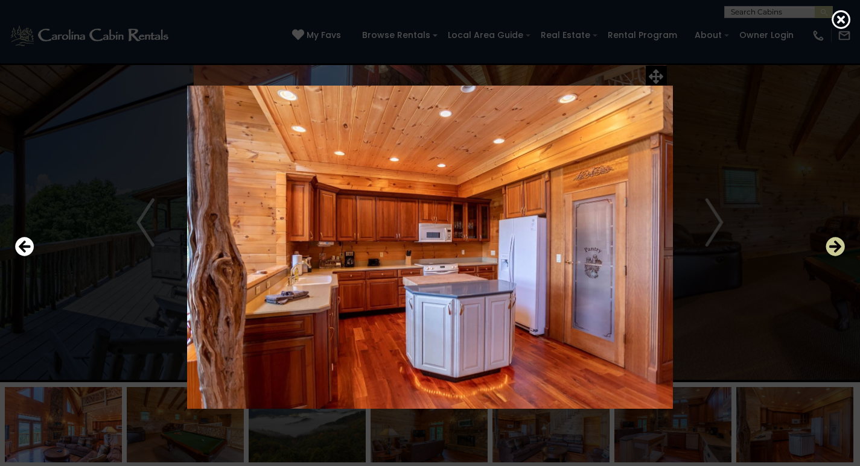
click at [826, 244] on icon "Next" at bounding box center [834, 246] width 19 height 19
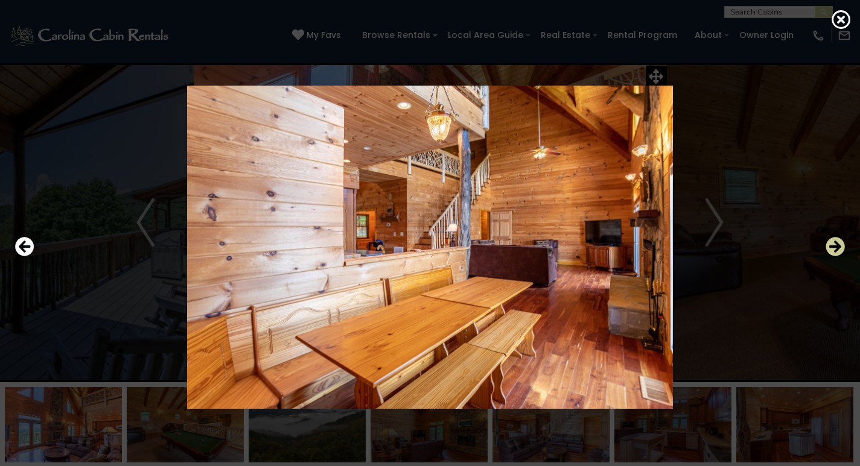
click at [826, 244] on icon "Next" at bounding box center [834, 246] width 19 height 19
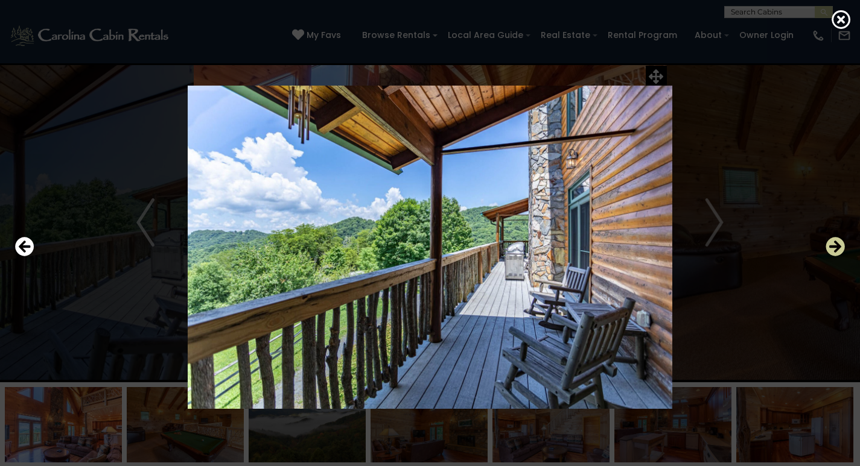
click at [826, 244] on icon "Next" at bounding box center [834, 246] width 19 height 19
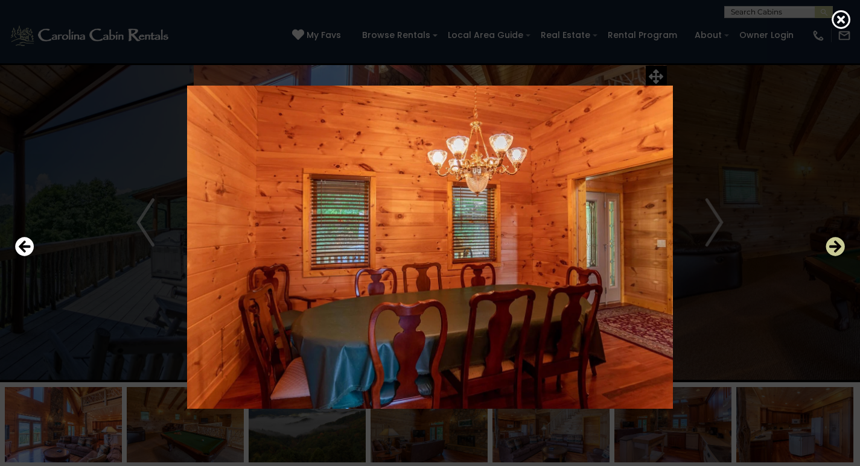
click at [826, 244] on icon "Next" at bounding box center [834, 246] width 19 height 19
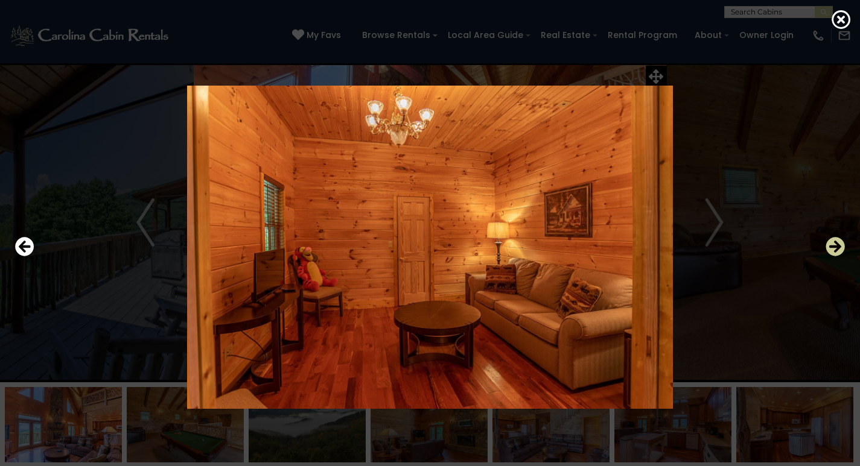
click at [826, 244] on icon "Next" at bounding box center [834, 246] width 19 height 19
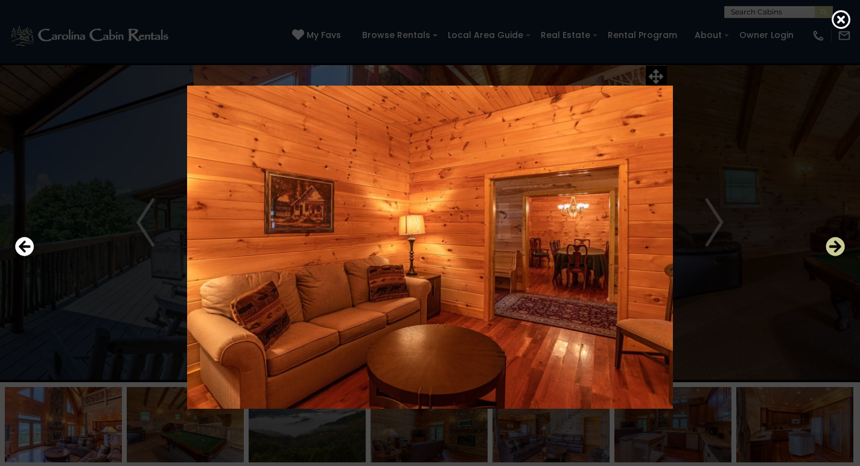
click at [826, 244] on icon "Next" at bounding box center [834, 246] width 19 height 19
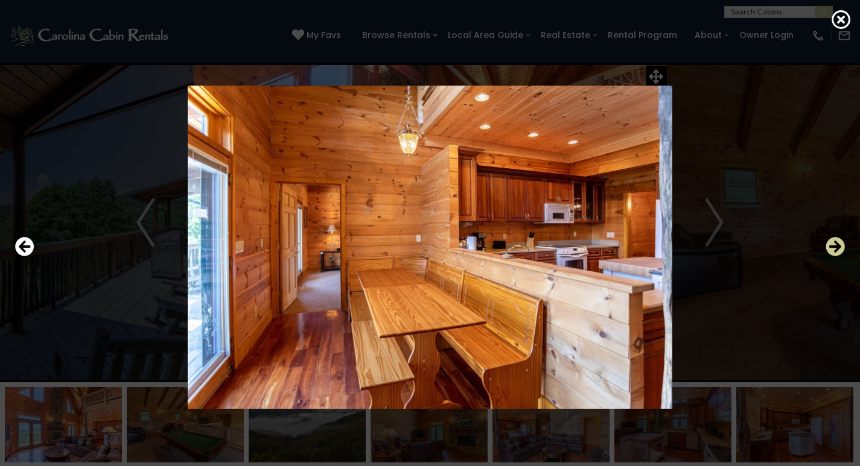
click at [826, 244] on icon "Next" at bounding box center [834, 246] width 19 height 19
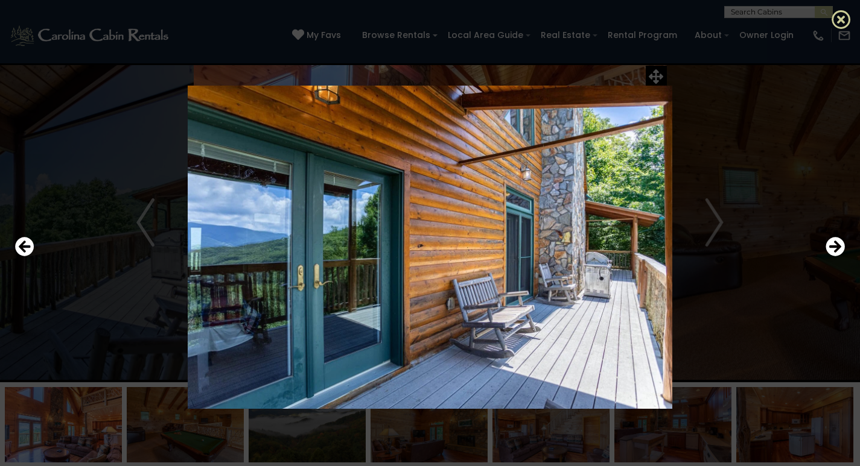
click at [840, 16] on icon at bounding box center [840, 19] width 19 height 19
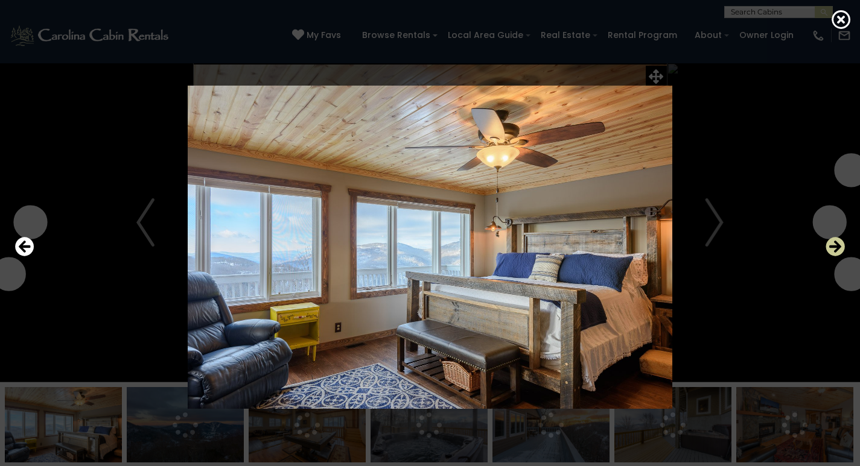
click at [831, 248] on icon "Next" at bounding box center [834, 246] width 19 height 19
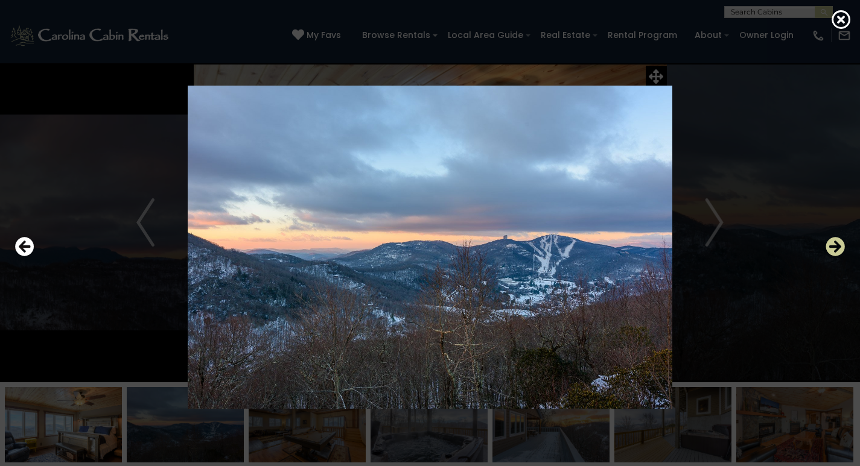
click at [831, 248] on icon "Next" at bounding box center [834, 246] width 19 height 19
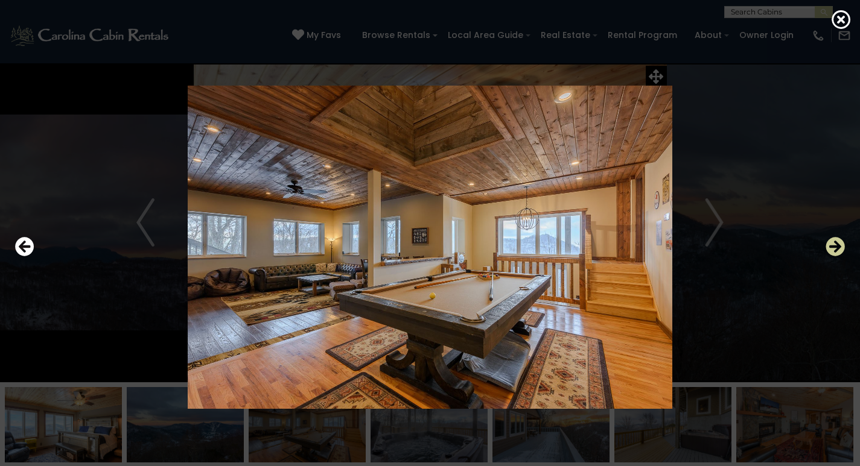
click at [831, 248] on icon "Next" at bounding box center [834, 246] width 19 height 19
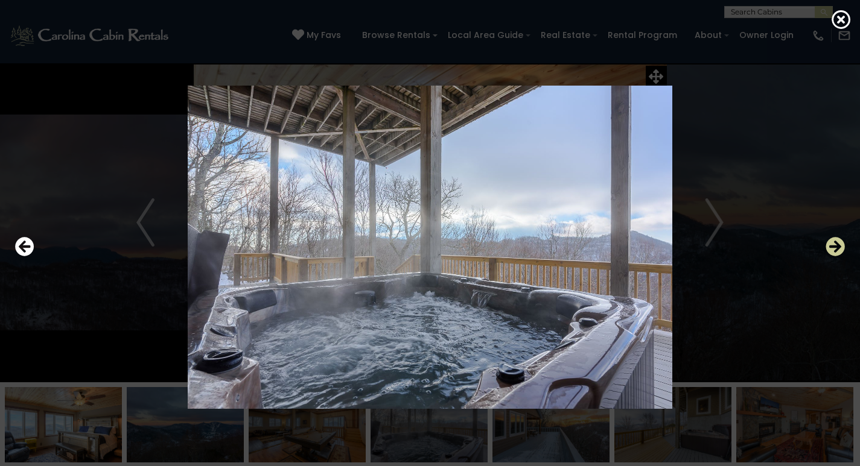
click at [831, 248] on icon "Next" at bounding box center [834, 246] width 19 height 19
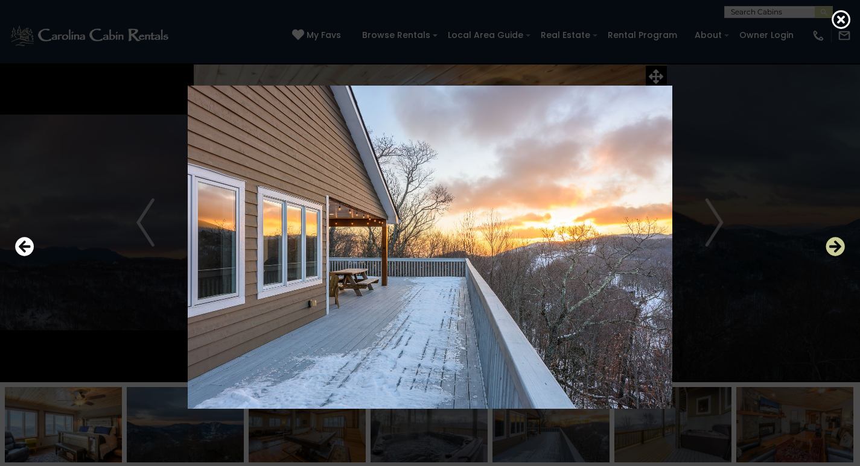
click at [831, 248] on icon "Next" at bounding box center [834, 246] width 19 height 19
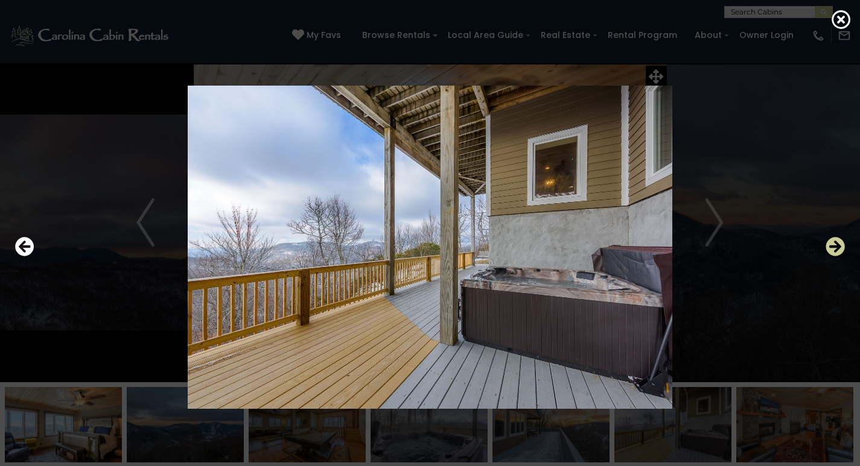
click at [831, 248] on icon "Next" at bounding box center [834, 246] width 19 height 19
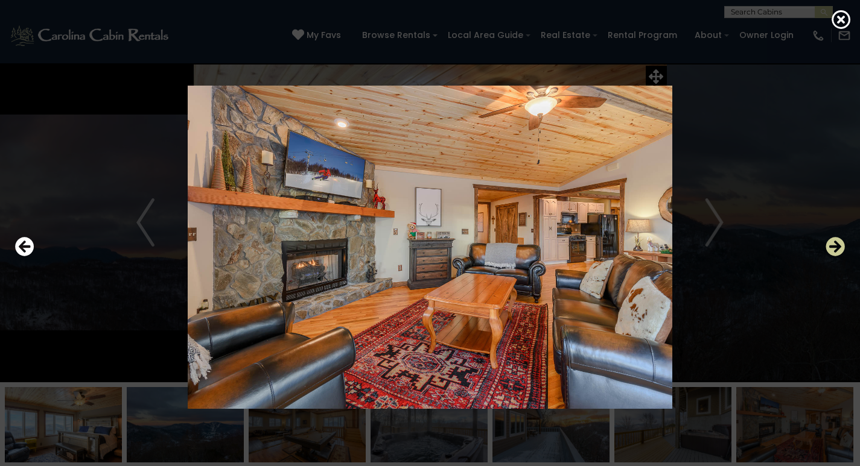
click at [831, 248] on icon "Next" at bounding box center [834, 246] width 19 height 19
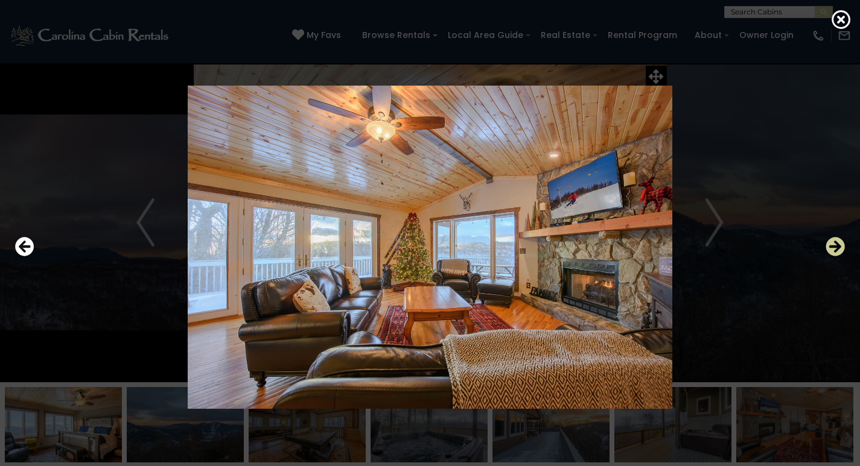
click at [831, 248] on icon "Next" at bounding box center [834, 246] width 19 height 19
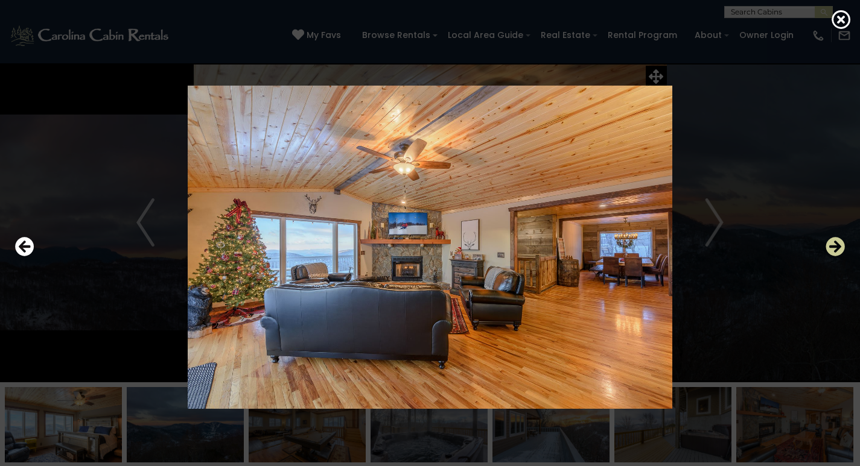
click at [831, 248] on icon "Next" at bounding box center [834, 246] width 19 height 19
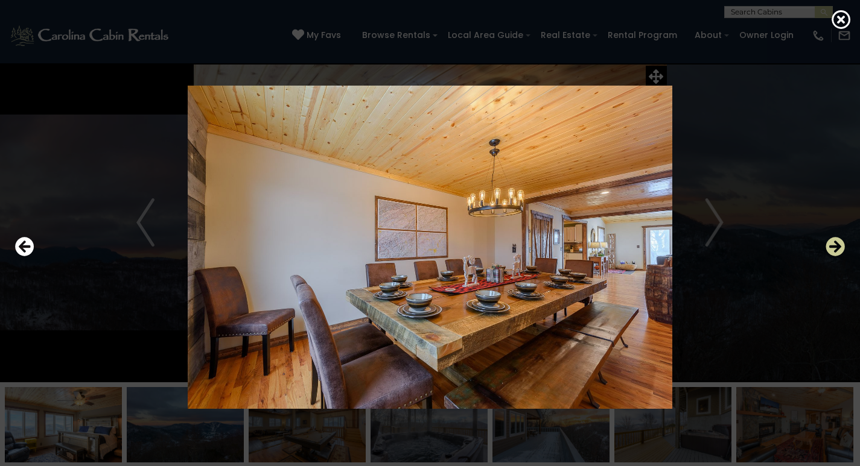
click at [831, 248] on icon "Next" at bounding box center [834, 246] width 19 height 19
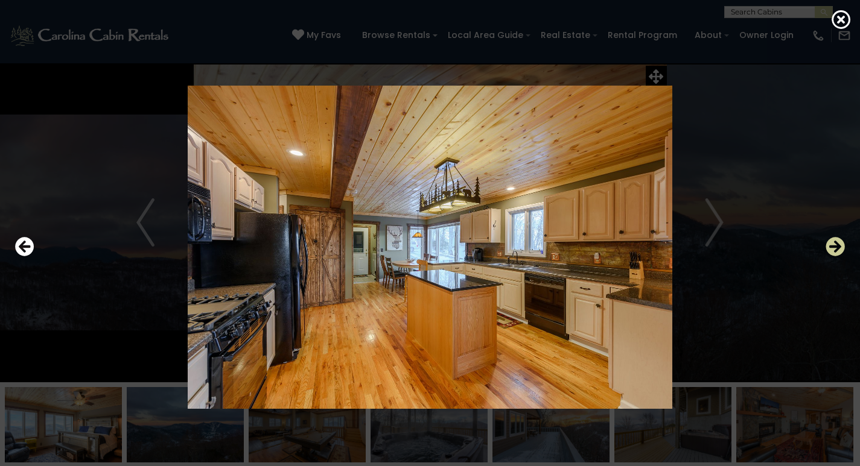
click at [831, 248] on icon "Next" at bounding box center [834, 246] width 19 height 19
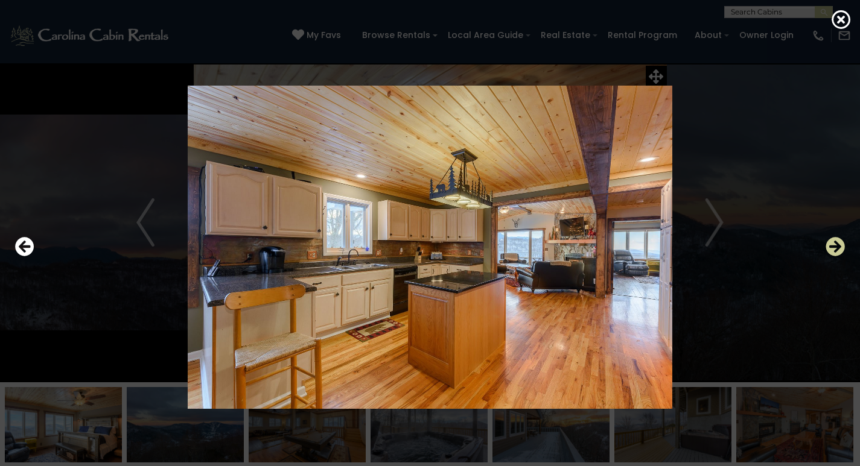
click at [831, 248] on icon "Next" at bounding box center [834, 246] width 19 height 19
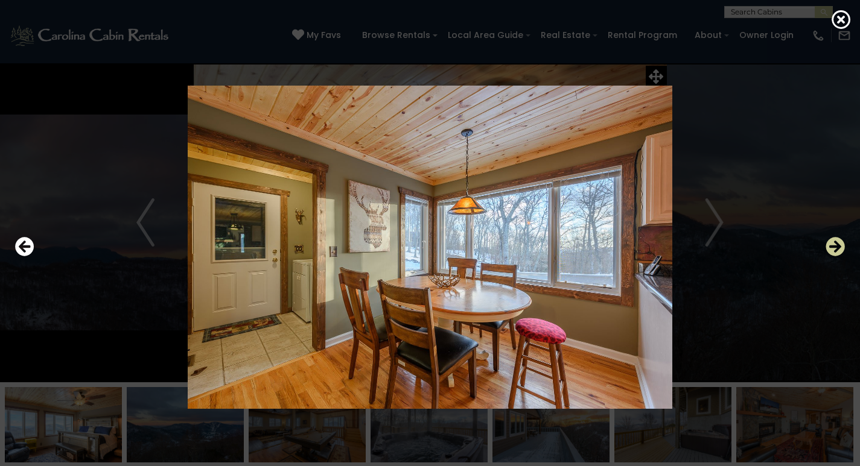
click at [831, 248] on icon "Next" at bounding box center [834, 246] width 19 height 19
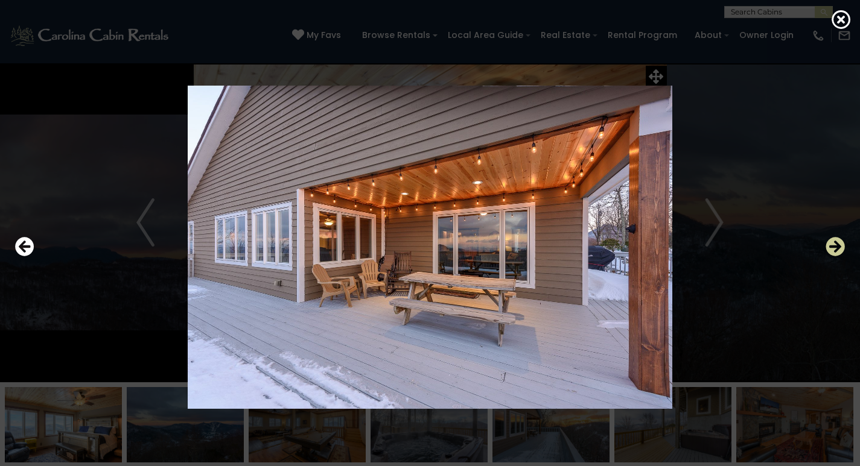
click at [831, 248] on icon "Next" at bounding box center [834, 246] width 19 height 19
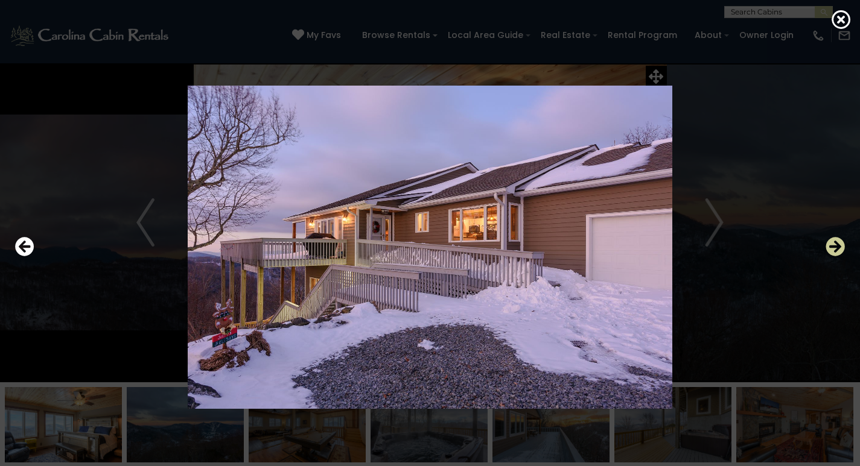
click at [831, 248] on icon "Next" at bounding box center [834, 246] width 19 height 19
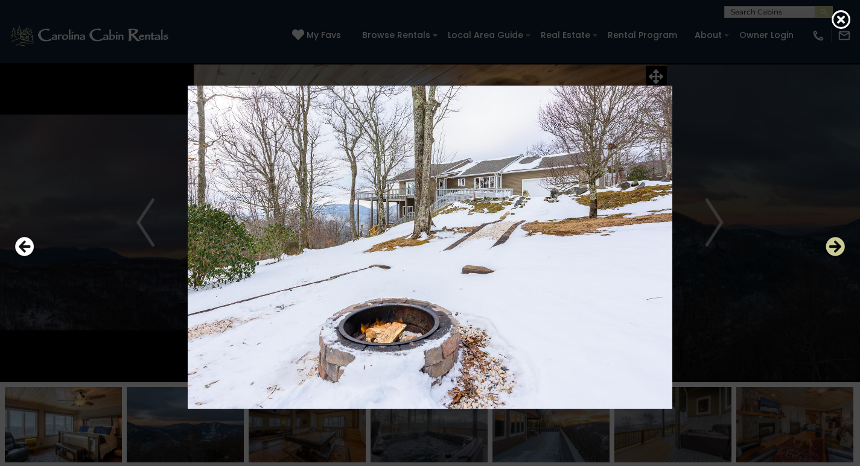
click at [831, 248] on icon "Next" at bounding box center [834, 246] width 19 height 19
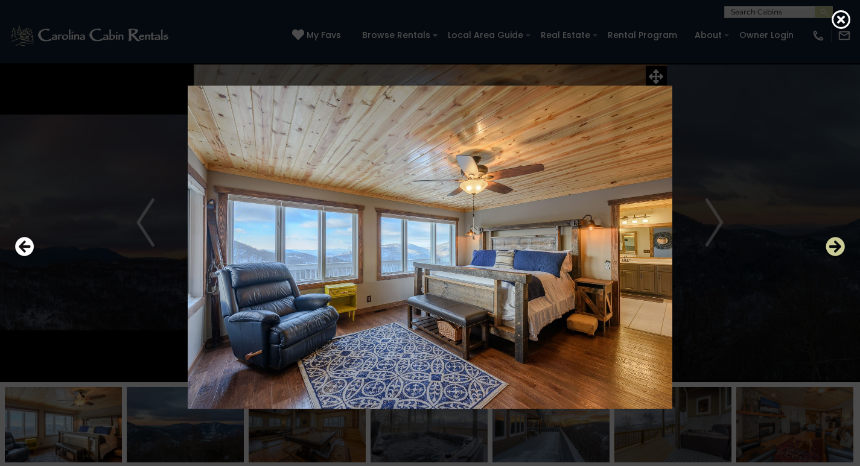
click at [831, 248] on icon "Next" at bounding box center [834, 246] width 19 height 19
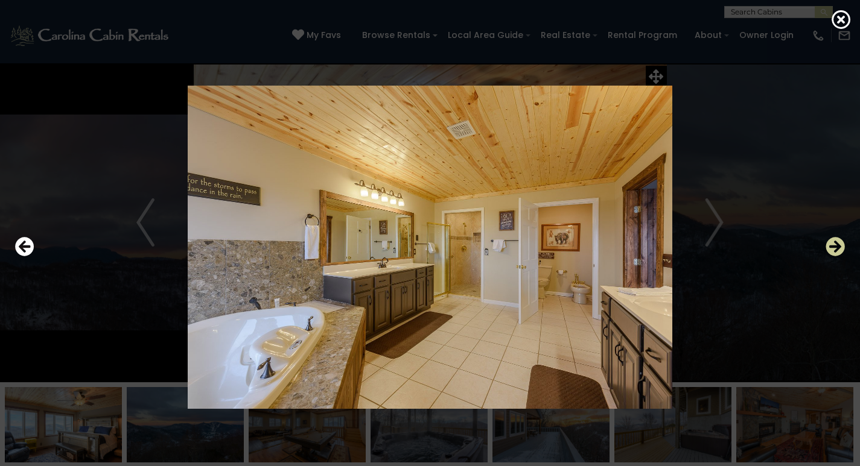
click at [831, 248] on icon "Next" at bounding box center [834, 246] width 19 height 19
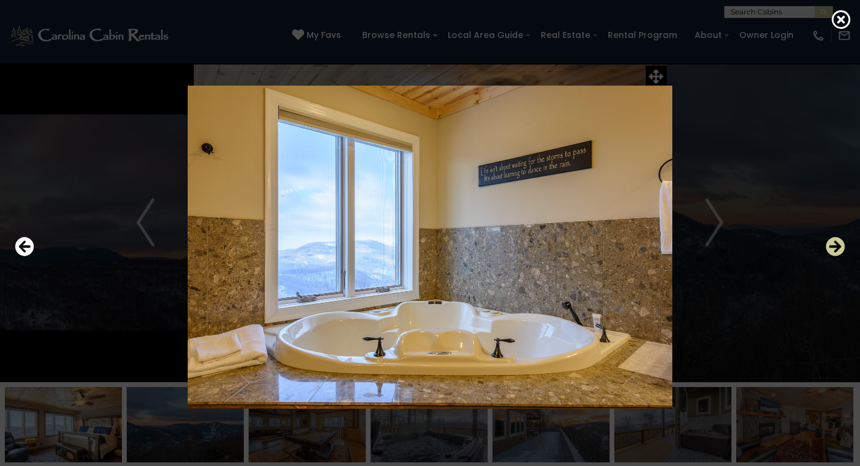
click at [831, 248] on icon "Next" at bounding box center [834, 246] width 19 height 19
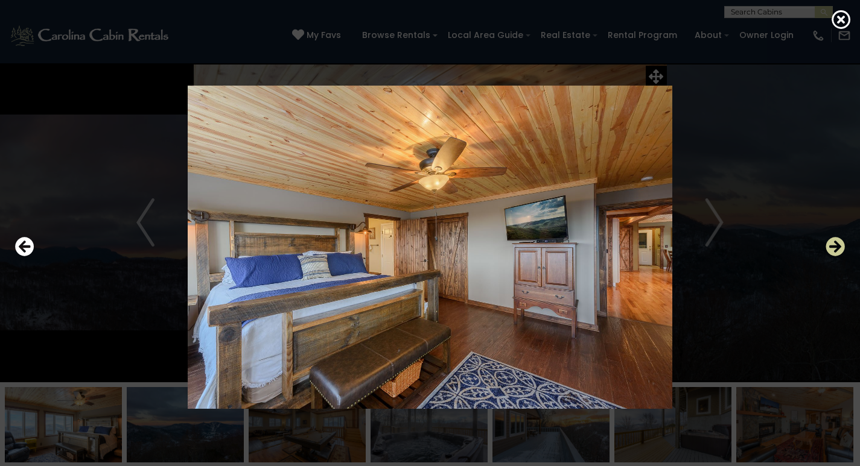
click at [831, 248] on icon "Next" at bounding box center [834, 246] width 19 height 19
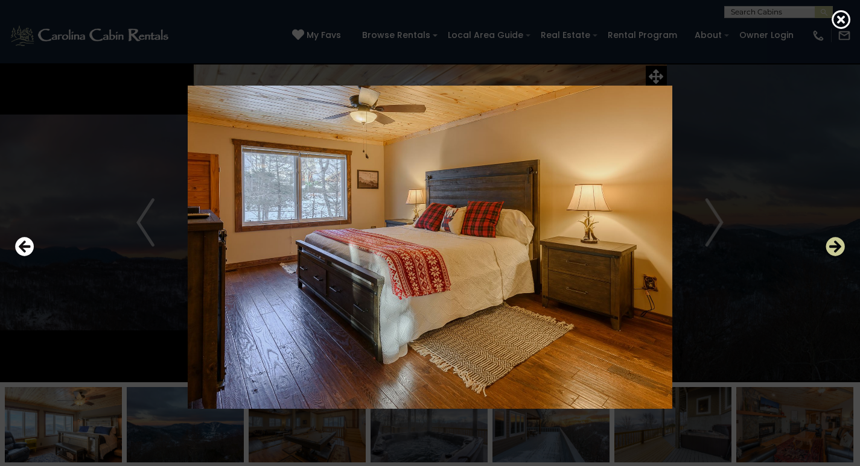
click at [831, 248] on icon "Next" at bounding box center [834, 246] width 19 height 19
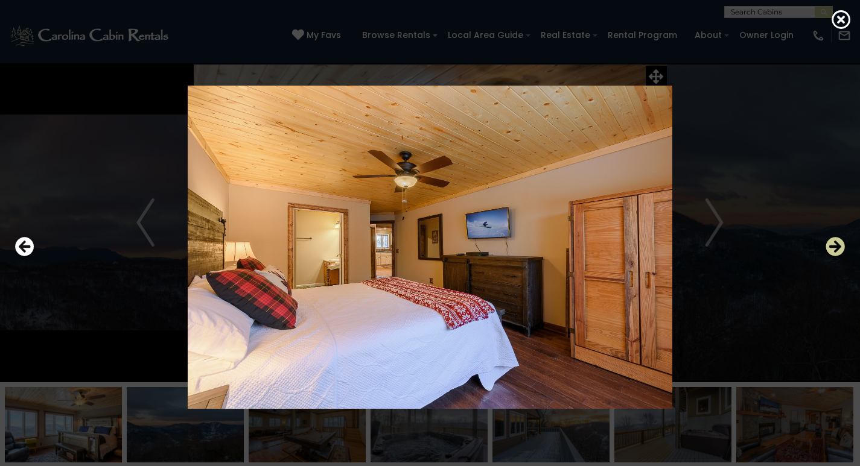
click at [831, 248] on icon "Next" at bounding box center [834, 246] width 19 height 19
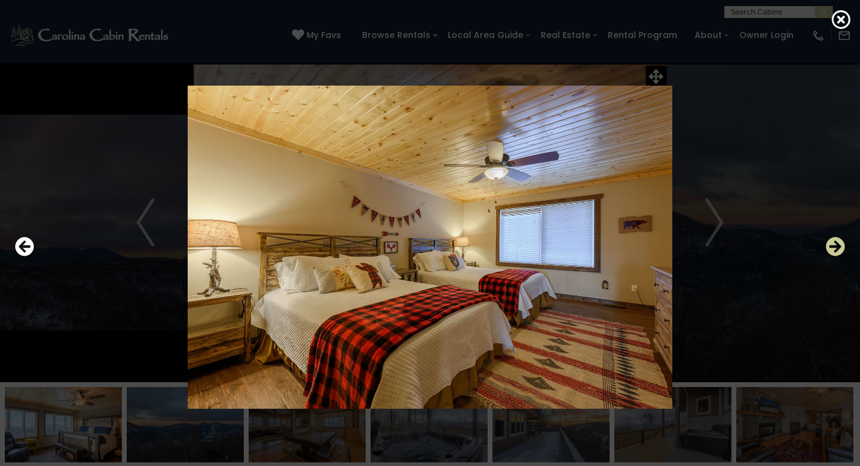
click at [831, 248] on icon "Next" at bounding box center [834, 246] width 19 height 19
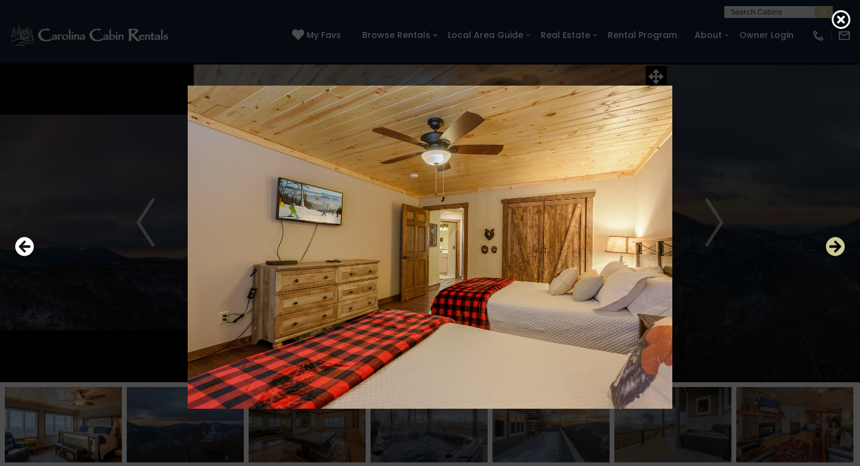
click at [831, 248] on icon "Next" at bounding box center [834, 246] width 19 height 19
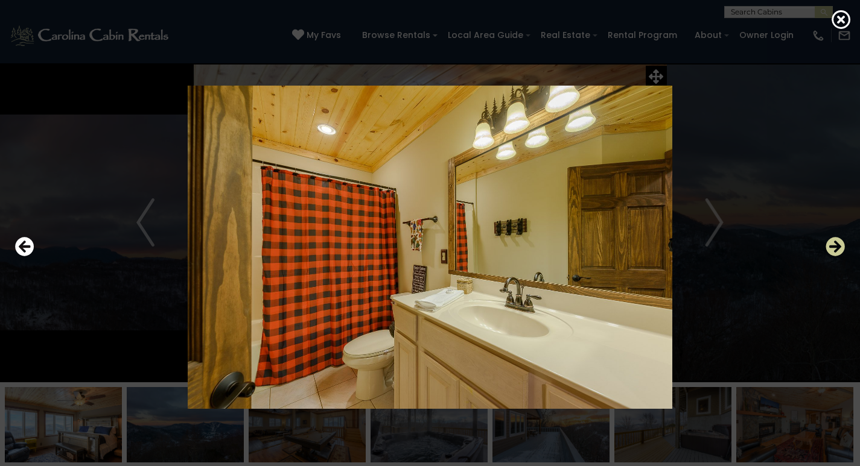
click at [831, 248] on icon "Next" at bounding box center [834, 246] width 19 height 19
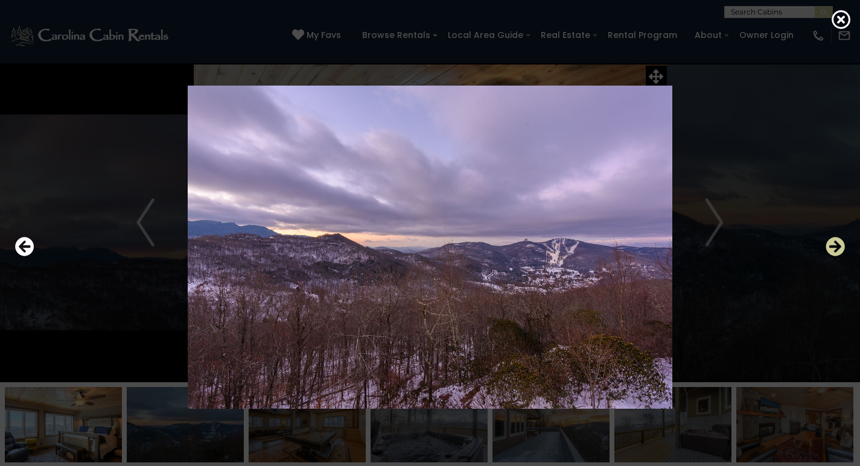
click at [831, 248] on icon "Next" at bounding box center [834, 246] width 19 height 19
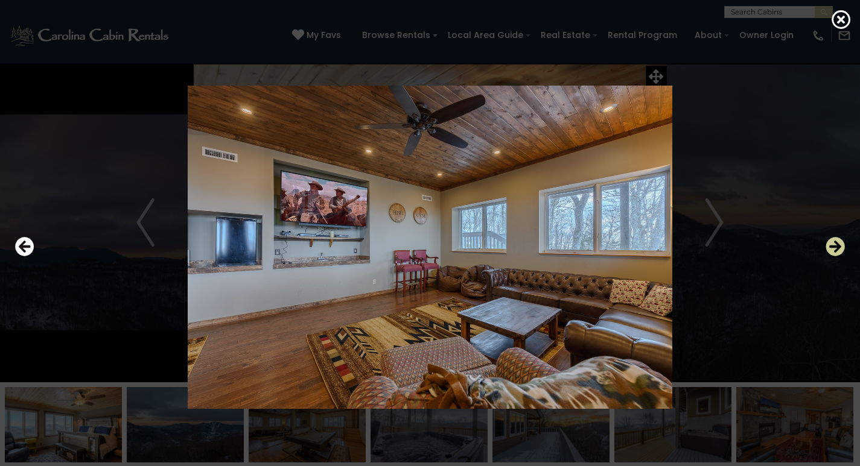
click at [831, 248] on icon "Next" at bounding box center [834, 246] width 19 height 19
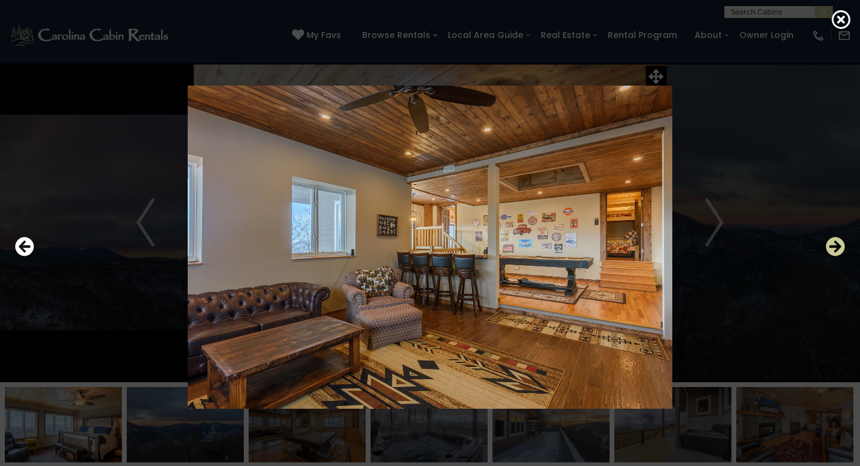
click at [831, 248] on icon "Next" at bounding box center [834, 246] width 19 height 19
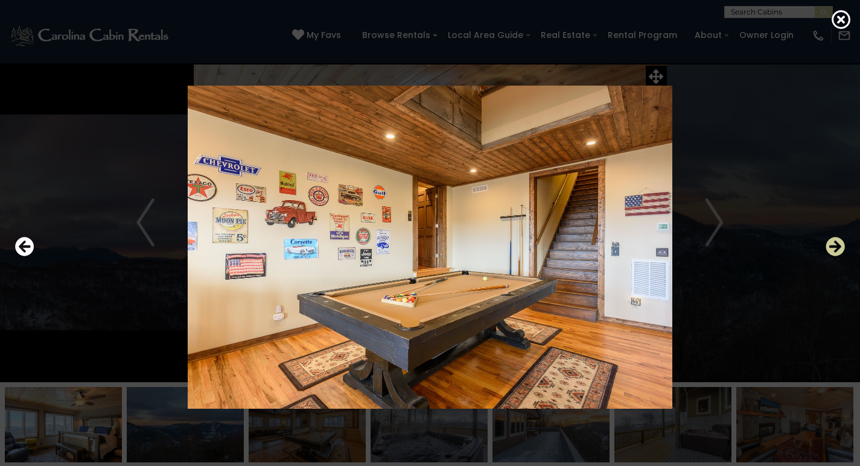
click at [831, 248] on icon "Next" at bounding box center [834, 246] width 19 height 19
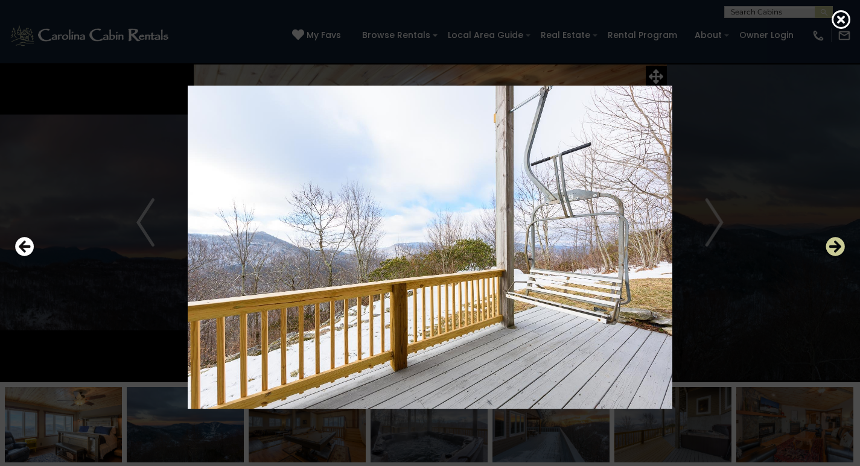
click at [831, 248] on icon "Next" at bounding box center [834, 246] width 19 height 19
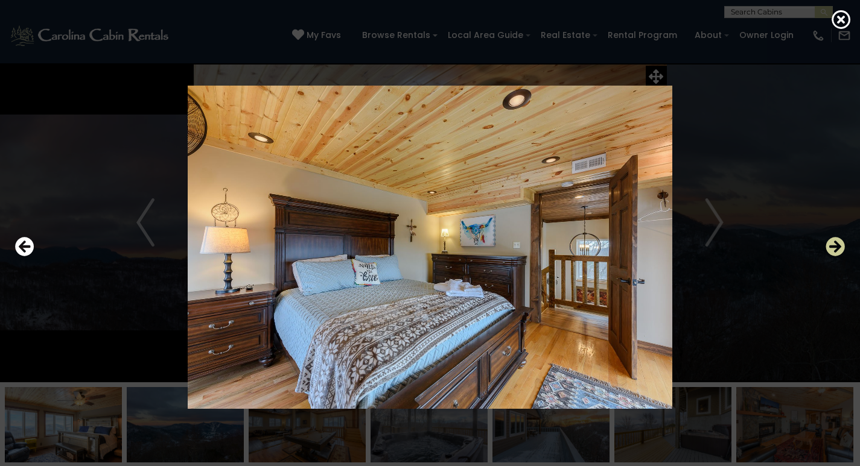
click at [831, 248] on icon "Next" at bounding box center [834, 246] width 19 height 19
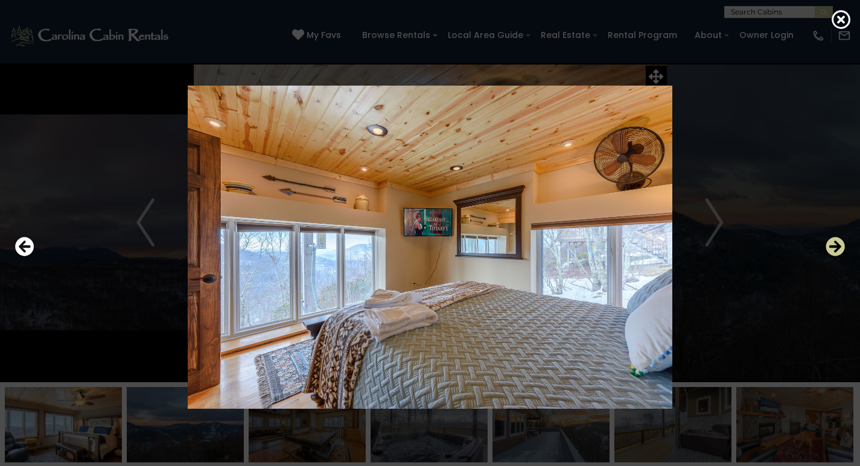
click at [831, 248] on icon "Next" at bounding box center [834, 246] width 19 height 19
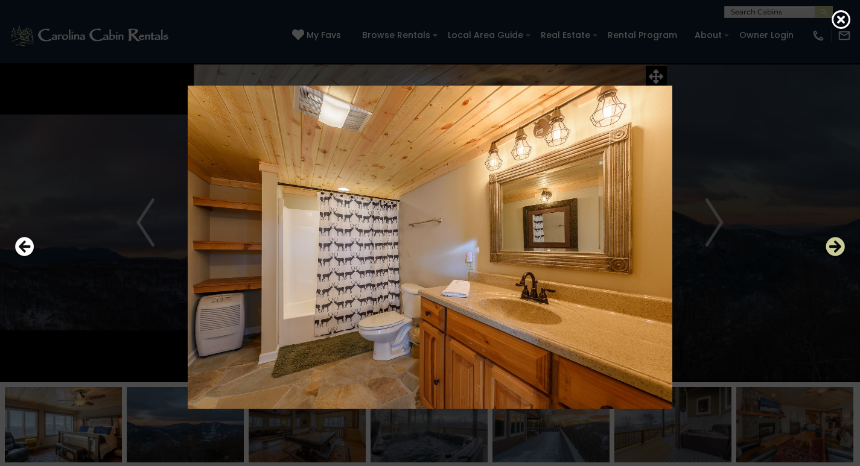
click at [831, 248] on icon "Next" at bounding box center [834, 246] width 19 height 19
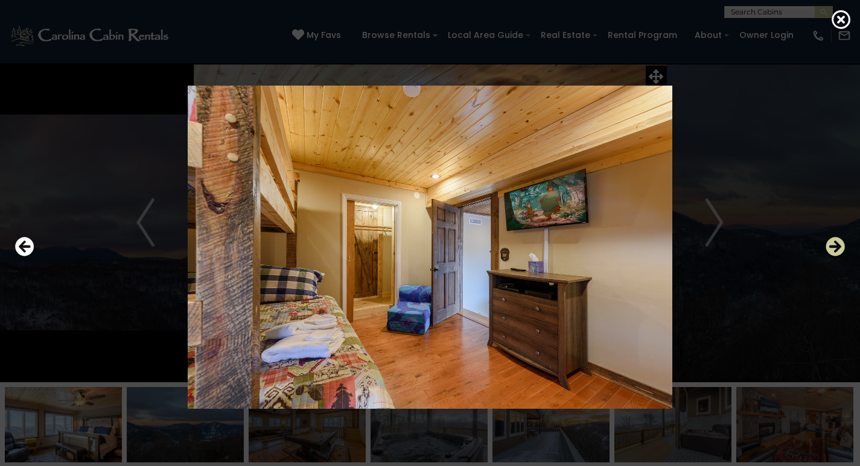
click at [831, 248] on icon "Next" at bounding box center [834, 246] width 19 height 19
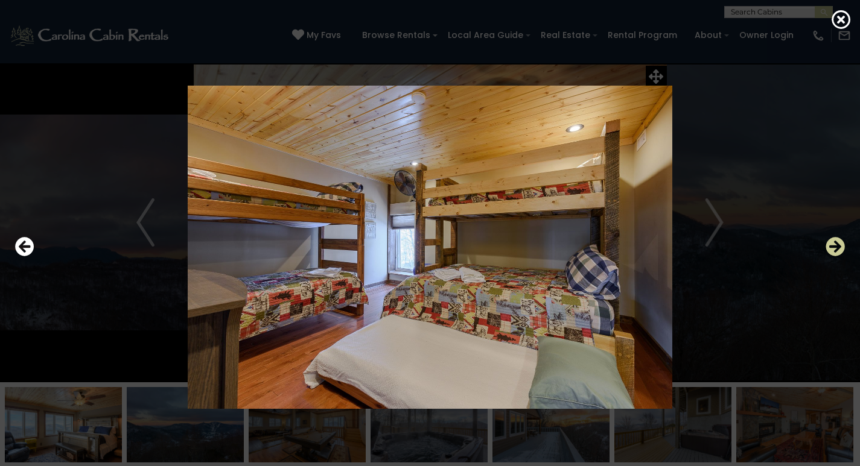
click at [831, 248] on icon "Next" at bounding box center [834, 246] width 19 height 19
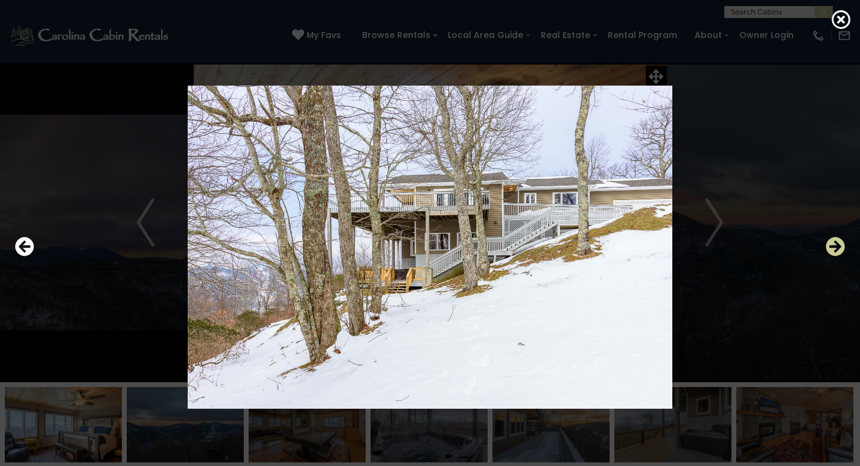
click at [831, 248] on icon "Next" at bounding box center [834, 246] width 19 height 19
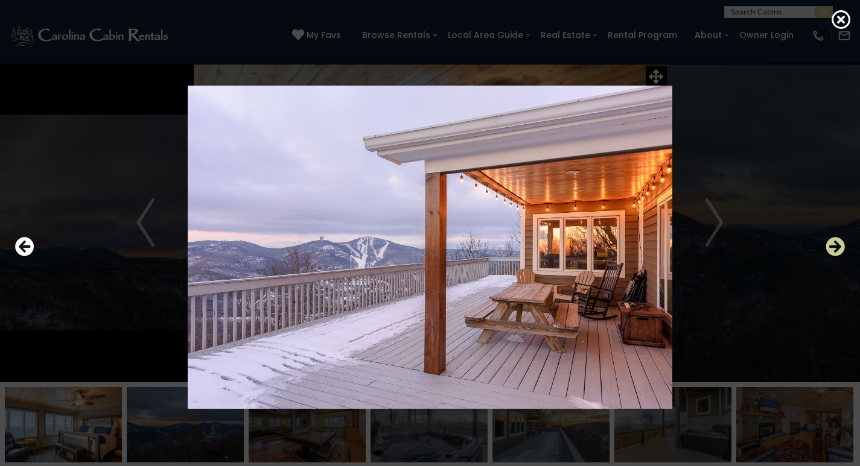
click at [831, 248] on icon "Next" at bounding box center [834, 246] width 19 height 19
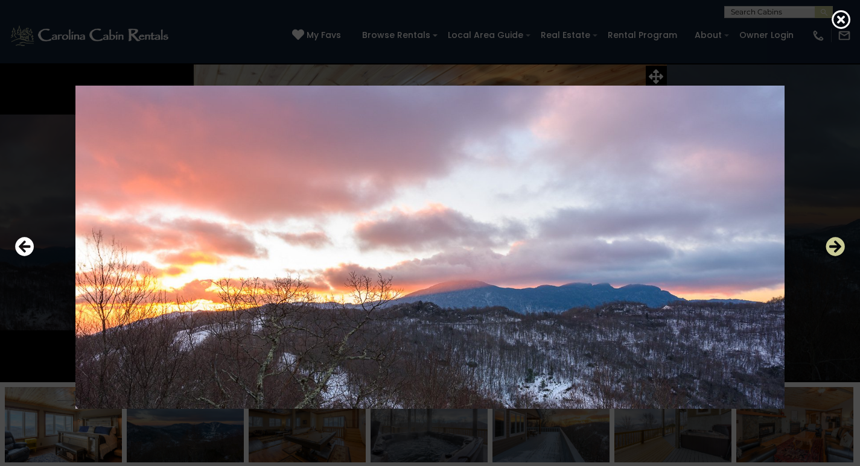
click at [831, 248] on icon "Next" at bounding box center [834, 246] width 19 height 19
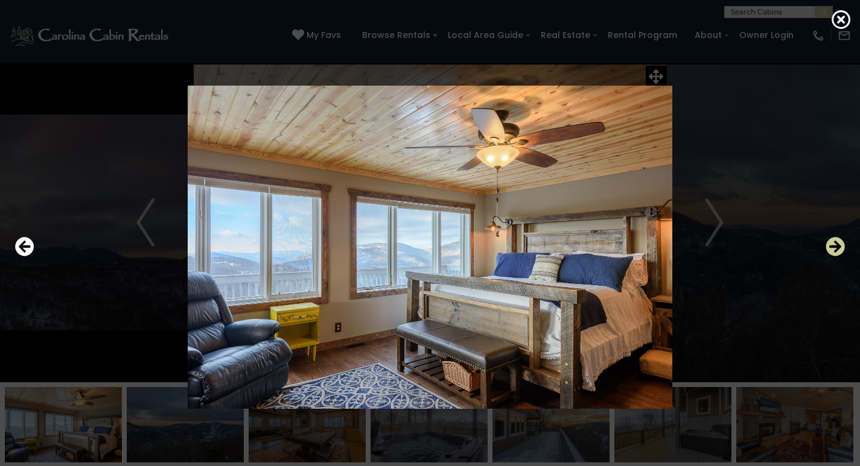
click at [831, 248] on icon "Next" at bounding box center [834, 246] width 19 height 19
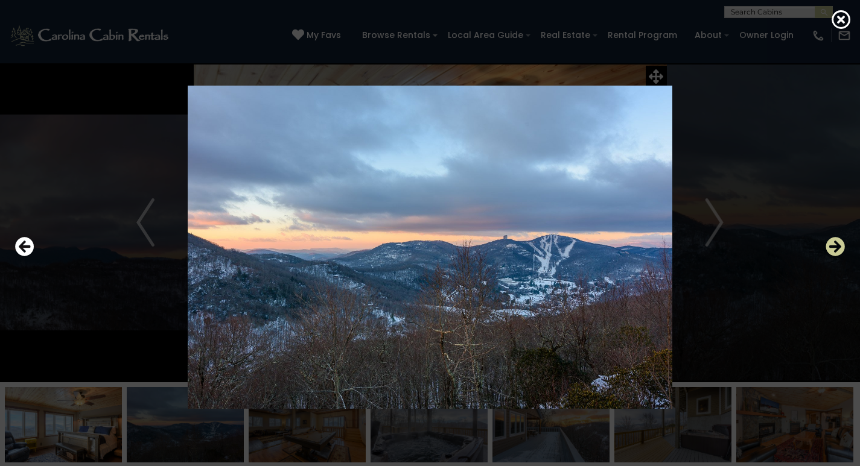
click at [831, 248] on icon "Next" at bounding box center [834, 246] width 19 height 19
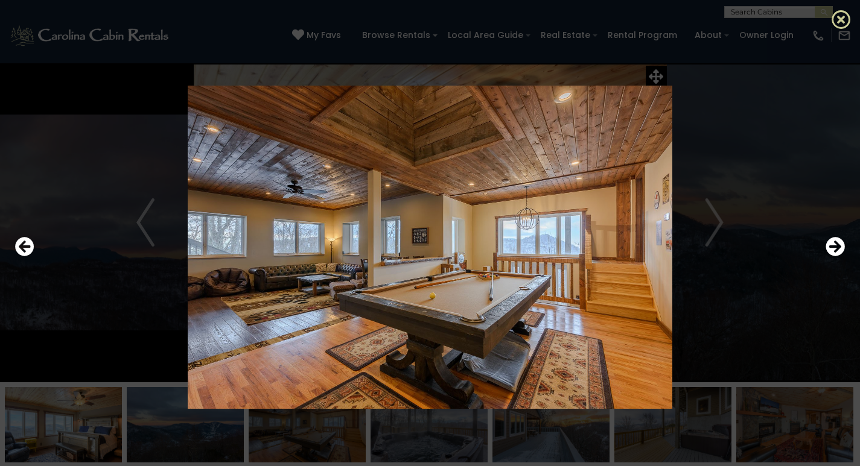
click at [842, 22] on icon at bounding box center [840, 19] width 19 height 19
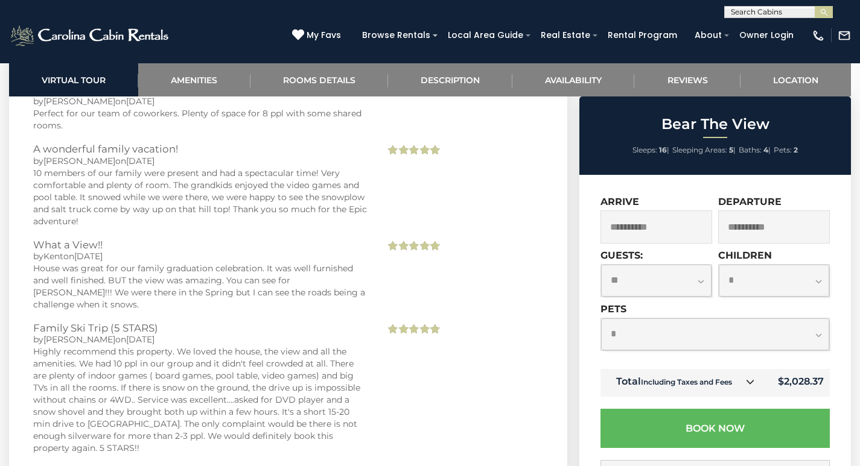
scroll to position [2654, 0]
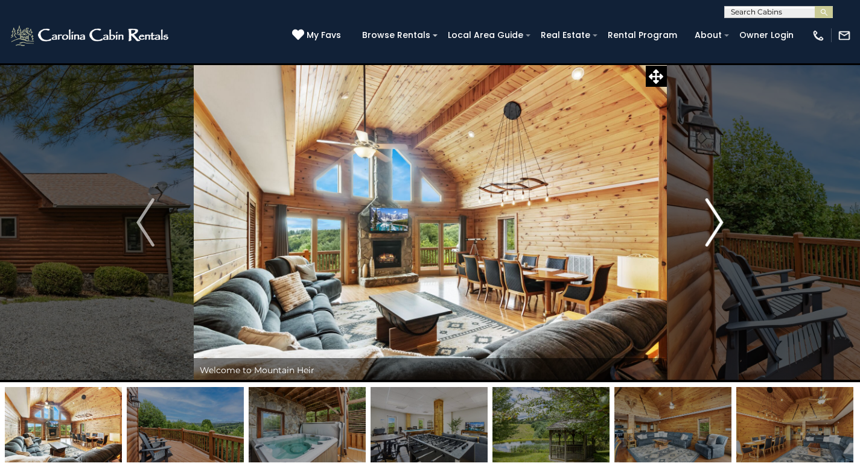
click at [717, 228] on img "Next" at bounding box center [714, 222] width 18 height 48
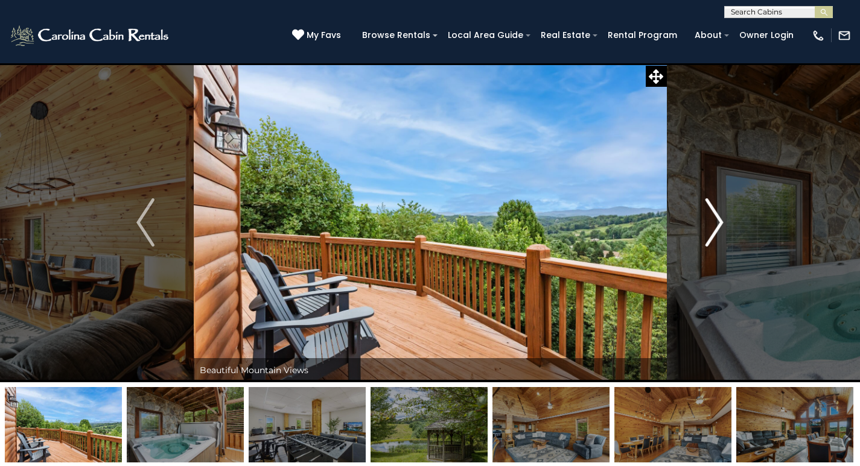
click at [717, 228] on img "Next" at bounding box center [714, 222] width 18 height 48
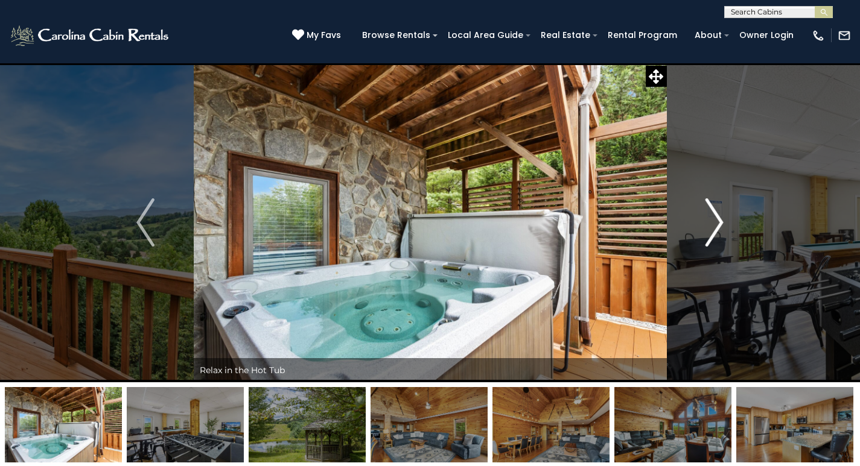
click at [717, 228] on img "Next" at bounding box center [714, 222] width 18 height 48
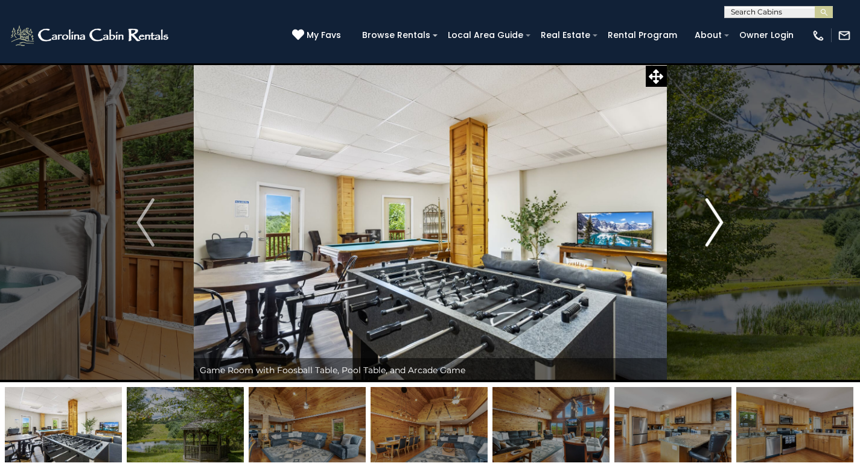
click at [717, 228] on img "Next" at bounding box center [714, 222] width 18 height 48
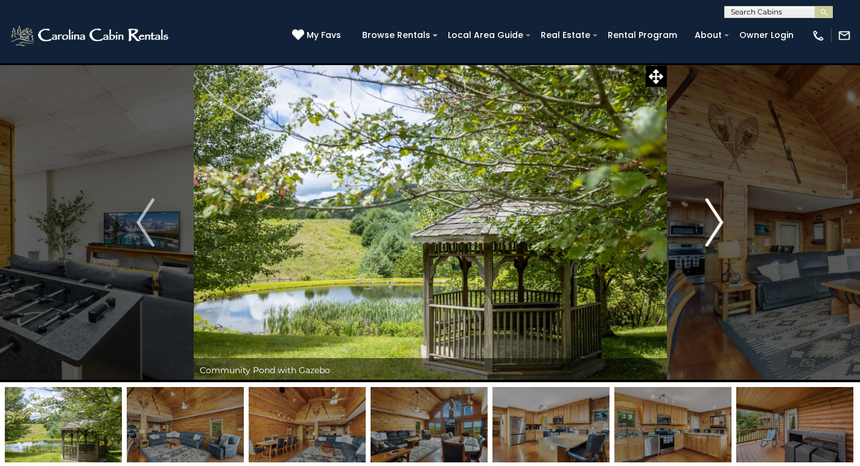
click at [717, 228] on img "Next" at bounding box center [714, 222] width 18 height 48
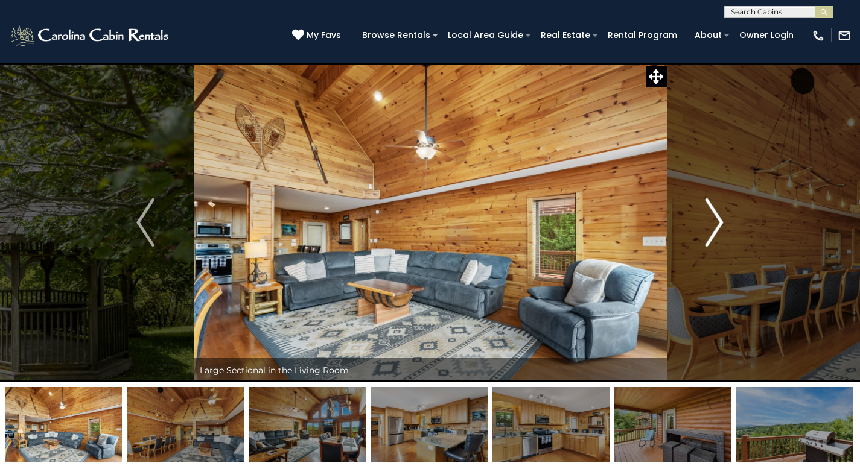
click at [717, 228] on img "Next" at bounding box center [714, 222] width 18 height 48
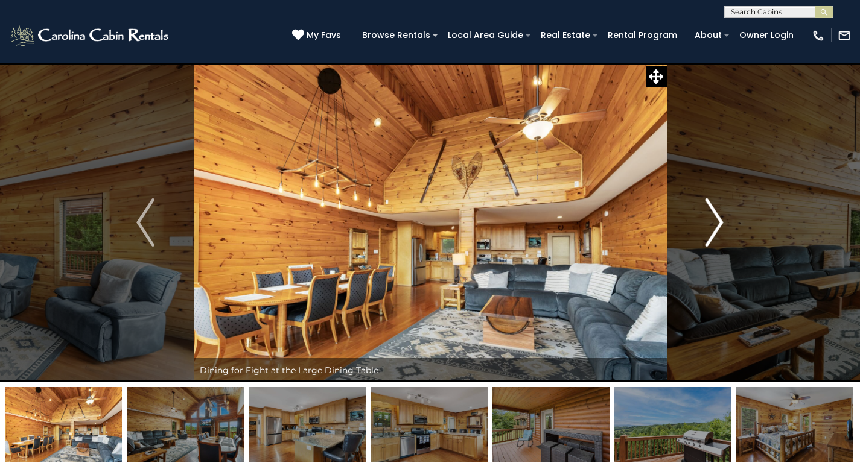
click at [717, 228] on img "Next" at bounding box center [714, 222] width 18 height 48
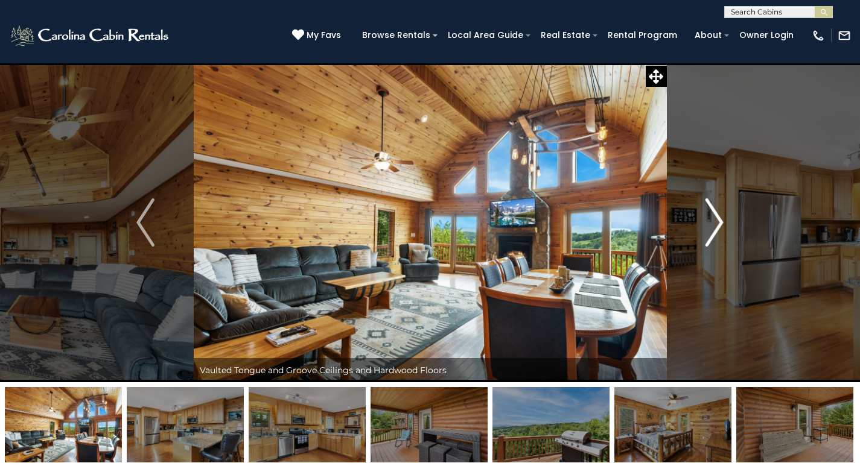
click at [717, 228] on img "Next" at bounding box center [714, 222] width 18 height 48
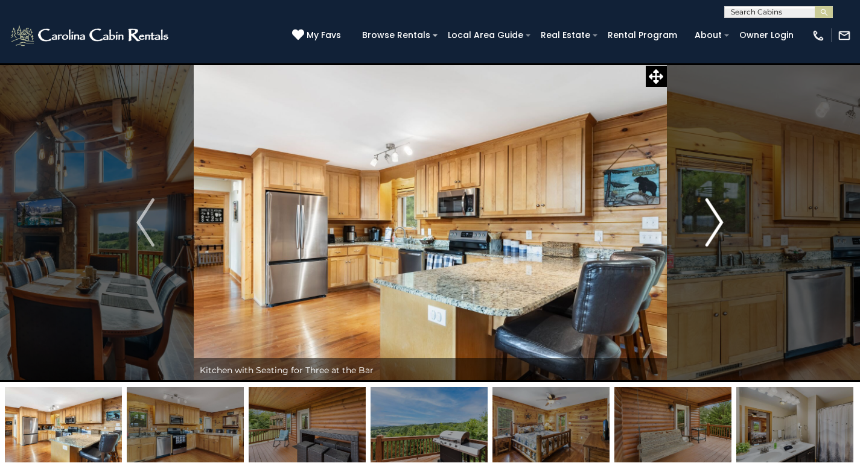
click at [717, 228] on img "Next" at bounding box center [714, 222] width 18 height 48
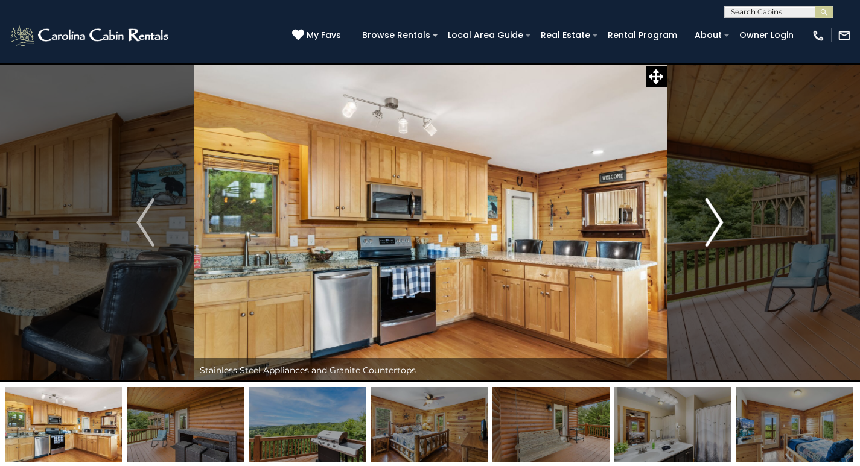
click at [717, 228] on img "Next" at bounding box center [714, 222] width 18 height 48
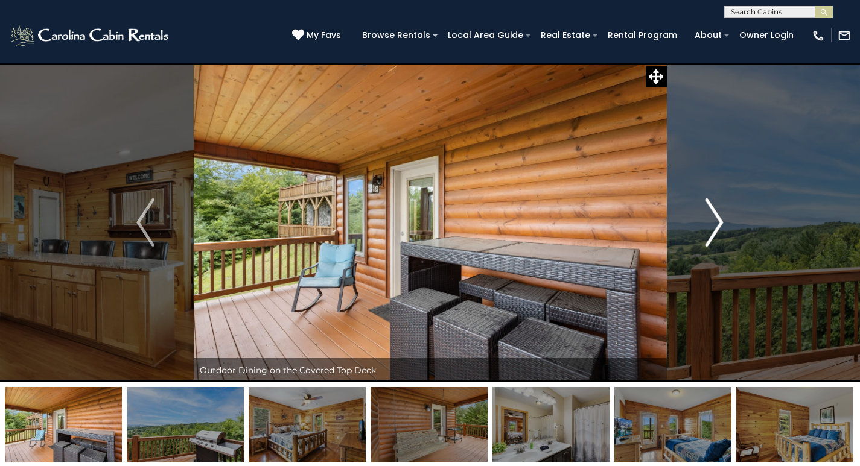
click at [717, 228] on img "Next" at bounding box center [714, 222] width 18 height 48
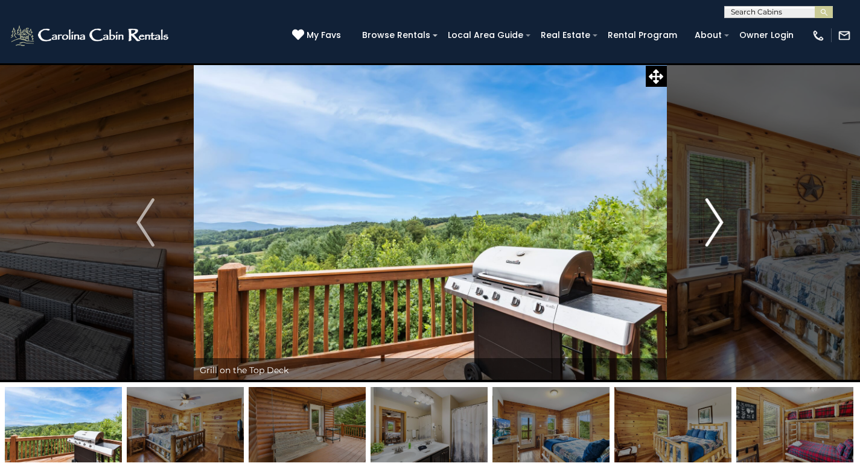
click at [717, 228] on img "Next" at bounding box center [714, 222] width 18 height 48
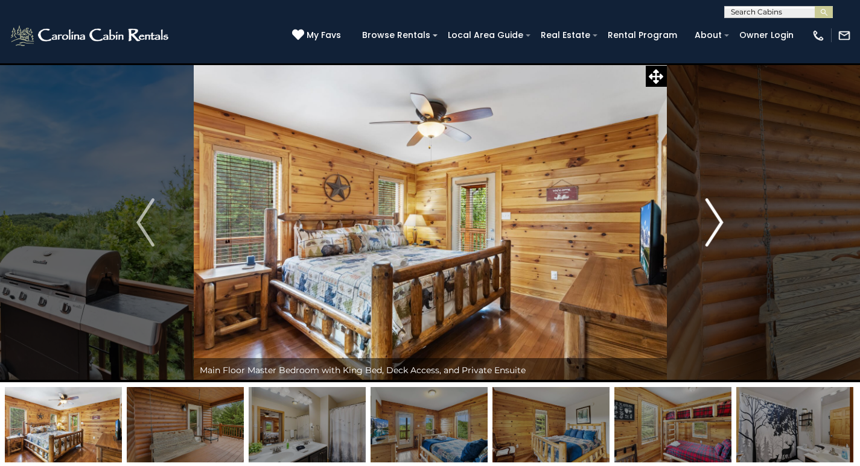
click at [717, 228] on img "Next" at bounding box center [714, 222] width 18 height 48
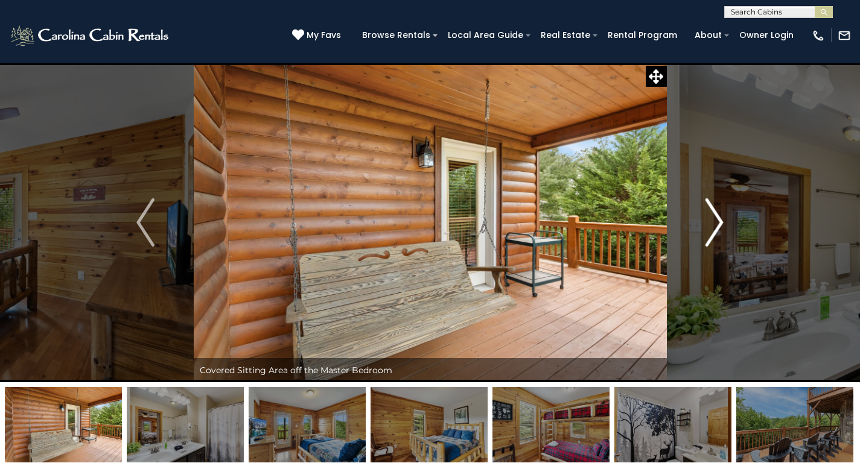
click at [717, 228] on img "Next" at bounding box center [714, 222] width 18 height 48
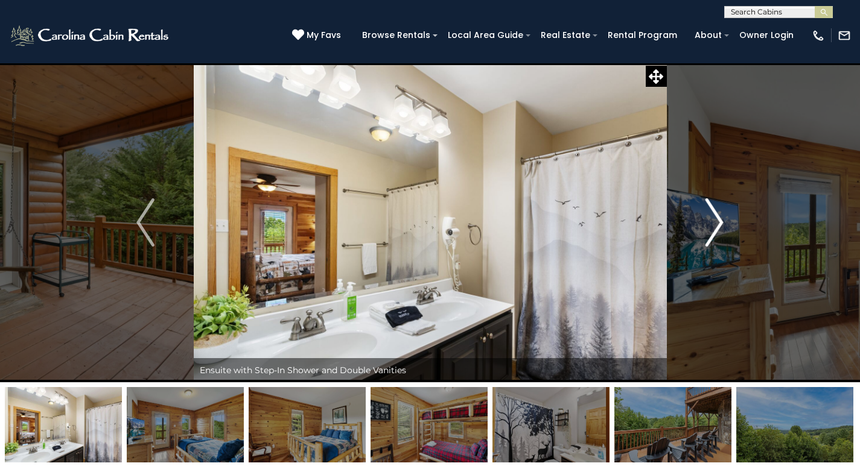
click at [717, 228] on img "Next" at bounding box center [714, 222] width 18 height 48
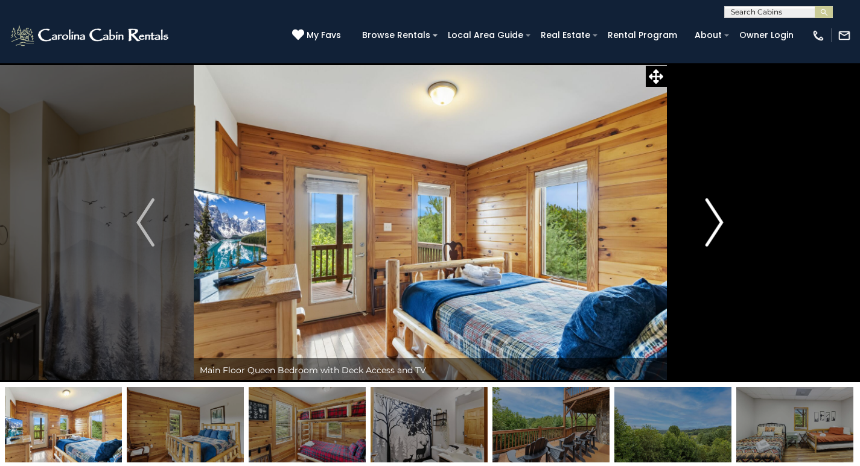
click at [717, 228] on img "Next" at bounding box center [714, 222] width 18 height 48
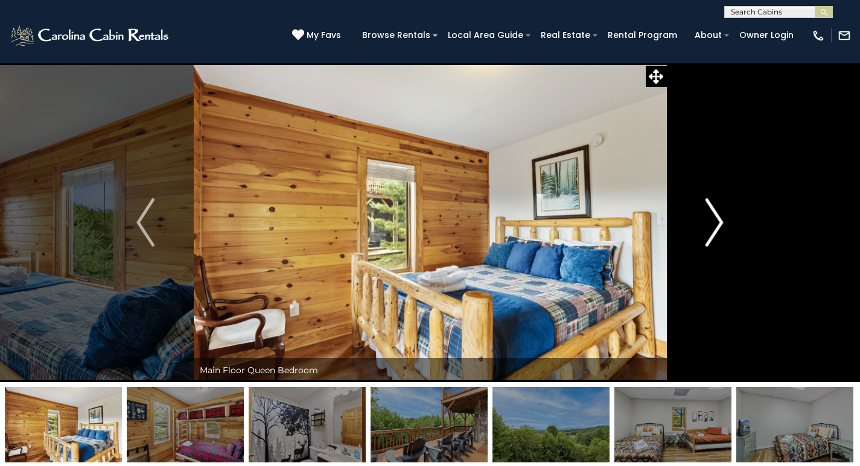
click at [717, 228] on img "Next" at bounding box center [714, 222] width 18 height 48
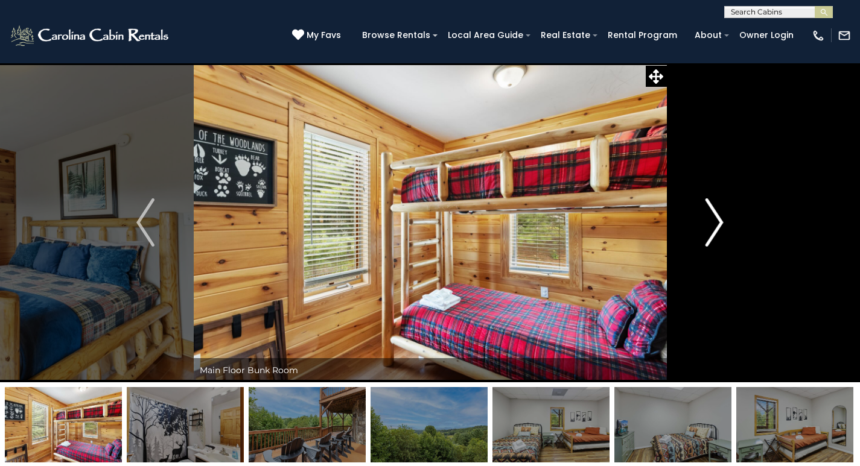
click at [717, 228] on img "Next" at bounding box center [714, 222] width 18 height 48
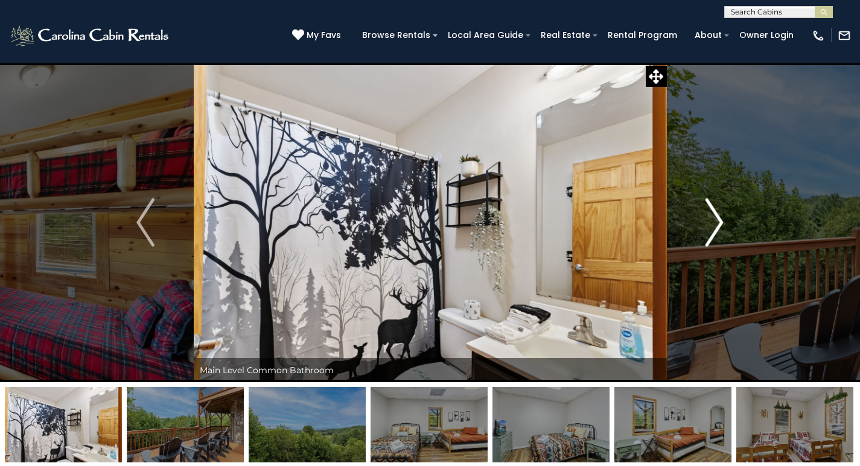
click at [717, 228] on img "Next" at bounding box center [714, 222] width 18 height 48
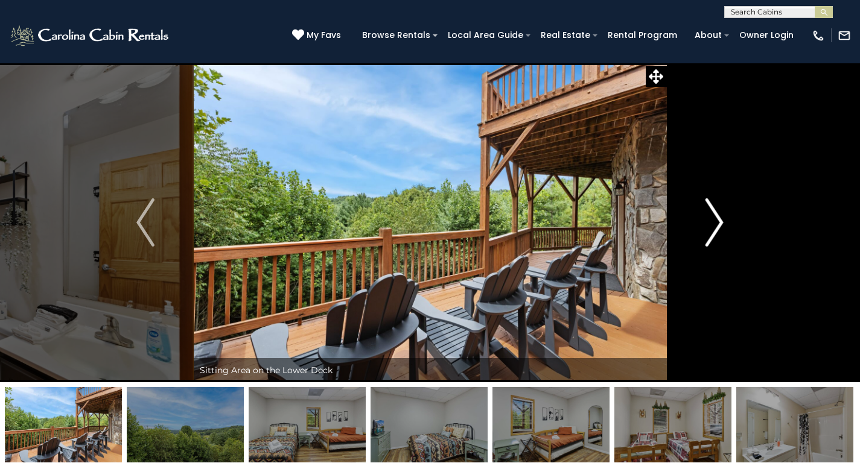
click at [717, 228] on img "Next" at bounding box center [714, 222] width 18 height 48
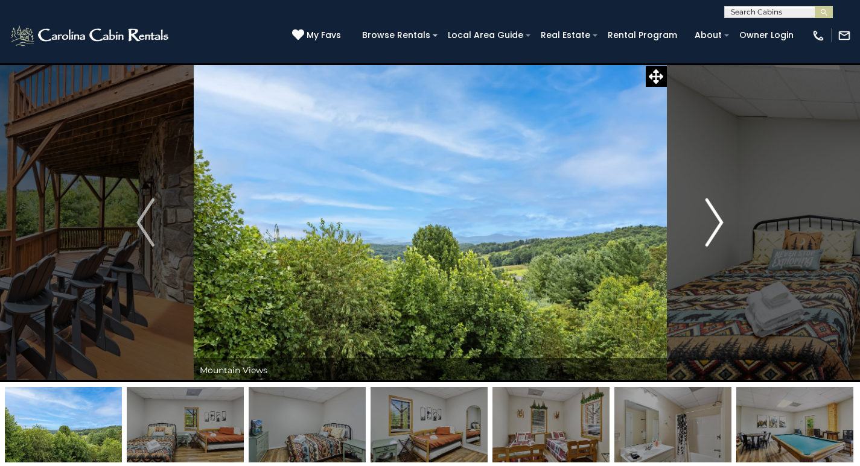
click at [717, 228] on img "Next" at bounding box center [714, 222] width 18 height 48
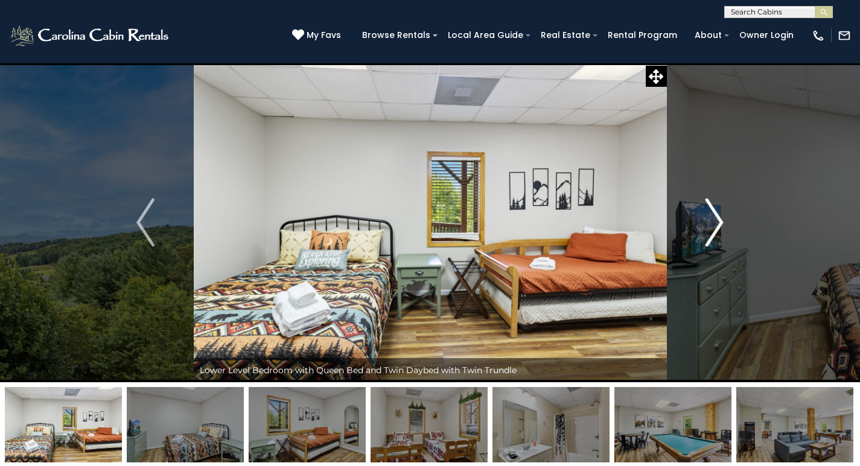
click at [717, 228] on img "Next" at bounding box center [714, 222] width 18 height 48
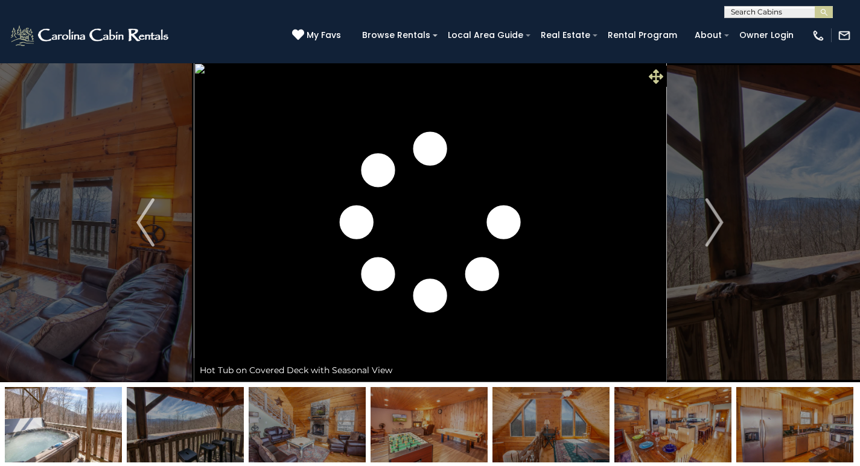
click at [655, 75] on icon at bounding box center [656, 76] width 14 height 14
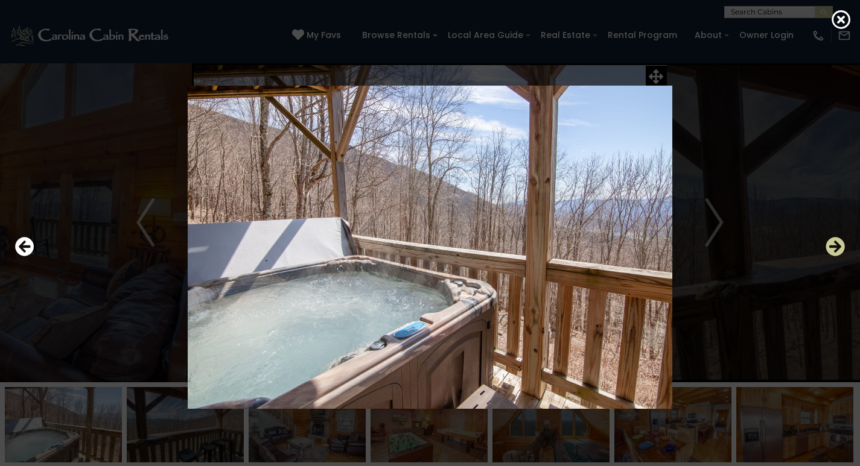
click at [834, 248] on icon "Next" at bounding box center [834, 246] width 19 height 19
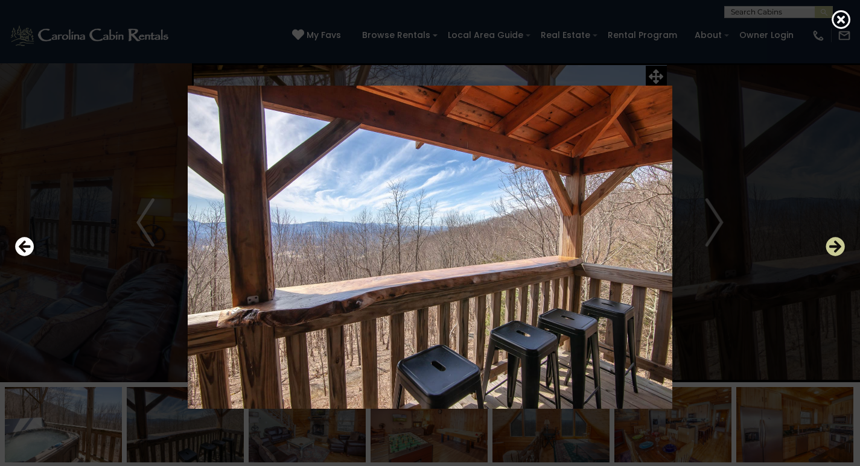
click at [834, 248] on icon "Next" at bounding box center [834, 246] width 19 height 19
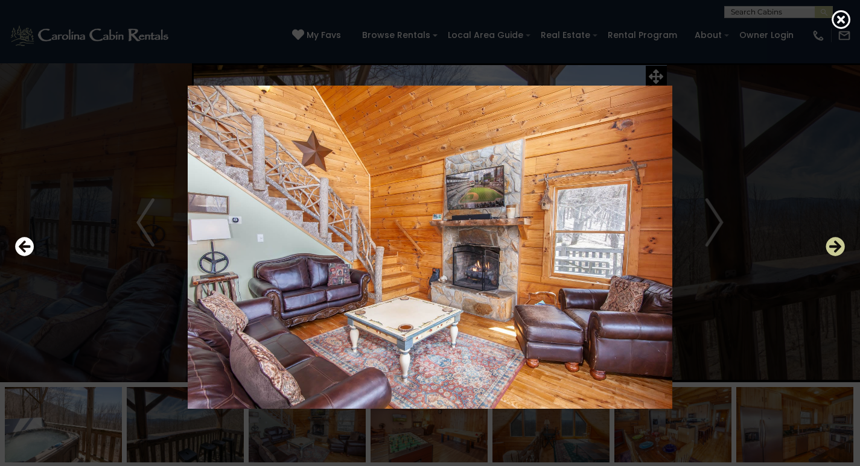
click at [834, 248] on icon "Next" at bounding box center [834, 246] width 19 height 19
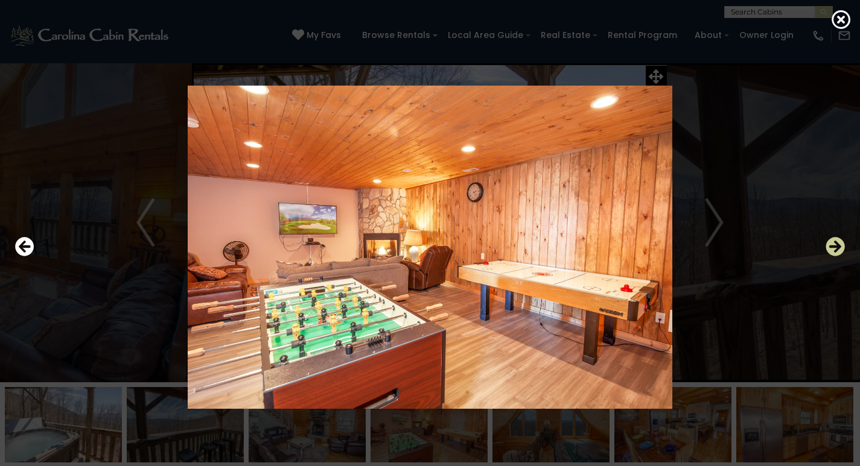
click at [834, 248] on icon "Next" at bounding box center [834, 246] width 19 height 19
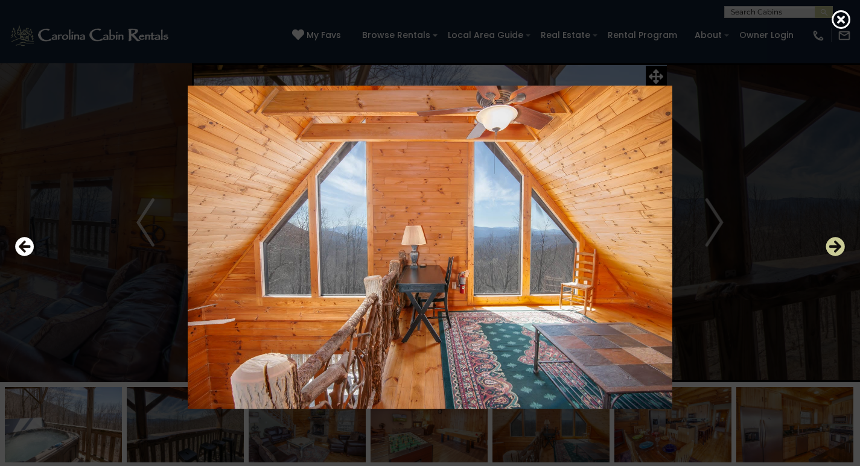
click at [834, 248] on icon "Next" at bounding box center [834, 246] width 19 height 19
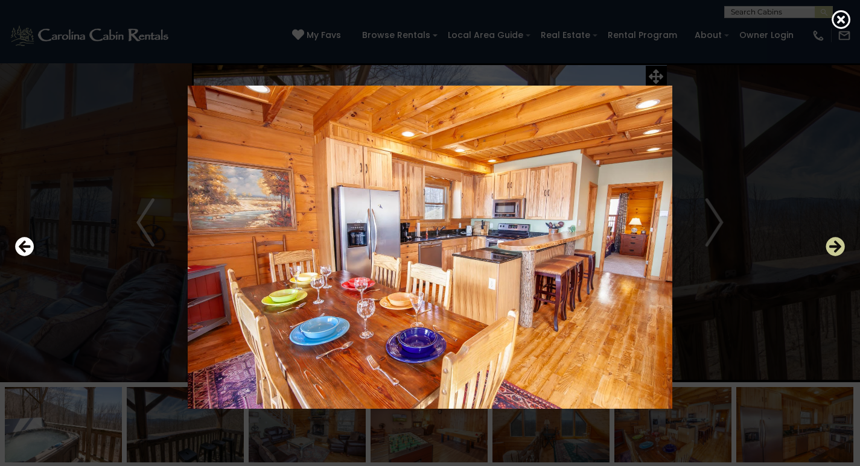
click at [834, 248] on icon "Next" at bounding box center [834, 246] width 19 height 19
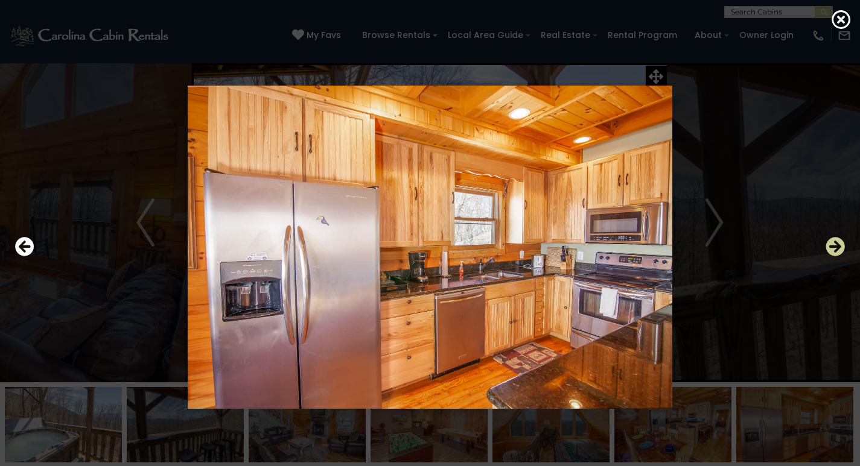
click at [834, 248] on icon "Next" at bounding box center [834, 246] width 19 height 19
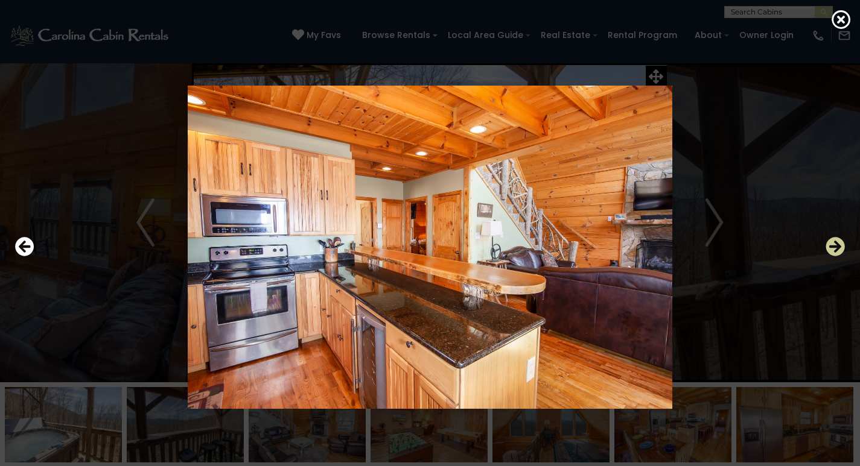
click at [834, 248] on icon "Next" at bounding box center [834, 246] width 19 height 19
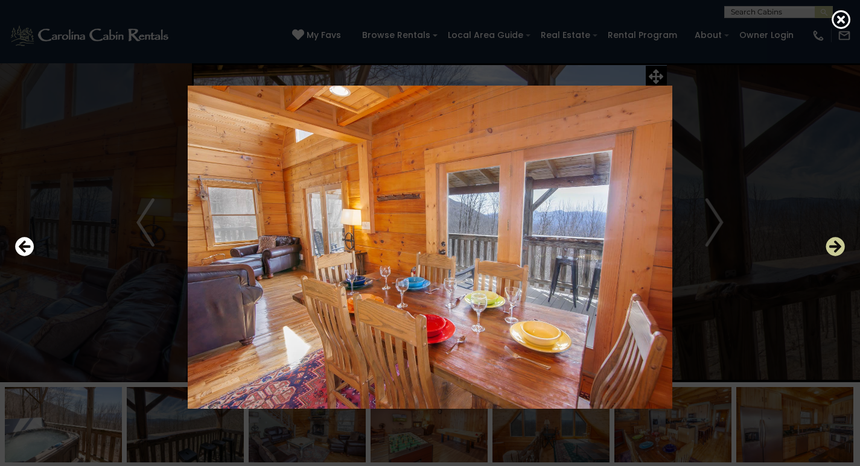
click at [834, 248] on icon "Next" at bounding box center [834, 246] width 19 height 19
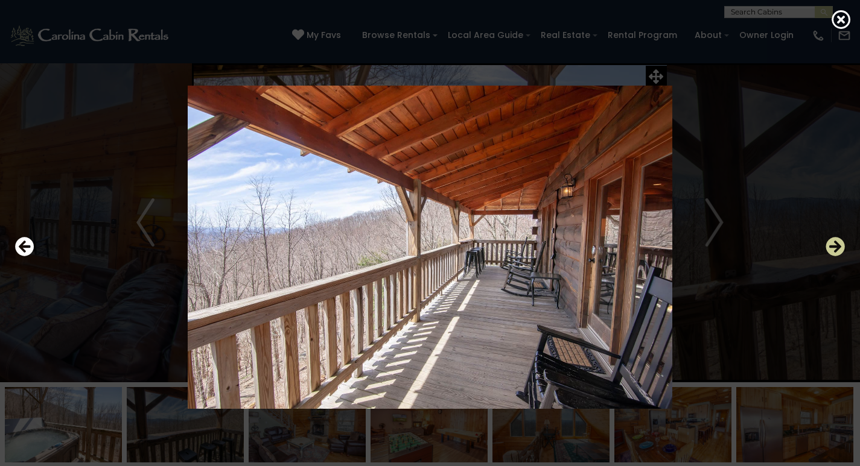
click at [834, 248] on icon "Next" at bounding box center [834, 246] width 19 height 19
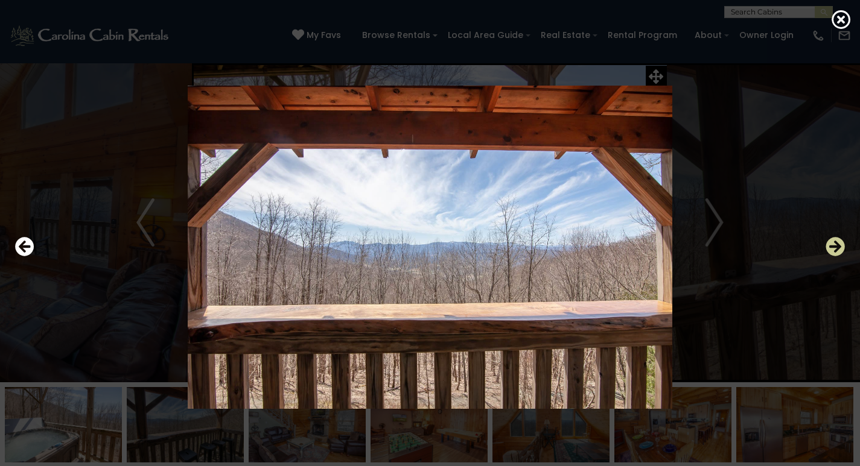
click at [834, 248] on icon "Next" at bounding box center [834, 246] width 19 height 19
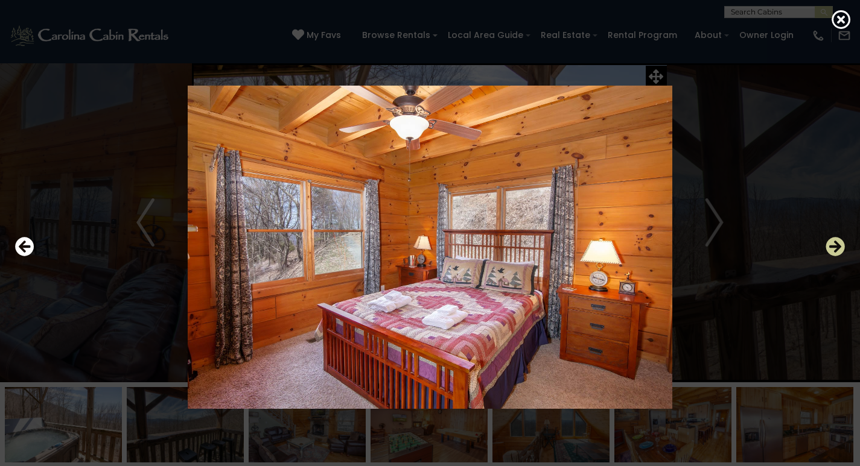
click at [834, 248] on icon "Next" at bounding box center [834, 246] width 19 height 19
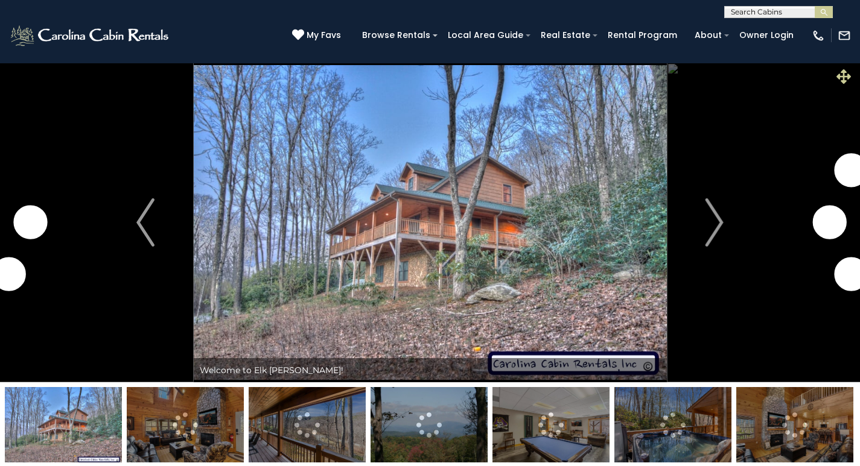
click at [842, 74] on icon at bounding box center [843, 76] width 14 height 14
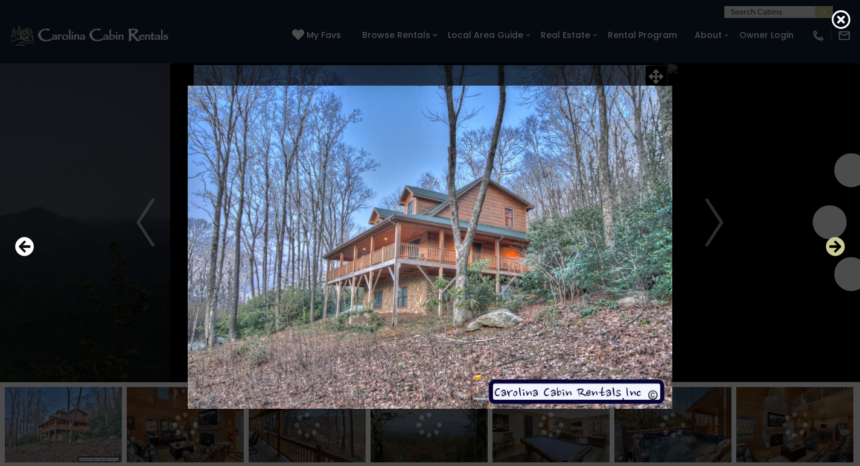
click at [830, 249] on icon "Next" at bounding box center [834, 246] width 19 height 19
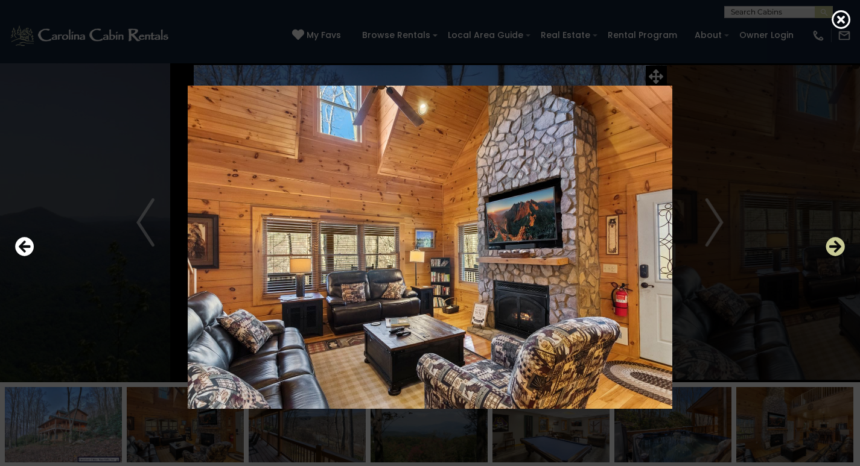
click at [830, 249] on icon "Next" at bounding box center [834, 246] width 19 height 19
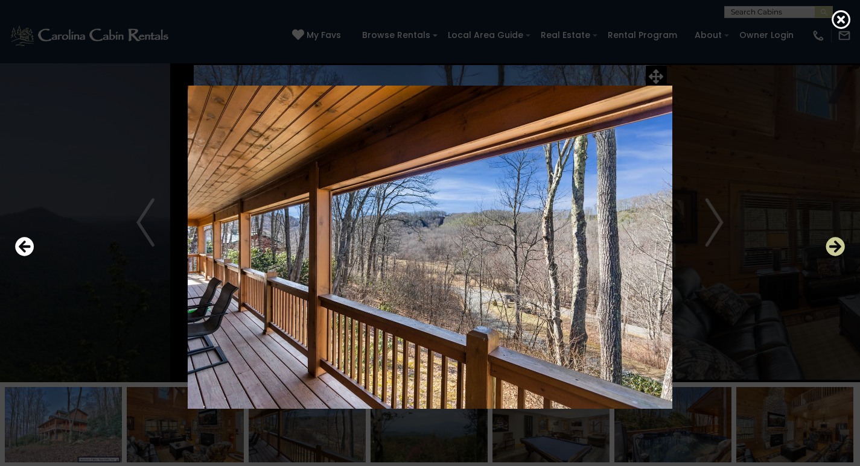
click at [830, 249] on icon "Next" at bounding box center [834, 246] width 19 height 19
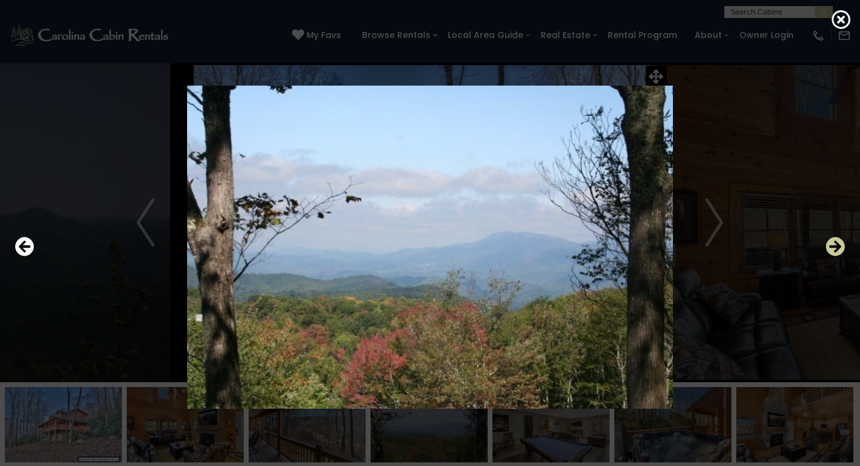
click at [830, 249] on icon "Next" at bounding box center [834, 246] width 19 height 19
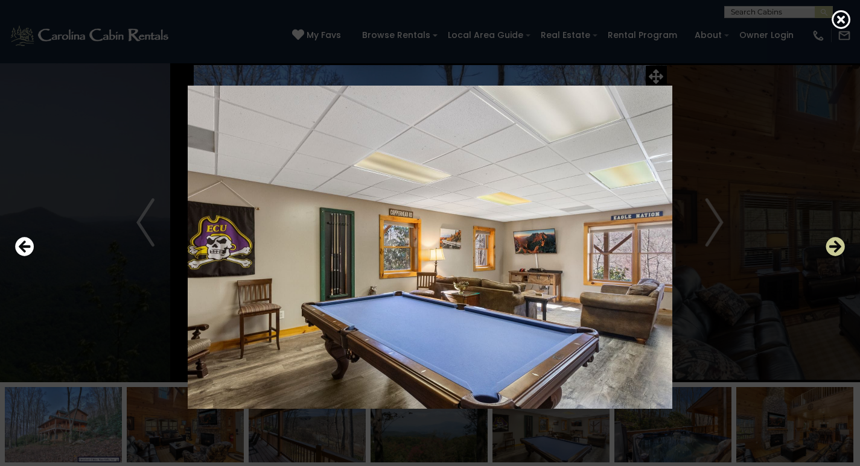
click at [830, 249] on icon "Next" at bounding box center [834, 246] width 19 height 19
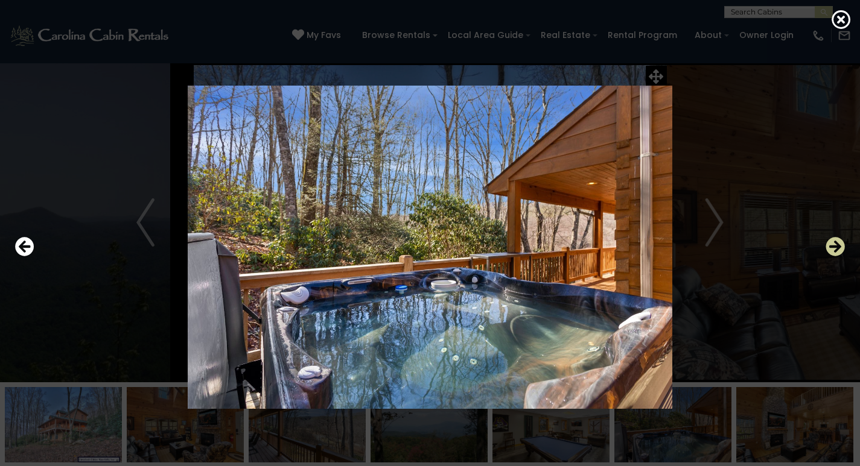
click at [830, 249] on icon "Next" at bounding box center [834, 246] width 19 height 19
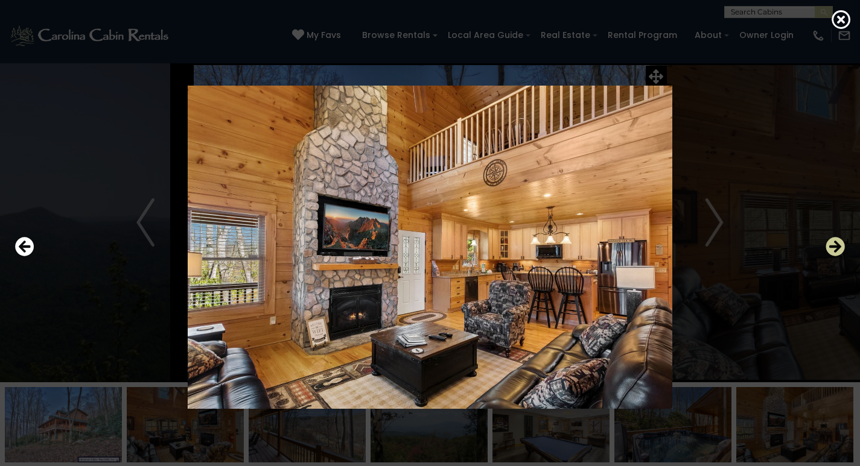
click at [830, 249] on icon "Next" at bounding box center [834, 246] width 19 height 19
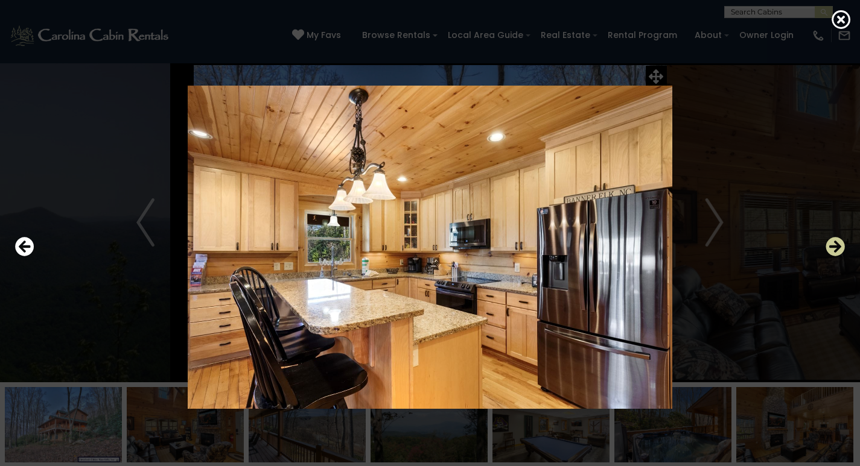
click at [830, 249] on icon "Next" at bounding box center [834, 246] width 19 height 19
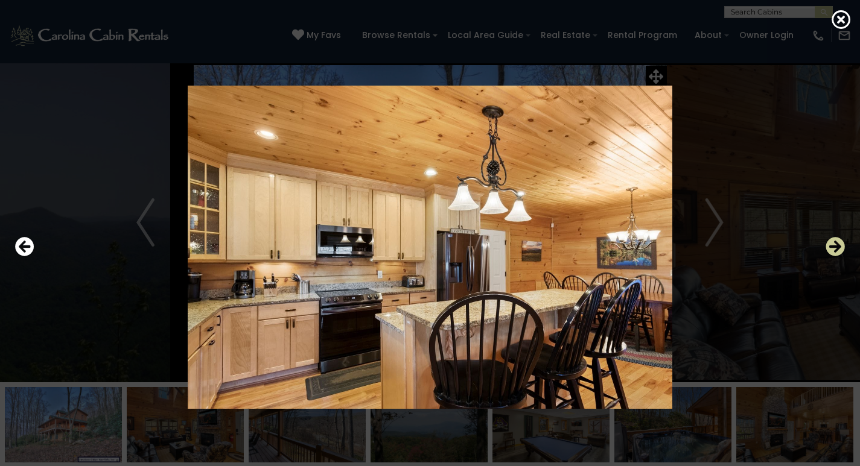
click at [830, 249] on icon "Next" at bounding box center [834, 246] width 19 height 19
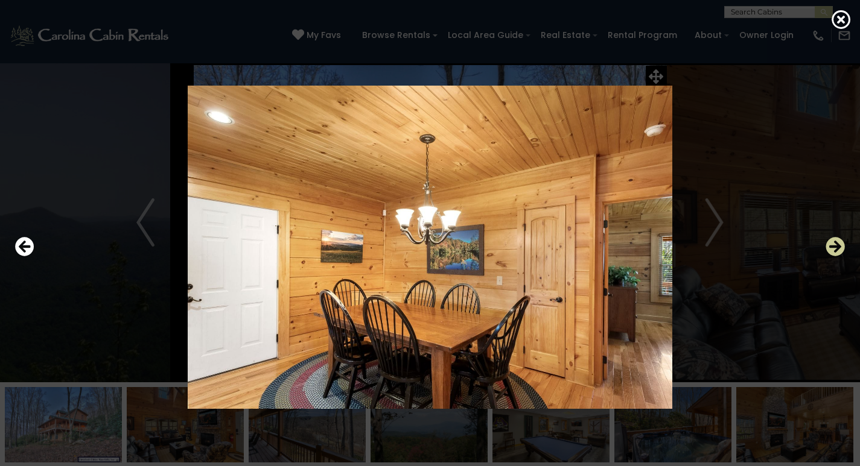
click at [830, 249] on icon "Next" at bounding box center [834, 246] width 19 height 19
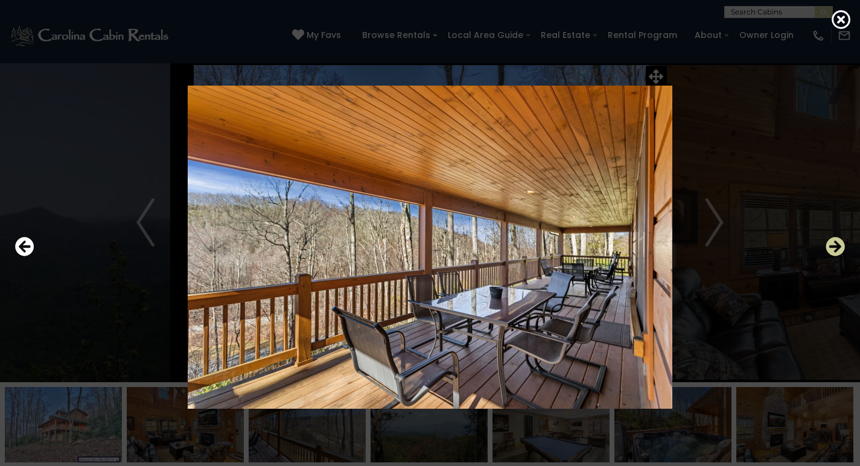
click at [830, 249] on icon "Next" at bounding box center [834, 246] width 19 height 19
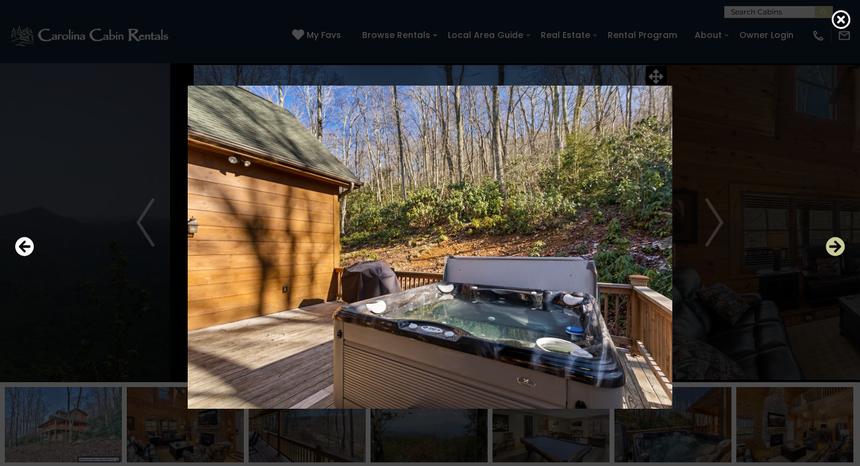
click at [830, 249] on icon "Next" at bounding box center [834, 246] width 19 height 19
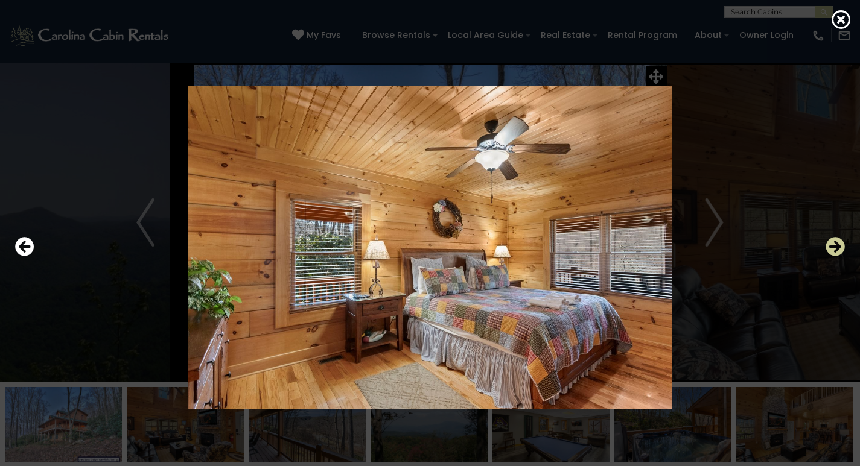
click at [830, 249] on icon "Next" at bounding box center [834, 246] width 19 height 19
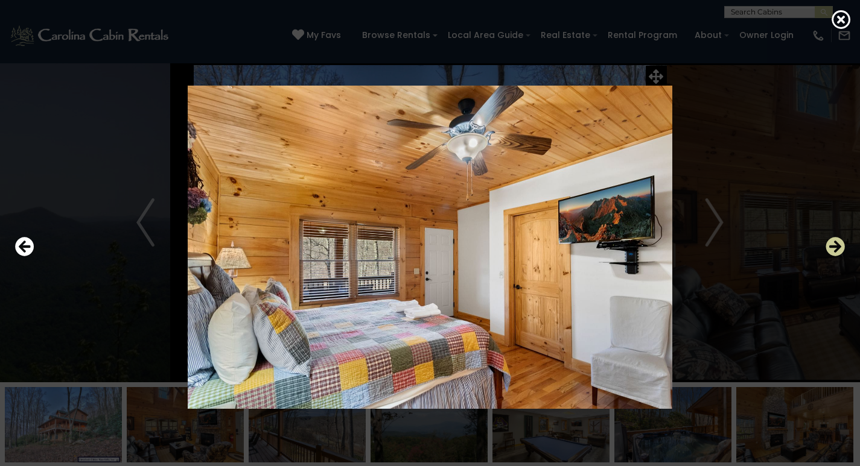
click at [830, 249] on icon "Next" at bounding box center [834, 246] width 19 height 19
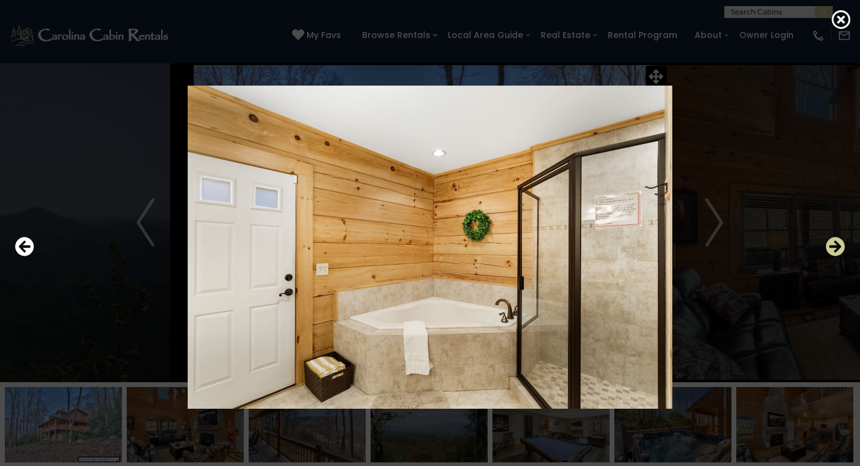
click at [830, 249] on icon "Next" at bounding box center [834, 246] width 19 height 19
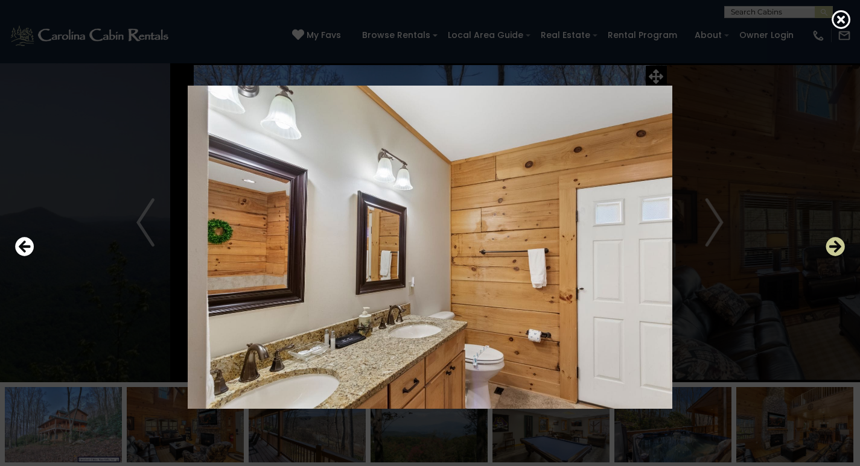
click at [830, 249] on icon "Next" at bounding box center [834, 246] width 19 height 19
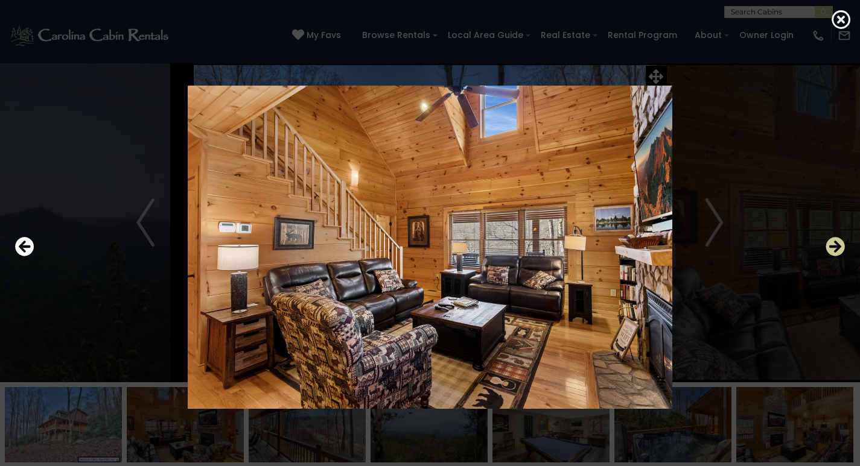
click at [830, 249] on icon "Next" at bounding box center [834, 246] width 19 height 19
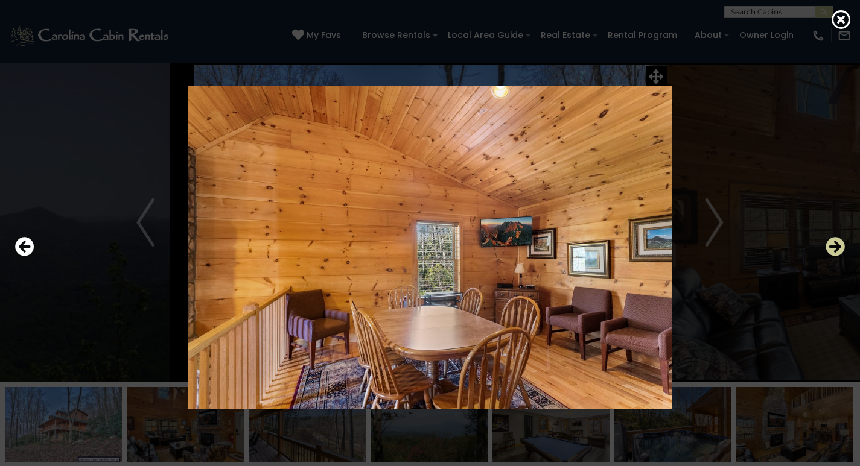
click at [830, 249] on icon "Next" at bounding box center [834, 246] width 19 height 19
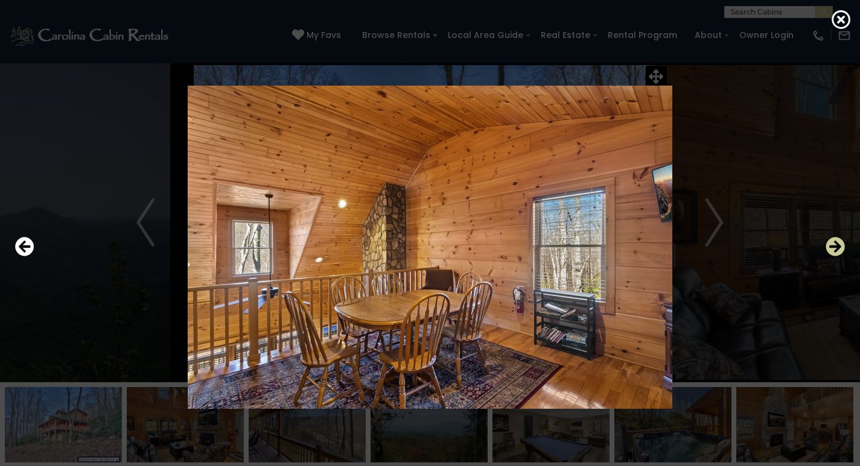
click at [830, 249] on icon "Next" at bounding box center [834, 246] width 19 height 19
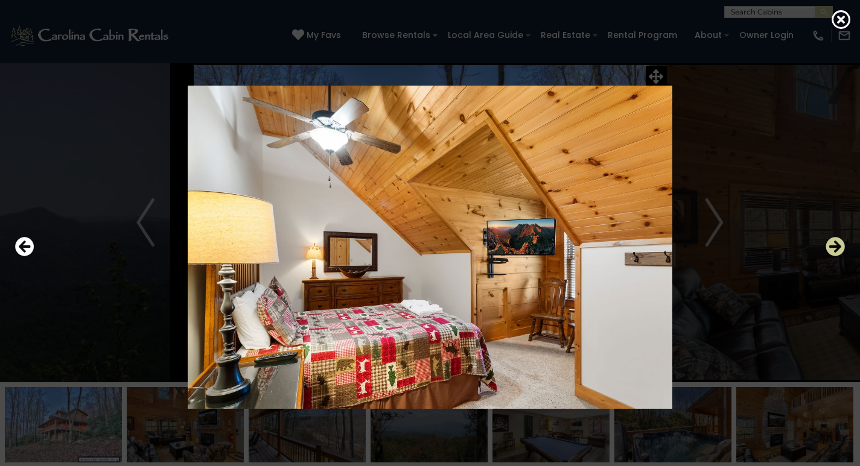
click at [830, 249] on icon "Next" at bounding box center [834, 246] width 19 height 19
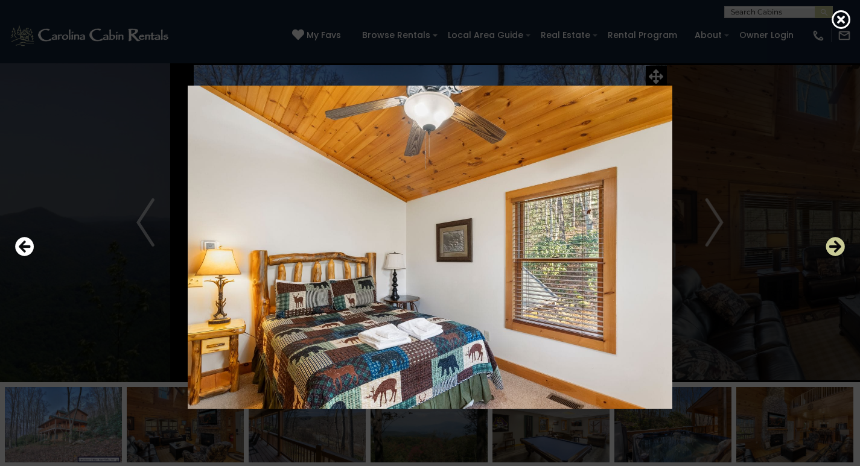
click at [830, 249] on icon "Next" at bounding box center [834, 246] width 19 height 19
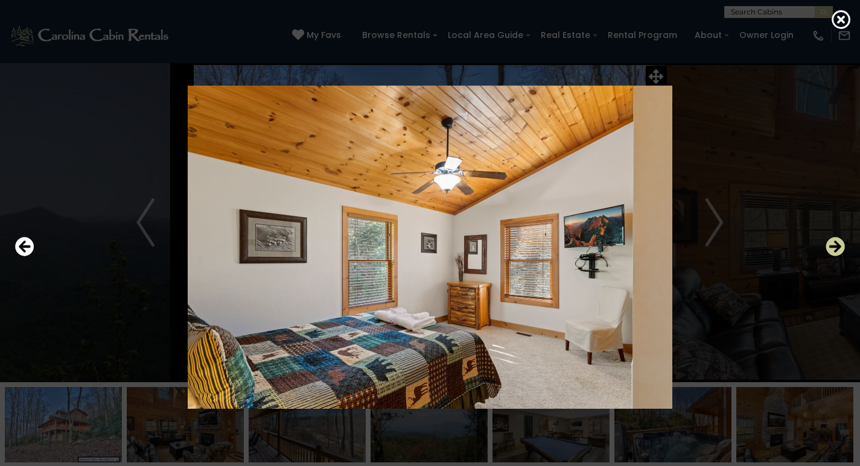
click at [830, 249] on icon "Next" at bounding box center [834, 246] width 19 height 19
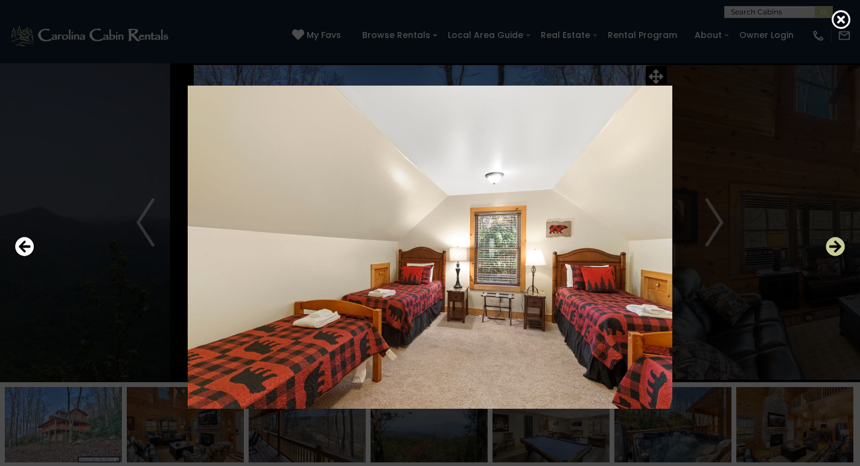
click at [830, 249] on icon "Next" at bounding box center [834, 246] width 19 height 19
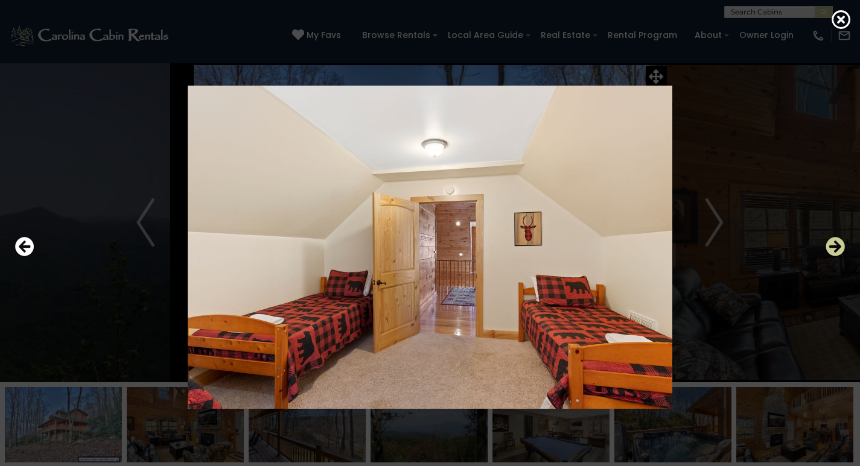
click at [830, 249] on icon "Next" at bounding box center [834, 246] width 19 height 19
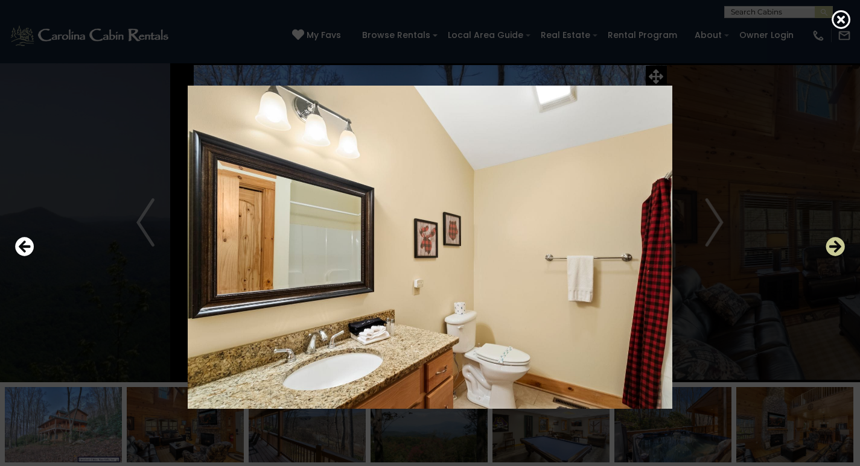
click at [830, 249] on icon "Next" at bounding box center [834, 246] width 19 height 19
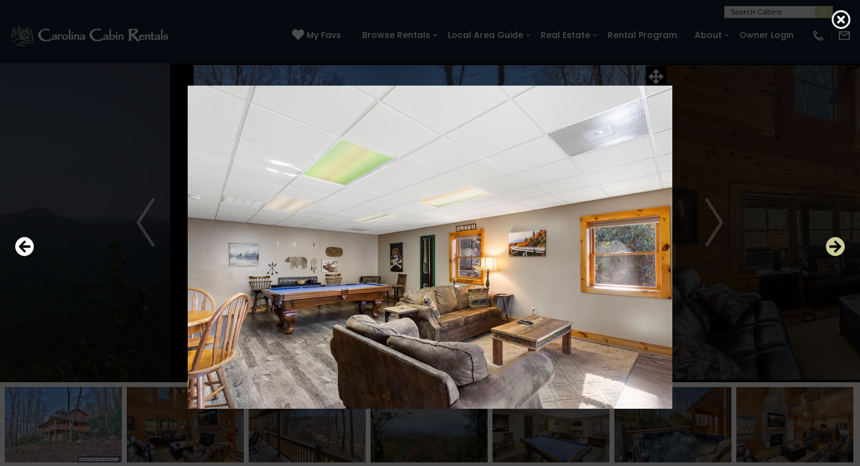
click at [830, 249] on icon "Next" at bounding box center [834, 246] width 19 height 19
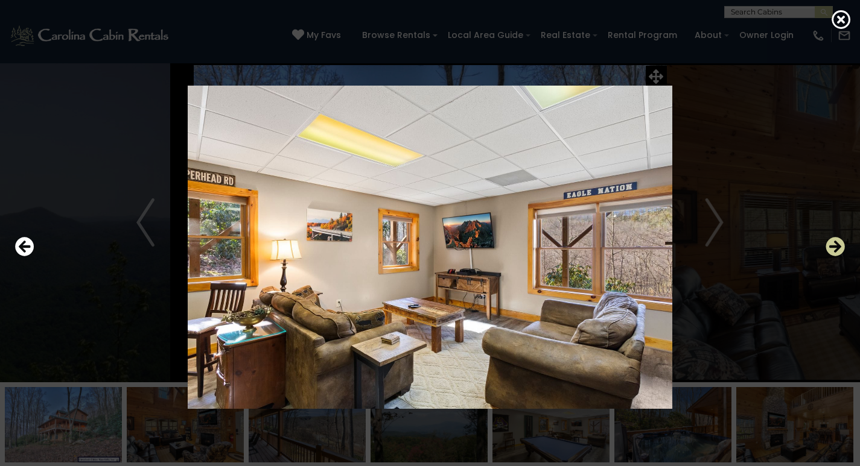
click at [830, 249] on icon "Next" at bounding box center [834, 246] width 19 height 19
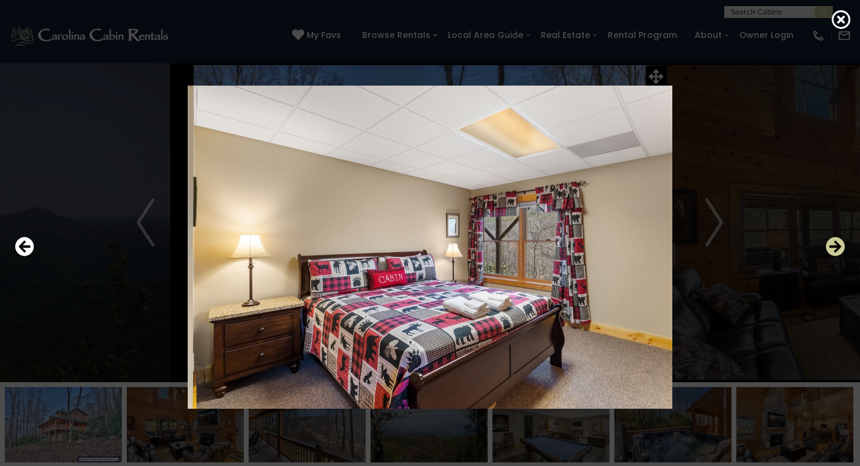
click at [830, 249] on icon "Next" at bounding box center [834, 246] width 19 height 19
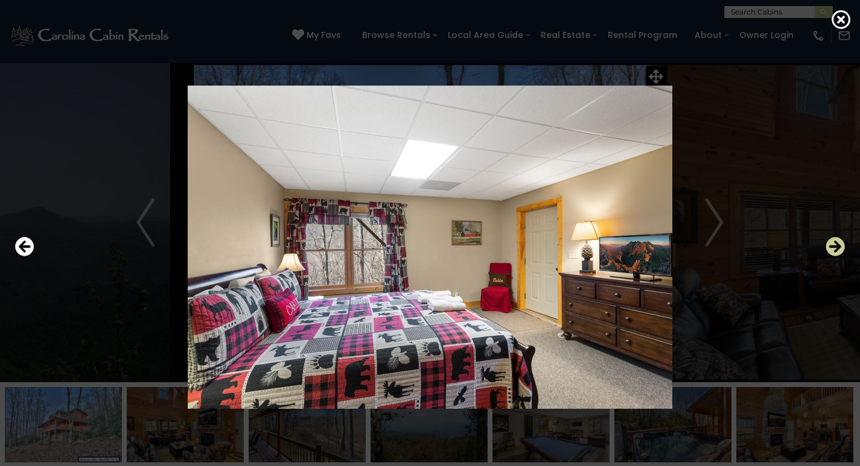
click at [830, 249] on icon "Next" at bounding box center [834, 246] width 19 height 19
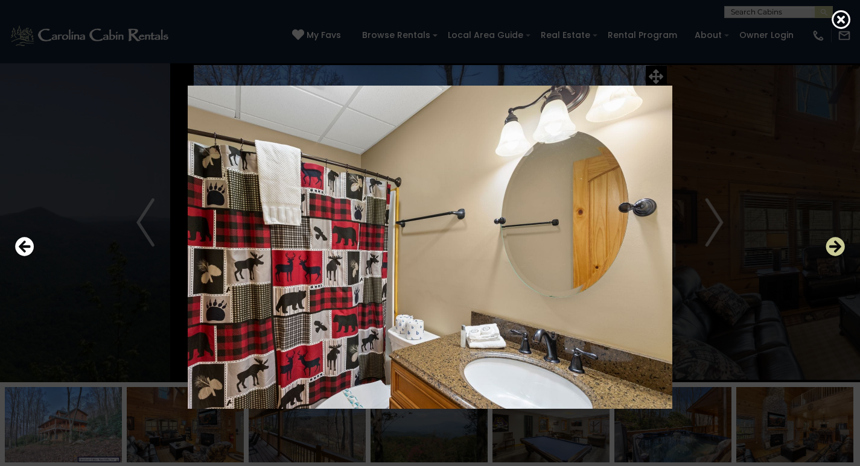
click at [830, 249] on icon "Next" at bounding box center [834, 246] width 19 height 19
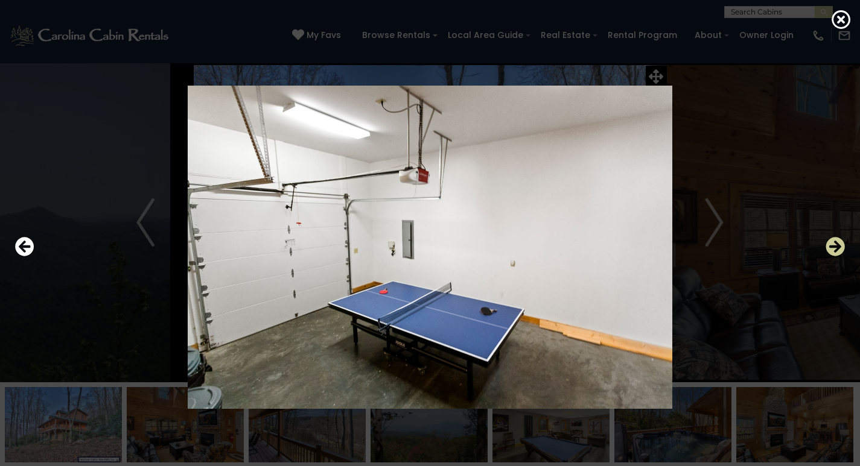
click at [830, 249] on icon "Next" at bounding box center [834, 246] width 19 height 19
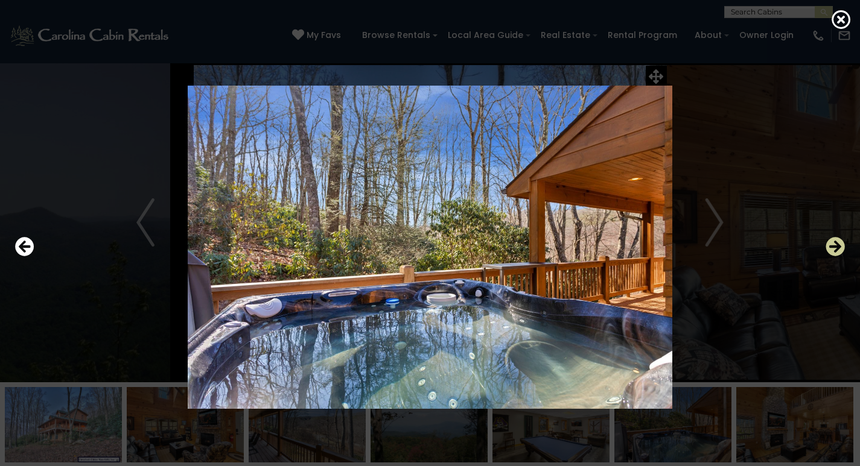
click at [830, 249] on icon "Next" at bounding box center [834, 246] width 19 height 19
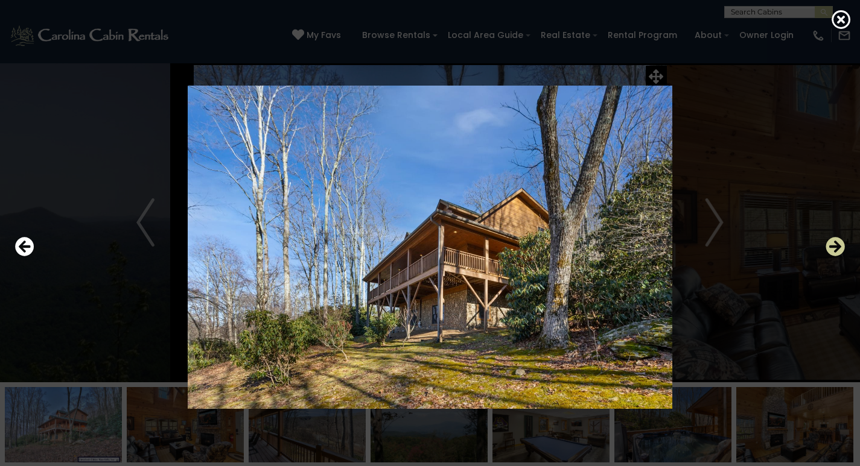
click at [830, 249] on icon "Next" at bounding box center [834, 246] width 19 height 19
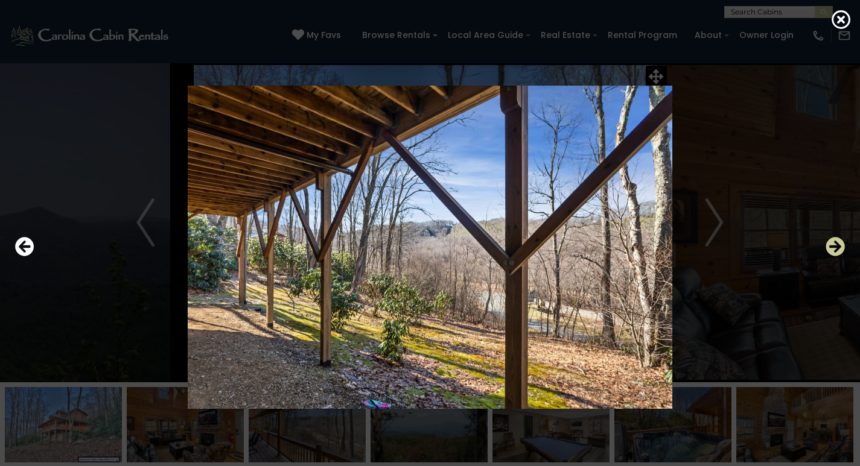
click at [830, 249] on icon "Next" at bounding box center [834, 246] width 19 height 19
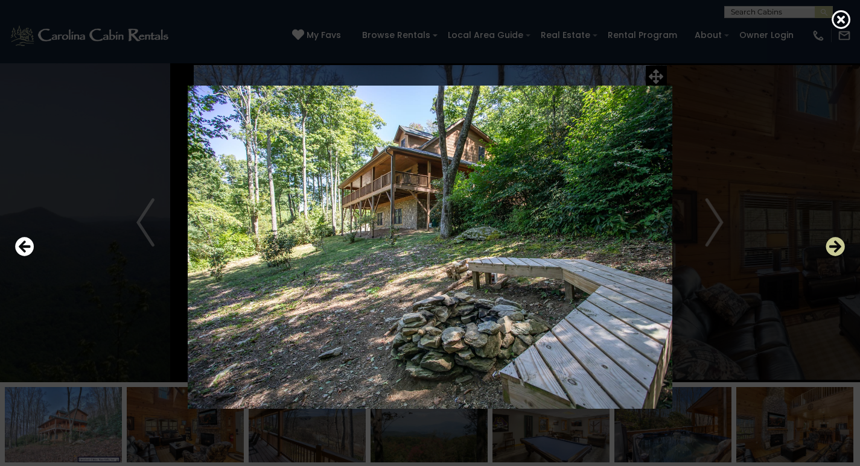
click at [830, 249] on icon "Next" at bounding box center [834, 246] width 19 height 19
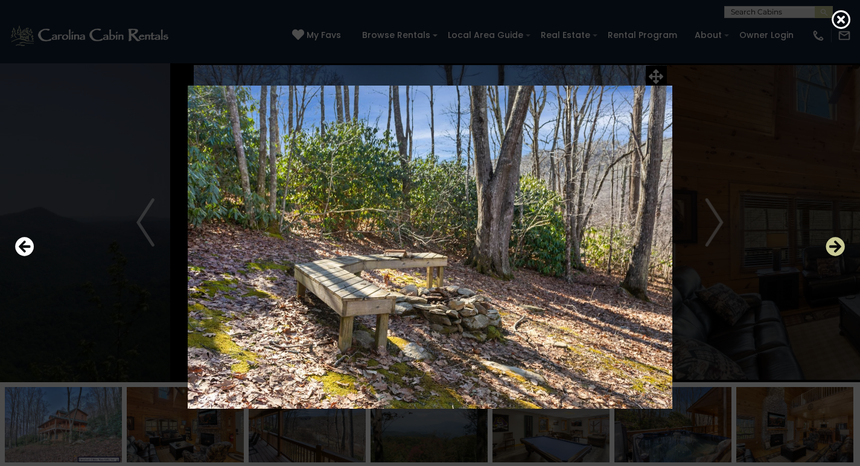
click at [830, 249] on icon "Next" at bounding box center [834, 246] width 19 height 19
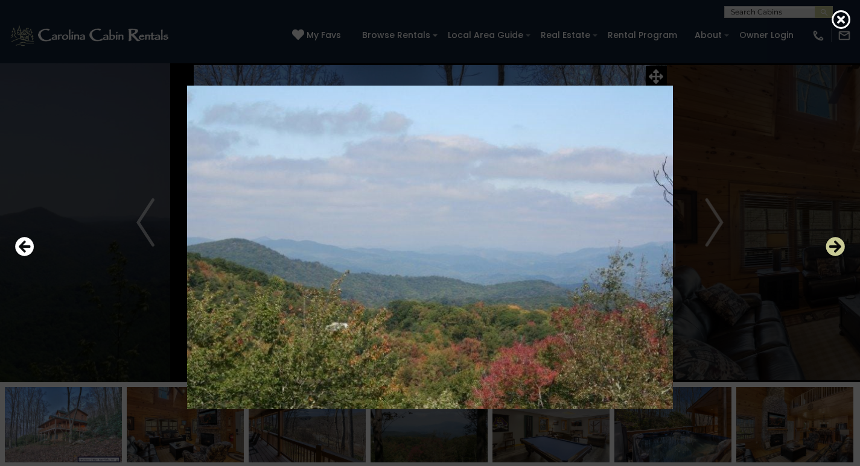
click at [830, 249] on icon "Next" at bounding box center [834, 246] width 19 height 19
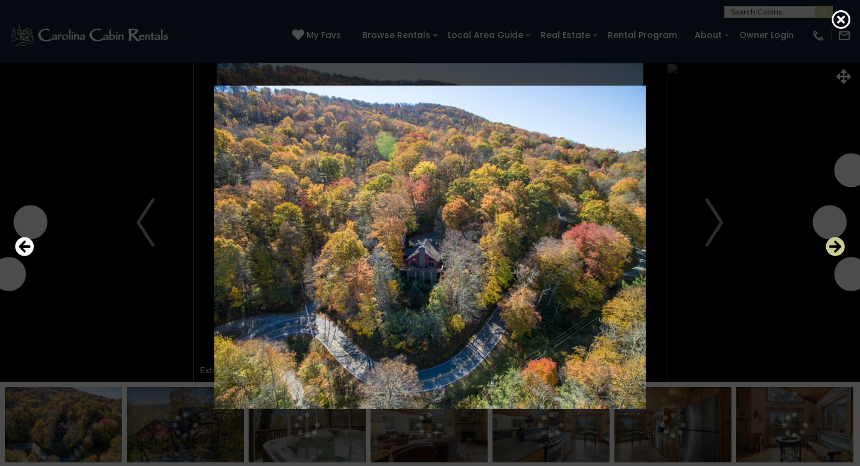
click at [831, 246] on icon "Next" at bounding box center [834, 246] width 19 height 19
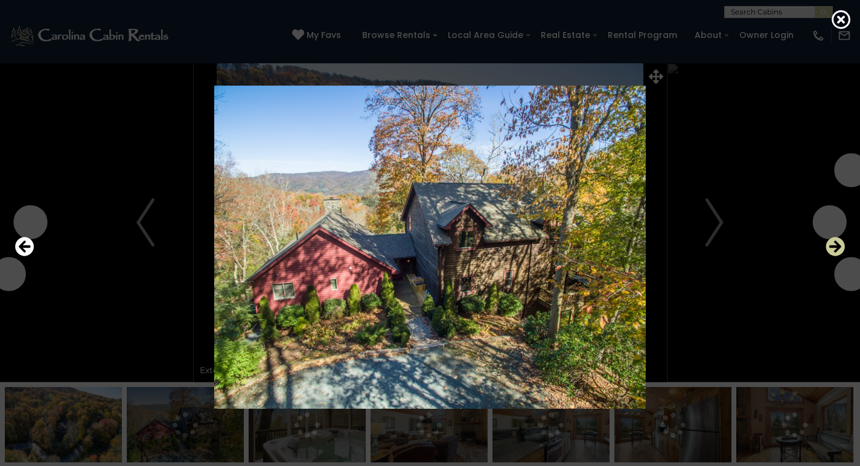
click at [831, 246] on icon "Next" at bounding box center [834, 246] width 19 height 19
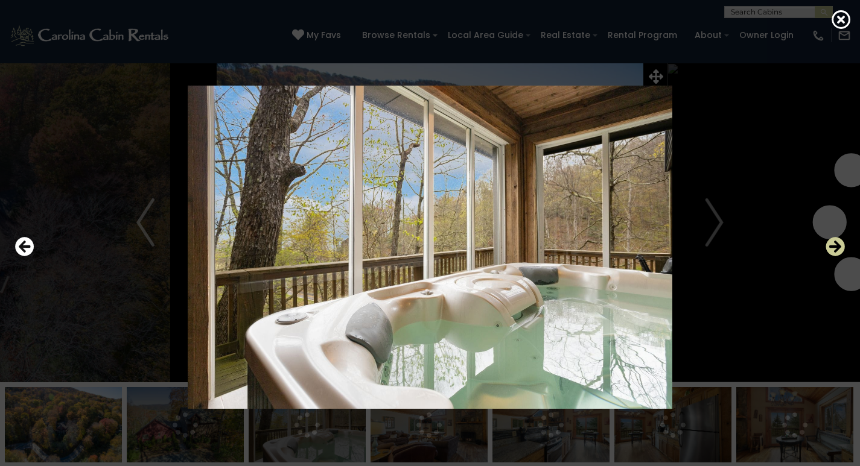
click at [831, 246] on icon "Next" at bounding box center [834, 246] width 19 height 19
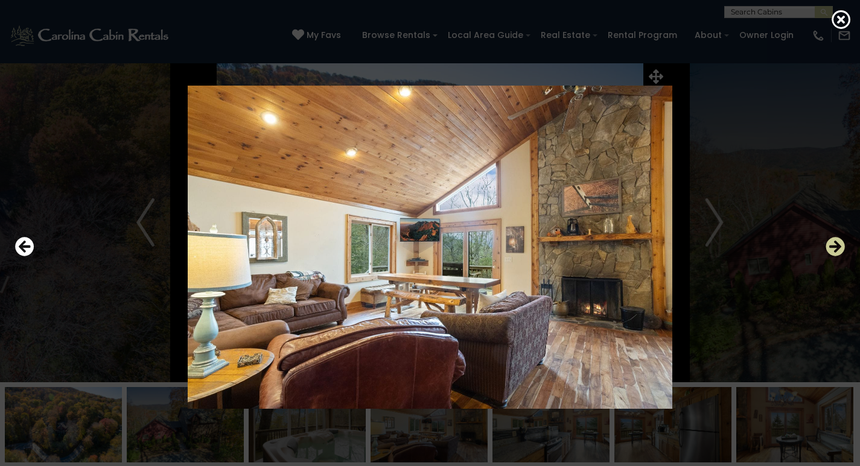
click at [831, 246] on icon "Next" at bounding box center [834, 246] width 19 height 19
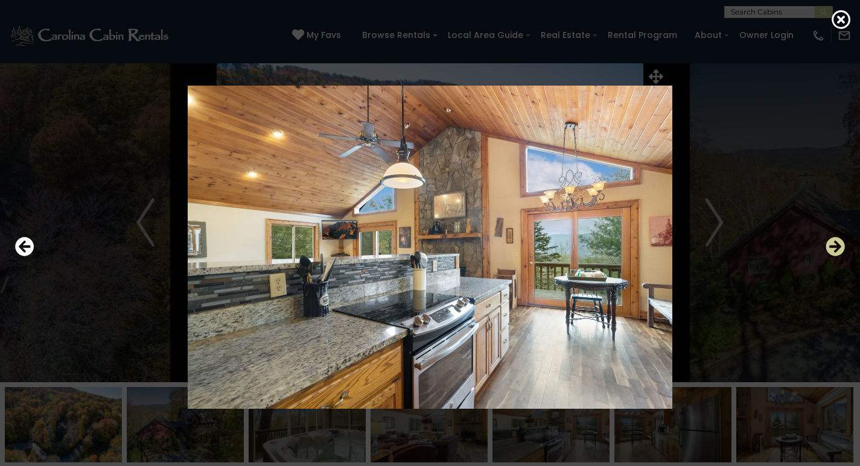
click at [831, 246] on icon "Next" at bounding box center [834, 246] width 19 height 19
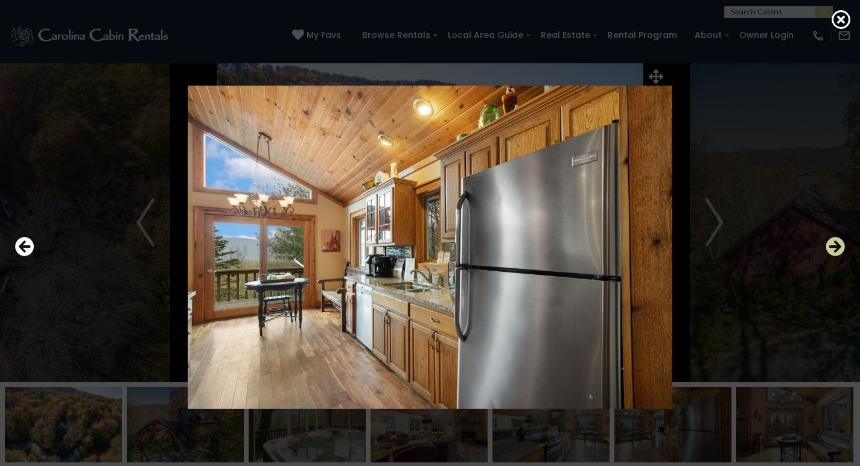
click at [831, 246] on icon "Next" at bounding box center [834, 246] width 19 height 19
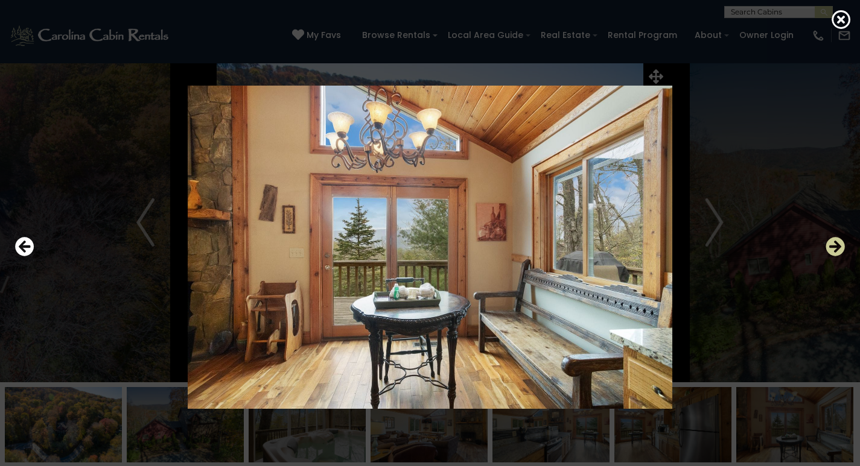
click at [831, 246] on icon "Next" at bounding box center [834, 246] width 19 height 19
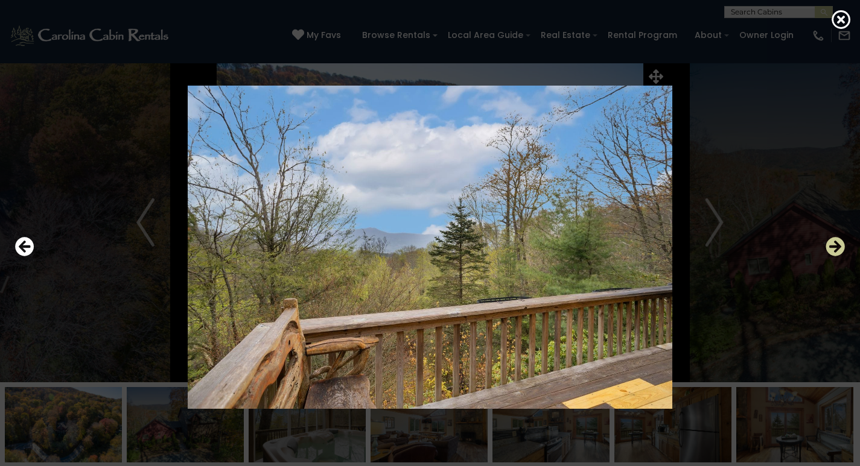
click at [831, 246] on icon "Next" at bounding box center [834, 246] width 19 height 19
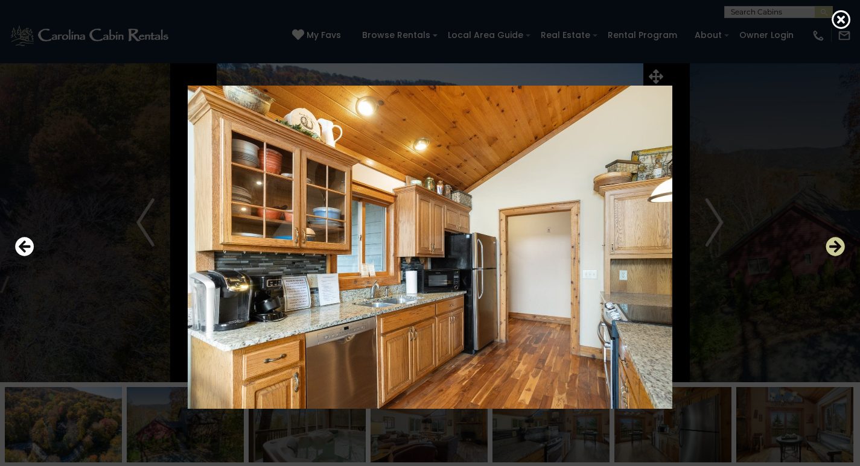
click at [831, 246] on icon "Next" at bounding box center [834, 246] width 19 height 19
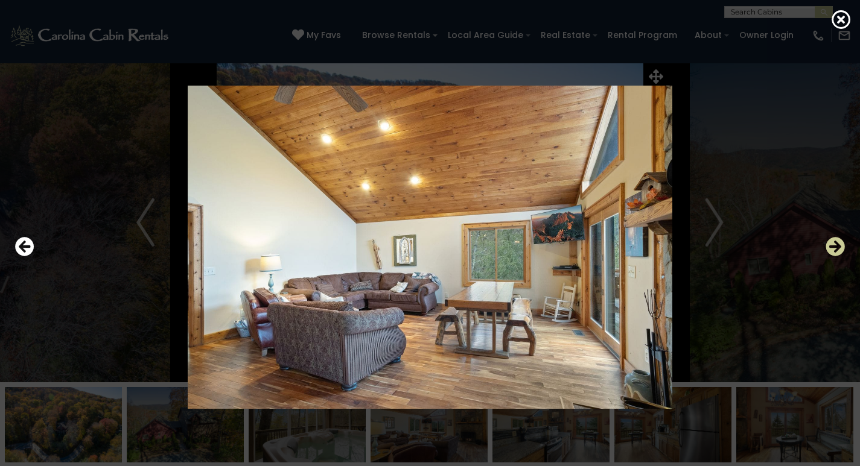
click at [831, 246] on icon "Next" at bounding box center [834, 246] width 19 height 19
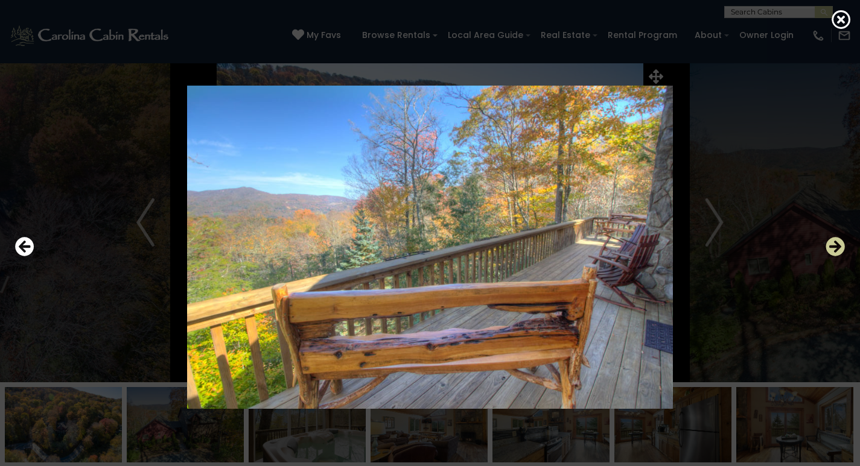
click at [831, 246] on icon "Next" at bounding box center [834, 246] width 19 height 19
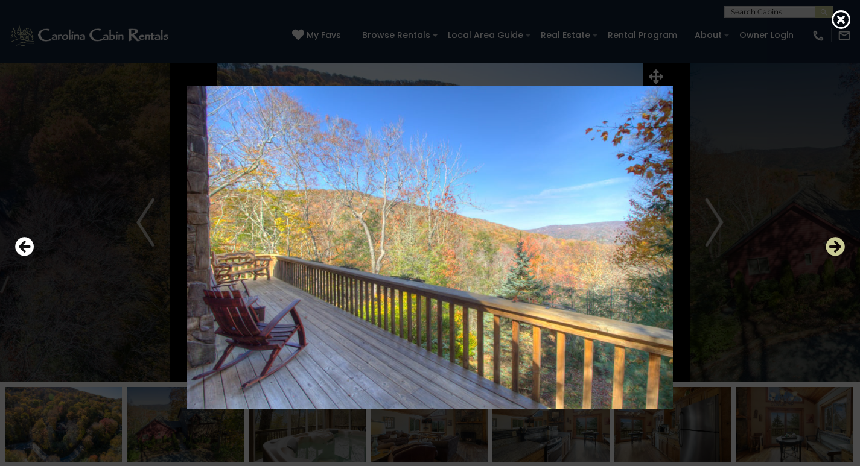
click at [831, 246] on icon "Next" at bounding box center [834, 246] width 19 height 19
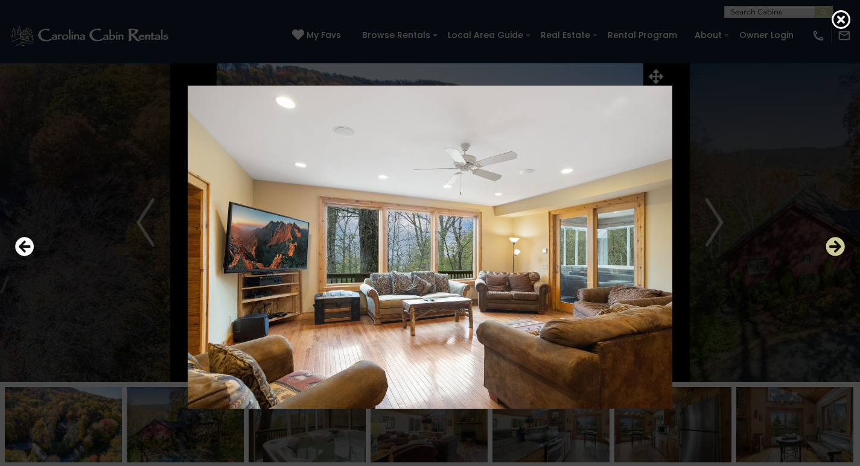
click at [831, 246] on icon "Next" at bounding box center [834, 246] width 19 height 19
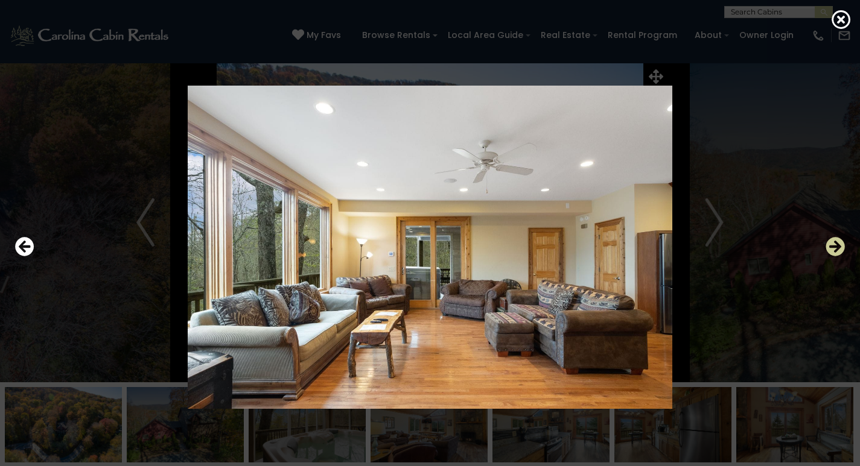
click at [831, 246] on icon "Next" at bounding box center [834, 246] width 19 height 19
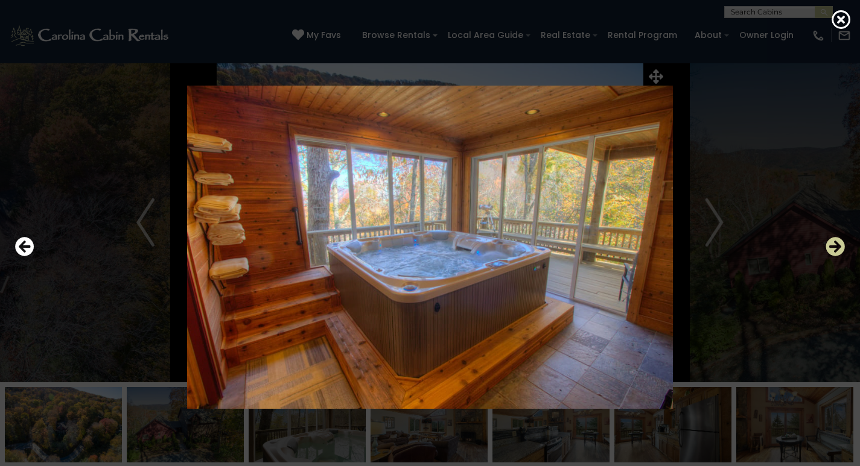
click at [831, 246] on icon "Next" at bounding box center [834, 246] width 19 height 19
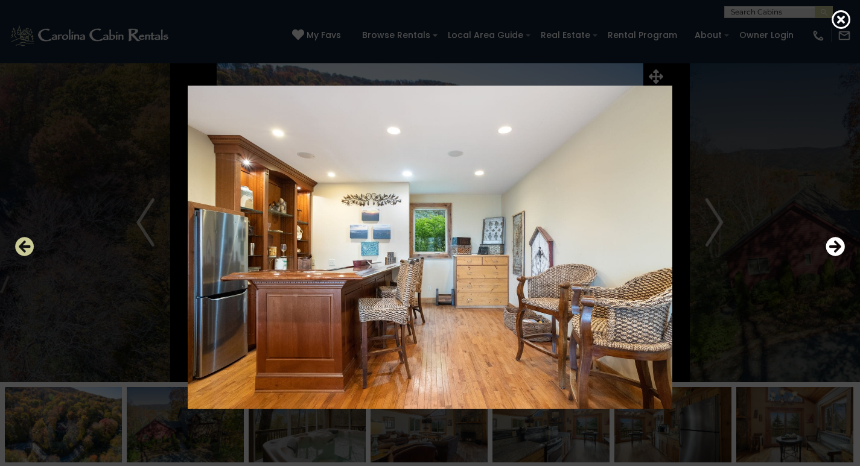
click at [24, 248] on icon "Previous" at bounding box center [24, 246] width 19 height 19
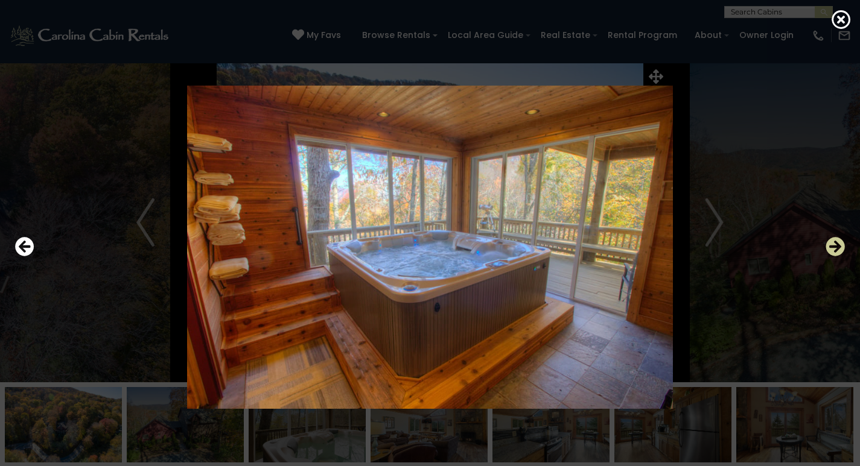
click at [837, 247] on icon "Next" at bounding box center [834, 246] width 19 height 19
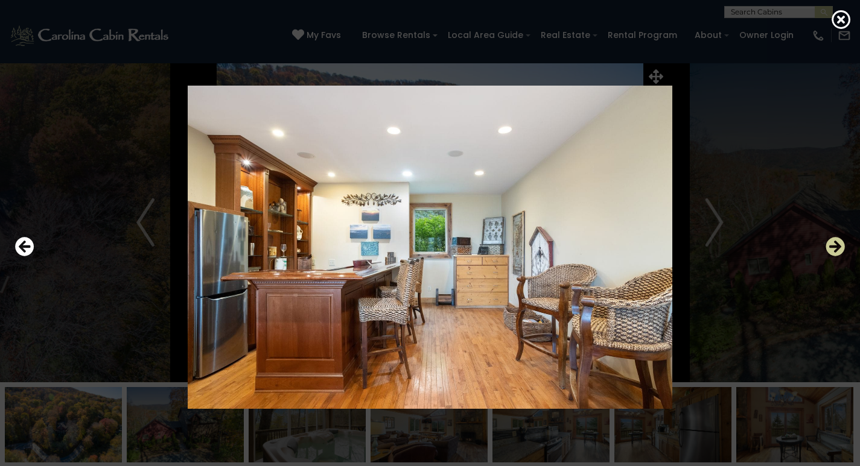
click at [837, 247] on icon "Next" at bounding box center [834, 246] width 19 height 19
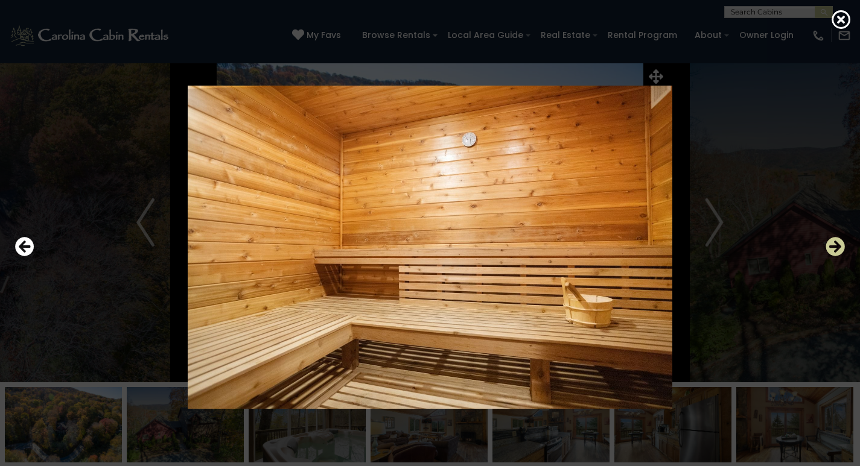
click at [837, 247] on icon "Next" at bounding box center [834, 246] width 19 height 19
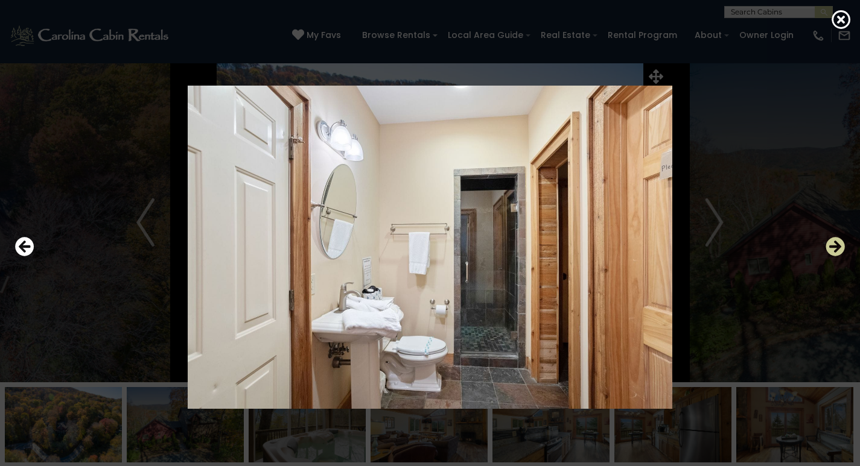
click at [837, 247] on icon "Next" at bounding box center [834, 246] width 19 height 19
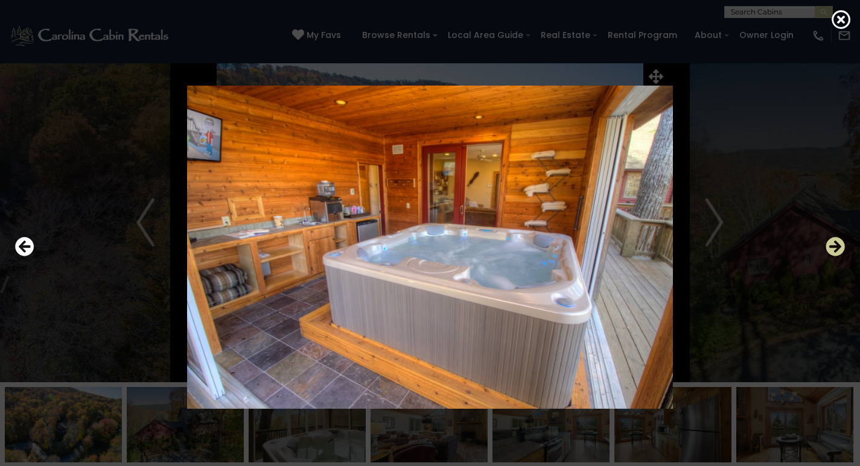
click at [837, 247] on icon "Next" at bounding box center [834, 246] width 19 height 19
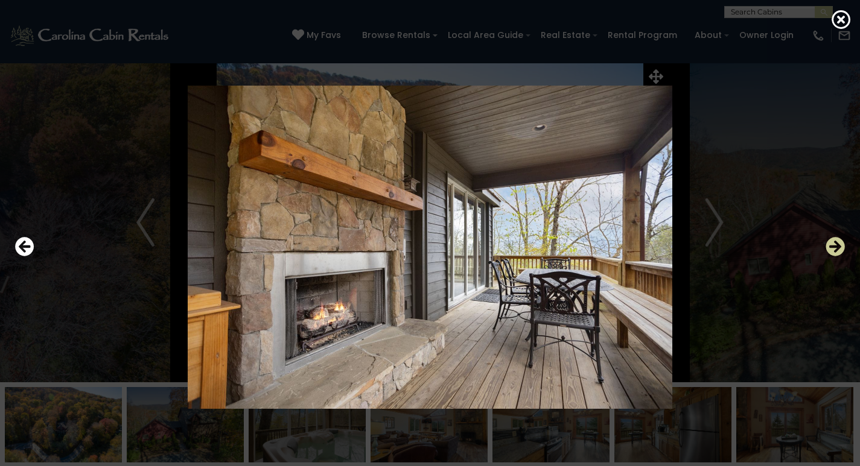
click at [837, 247] on icon "Next" at bounding box center [834, 246] width 19 height 19
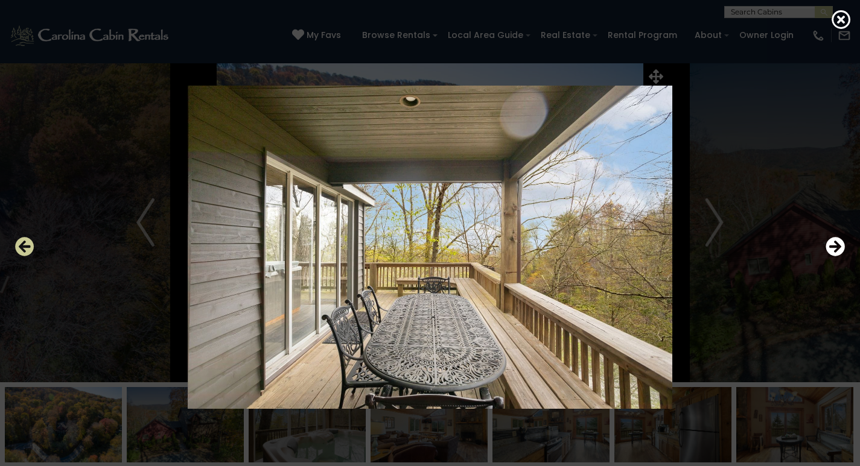
click at [29, 250] on icon "Previous" at bounding box center [24, 246] width 19 height 19
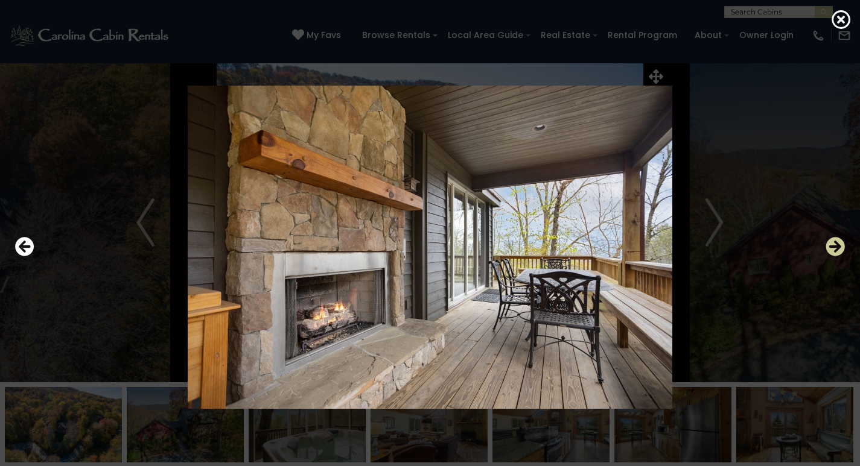
click at [838, 252] on icon "Next" at bounding box center [834, 246] width 19 height 19
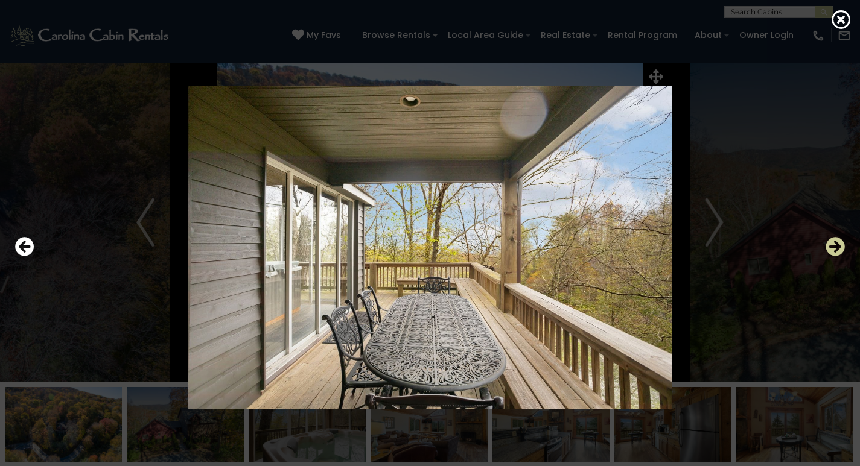
click at [838, 252] on icon "Next" at bounding box center [834, 246] width 19 height 19
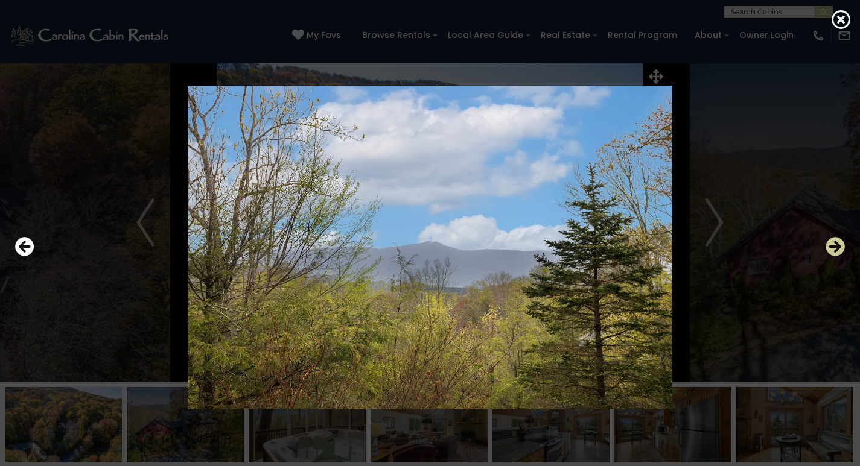
click at [838, 252] on icon "Next" at bounding box center [834, 246] width 19 height 19
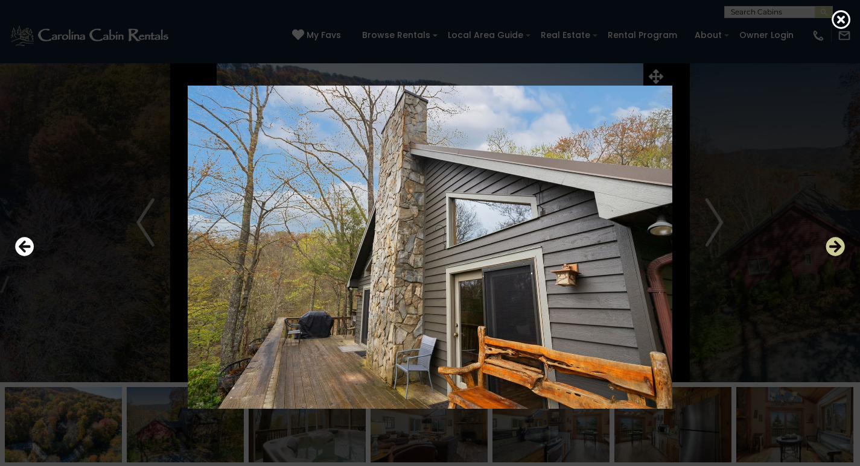
click at [838, 252] on icon "Next" at bounding box center [834, 246] width 19 height 19
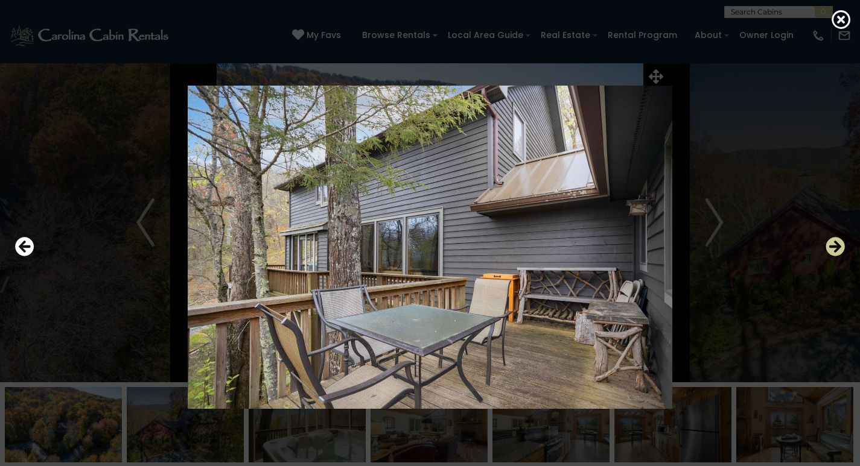
click at [838, 252] on icon "Next" at bounding box center [834, 246] width 19 height 19
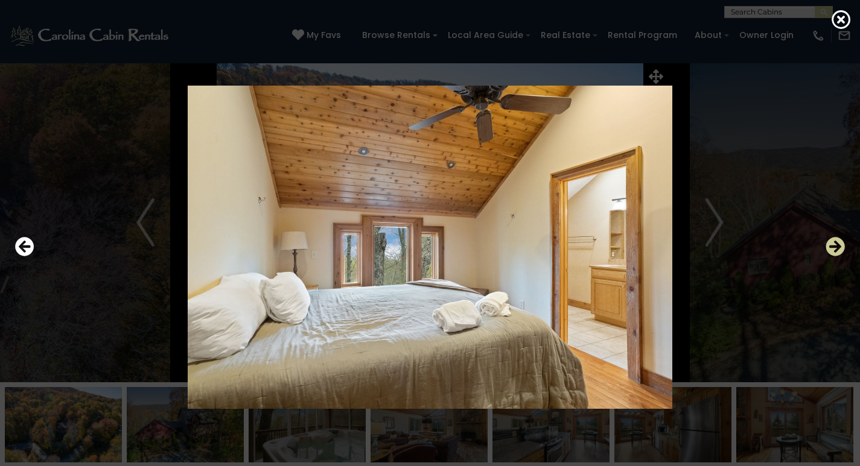
click at [838, 252] on icon "Next" at bounding box center [834, 246] width 19 height 19
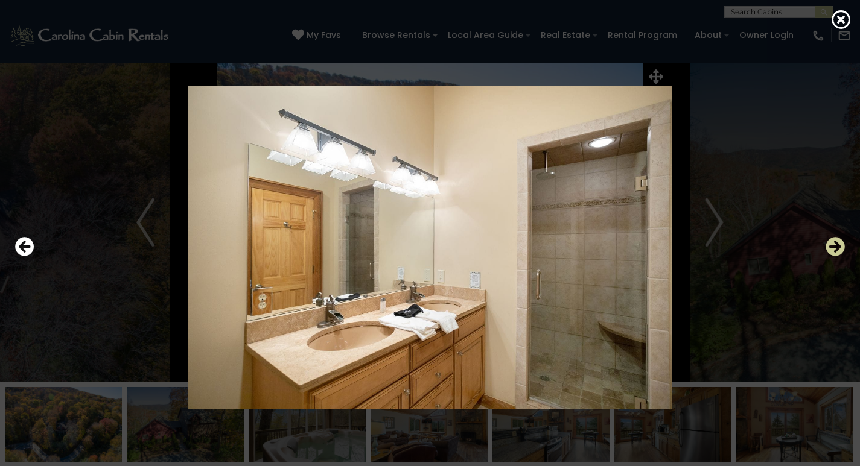
click at [838, 252] on icon "Next" at bounding box center [834, 246] width 19 height 19
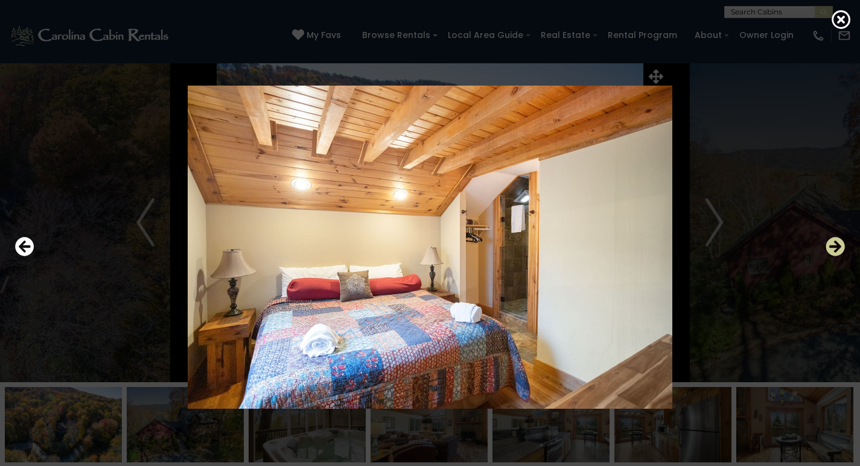
click at [838, 252] on icon "Next" at bounding box center [834, 246] width 19 height 19
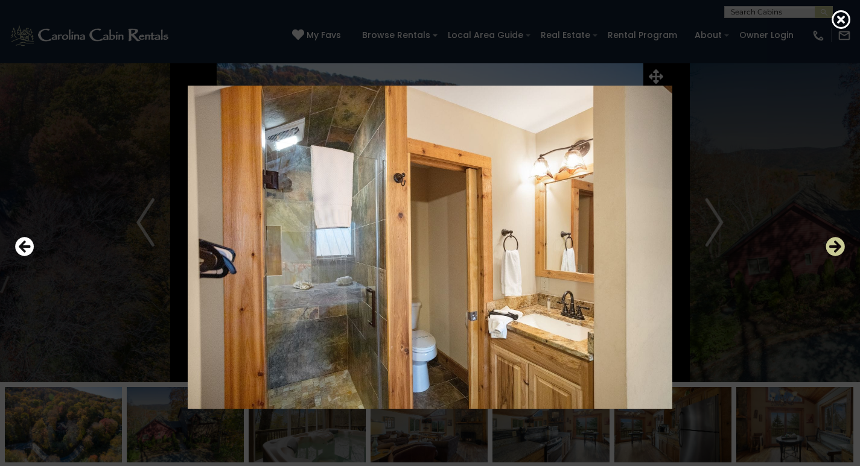
click at [838, 252] on icon "Next" at bounding box center [834, 246] width 19 height 19
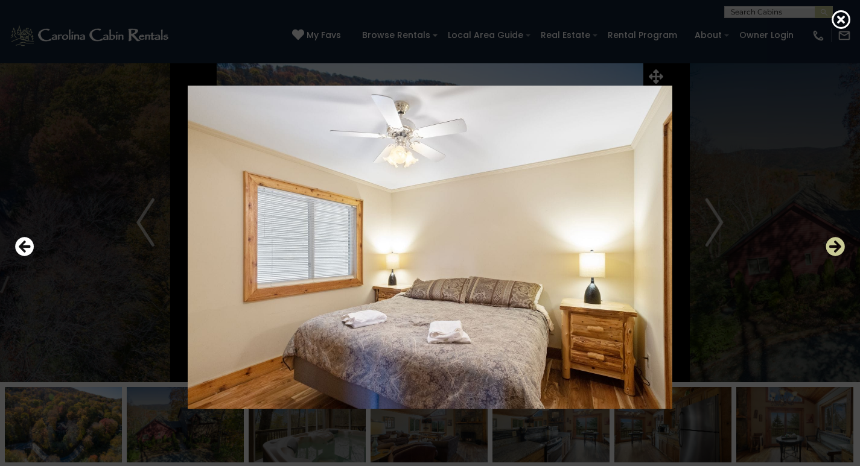
click at [838, 252] on icon "Next" at bounding box center [834, 246] width 19 height 19
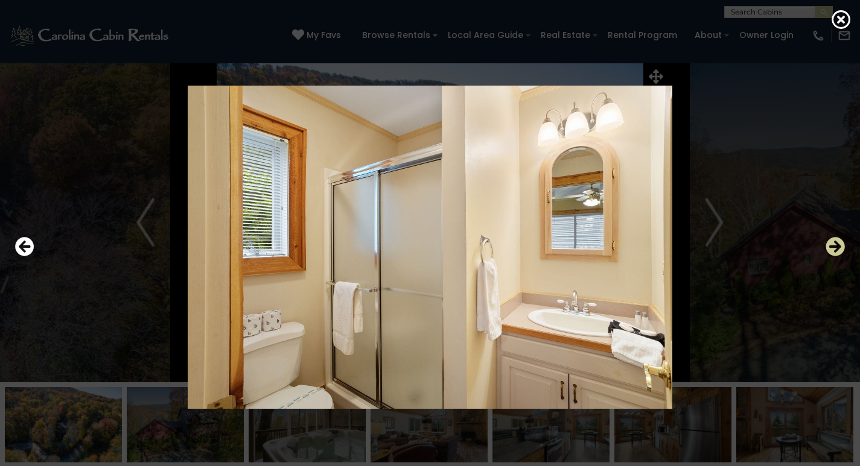
click at [838, 252] on icon "Next" at bounding box center [834, 246] width 19 height 19
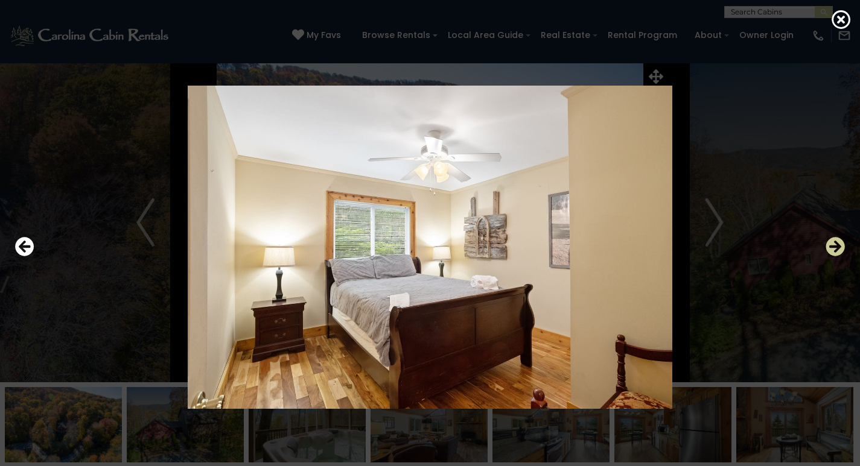
click at [838, 252] on icon "Next" at bounding box center [834, 246] width 19 height 19
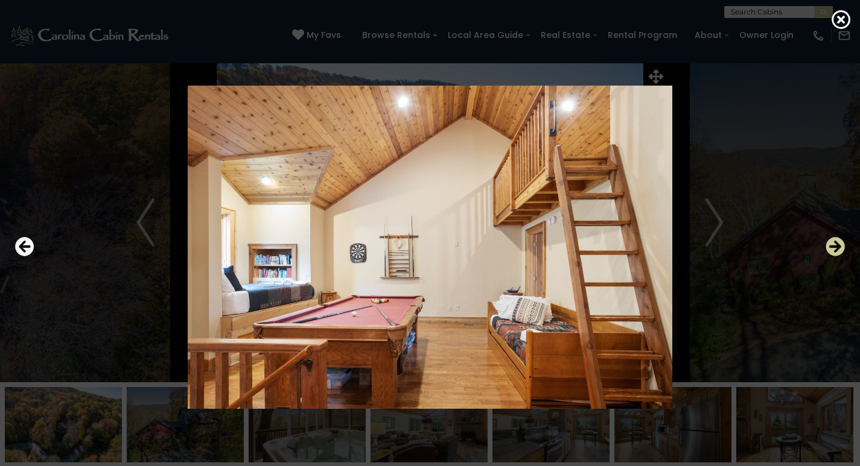
click at [838, 252] on icon "Next" at bounding box center [834, 246] width 19 height 19
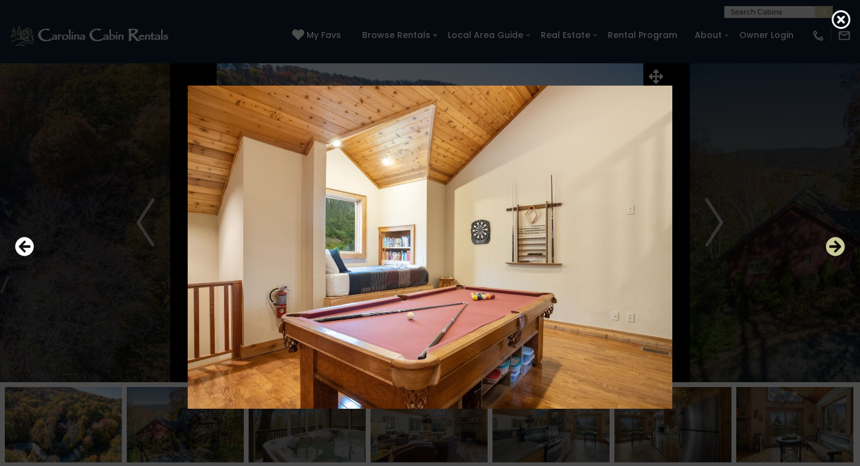
click at [838, 252] on icon "Next" at bounding box center [834, 246] width 19 height 19
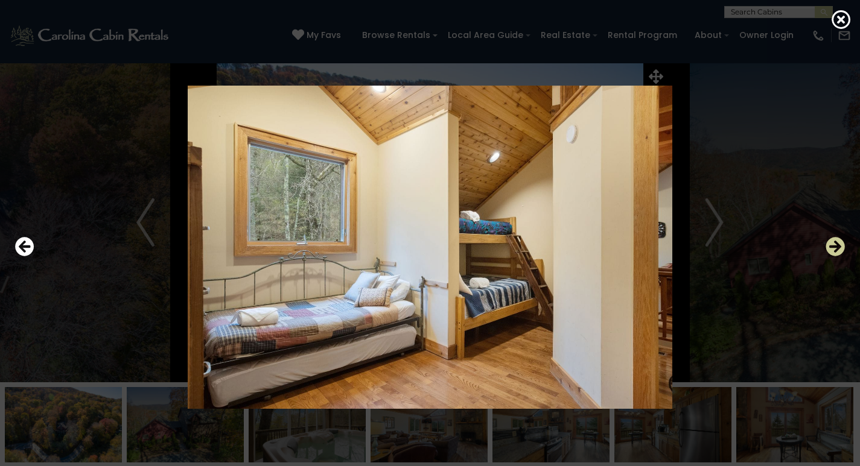
click at [838, 252] on icon "Next" at bounding box center [834, 246] width 19 height 19
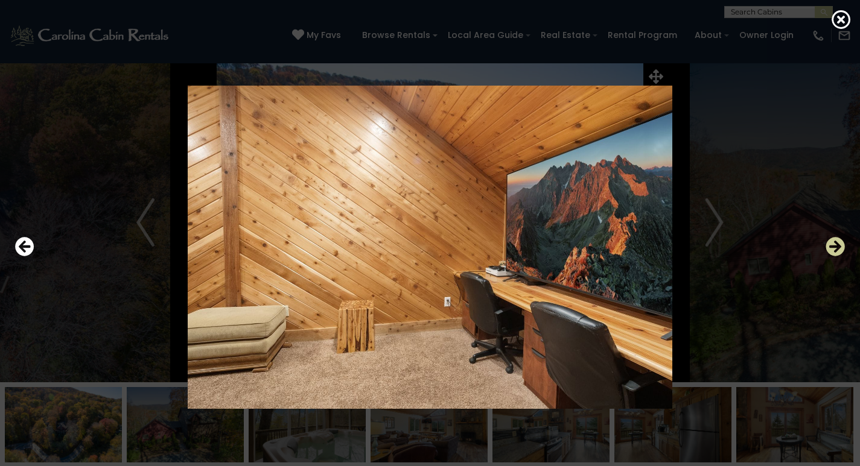
click at [838, 252] on icon "Next" at bounding box center [834, 246] width 19 height 19
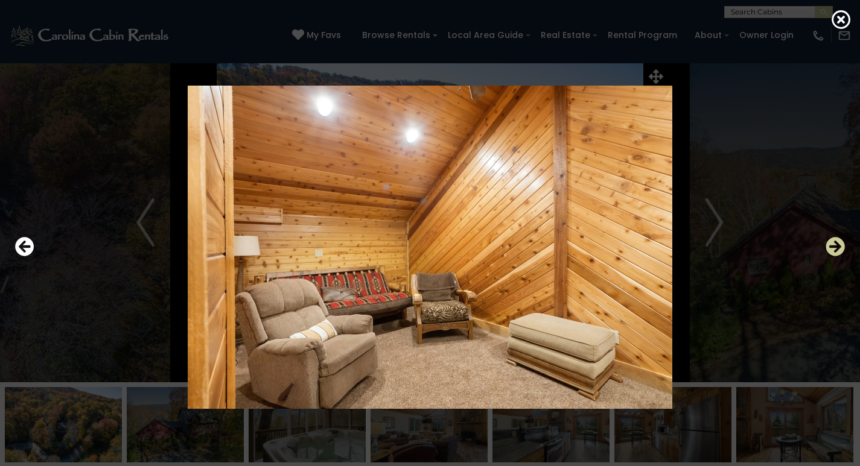
click at [838, 252] on icon "Next" at bounding box center [834, 246] width 19 height 19
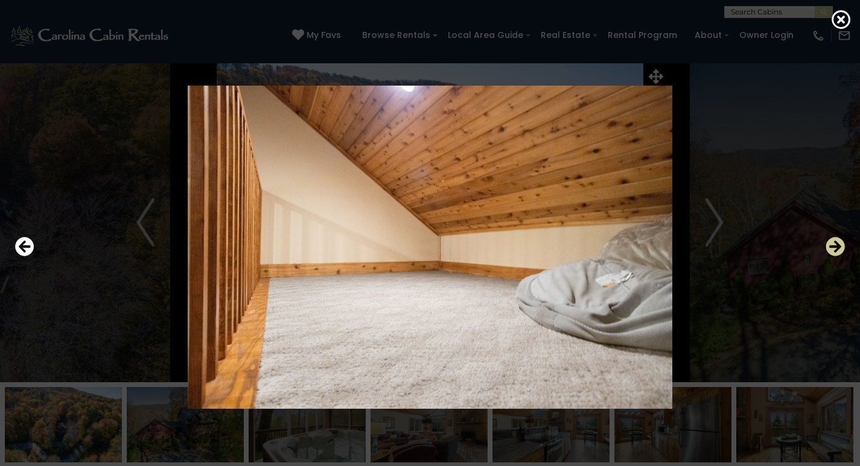
click at [838, 252] on icon "Next" at bounding box center [834, 246] width 19 height 19
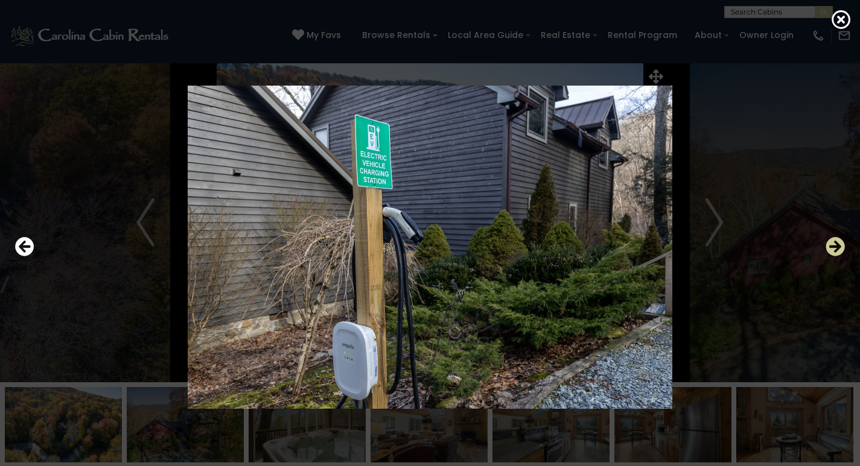
click at [838, 252] on icon "Next" at bounding box center [834, 246] width 19 height 19
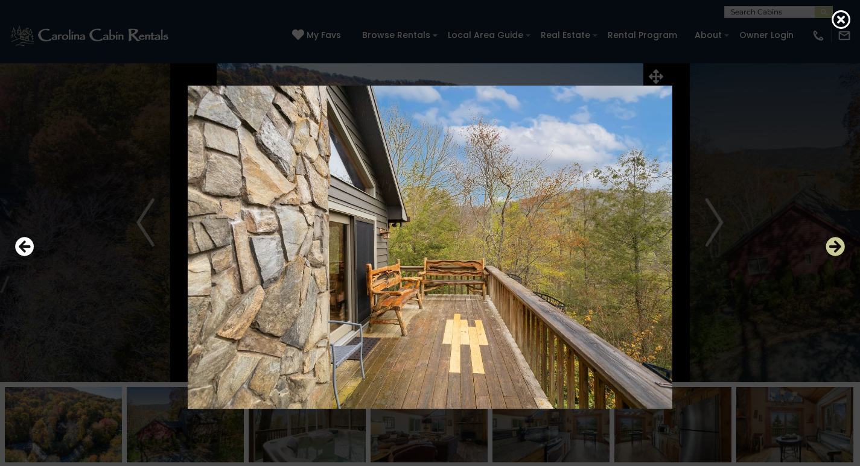
click at [838, 252] on icon "Next" at bounding box center [834, 246] width 19 height 19
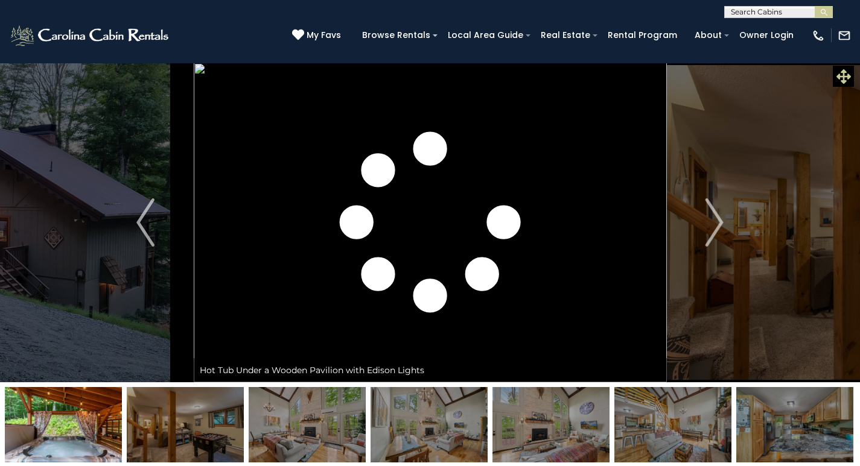
click at [841, 79] on div "Fern Leaf Lodge Welcome to [GEOGRAPHIC_DATA]!" at bounding box center [430, 265] width 860 height 405
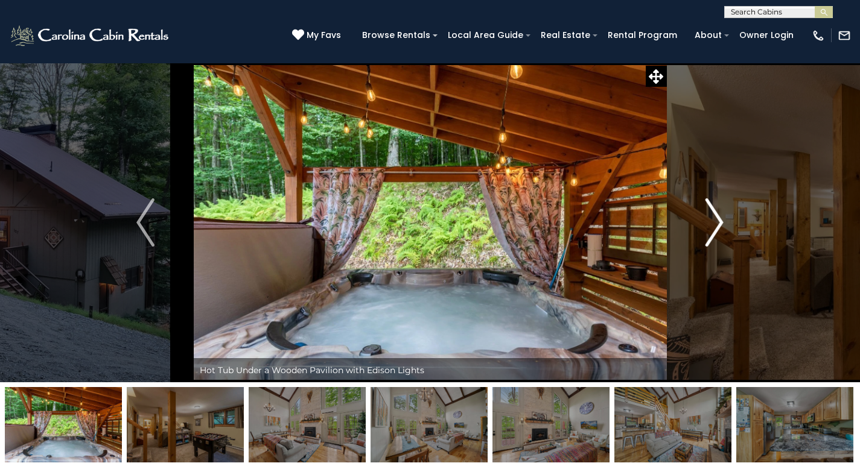
click at [720, 214] on img "Next" at bounding box center [714, 222] width 18 height 48
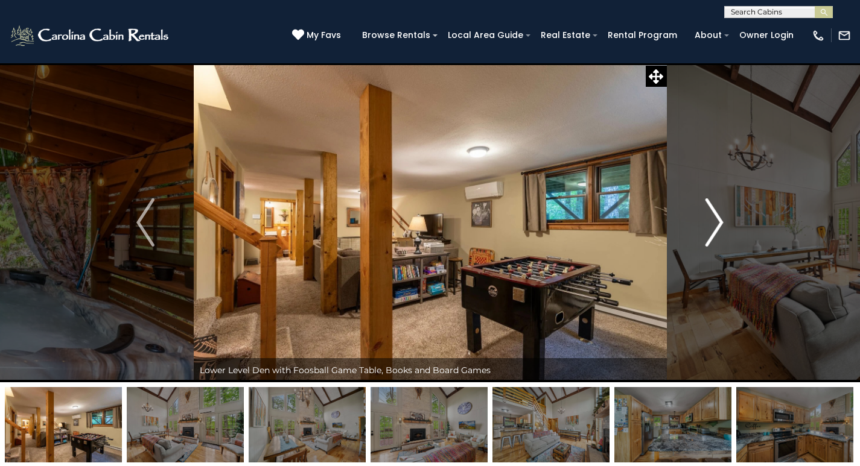
click at [720, 217] on img "Next" at bounding box center [714, 222] width 18 height 48
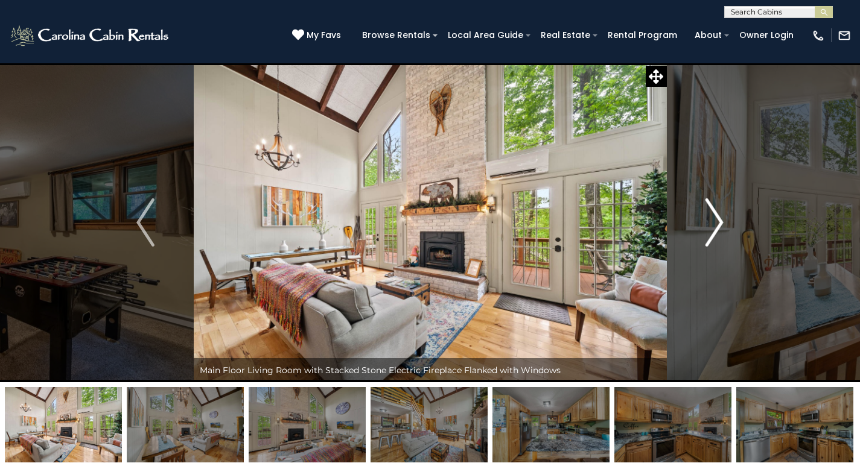
click at [720, 217] on img "Next" at bounding box center [714, 222] width 18 height 48
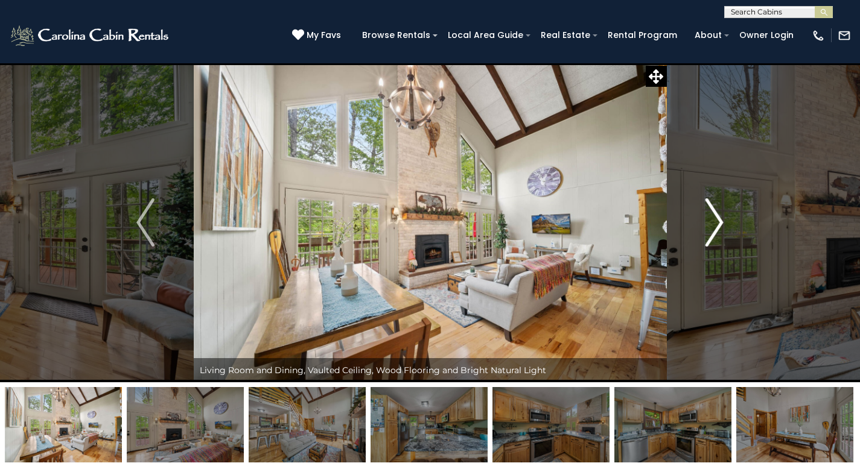
click at [720, 217] on img "Next" at bounding box center [714, 222] width 18 height 48
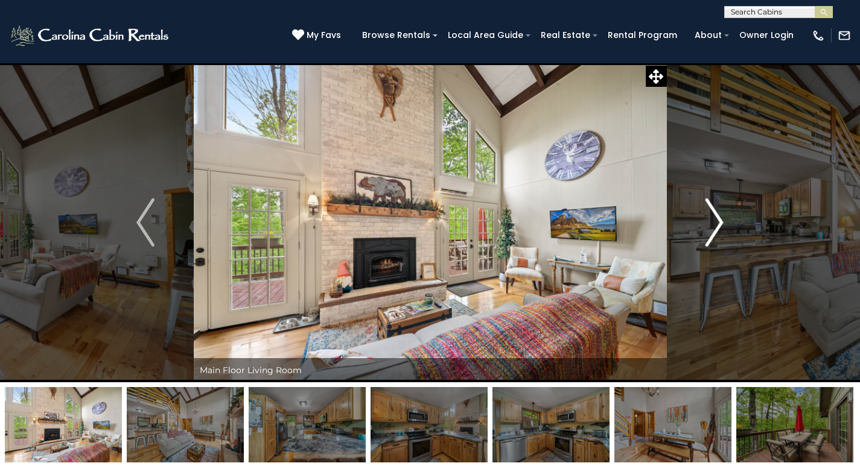
click at [720, 217] on img "Next" at bounding box center [714, 222] width 18 height 48
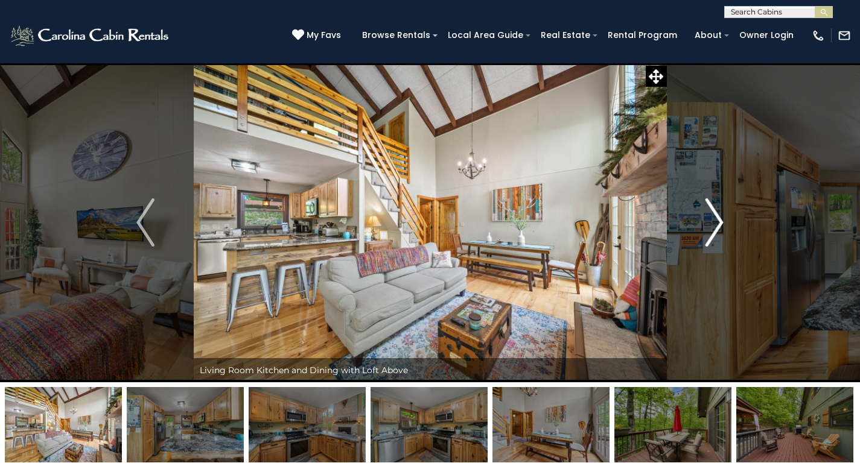
click at [720, 217] on img "Next" at bounding box center [714, 222] width 18 height 48
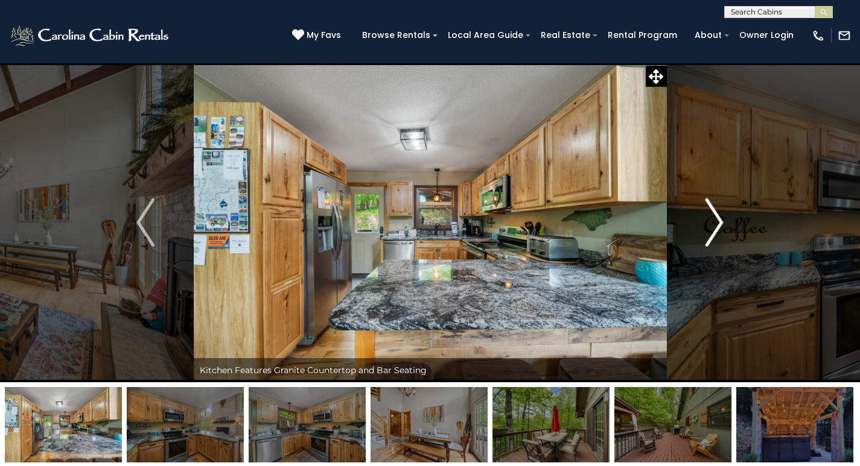
click at [720, 217] on img "Next" at bounding box center [714, 222] width 18 height 48
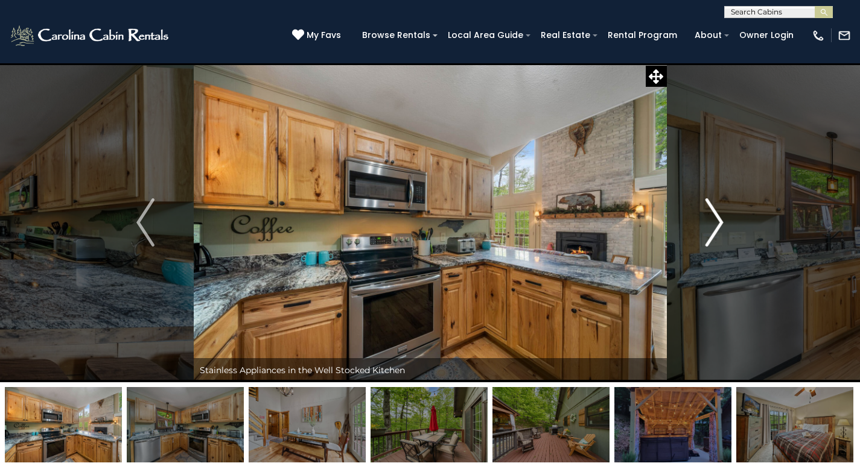
click at [720, 217] on img "Next" at bounding box center [714, 222] width 18 height 48
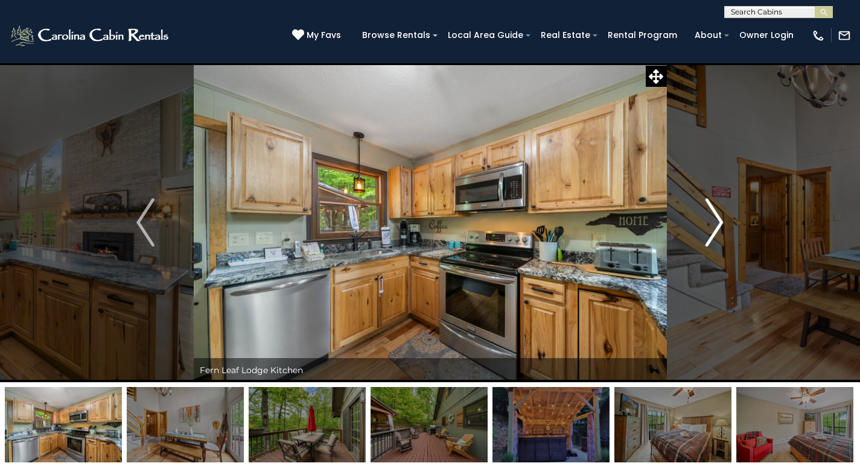
click at [720, 217] on img "Next" at bounding box center [714, 222] width 18 height 48
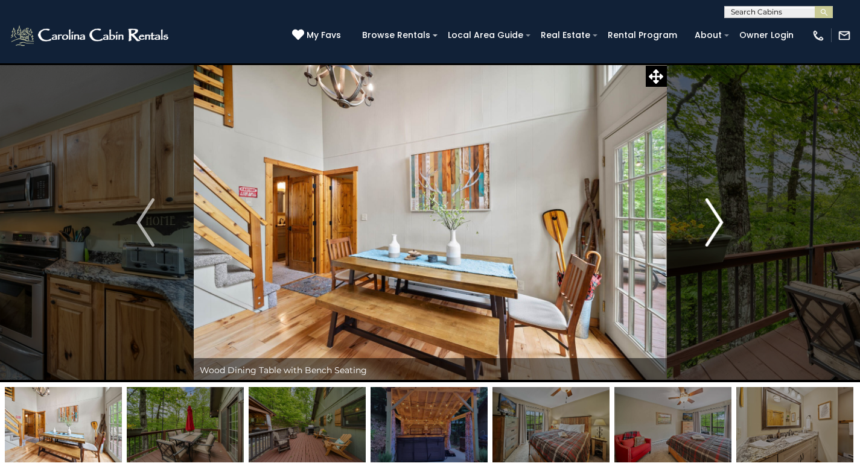
click at [720, 217] on img "Next" at bounding box center [714, 222] width 18 height 48
